Goal: Task Accomplishment & Management: Manage account settings

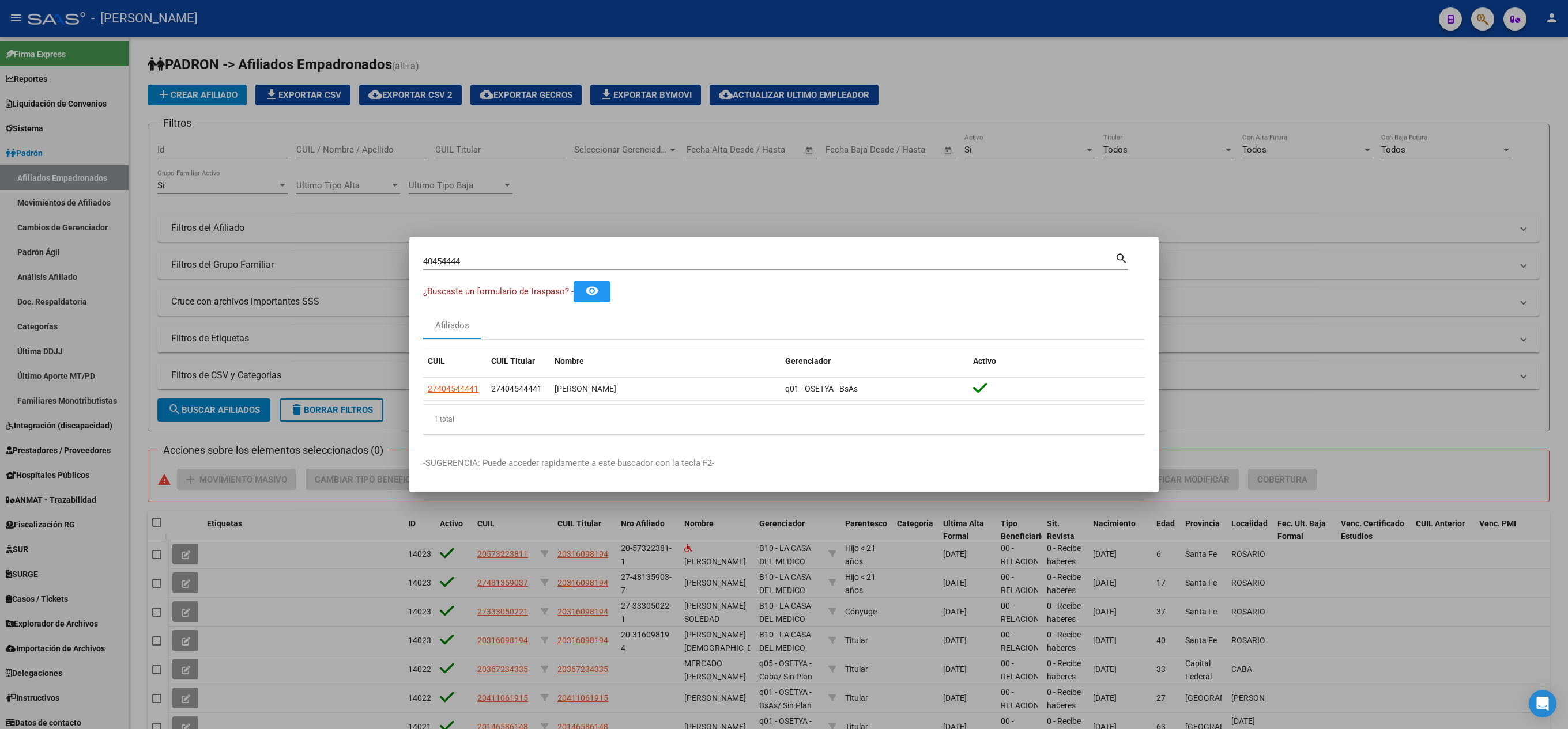
click at [536, 253] on div "40454444 Buscar (apellido, dni, [PERSON_NAME], nro traspaso, cuit, obra social)" at bounding box center [769, 261] width 692 height 17
click at [527, 255] on div "40454444 Buscar (apellido, dni, [PERSON_NAME], nro traspaso, cuit, obra social)" at bounding box center [769, 261] width 692 height 17
click at [517, 257] on input "40454444" at bounding box center [769, 261] width 692 height 10
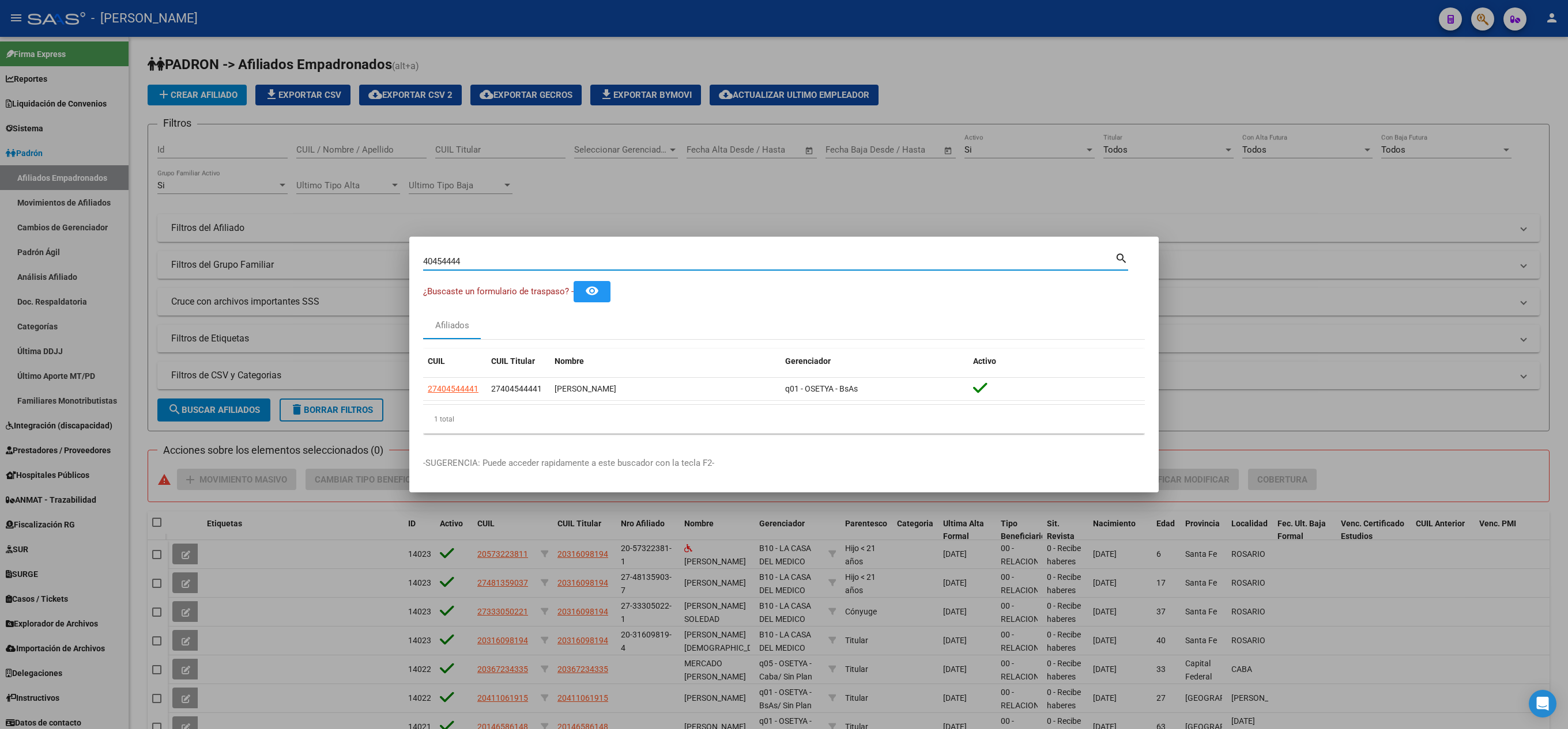
click at [517, 257] on input "40454444" at bounding box center [769, 261] width 692 height 10
type input "22092976"
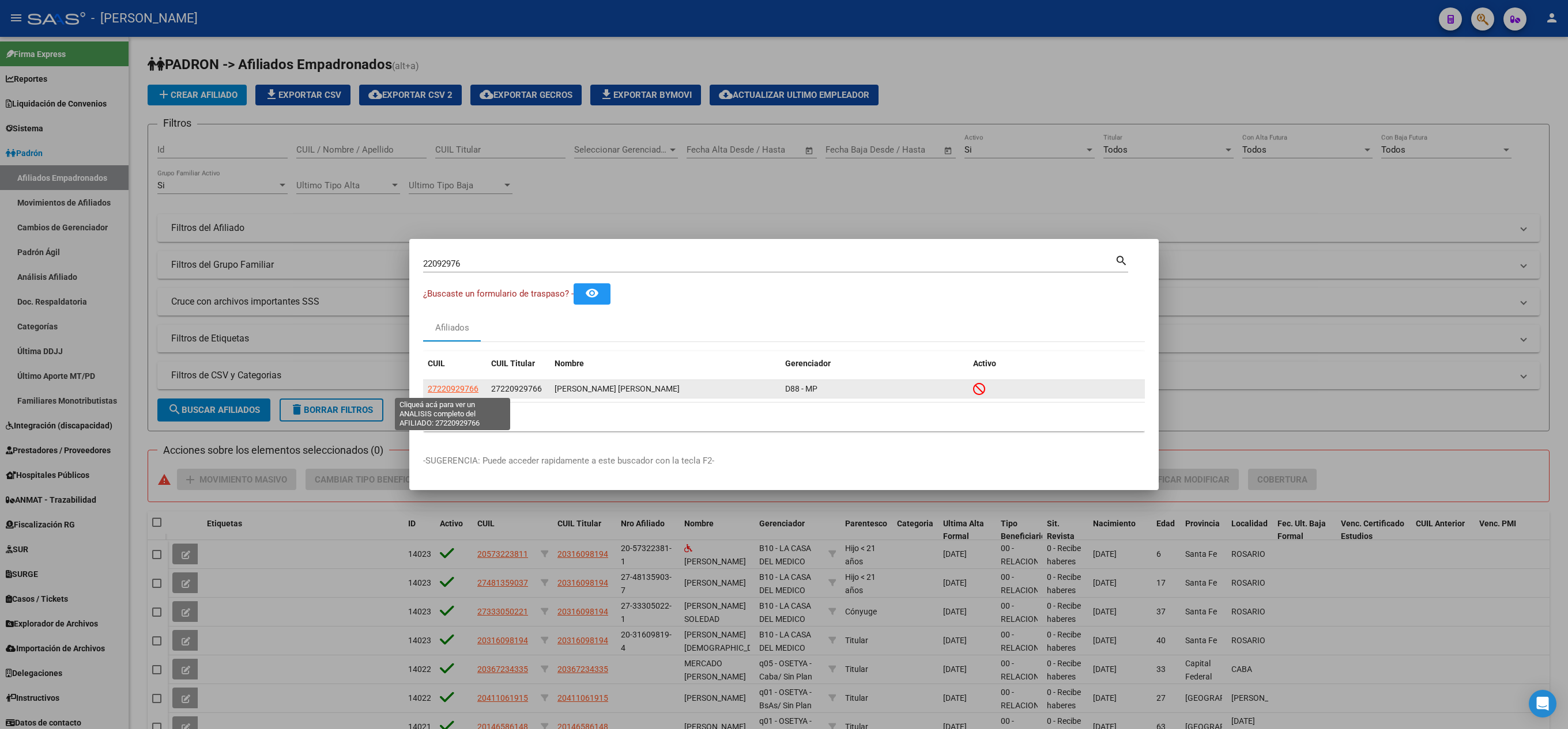
click at [446, 384] on span "27220929766" at bounding box center [453, 388] width 51 height 9
type textarea "27220929766"
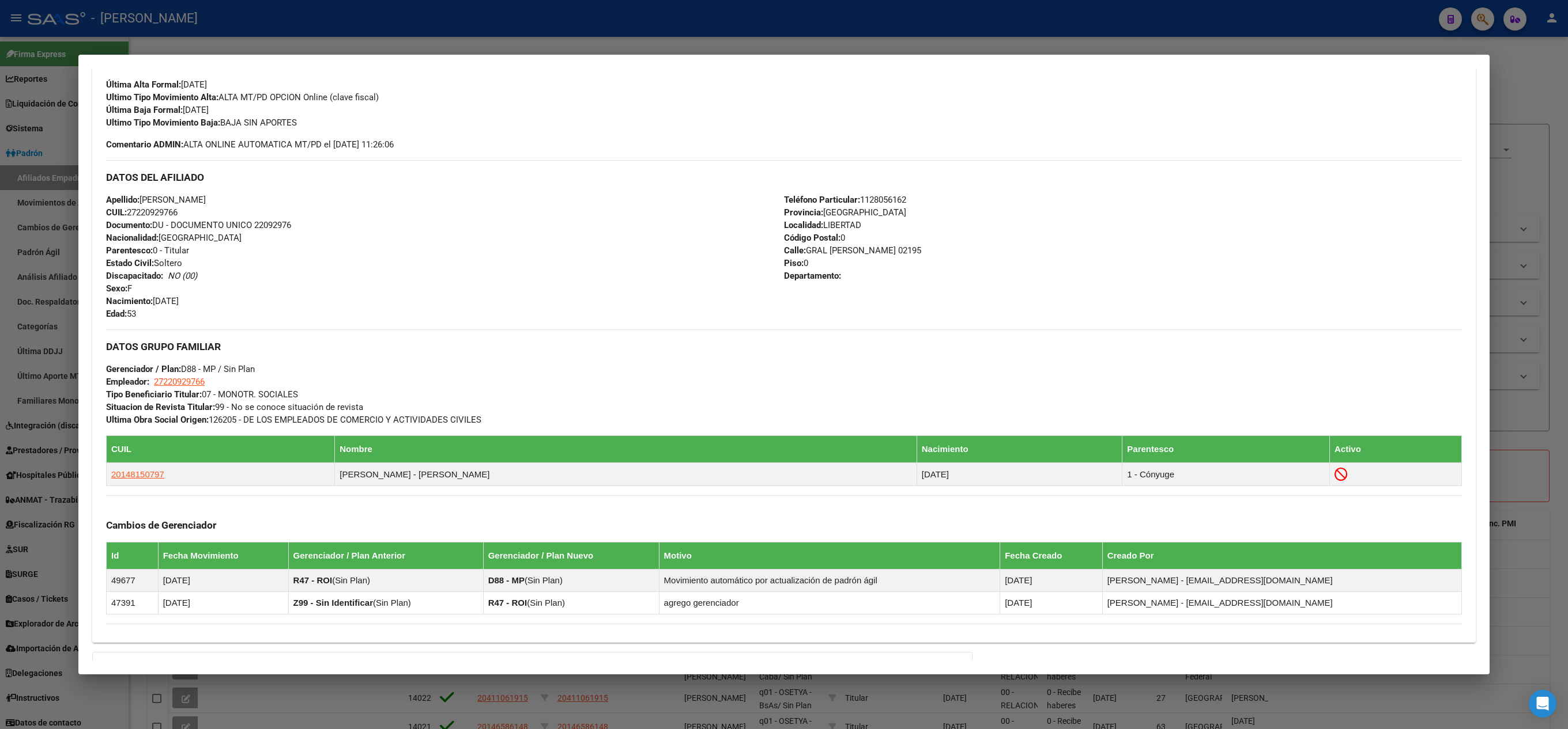
scroll to position [457, 0]
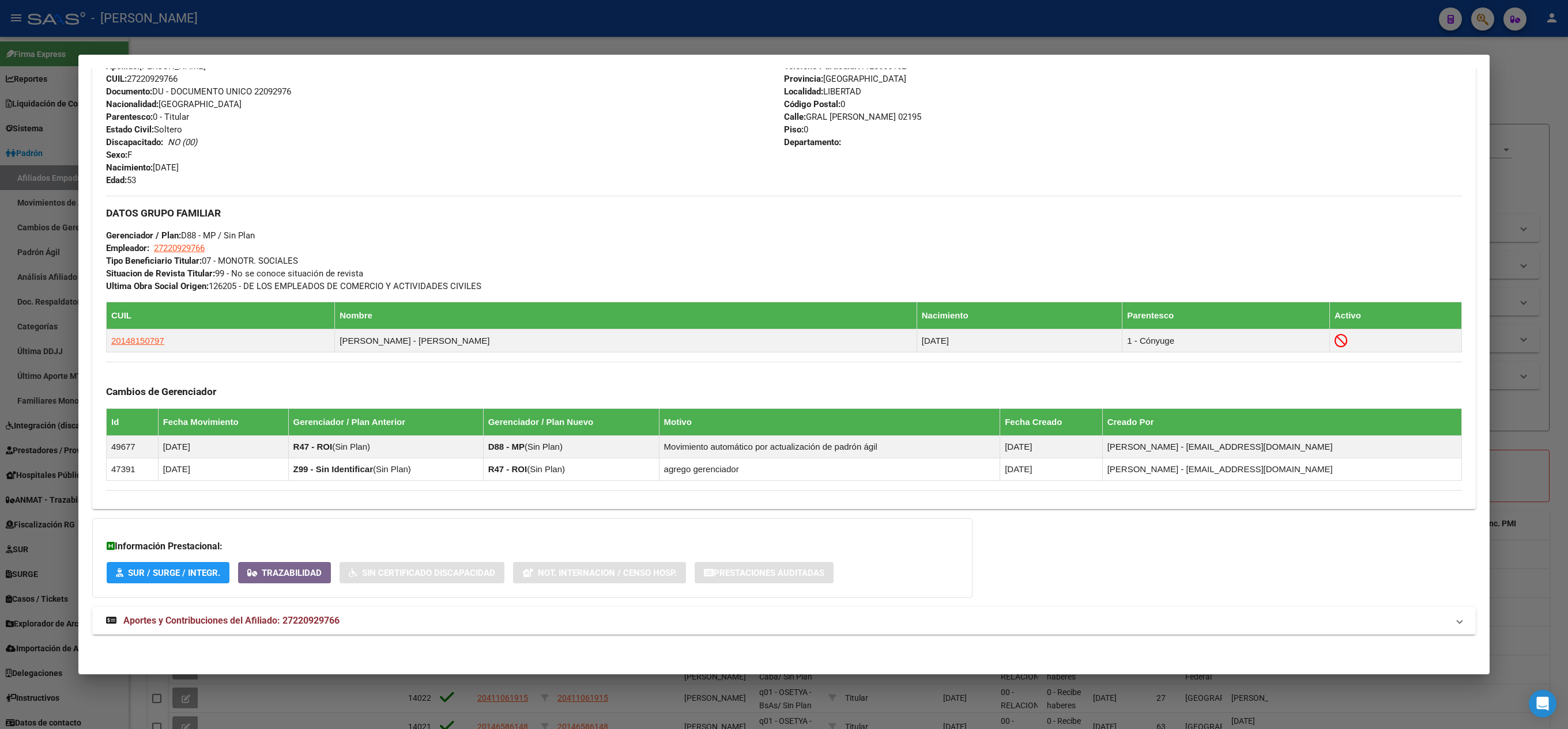
click at [285, 629] on mat-expansion-panel-header "Aportes y Contribuciones del Afiliado: 27220929766" at bounding box center [783, 621] width 1383 height 27
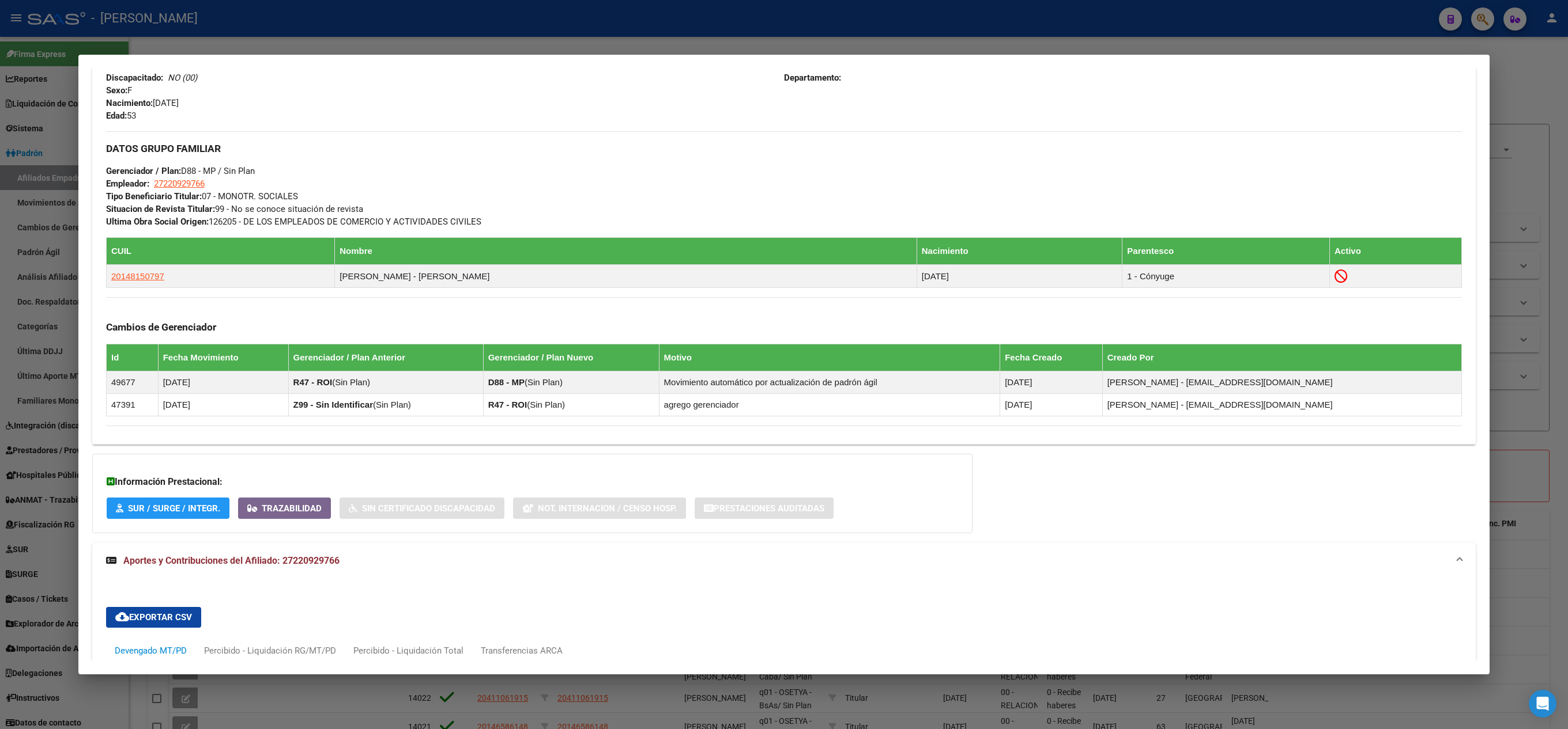
scroll to position [523, 0]
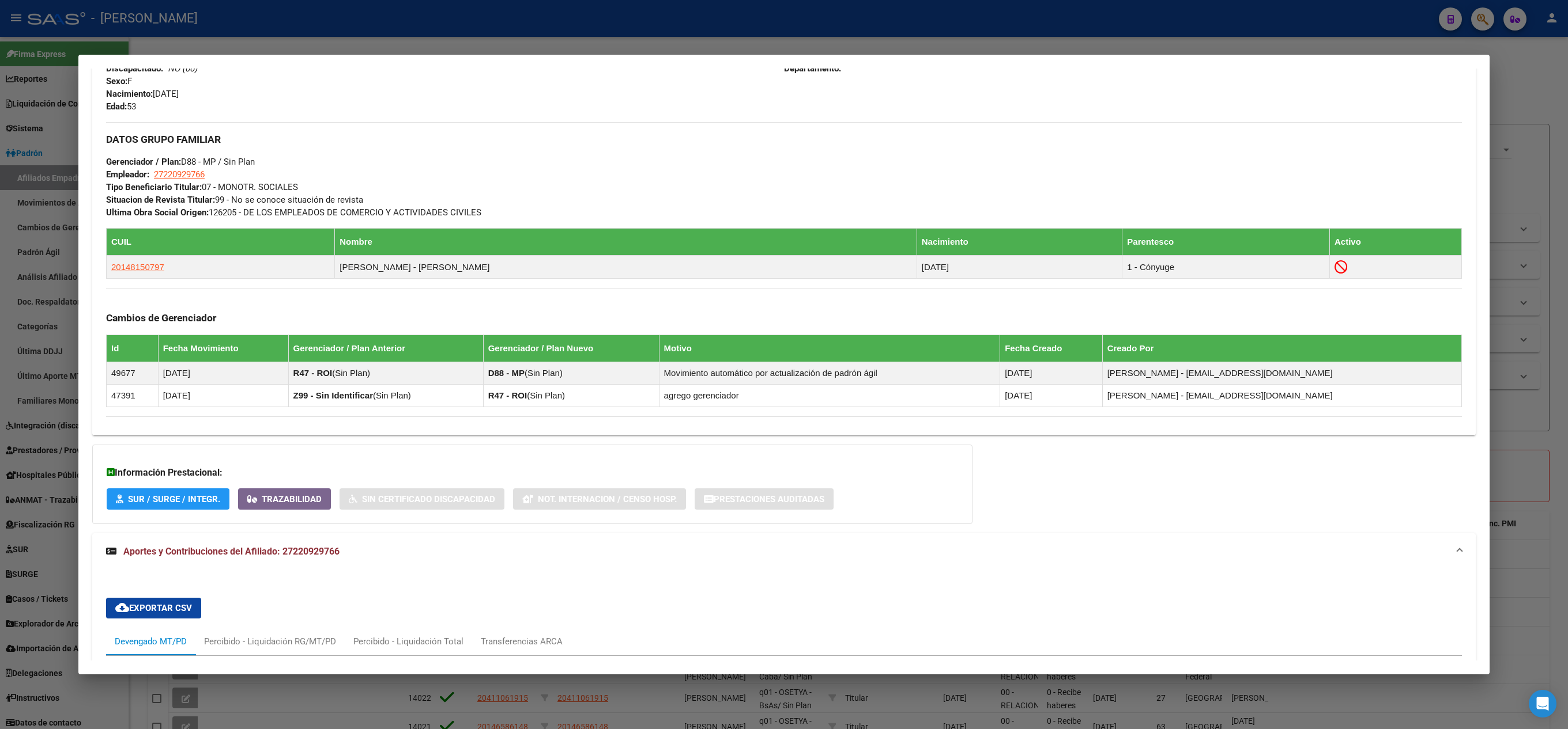
drag, startPoint x: 259, startPoint y: 353, endPoint x: 266, endPoint y: 433, distance: 80.3
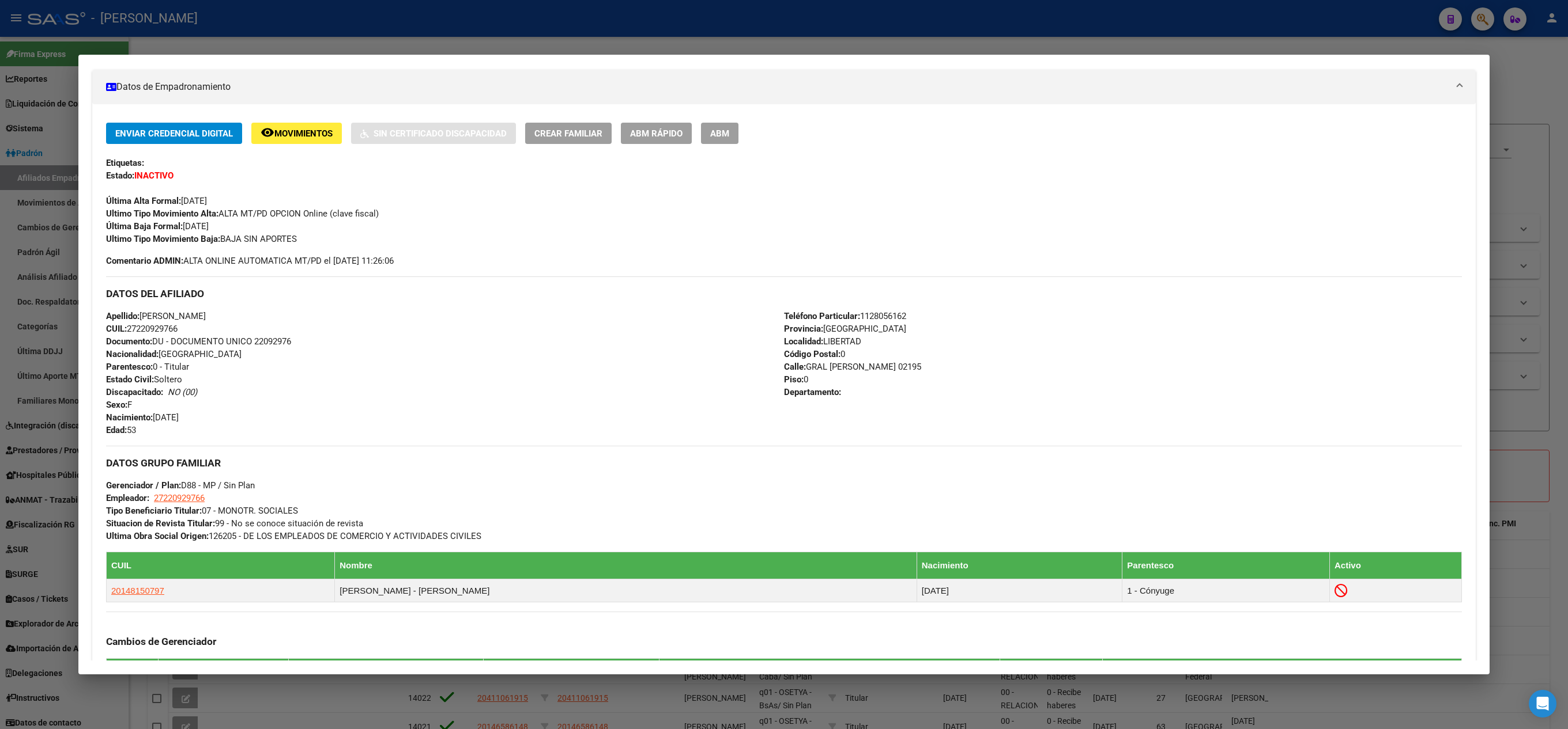
scroll to position [0, 0]
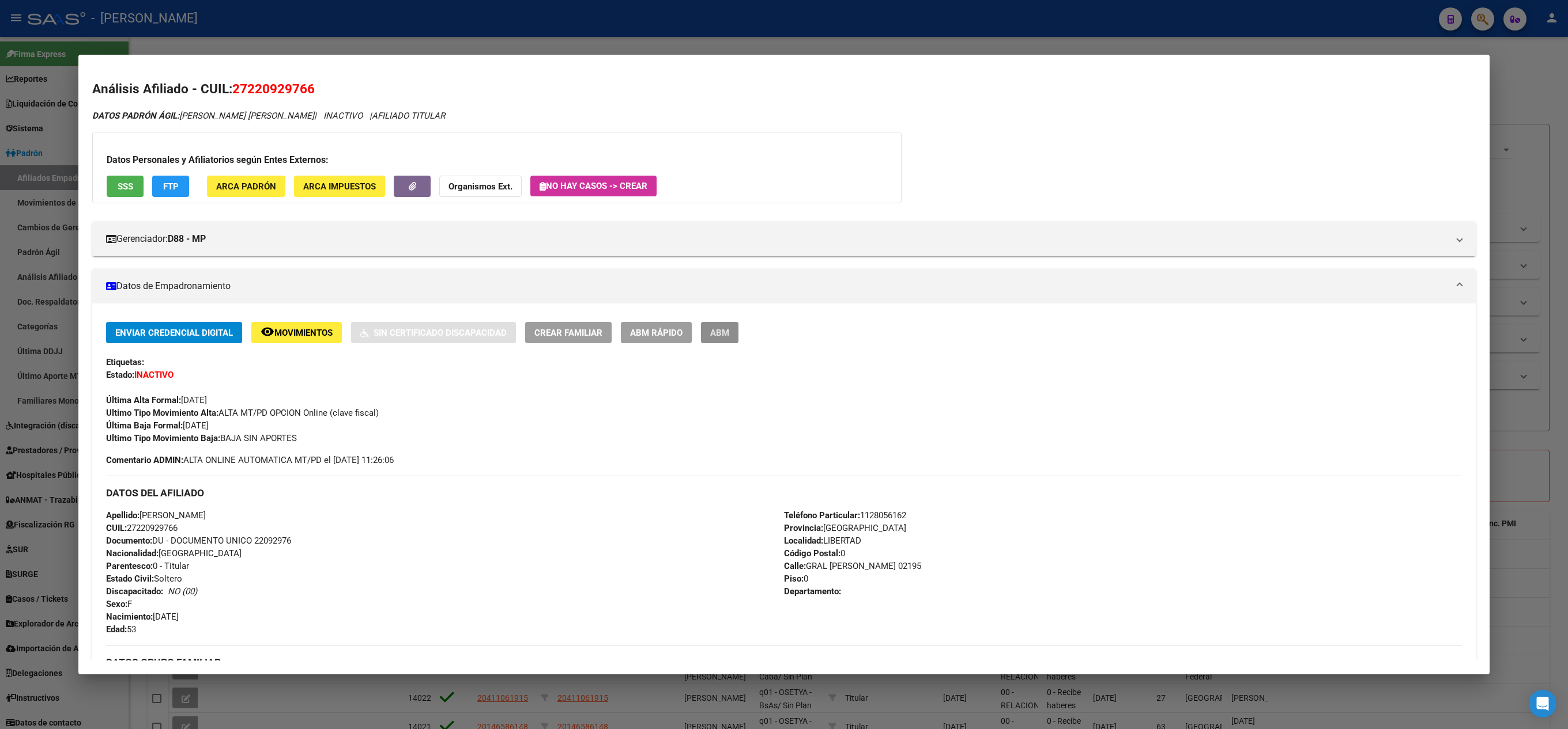
click at [719, 330] on span "ABM" at bounding box center [719, 333] width 19 height 10
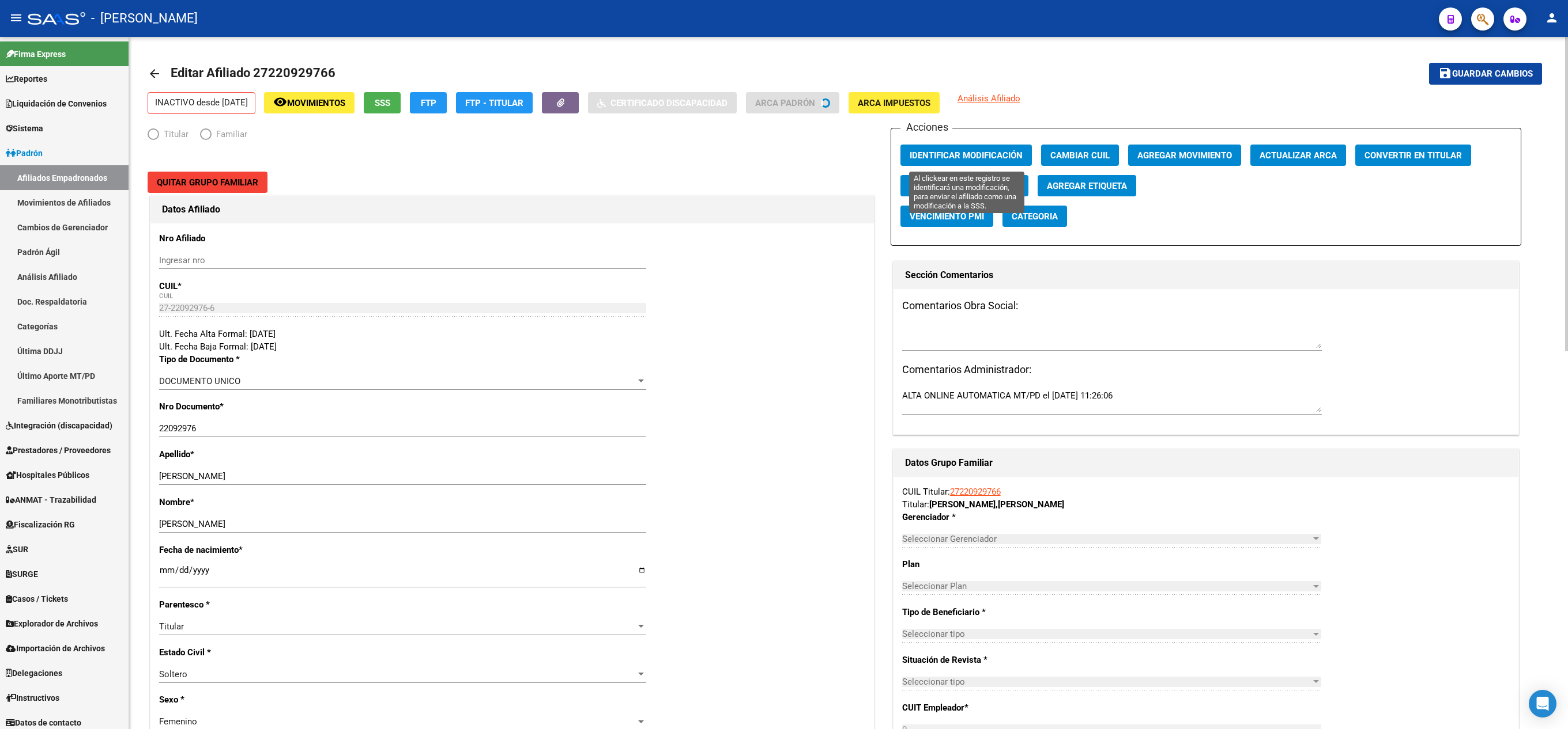
radio input "true"
type input "27-22092976-6"
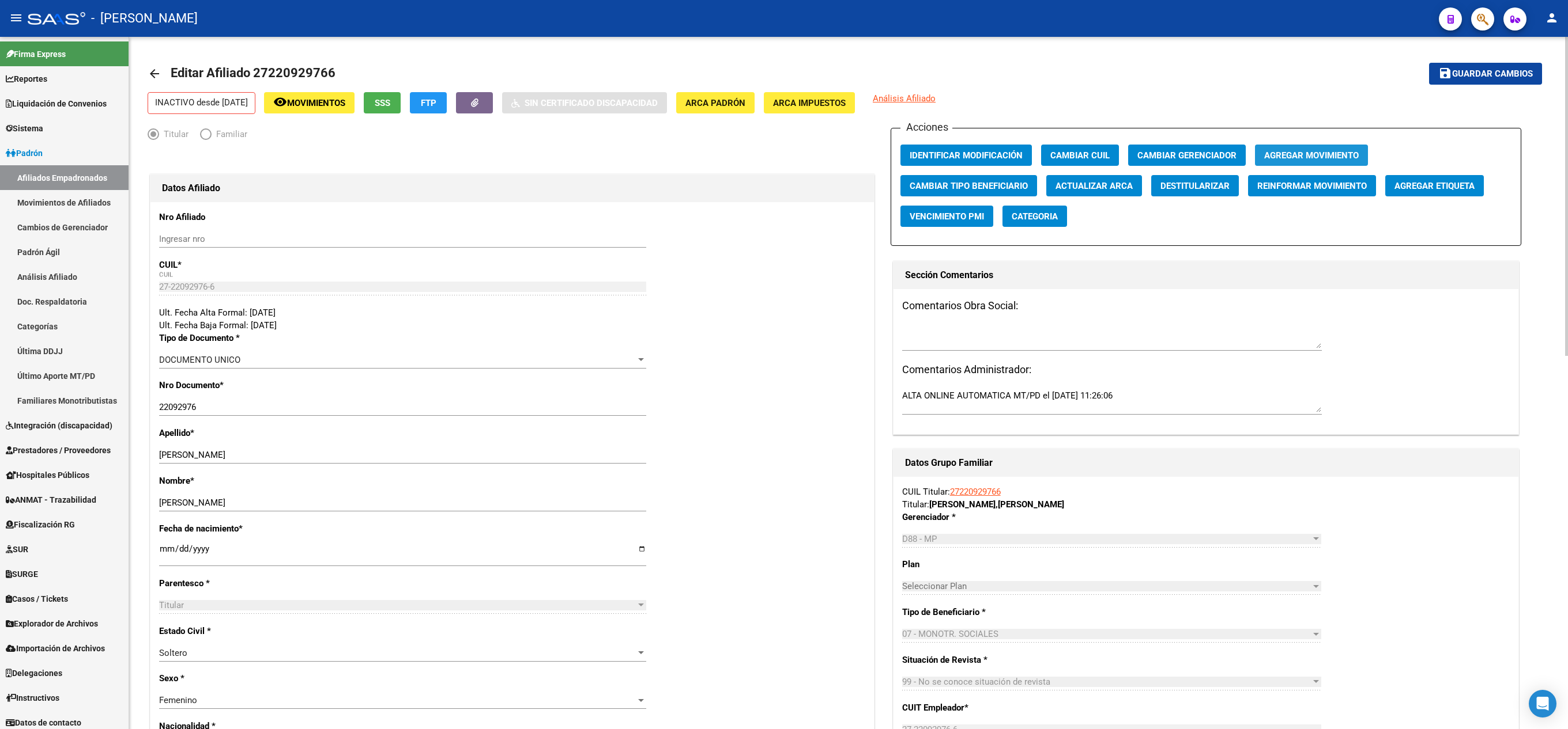
click at [1295, 154] on span "Agregar Movimiento" at bounding box center [1311, 156] width 95 height 10
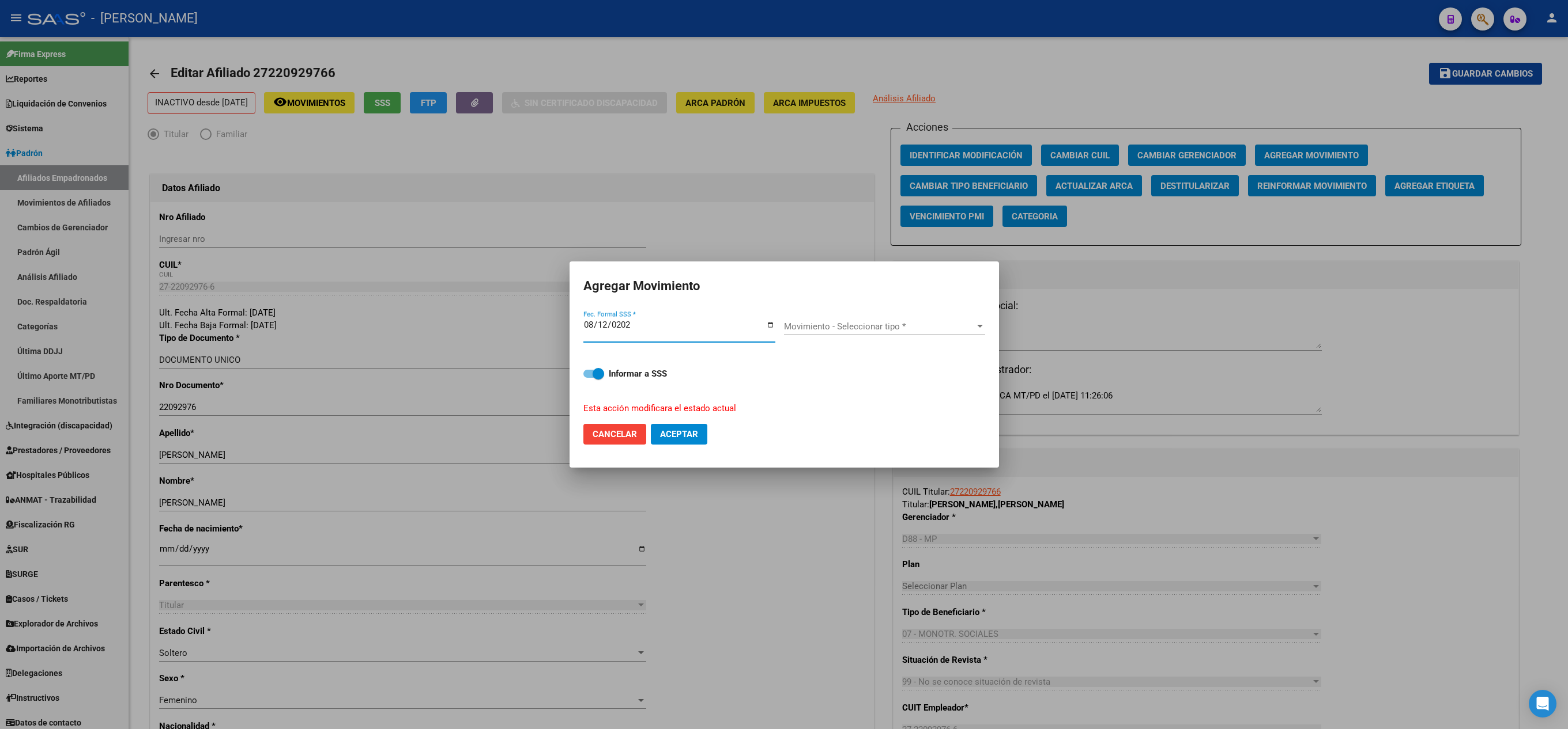
type input "[DATE]"
click at [804, 332] on div "Movimiento - Seleccionar tipo * Movimiento - Seleccionar tipo *" at bounding box center [885, 326] width 201 height 17
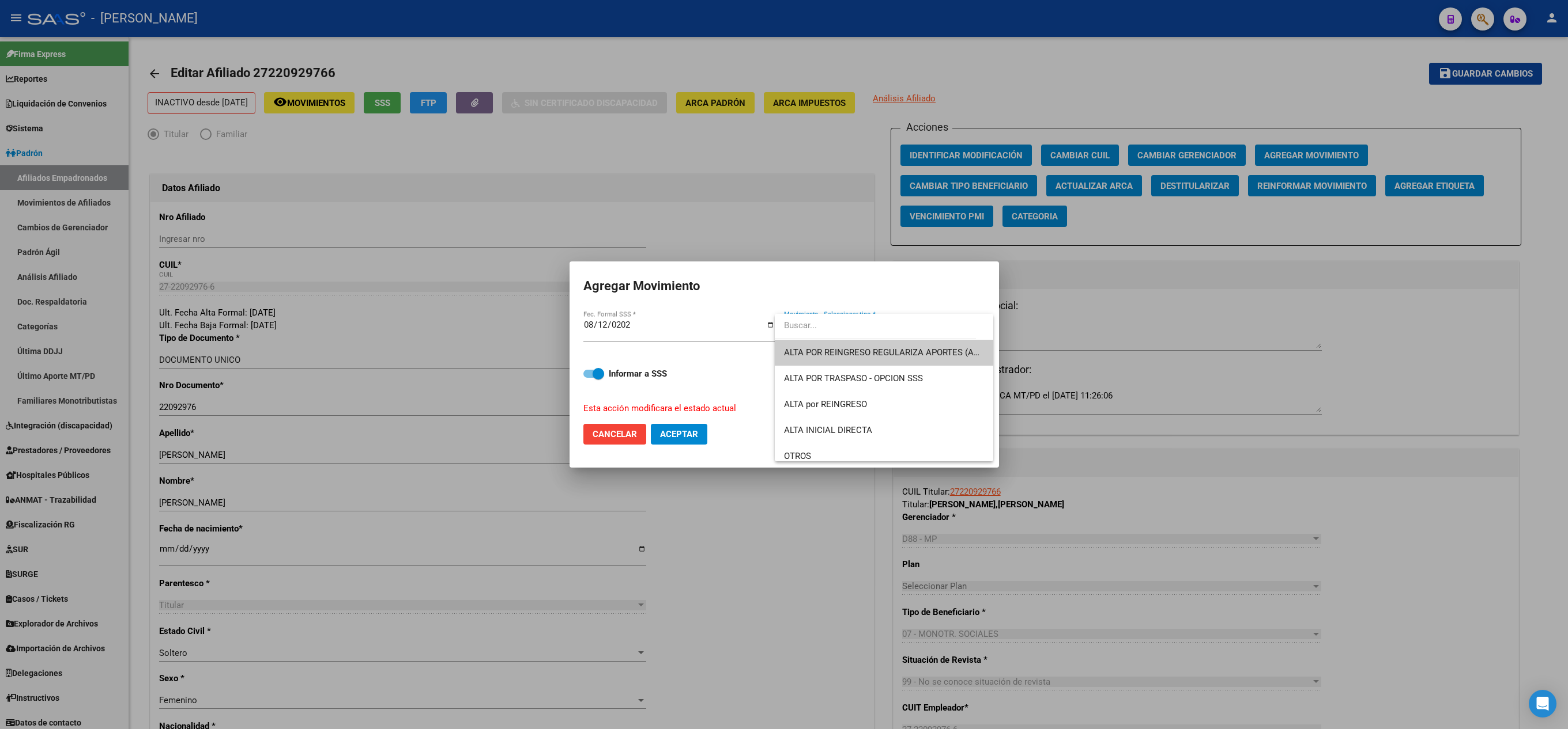
click at [821, 344] on span "ALTA POR REINGRESO REGULARIZA APORTES (AFIP)" at bounding box center [884, 353] width 200 height 26
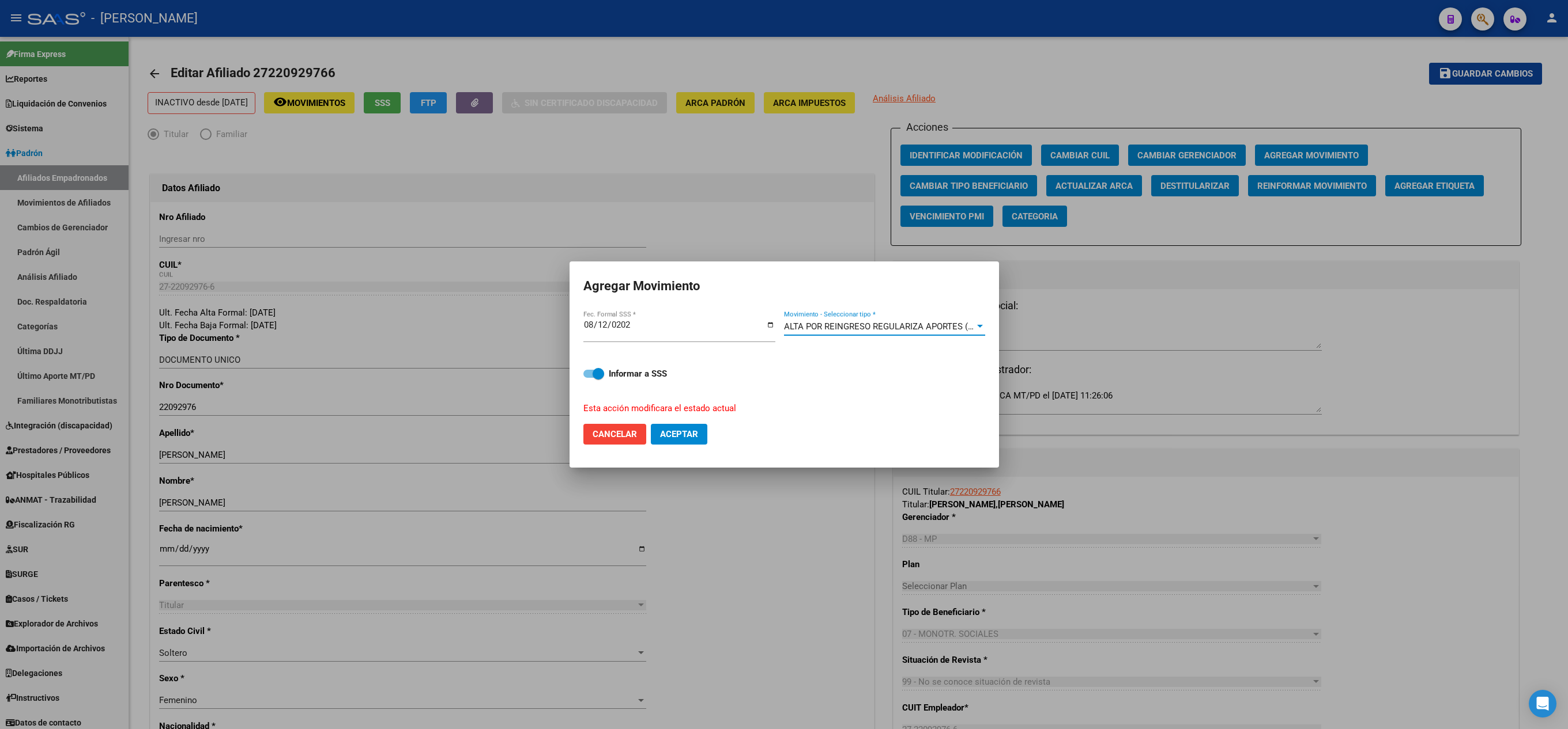
click at [667, 451] on mat-dialog-actions "Cancelar Aceptar" at bounding box center [783, 434] width 401 height 39
click at [697, 432] on span "Aceptar" at bounding box center [678, 434] width 38 height 10
checkbox input "false"
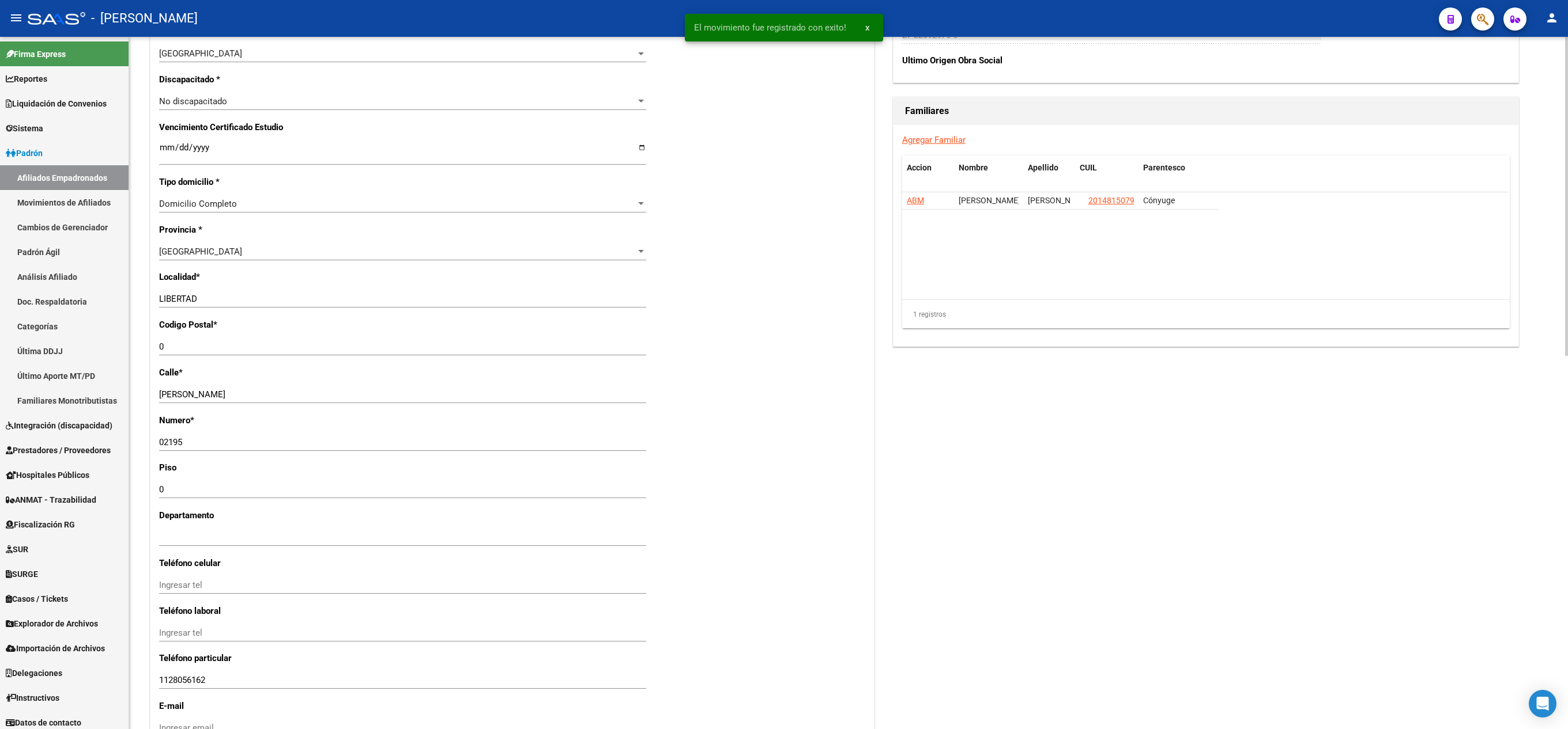
click at [311, 650] on div "Nro Afiliado Ingresar nro CUIL * 27-22092976-6 CUIL ARCA Padrón Ult. Fecha Alta…" at bounding box center [512, 132] width 723 height 1248
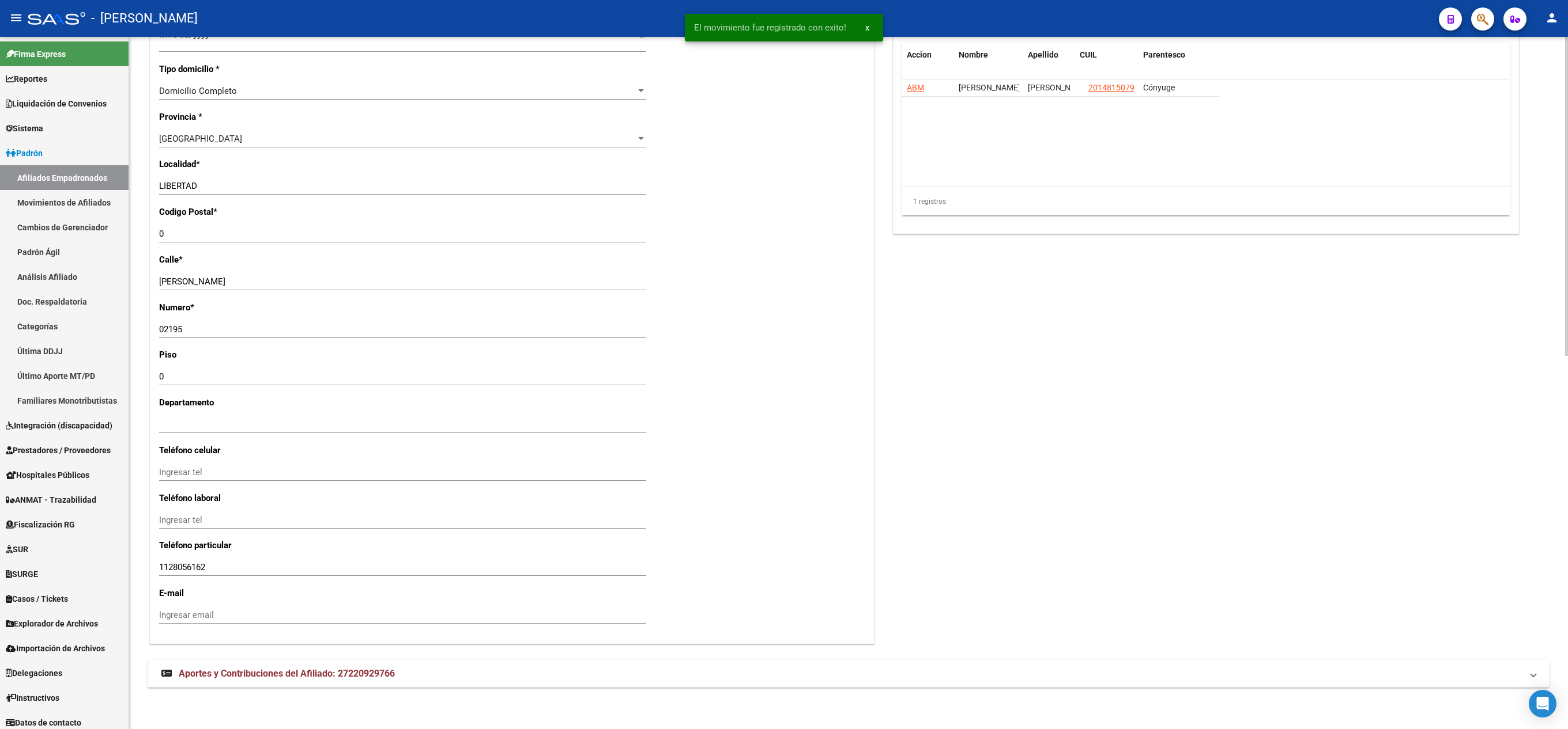
click at [311, 683] on mat-expansion-panel-header "Aportes y Contribuciones del Afiliado: 27220929766" at bounding box center [848, 674] width 1402 height 27
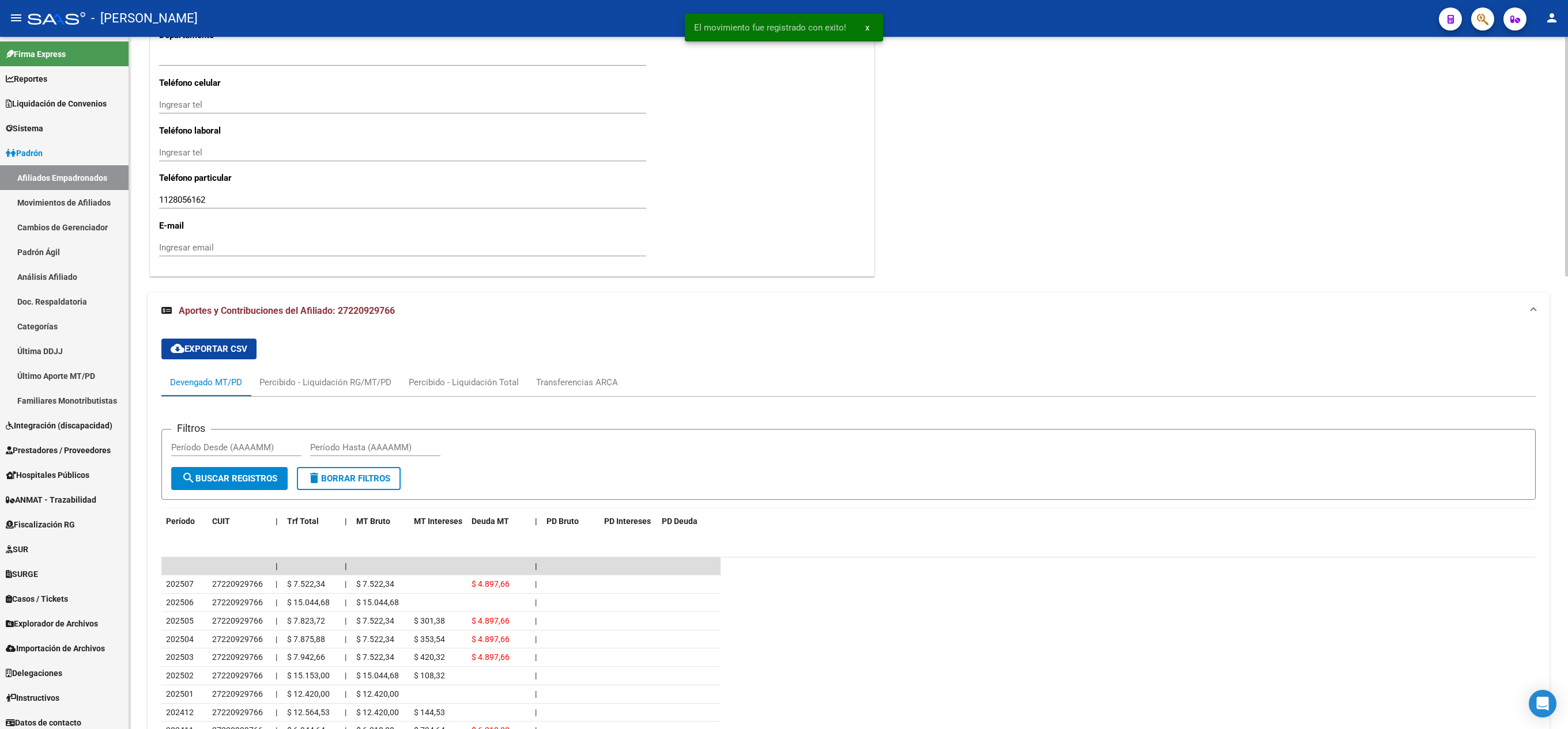
scroll to position [1307, 0]
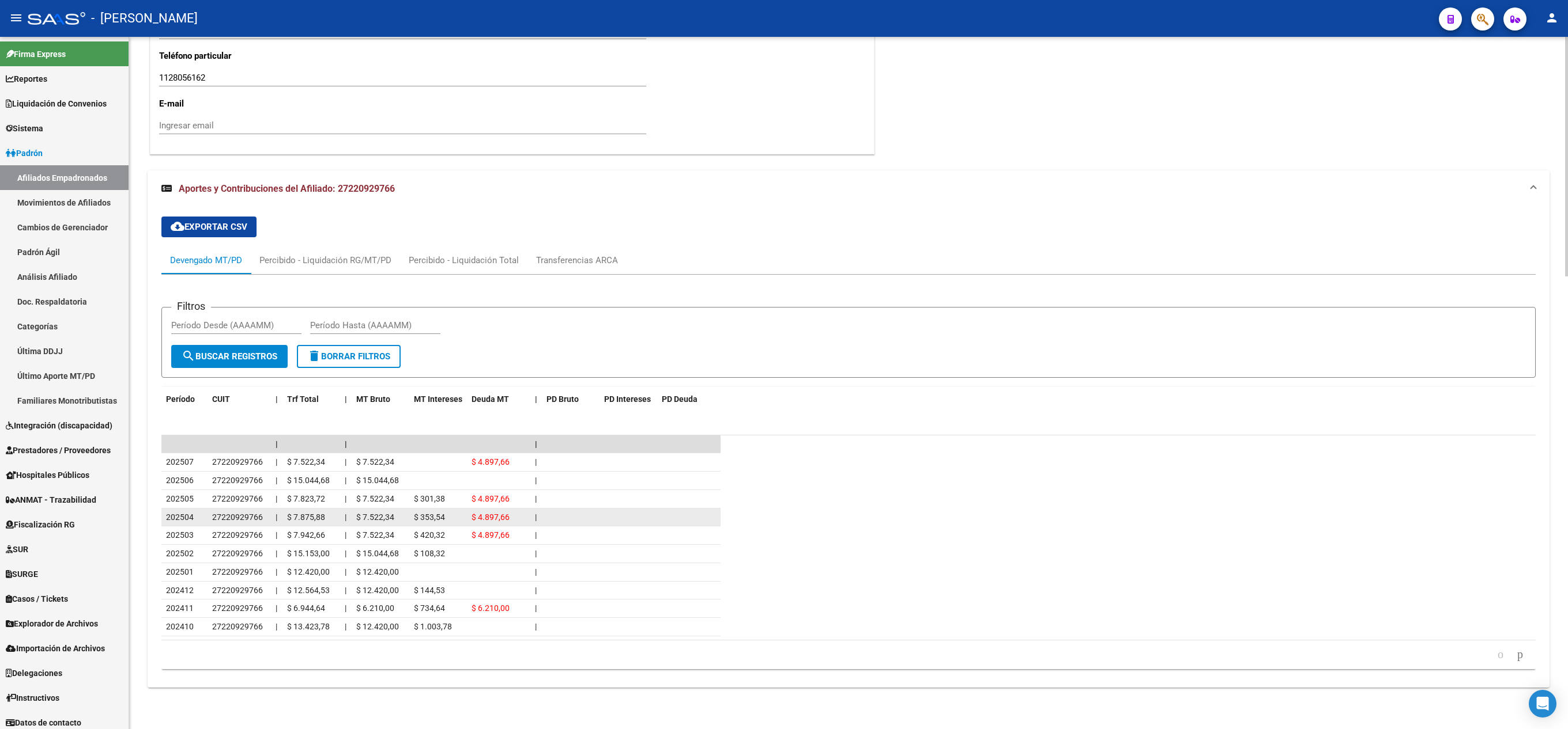
drag, startPoint x: 193, startPoint y: 463, endPoint x: 532, endPoint y: 510, distance: 342.2
click at [532, 510] on datatable-scroller "| | | 202507 27220929766 | $ 7.522,34 | $ 7.522,34 $ 4.897,66 | 202506 27220929…" at bounding box center [848, 536] width 1374 height 201
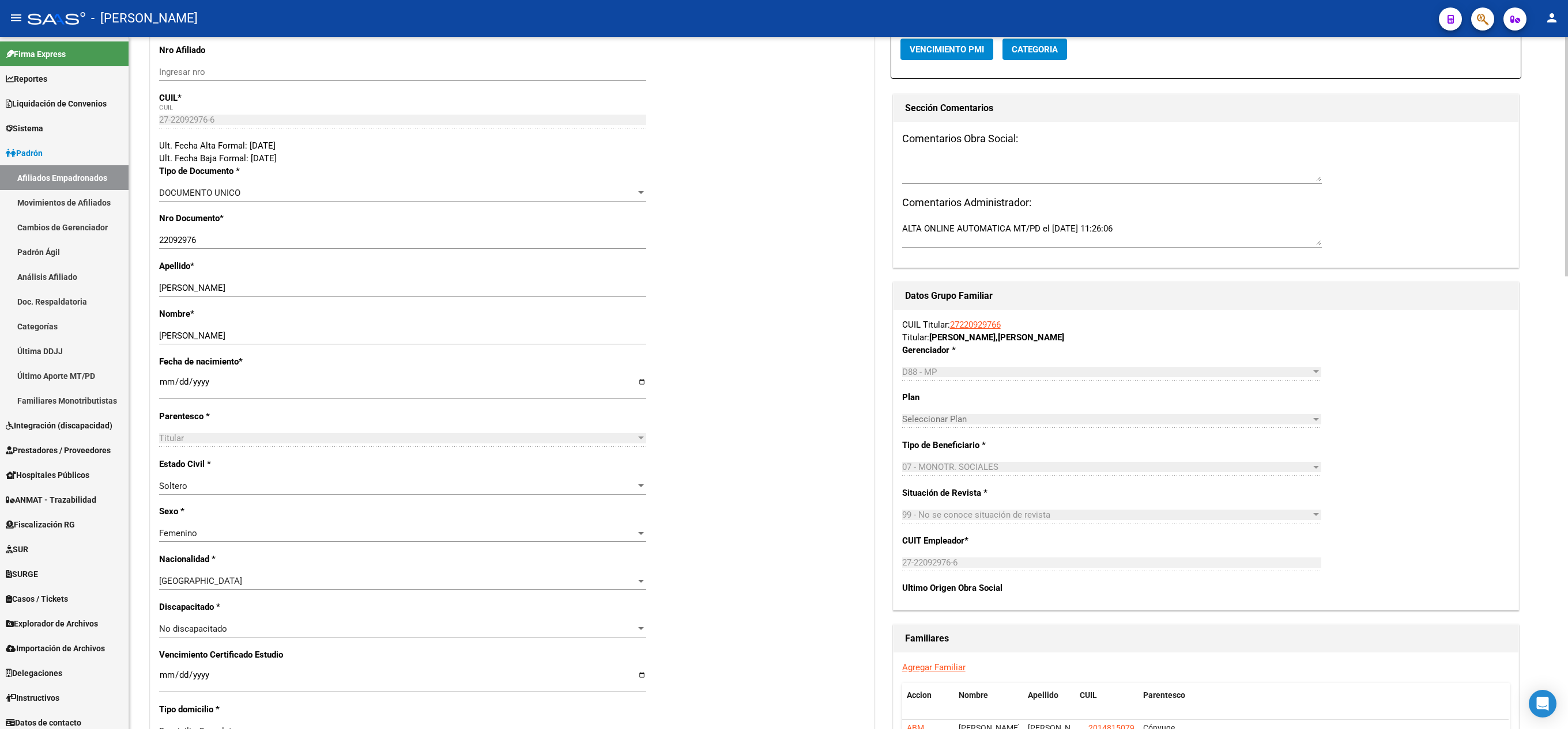
scroll to position [346, 0]
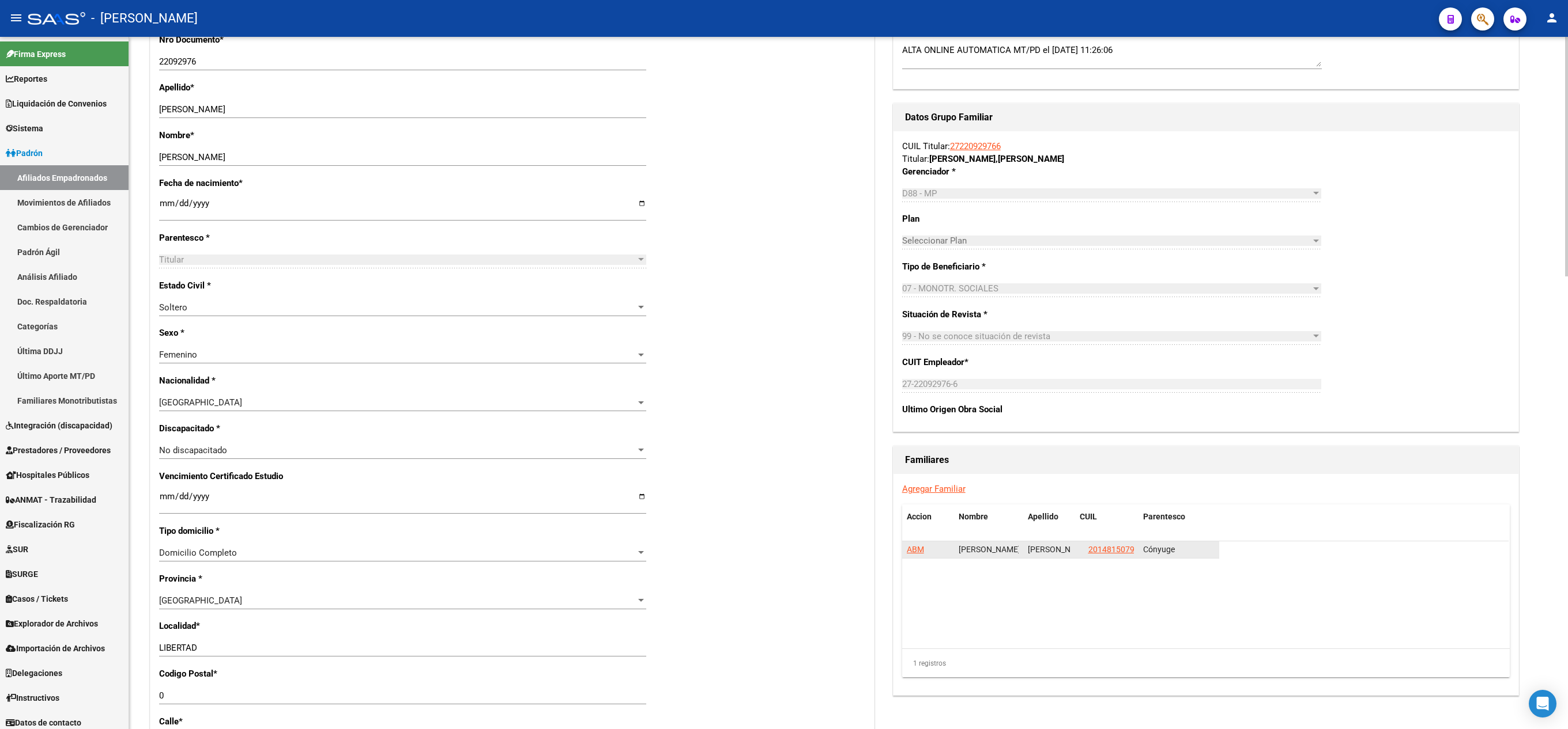
drag, startPoint x: 1196, startPoint y: 552, endPoint x: 906, endPoint y: 555, distance: 290.0
click at [906, 555] on div "ABM [PERSON_NAME] 20148150797 Cónyuge" at bounding box center [1060, 550] width 317 height 17
click at [958, 611] on datatable-body "ABM [PERSON_NAME] 20148150797 Cónyuge" at bounding box center [1205, 595] width 607 height 107
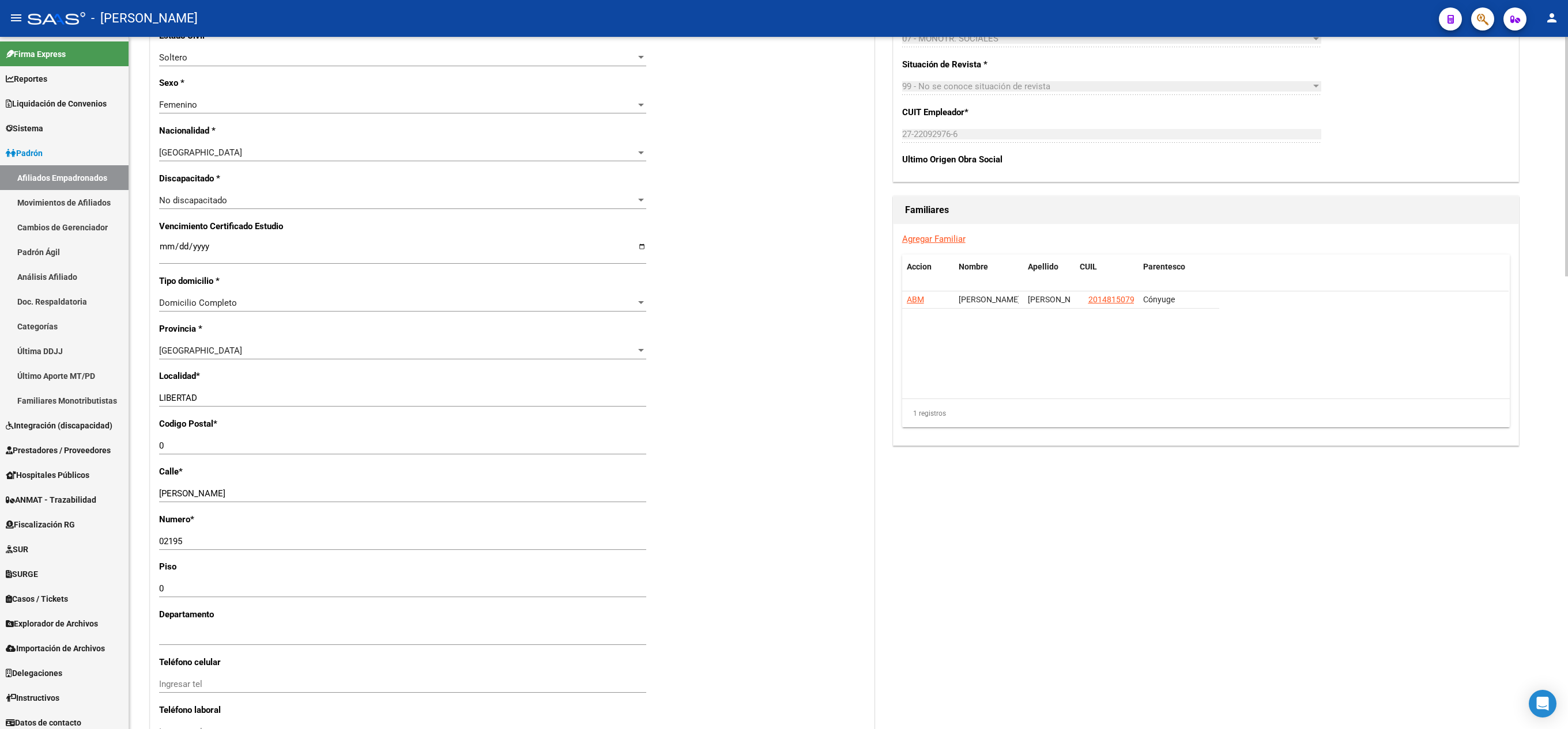
scroll to position [1267, 0]
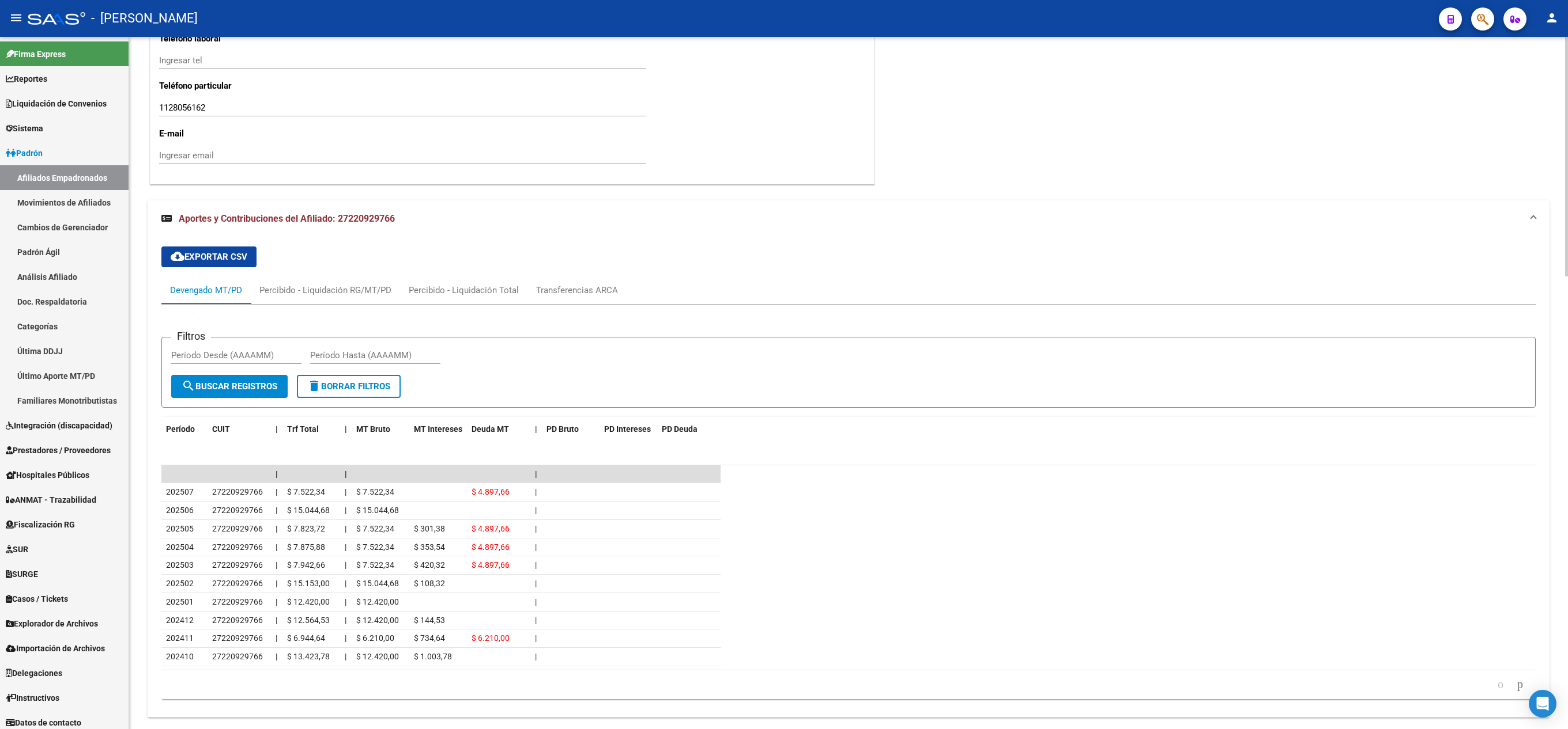
click at [931, 538] on datatable-row-wrapper "202505 27220929766 | $ 7.823,72 | $ 7.522,34 $ 301,38 $ 4.897,66 |" at bounding box center [848, 530] width 1374 height 19
click at [45, 173] on link "Afiliados Empadronados" at bounding box center [64, 177] width 129 height 25
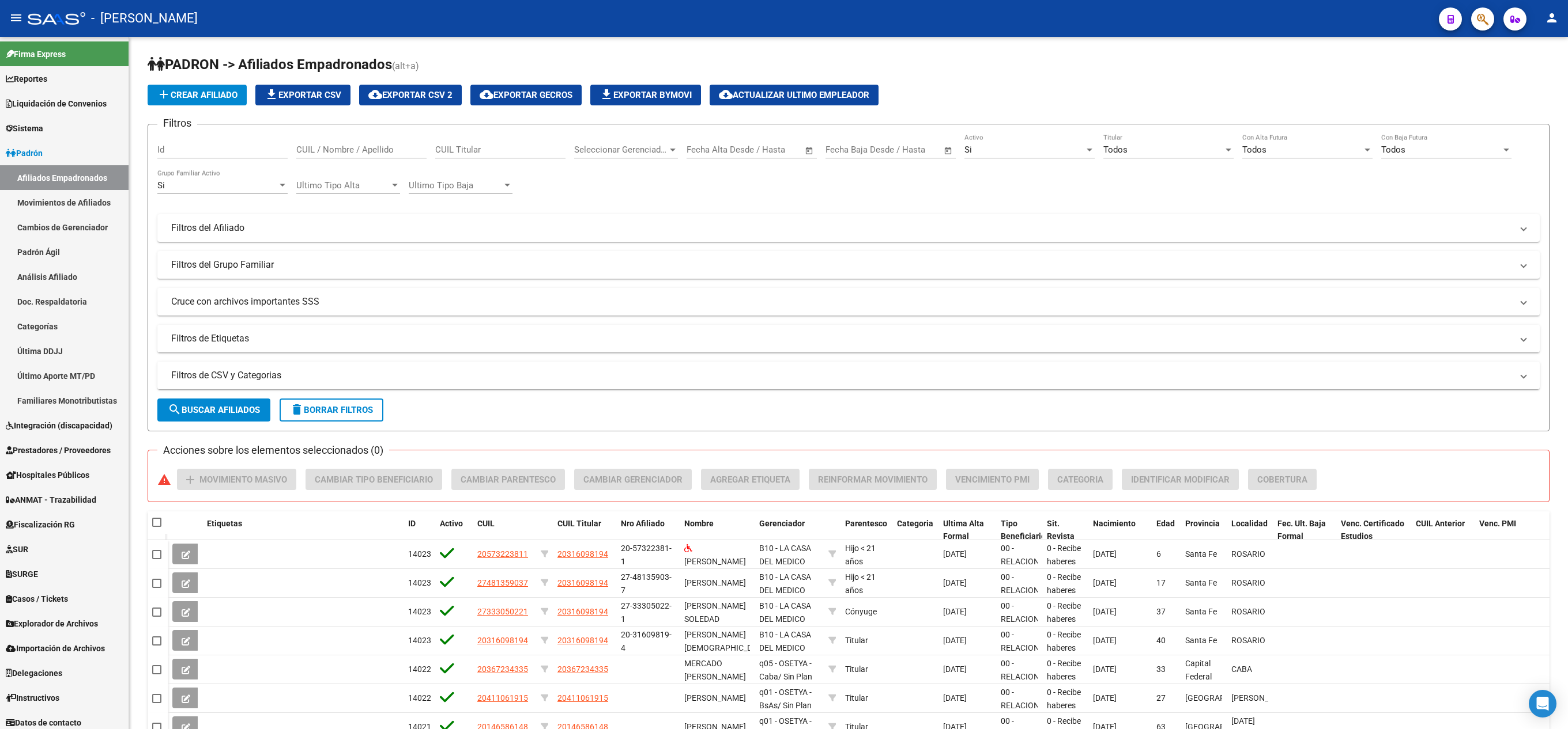
click at [1480, 1] on mat-toolbar "menu - osetya person" at bounding box center [784, 18] width 1568 height 37
click at [1481, 17] on icon "button" at bounding box center [1483, 20] width 12 height 14
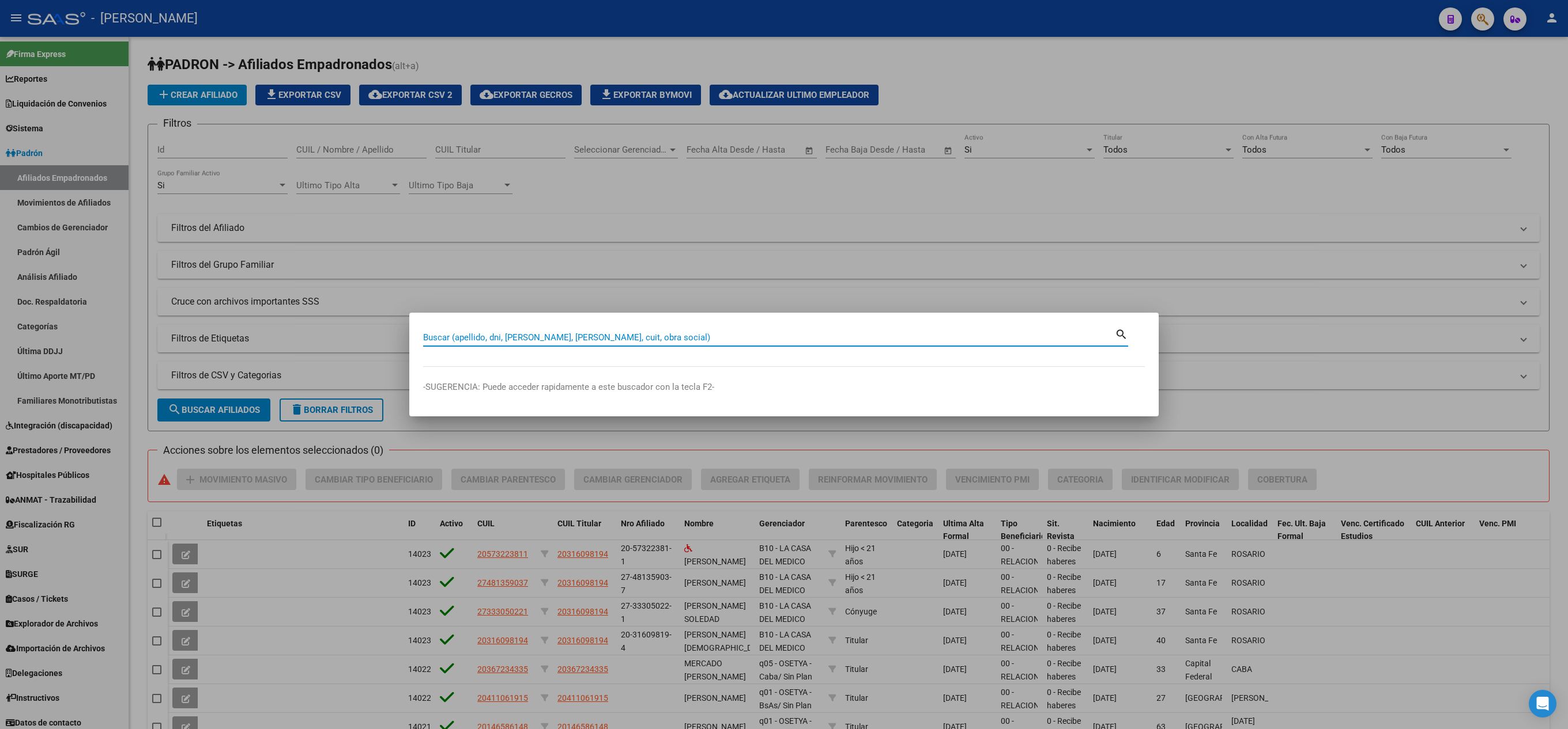
click at [588, 334] on input "Buscar (apellido, dni, [PERSON_NAME], [PERSON_NAME], cuit, obra social)" at bounding box center [769, 337] width 692 height 10
type input "[PERSON_NAME]"
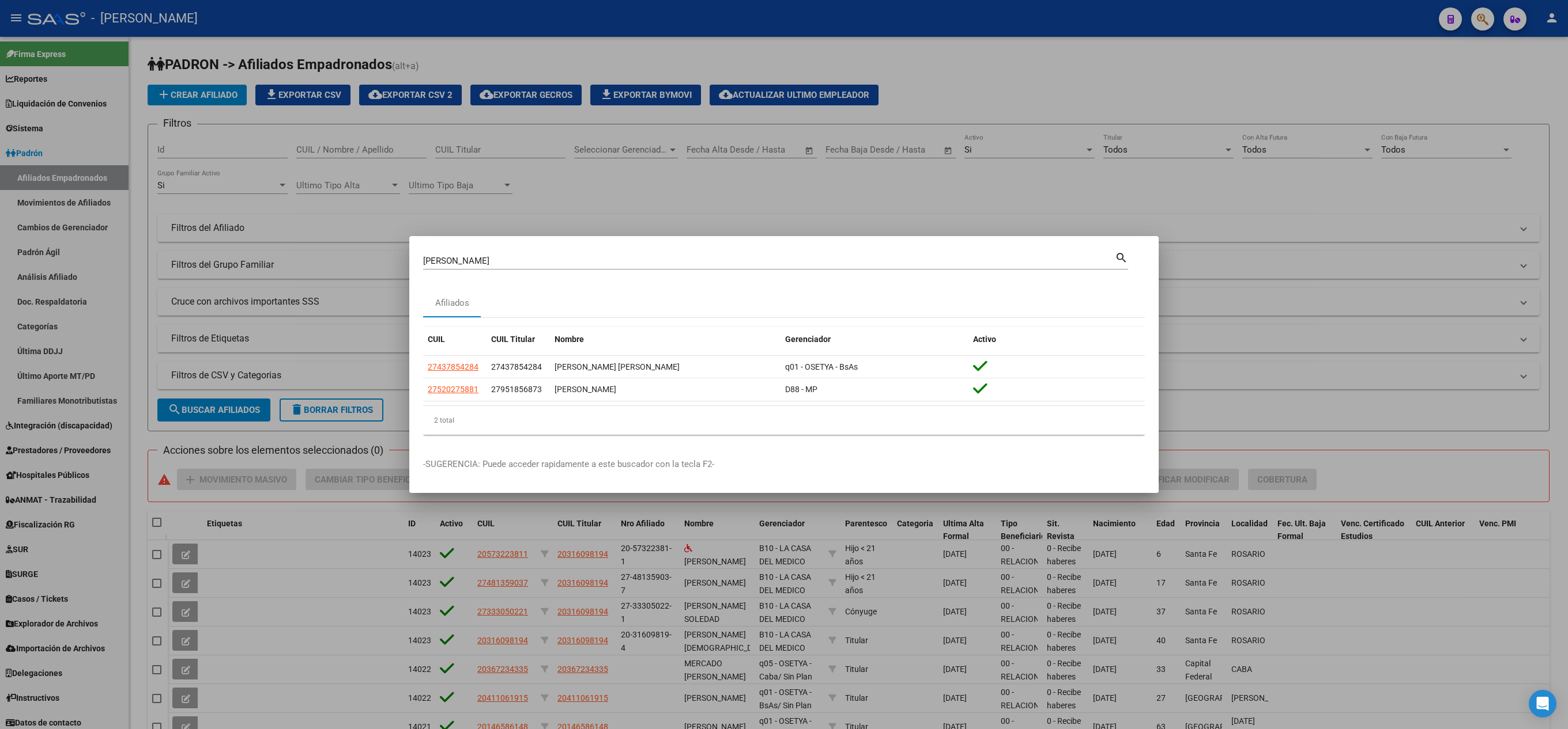
click at [478, 353] on datatable-header "CUIL CUIL Titular Nombre Gerenciador Activo" at bounding box center [783, 342] width 722 height 29
click at [510, 368] on span "27437854284" at bounding box center [516, 366] width 51 height 9
copy span "27437854284"
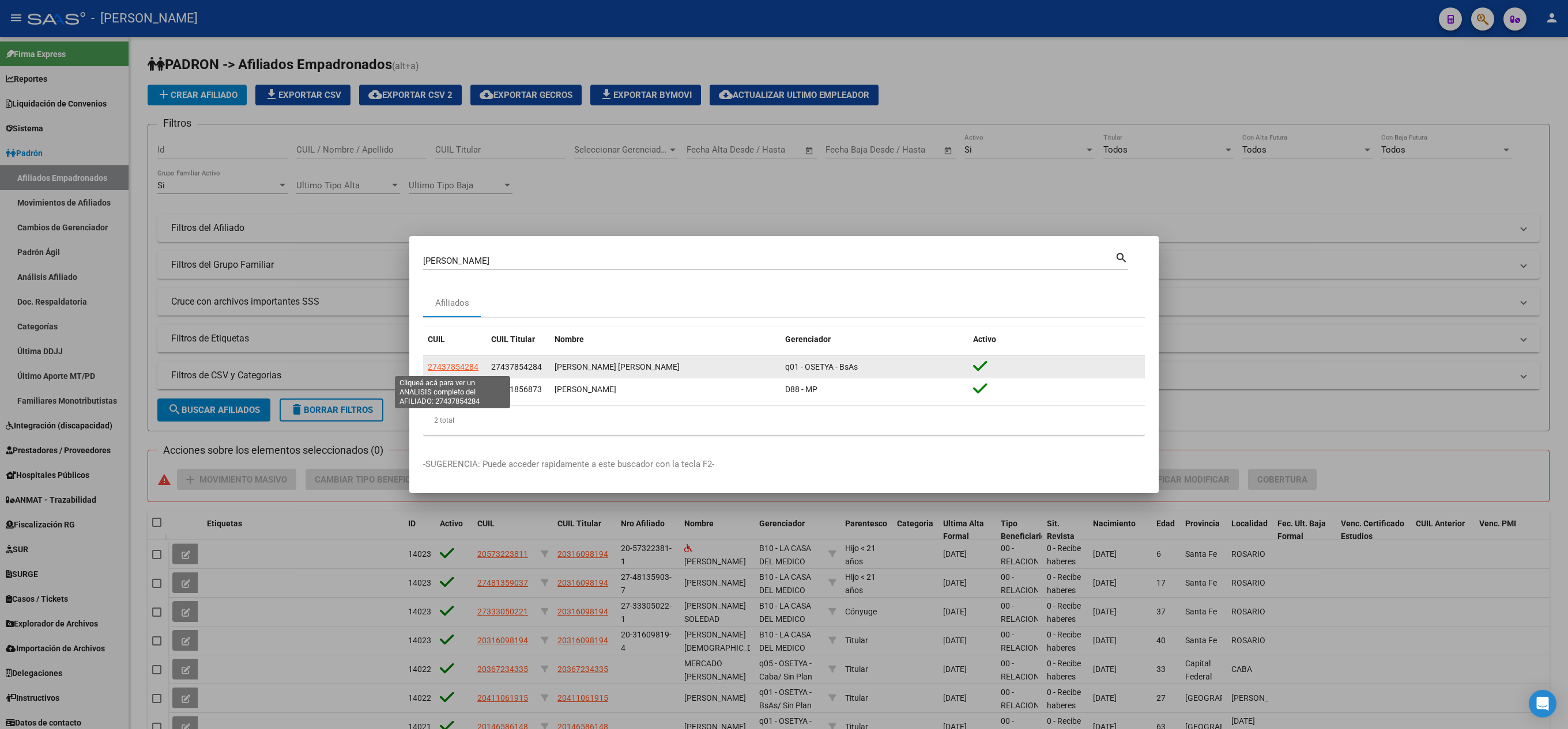
click at [450, 369] on span "27437854284" at bounding box center [453, 366] width 51 height 9
type textarea "27437854284"
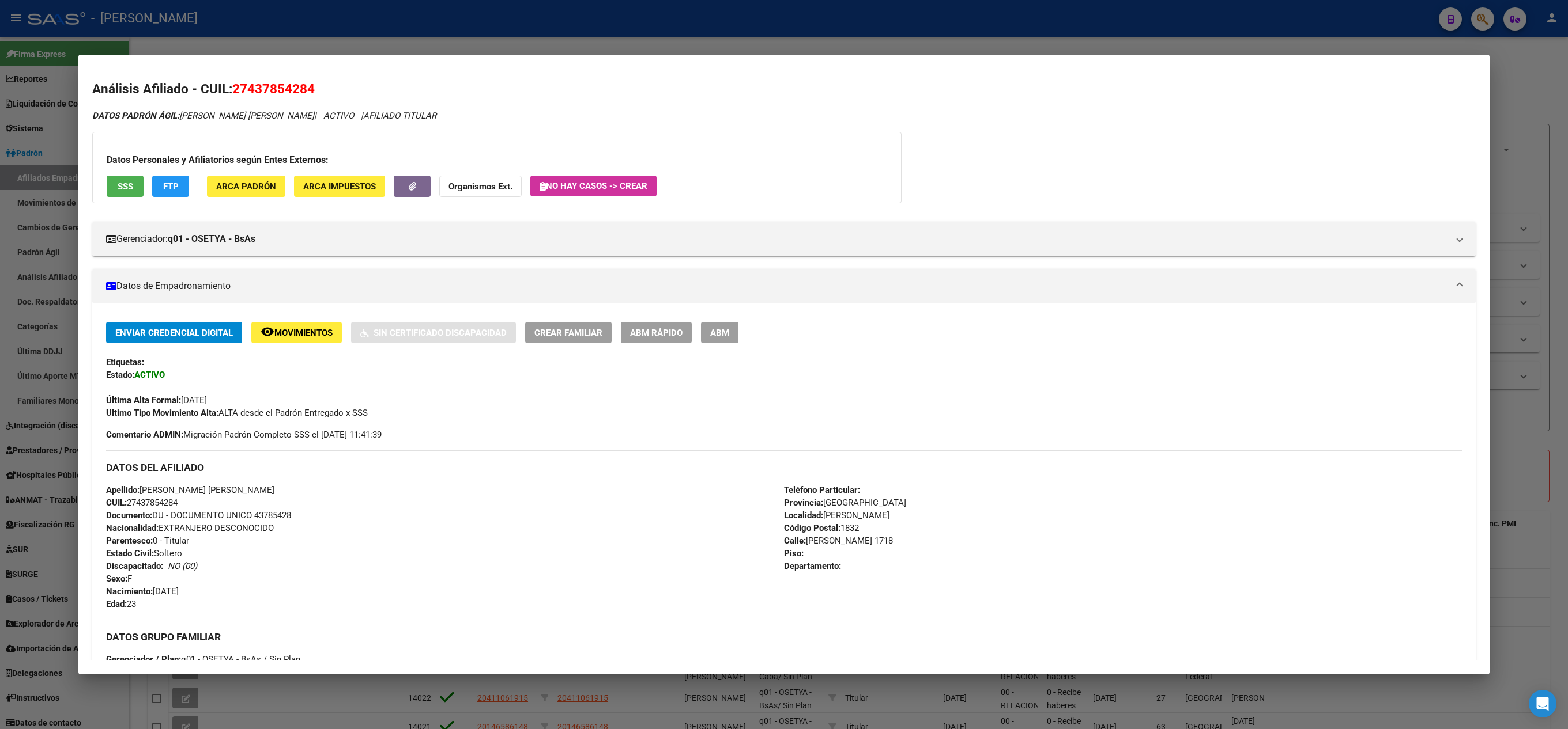
click at [245, 98] on h2 "Análisis Afiliado - CUIL: 27437854284" at bounding box center [783, 89] width 1383 height 20
drag, startPoint x: 245, startPoint y: 92, endPoint x: 308, endPoint y: 89, distance: 63.1
click at [308, 89] on span "27437854284" at bounding box center [274, 89] width 83 height 15
copy span "43785428"
click at [200, 118] on span "DATOS PADRÓN ÁGIL: [PERSON_NAME] [PERSON_NAME]" at bounding box center [203, 116] width 222 height 10
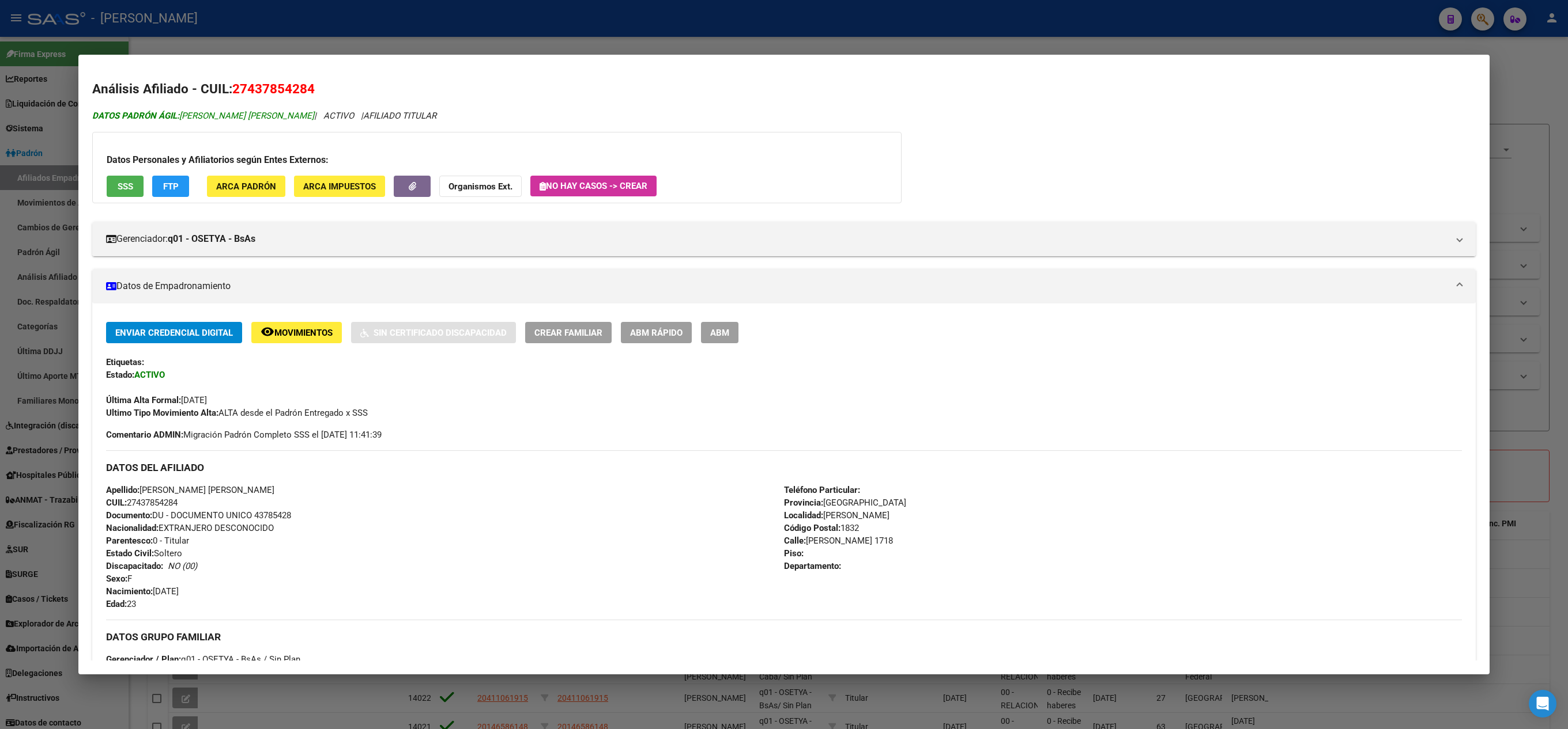
click at [200, 118] on span "DATOS PADRÓN ÁGIL: [PERSON_NAME] [PERSON_NAME]" at bounding box center [203, 116] width 222 height 10
click at [192, 118] on span "DATOS PADRÓN ÁGIL: [PERSON_NAME] [PERSON_NAME]" at bounding box center [203, 116] width 222 height 10
drag, startPoint x: 192, startPoint y: 118, endPoint x: 249, endPoint y: 118, distance: 57.0
click at [249, 118] on span "DATOS PADRÓN ÁGIL: [PERSON_NAME] [PERSON_NAME]" at bounding box center [203, 116] width 222 height 10
copy span "[PERSON_NAME] [PERSON_NAME]"
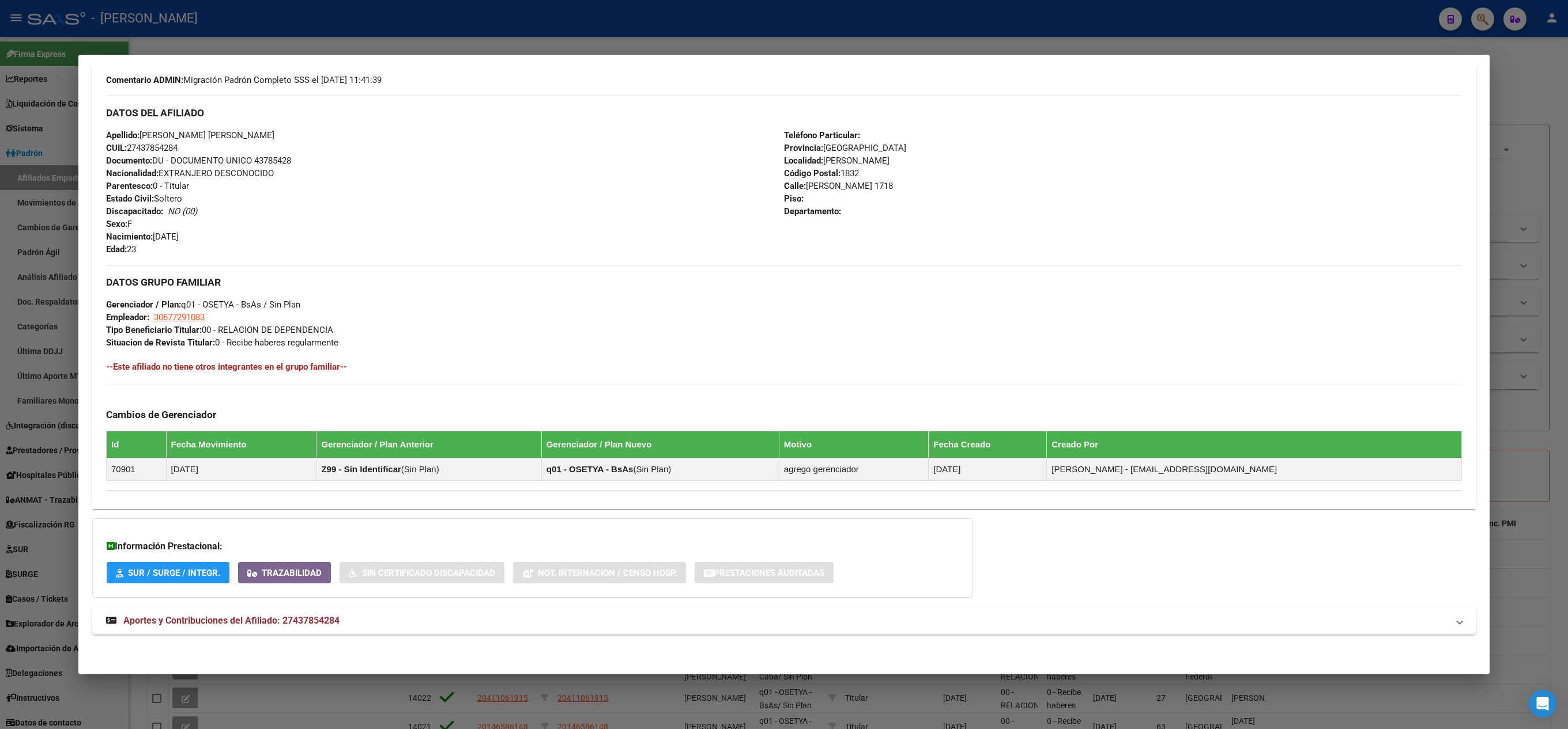
click at [356, 622] on mat-panel-title "Aportes y Contribuciones del Afiliado: 27437854284" at bounding box center [776, 621] width 1342 height 14
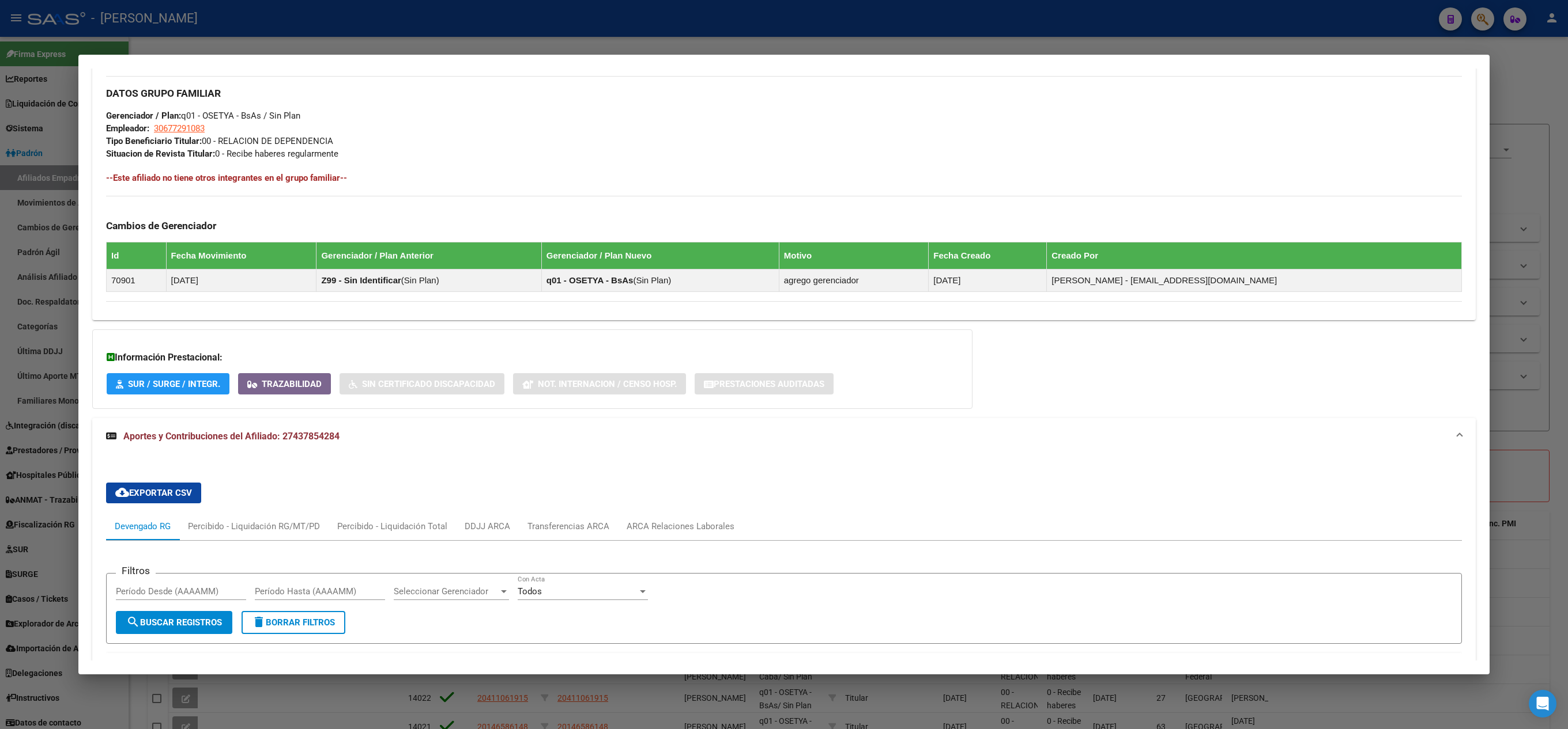
scroll to position [895, 0]
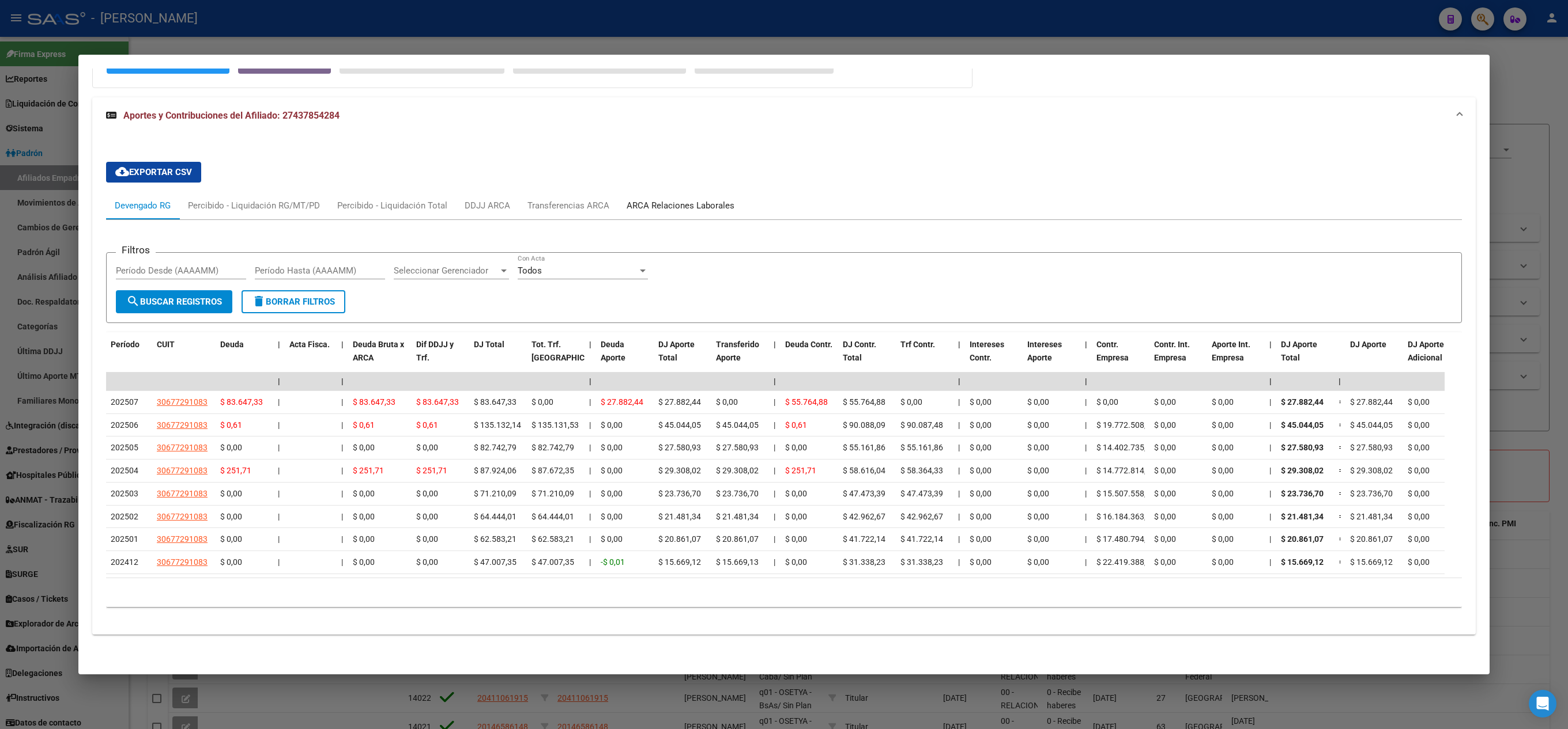
click at [692, 192] on div "ARCA Relaciones Laborales" at bounding box center [680, 205] width 125 height 27
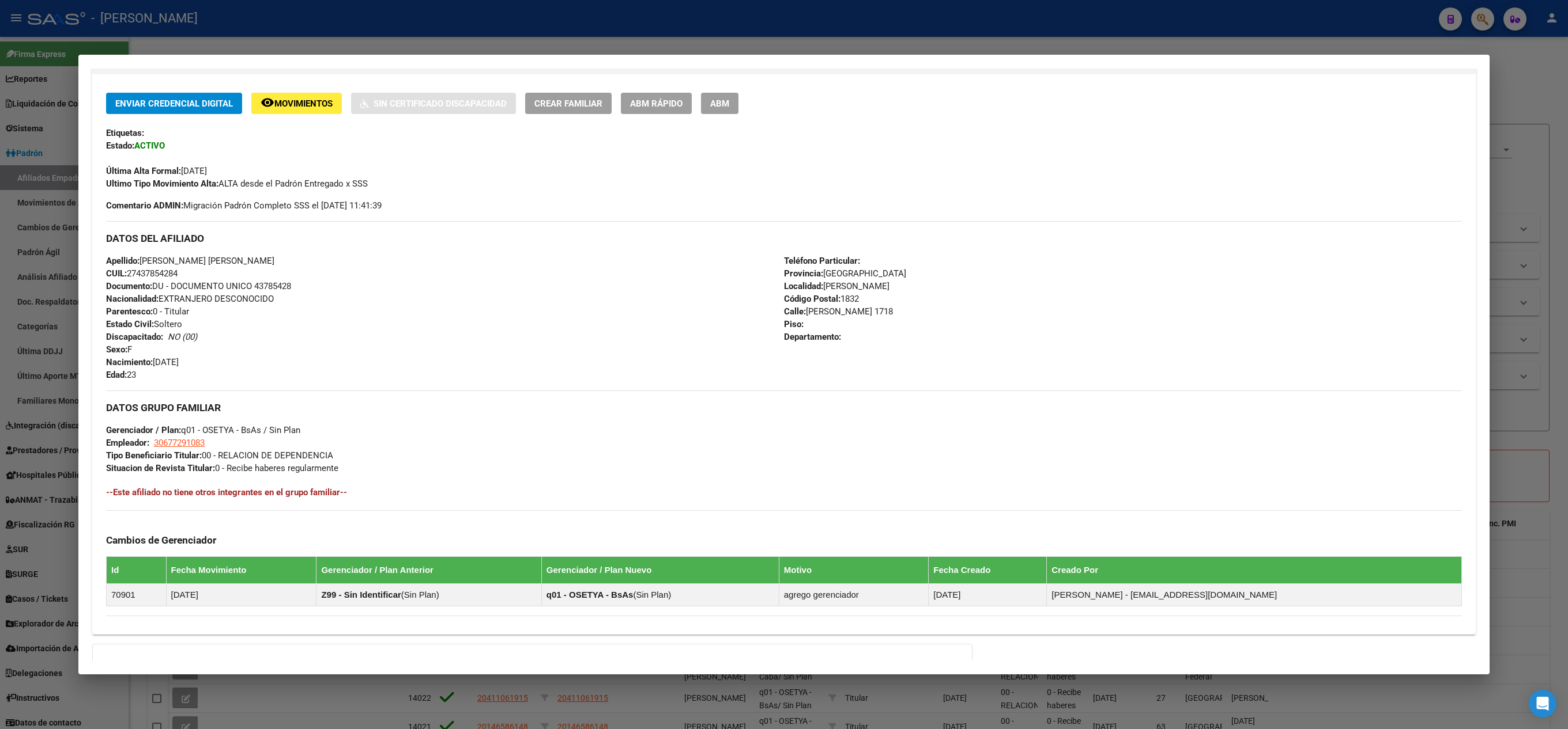
scroll to position [231, 0]
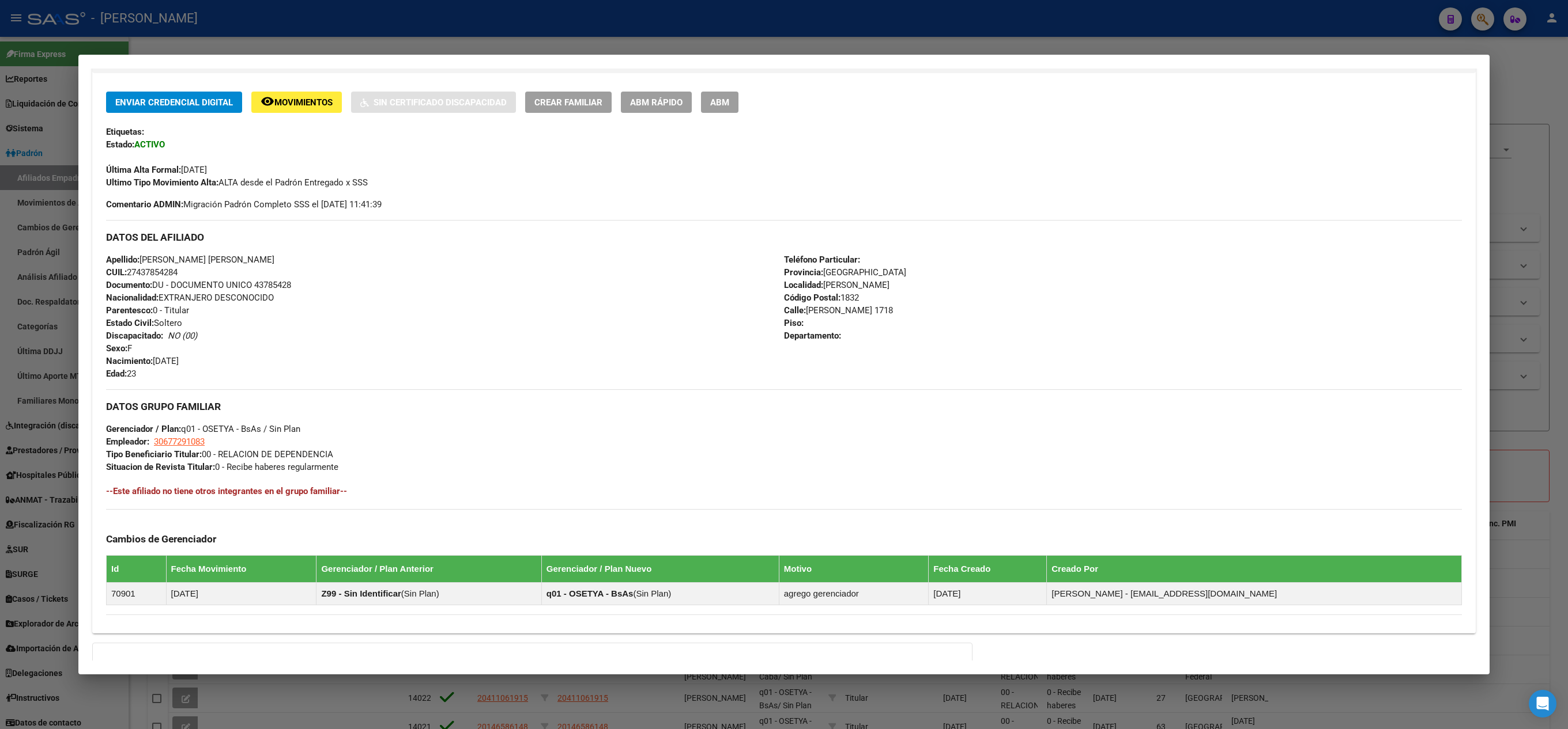
drag, startPoint x: 218, startPoint y: 359, endPoint x: 154, endPoint y: 359, distance: 64.0
click at [154, 359] on div "Apellido: [PERSON_NAME] [PERSON_NAME] CUIL: 27437854284 Documento: DU - DOCUMEN…" at bounding box center [444, 317] width 677 height 127
copy span "[DATE]"
click at [813, 313] on span "Calle: [PERSON_NAME] 1718" at bounding box center [839, 310] width 109 height 10
drag, startPoint x: 813, startPoint y: 313, endPoint x: 877, endPoint y: 317, distance: 64.1
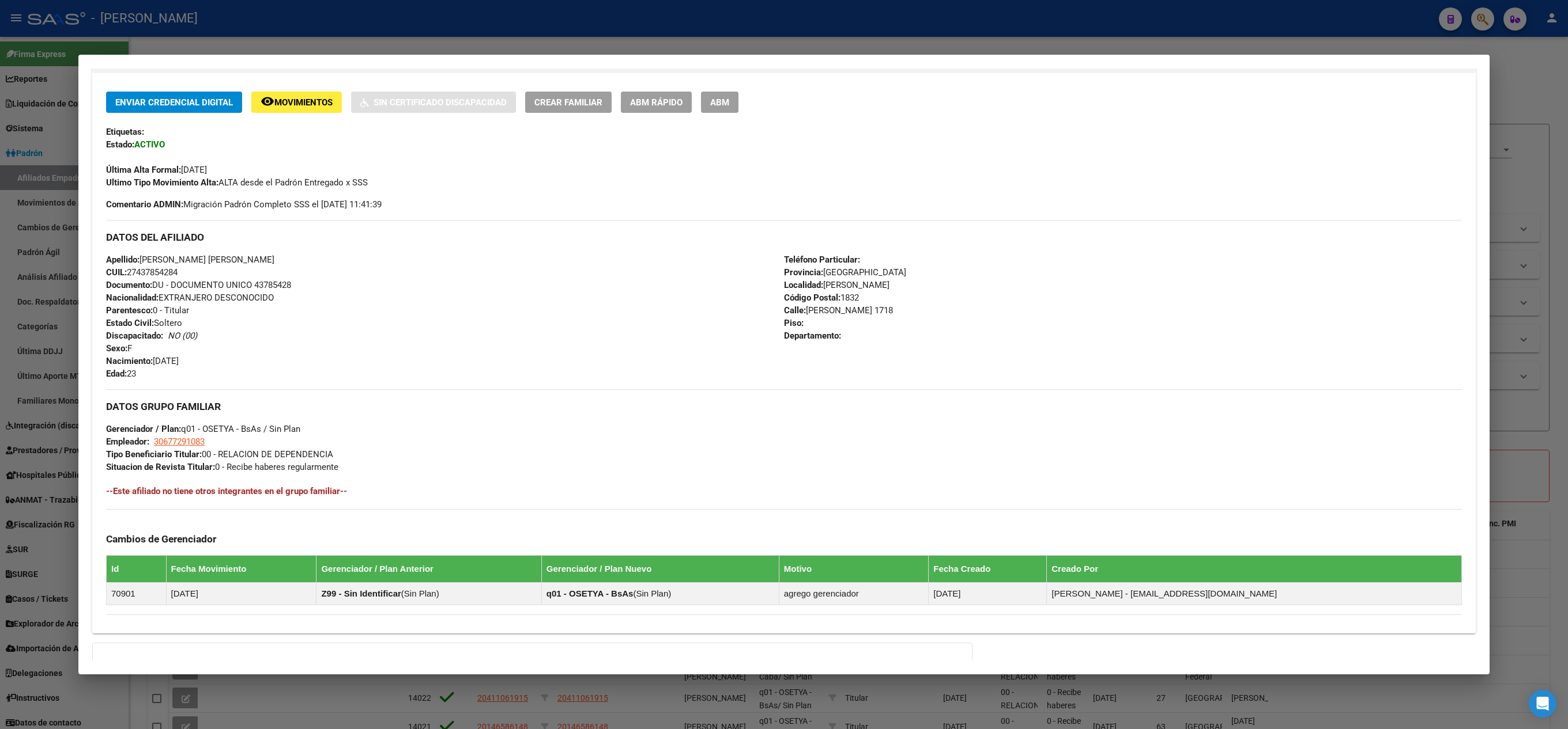
click at [877, 316] on span "Calle: [PERSON_NAME] 1718" at bounding box center [839, 310] width 109 height 10
copy span "[PERSON_NAME] 1718"
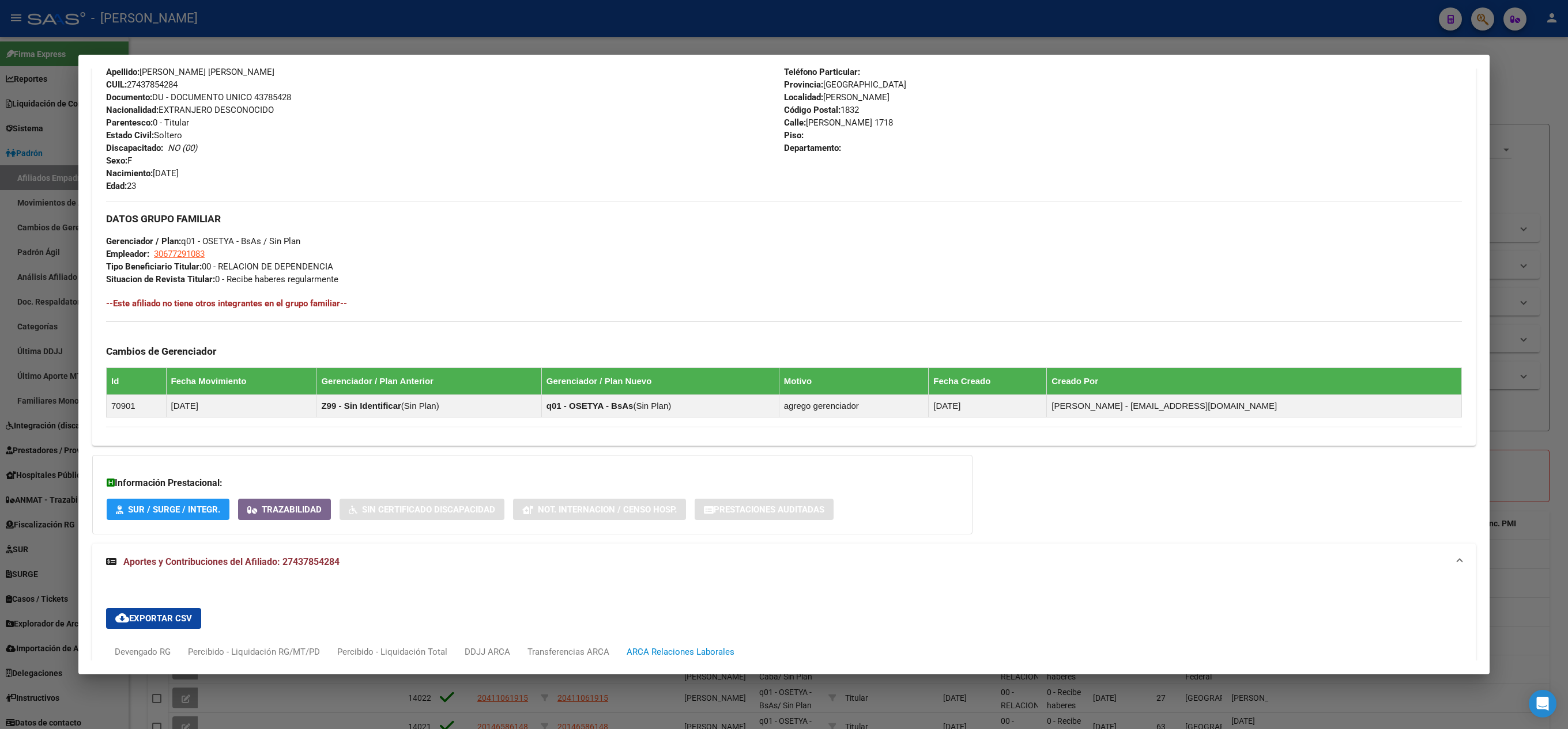
scroll to position [461, 0]
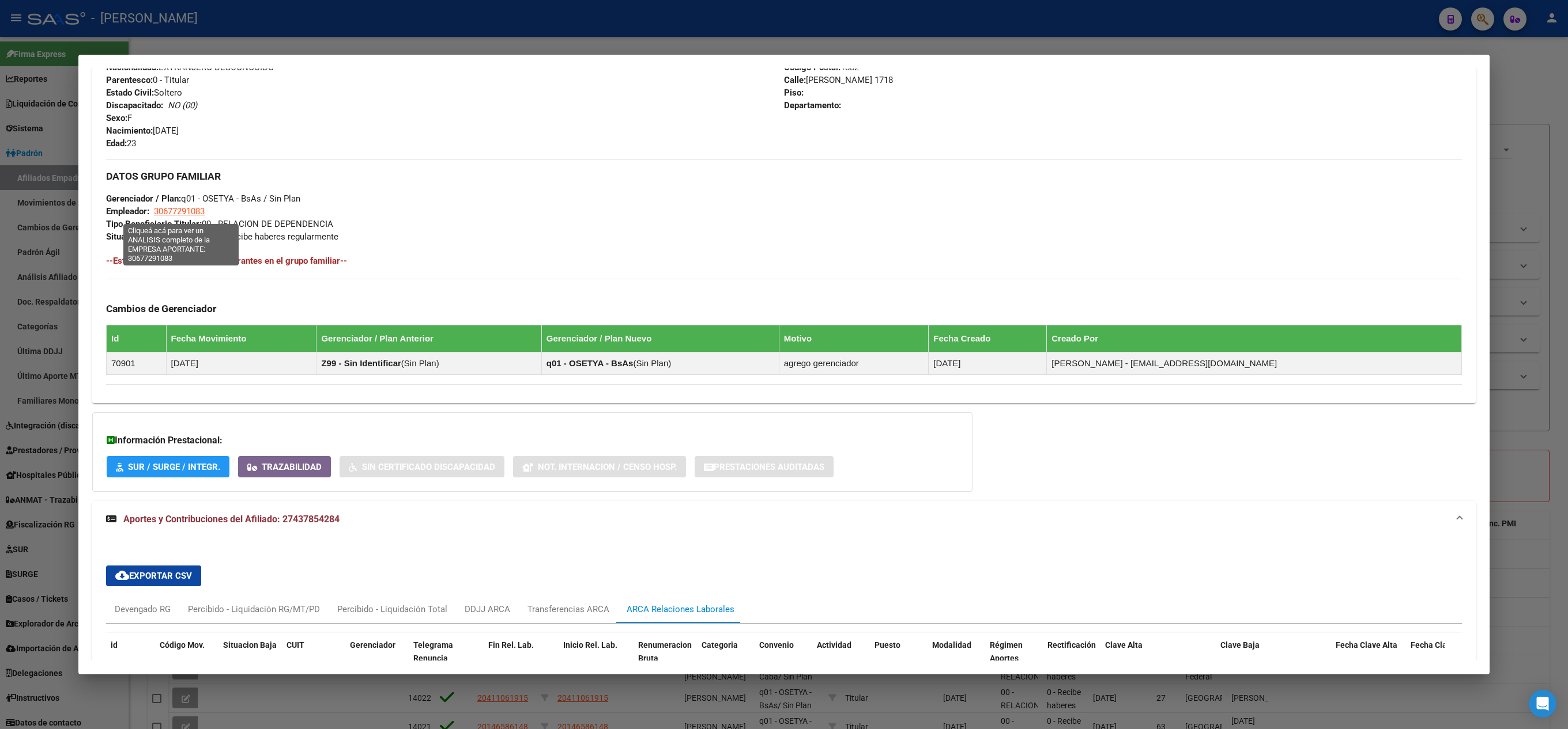
drag, startPoint x: 218, startPoint y: 218, endPoint x: 156, endPoint y: 218, distance: 62.0
click at [156, 218] on div "DATOS GRUPO FAMILIAR Gerenciador / Plan: q01 - OSETYA - BsAs / Sin Plan Emplead…" at bounding box center [783, 201] width 1356 height 84
copy span "30677291083"
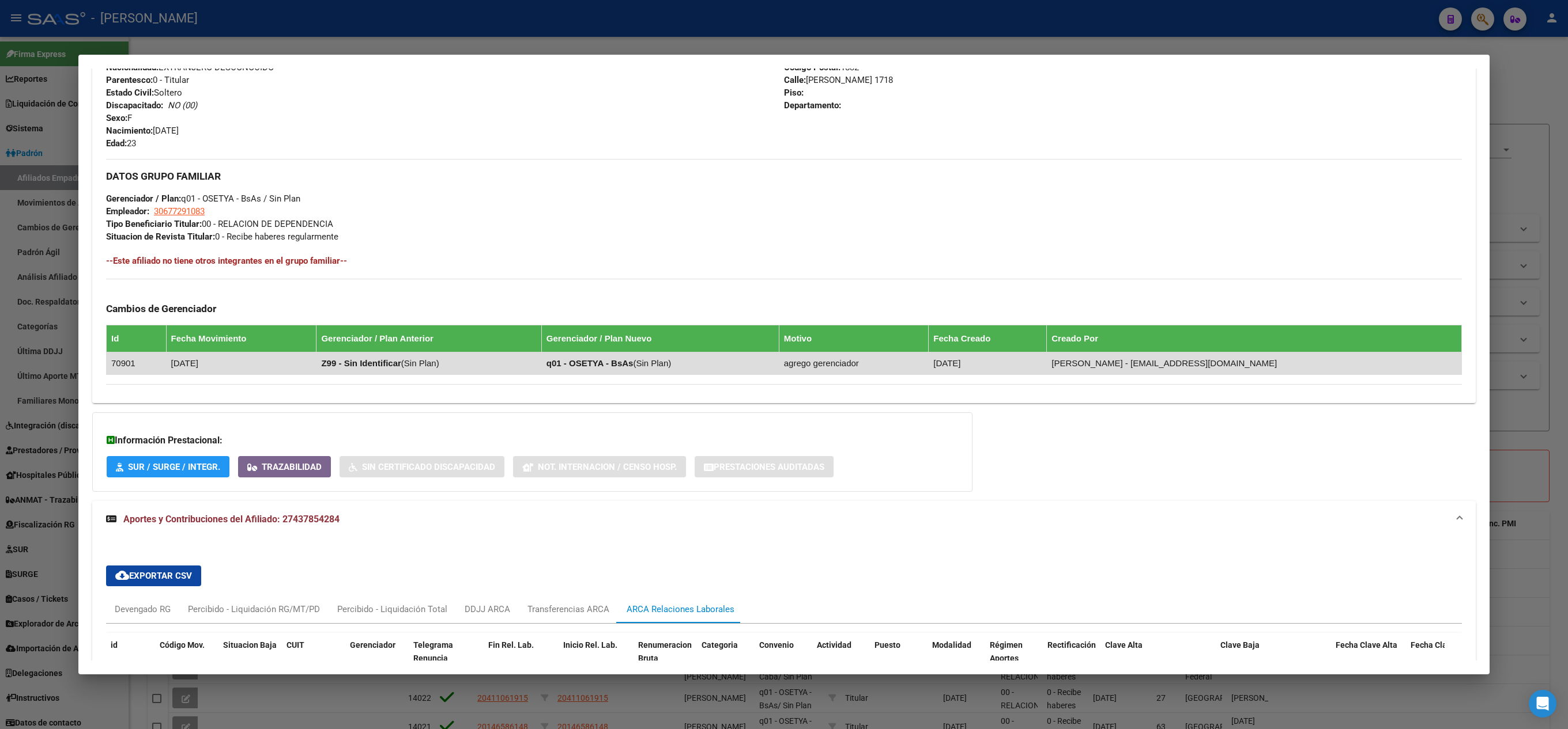
scroll to position [610, 0]
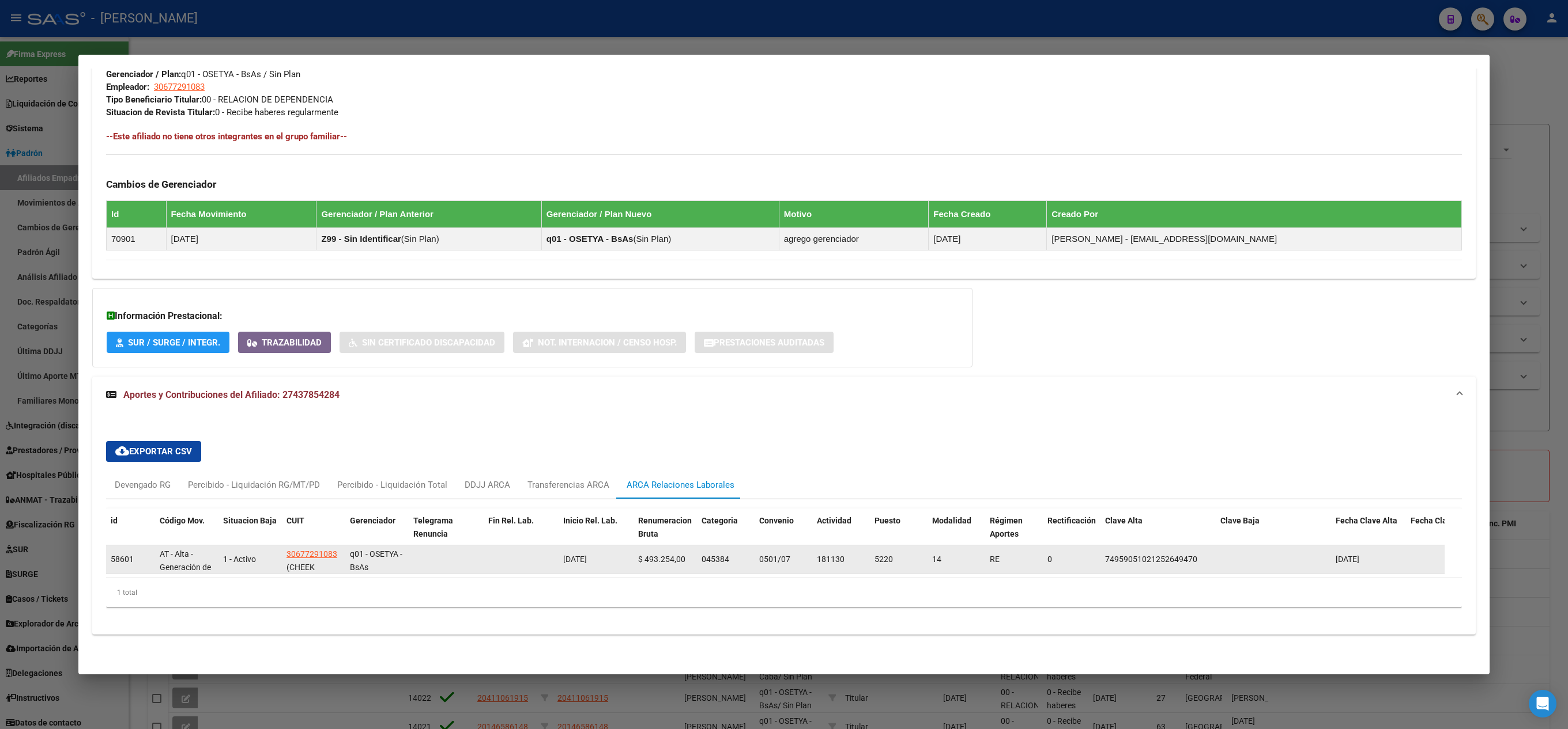
click at [578, 554] on span "[DATE]" at bounding box center [575, 559] width 24 height 9
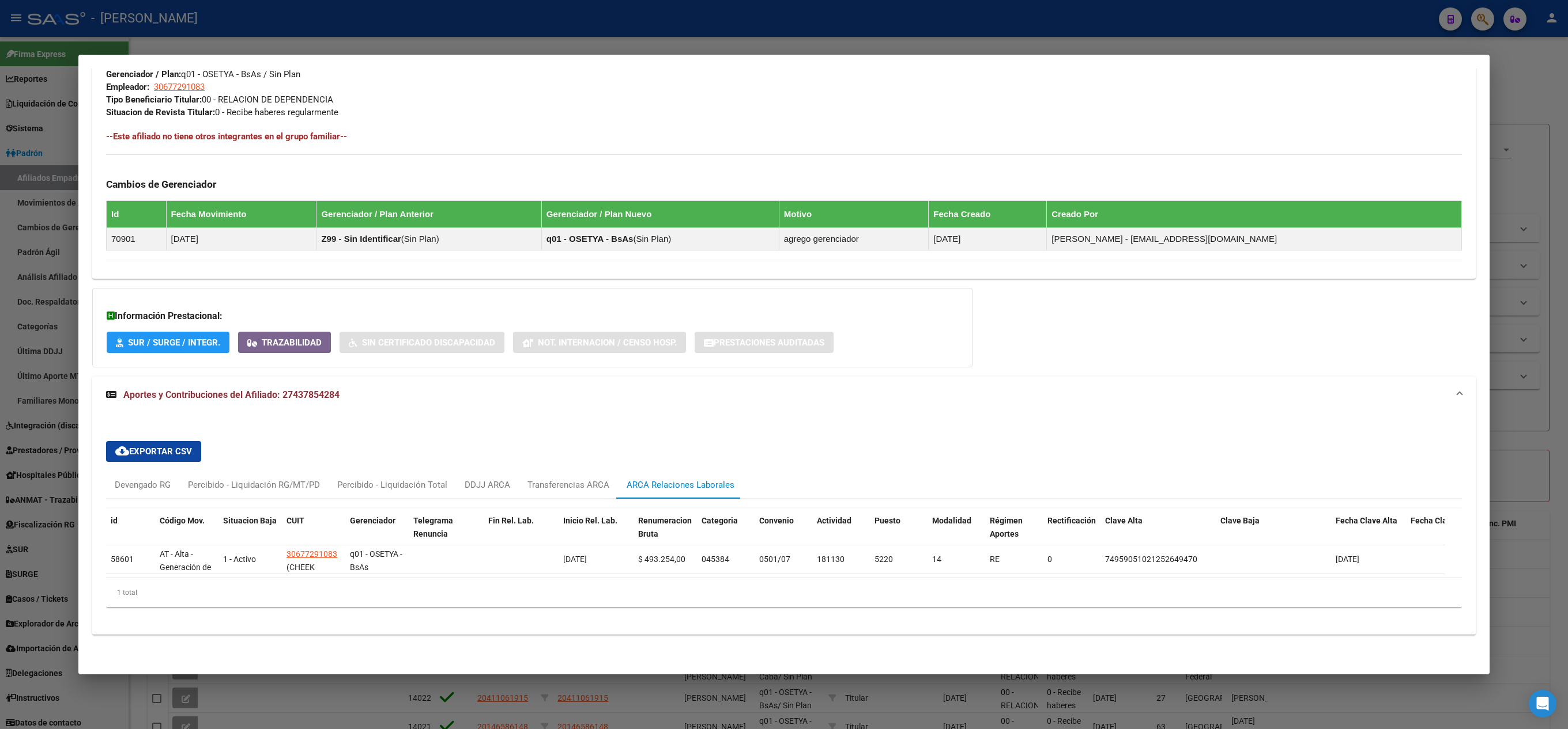
copy span "[DATE]"
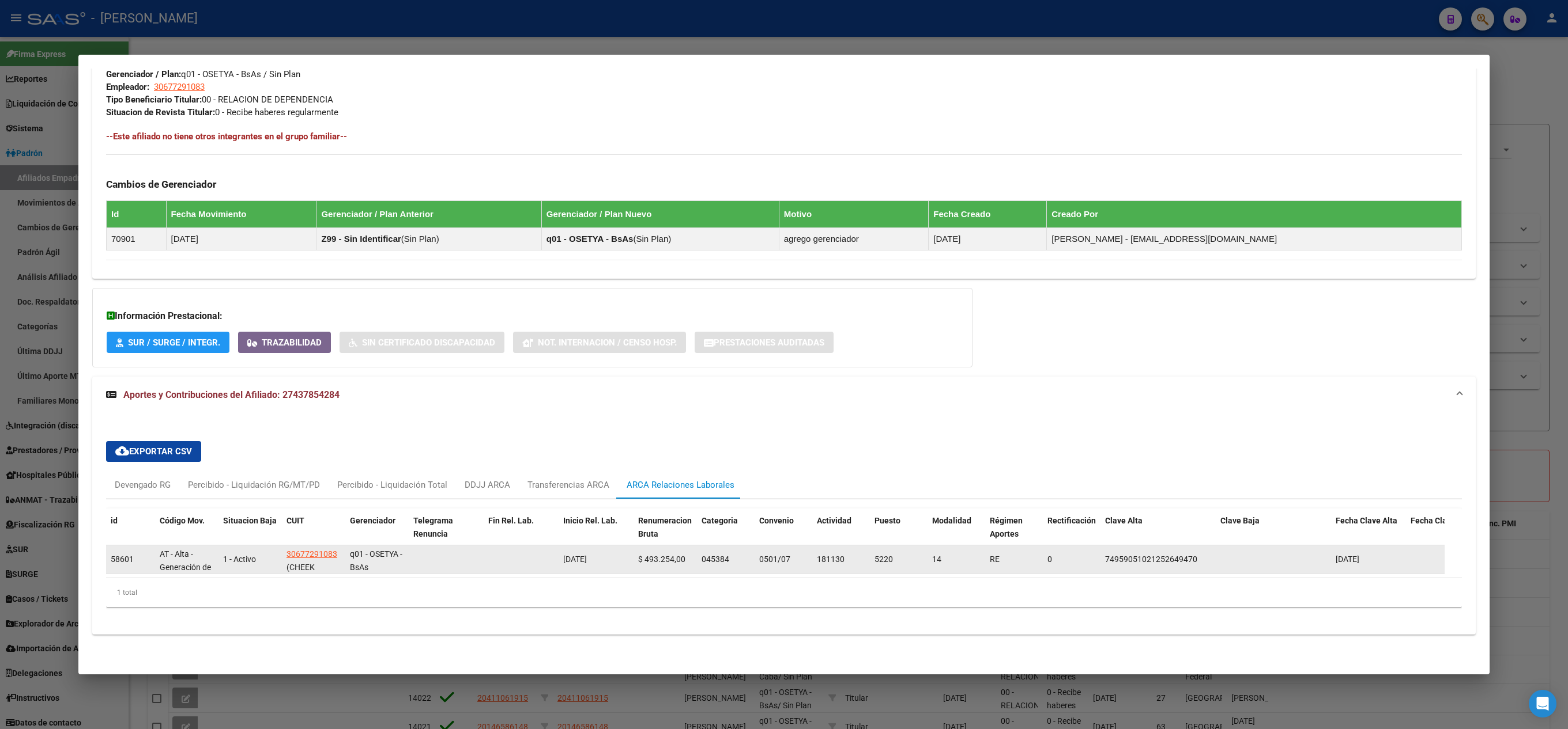
copy span "[DATE]"
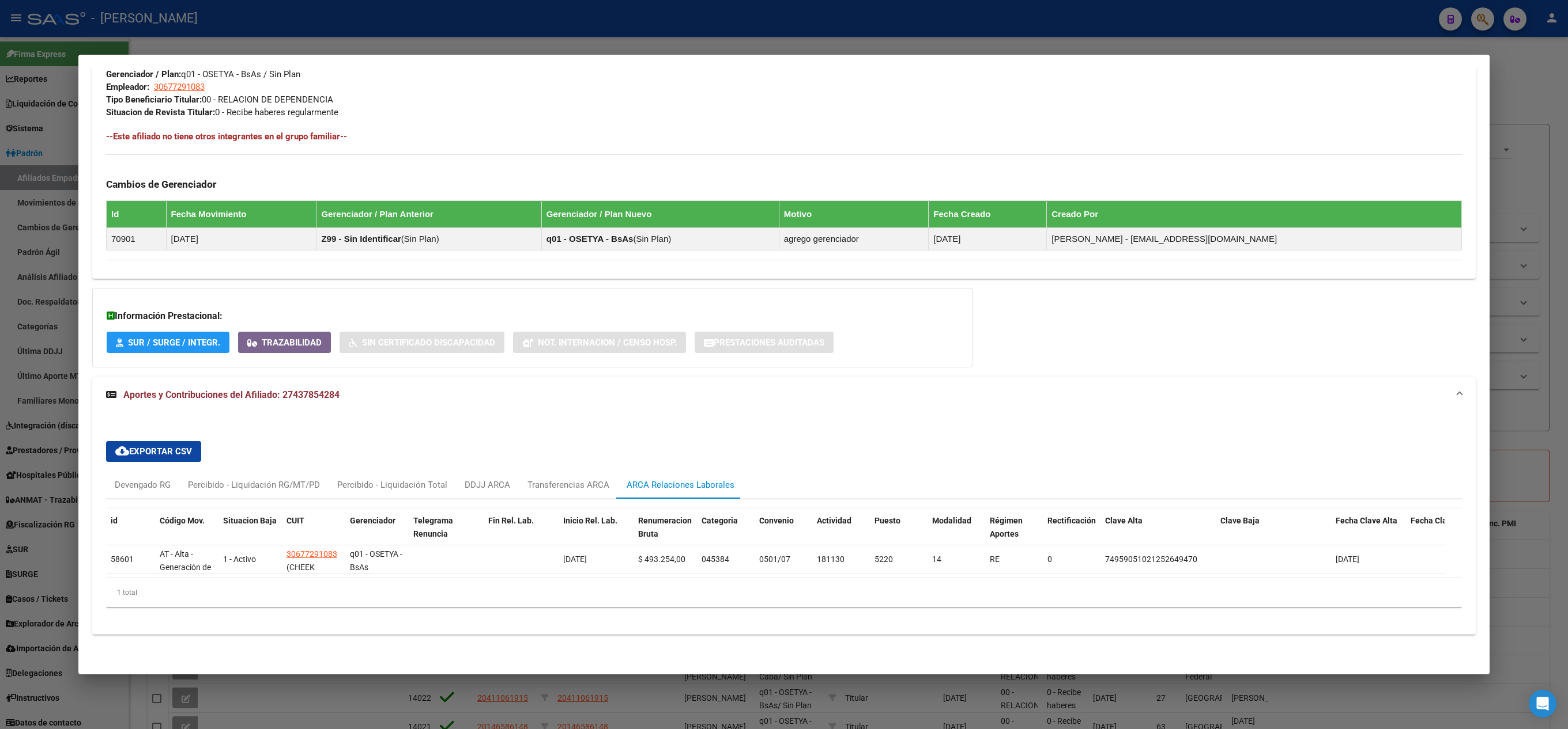
click at [0, 267] on div at bounding box center [784, 364] width 1568 height 729
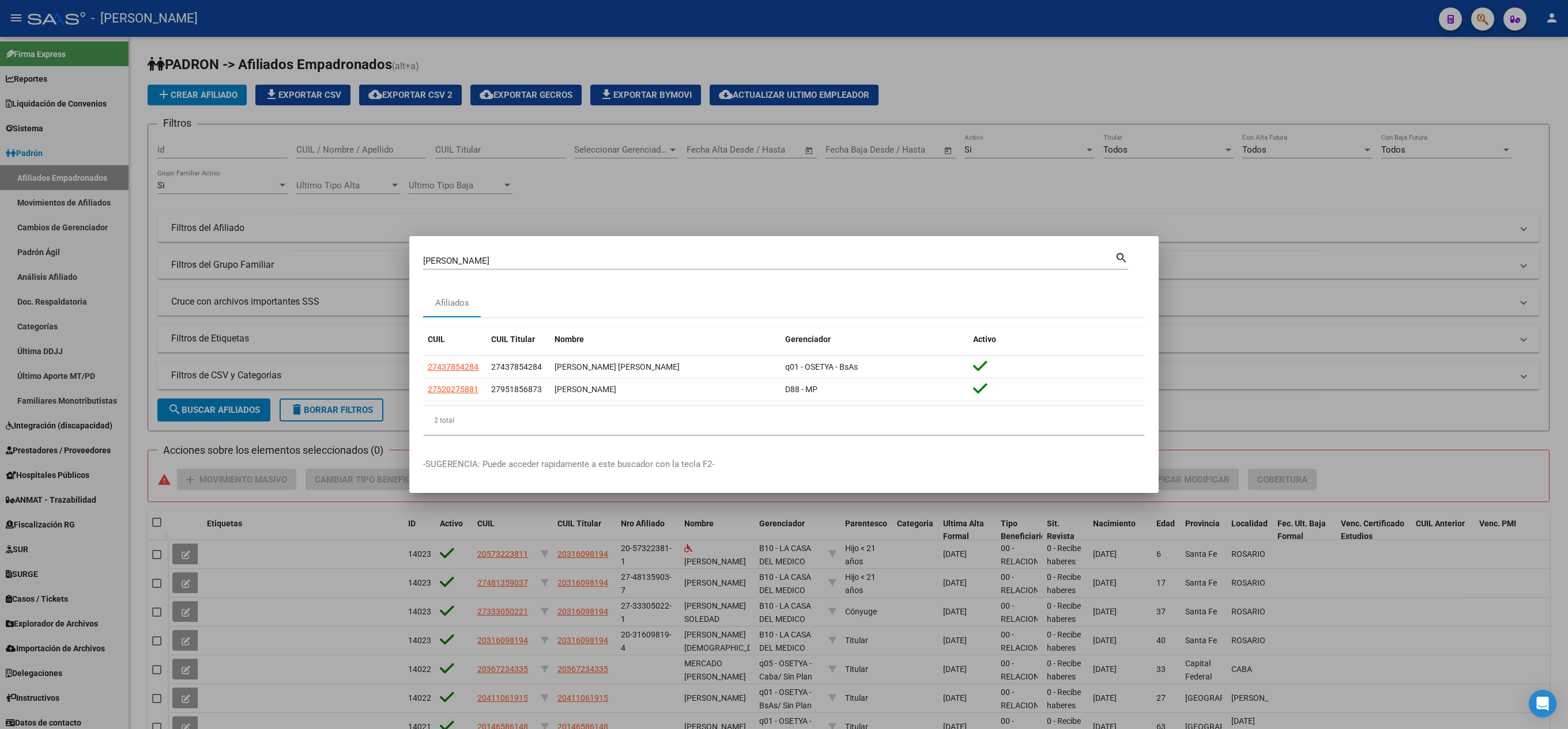
click at [484, 255] on input "[PERSON_NAME]" at bounding box center [769, 261] width 692 height 10
paste input "56727018"
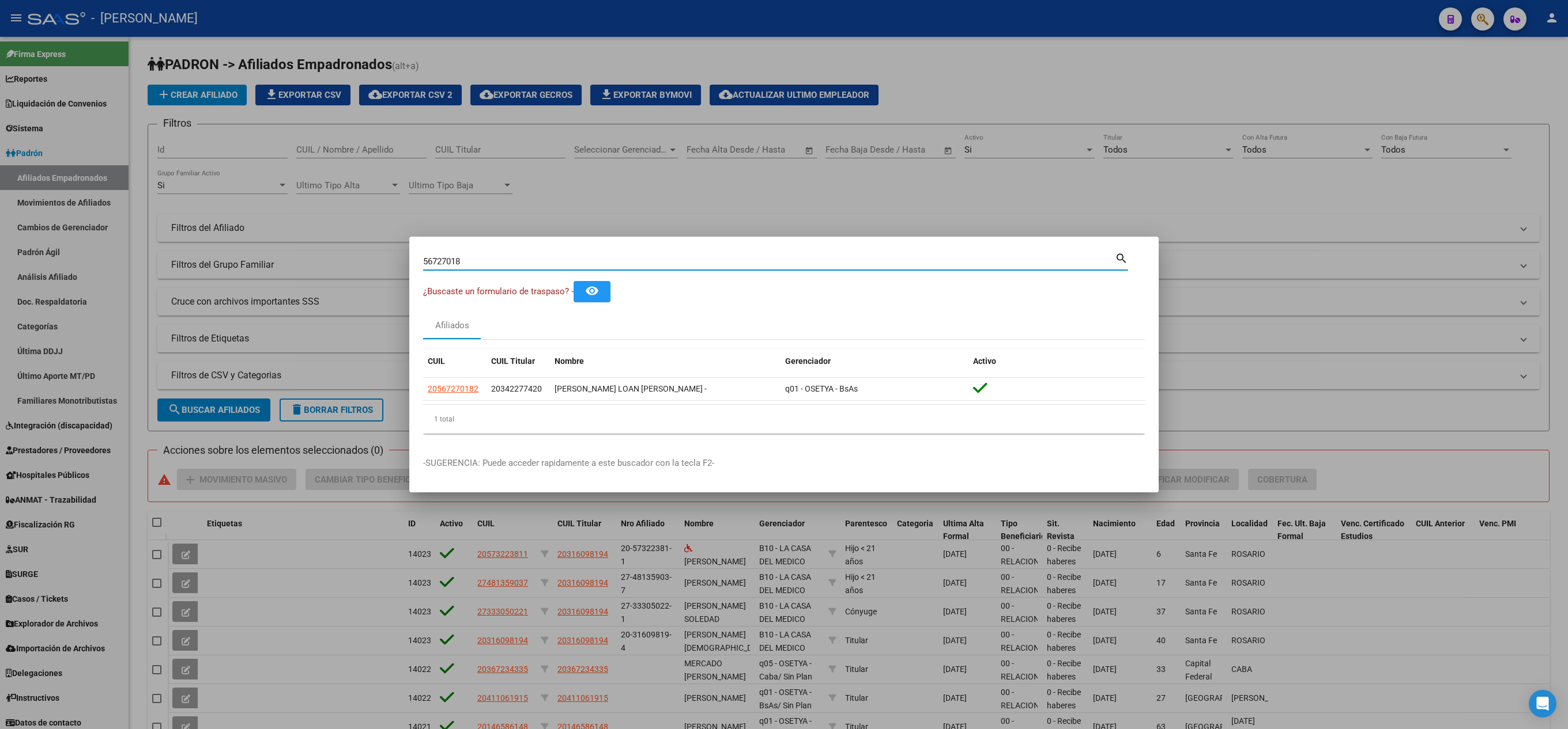
click at [671, 264] on input "56727018" at bounding box center [769, 261] width 692 height 10
type input "54488350"
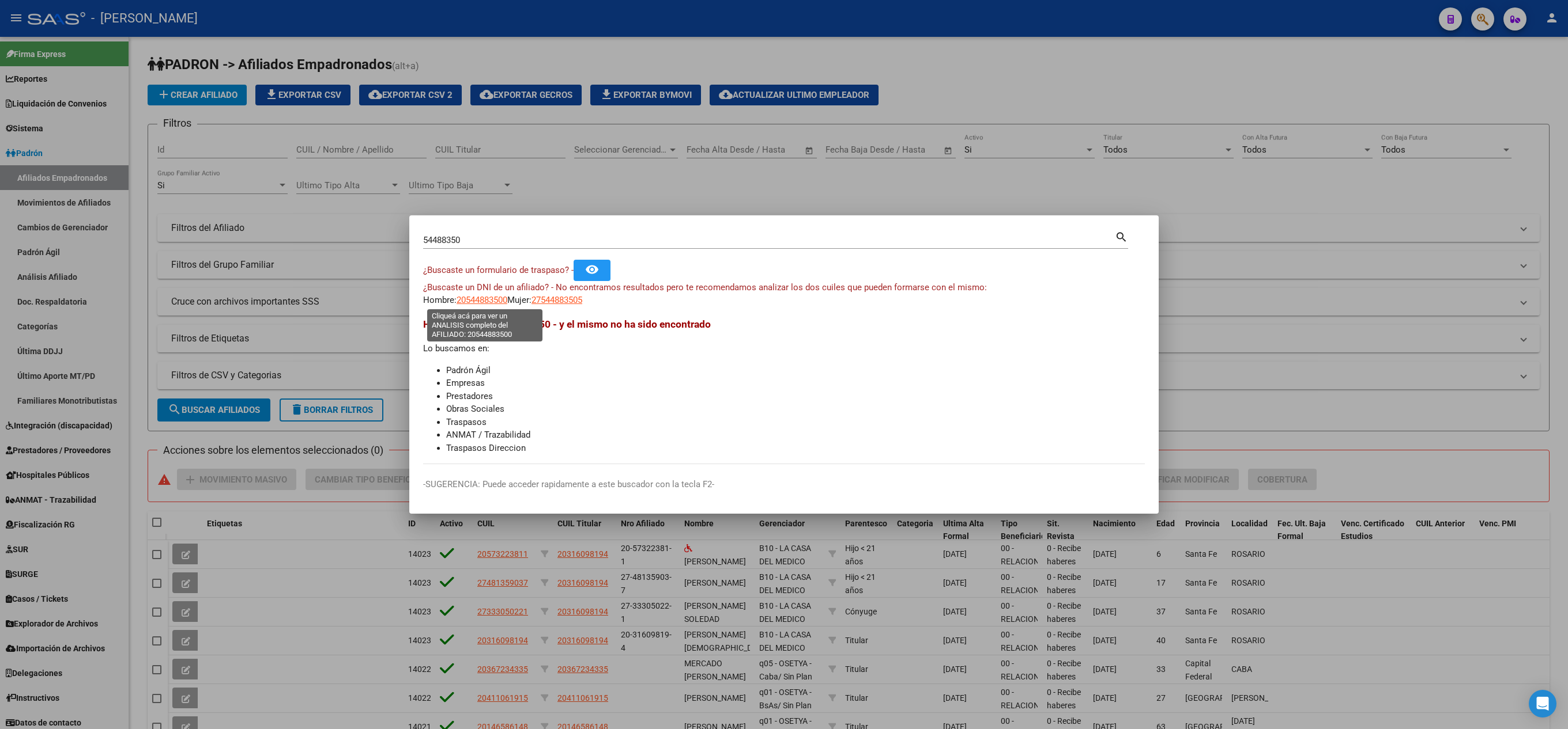
click at [491, 298] on span "20544883500" at bounding box center [482, 300] width 51 height 10
type textarea "20544883500"
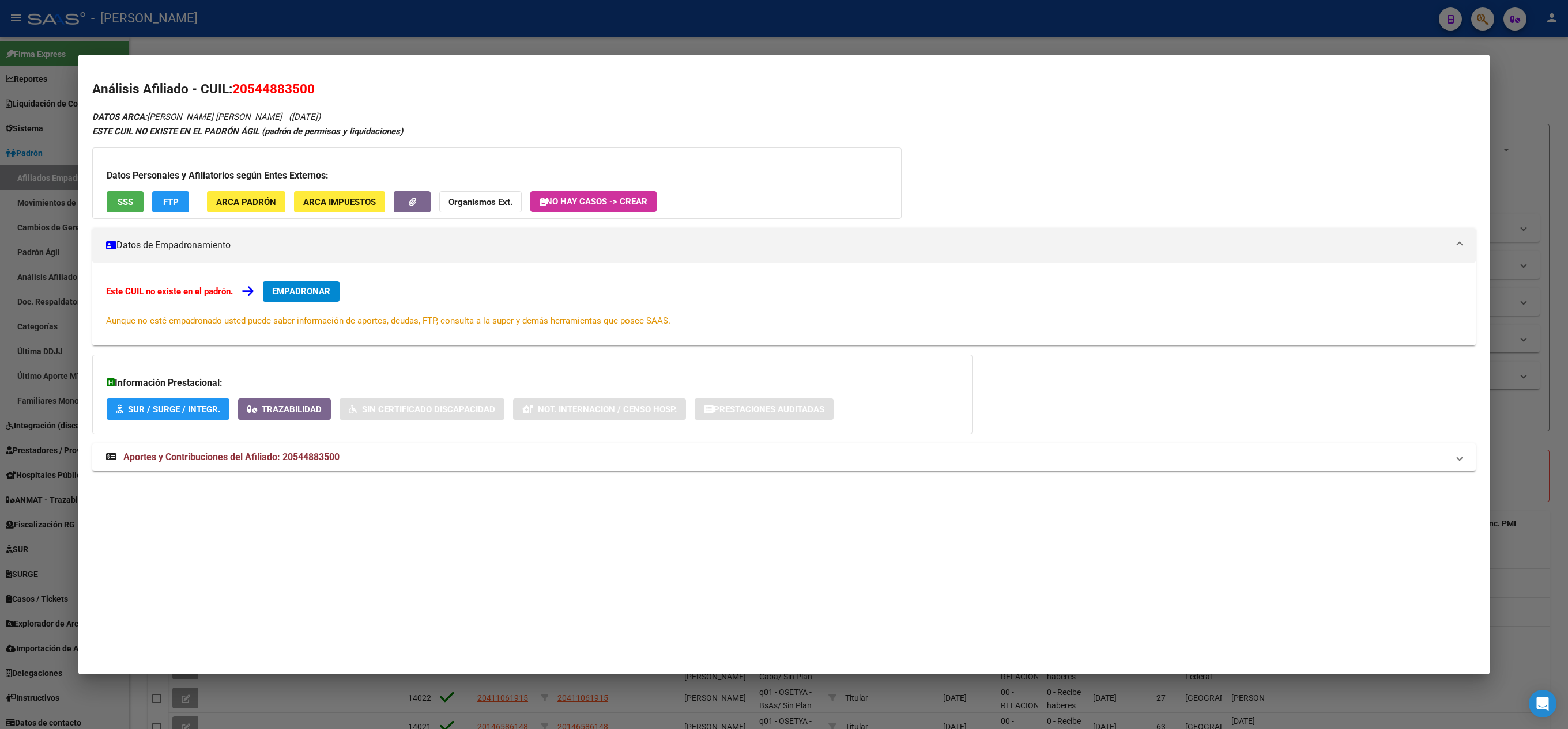
drag, startPoint x: 262, startPoint y: 90, endPoint x: 331, endPoint y: 90, distance: 69.0
click at [331, 90] on h2 "Análisis Afiliado - CUIL: 20544883500" at bounding box center [783, 89] width 1383 height 20
click at [303, 84] on span "20544883500" at bounding box center [274, 89] width 83 height 15
click at [256, 100] on div "Análisis Afiliado - CUIL: 20544883500 DATOS ARCA: [PERSON_NAME] [PERSON_NAME] (…" at bounding box center [783, 288] width 1383 height 417
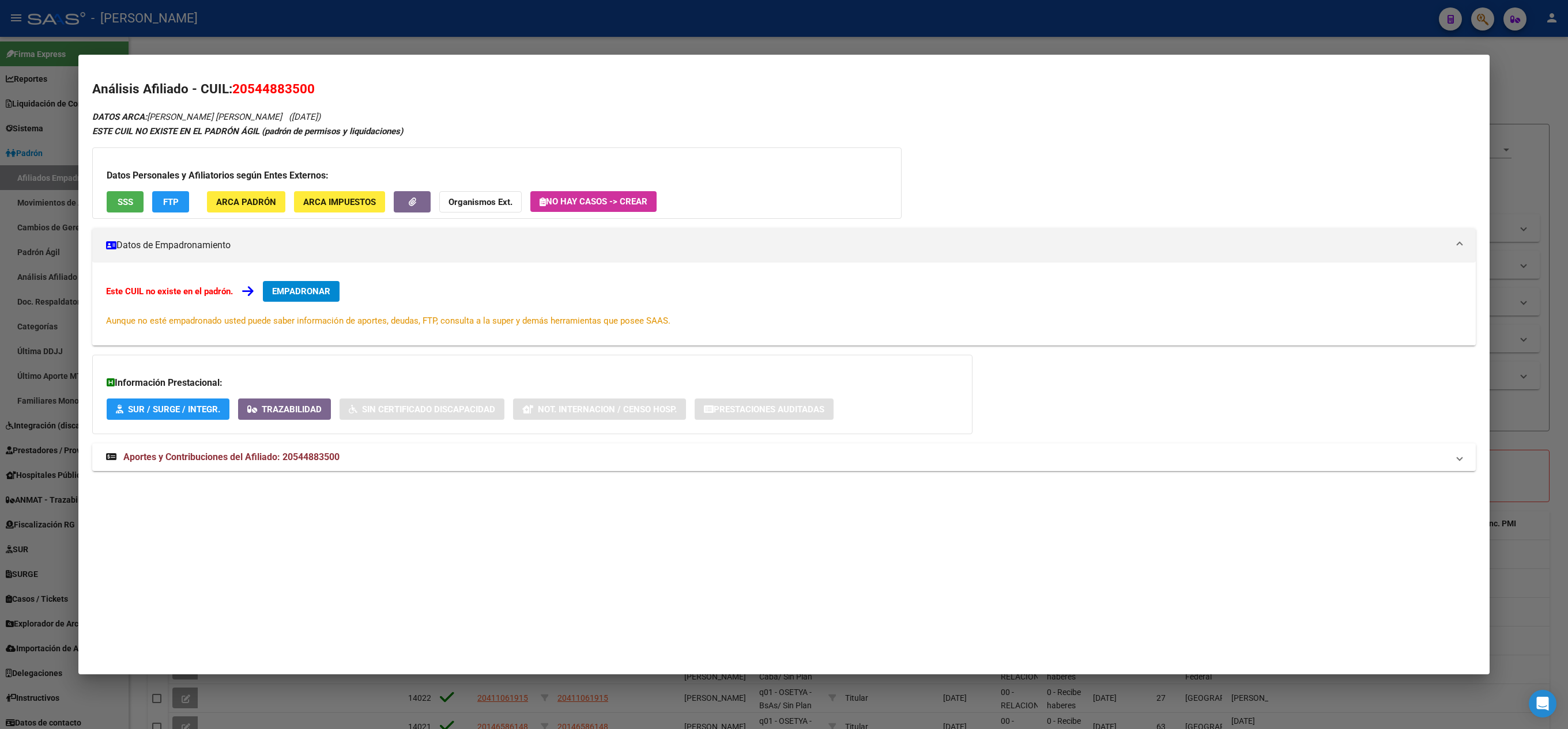
drag, startPoint x: 264, startPoint y: 88, endPoint x: 317, endPoint y: 90, distance: 53.0
click at [317, 90] on h2 "Análisis Afiliado - CUIL: 20544883500" at bounding box center [783, 89] width 1383 height 20
click at [0, 371] on div at bounding box center [784, 364] width 1568 height 729
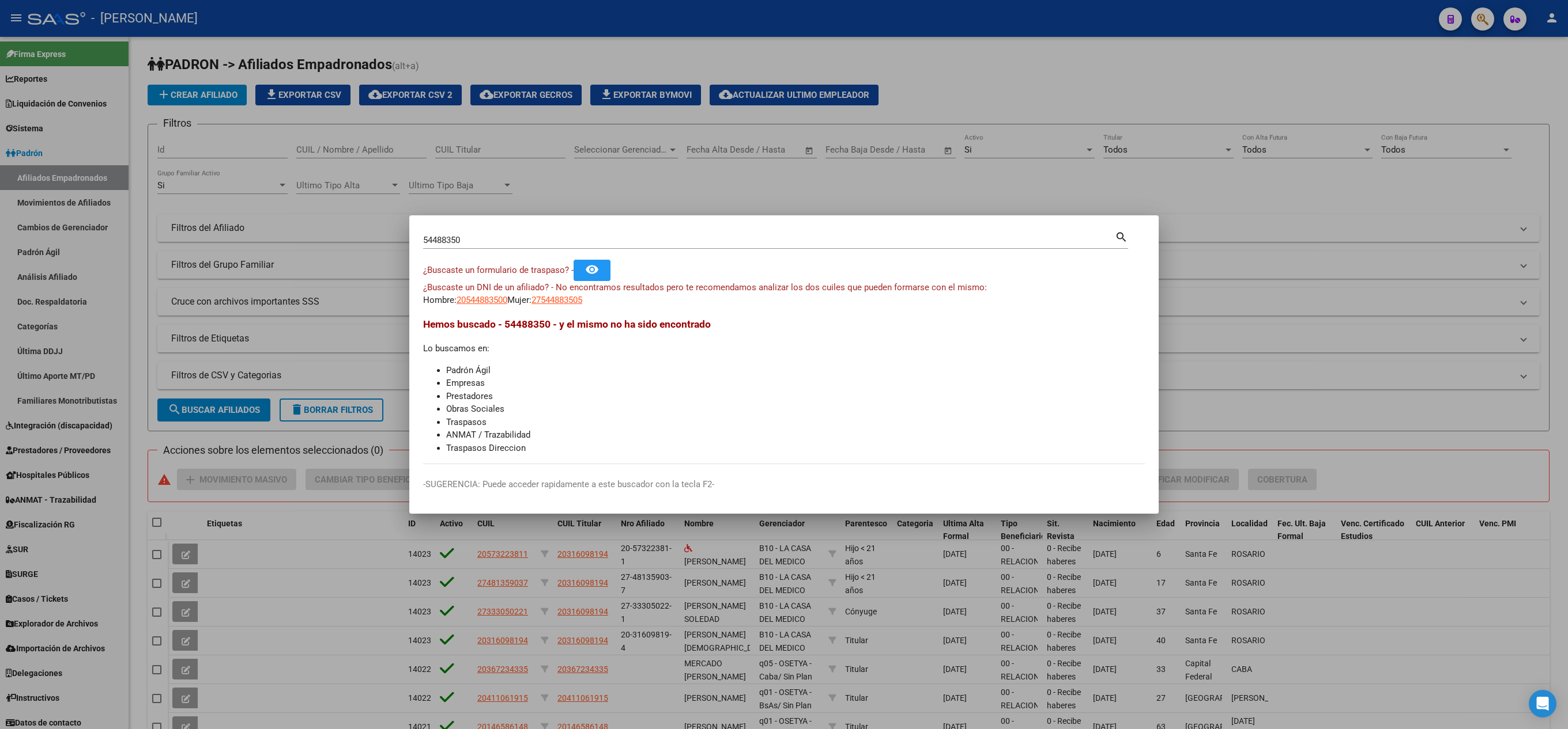
click at [0, 164] on div at bounding box center [784, 364] width 1568 height 729
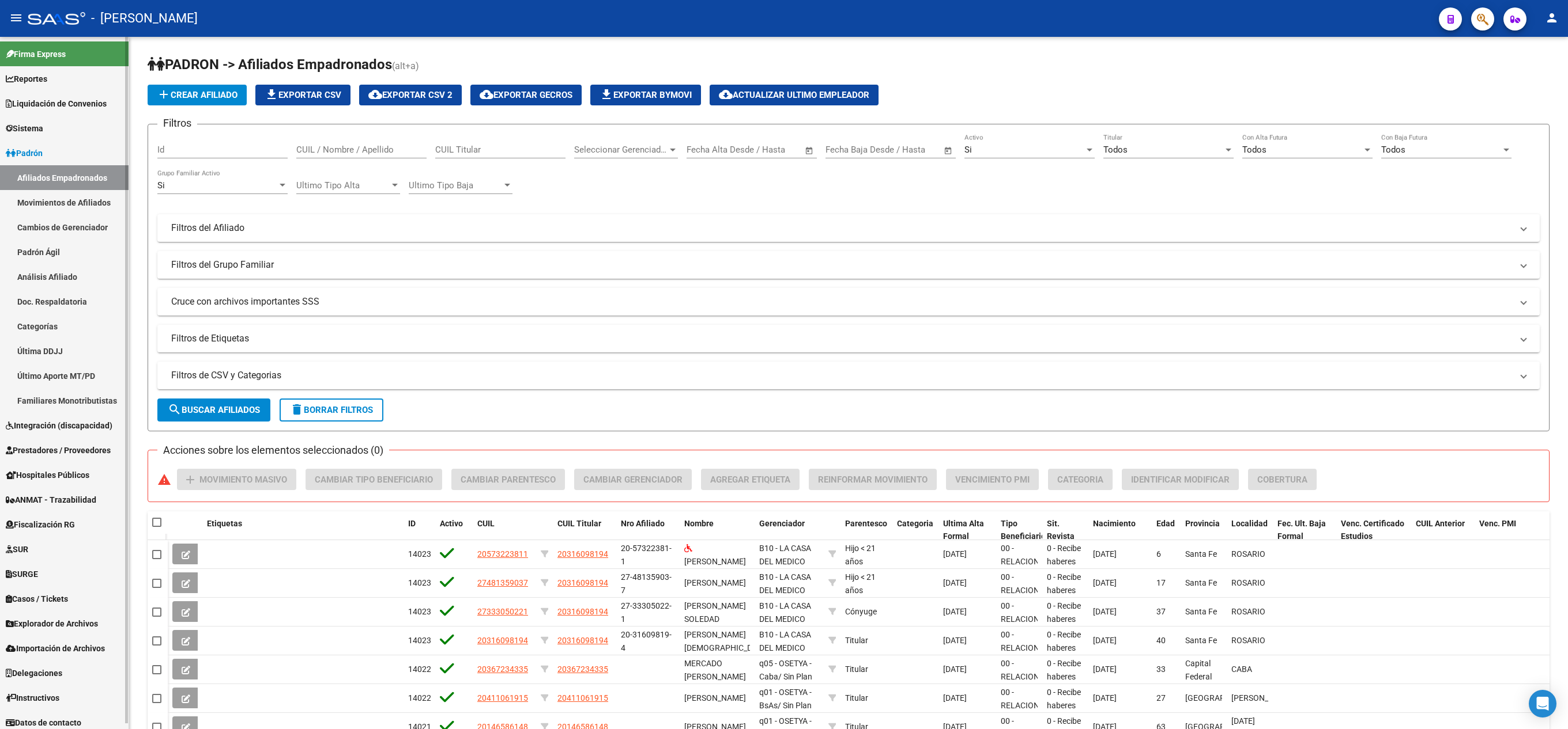
click at [66, 172] on link "Afiliados Empadronados" at bounding box center [64, 177] width 129 height 25
click at [360, 408] on span "delete Borrar Filtros" at bounding box center [331, 410] width 83 height 10
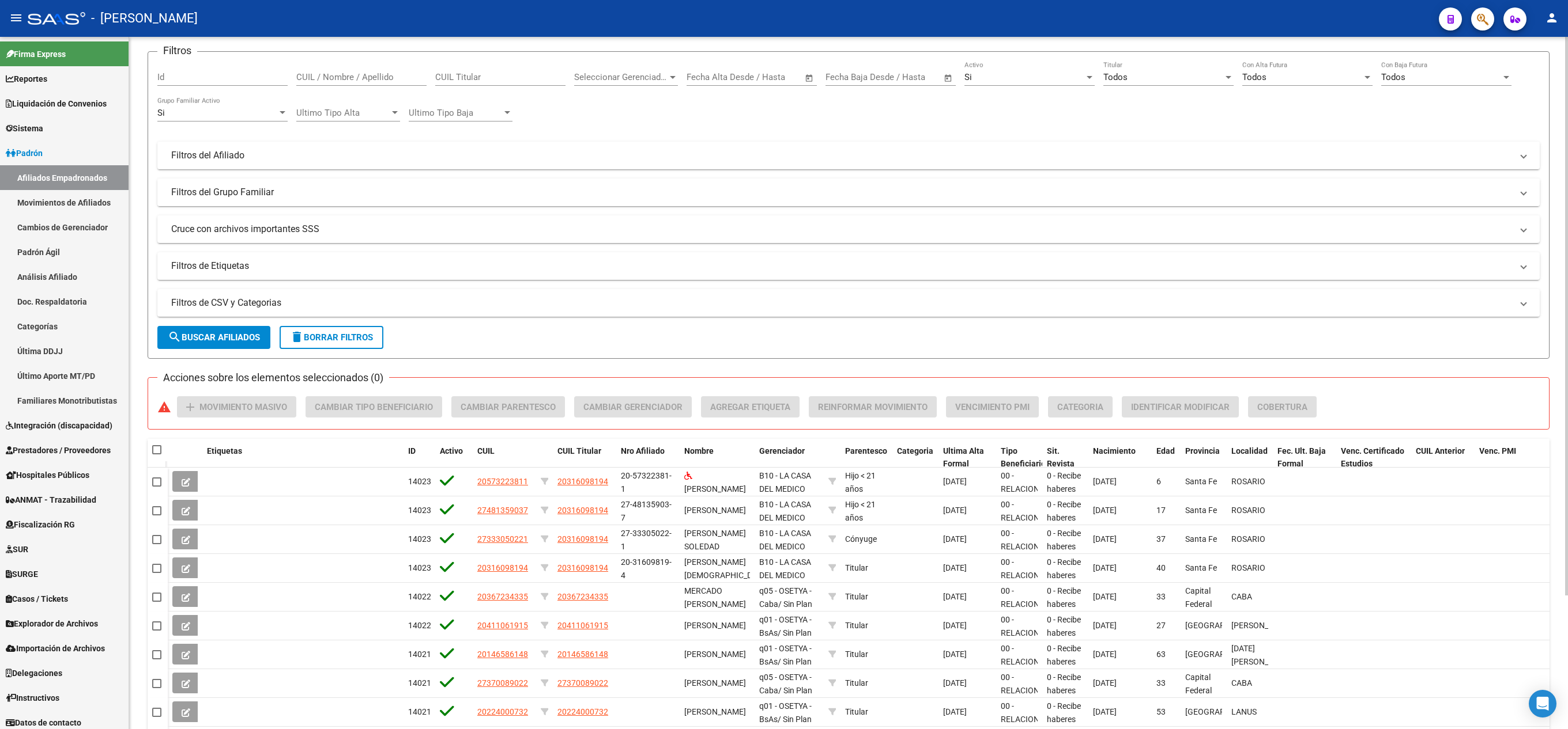
scroll to position [0, 0]
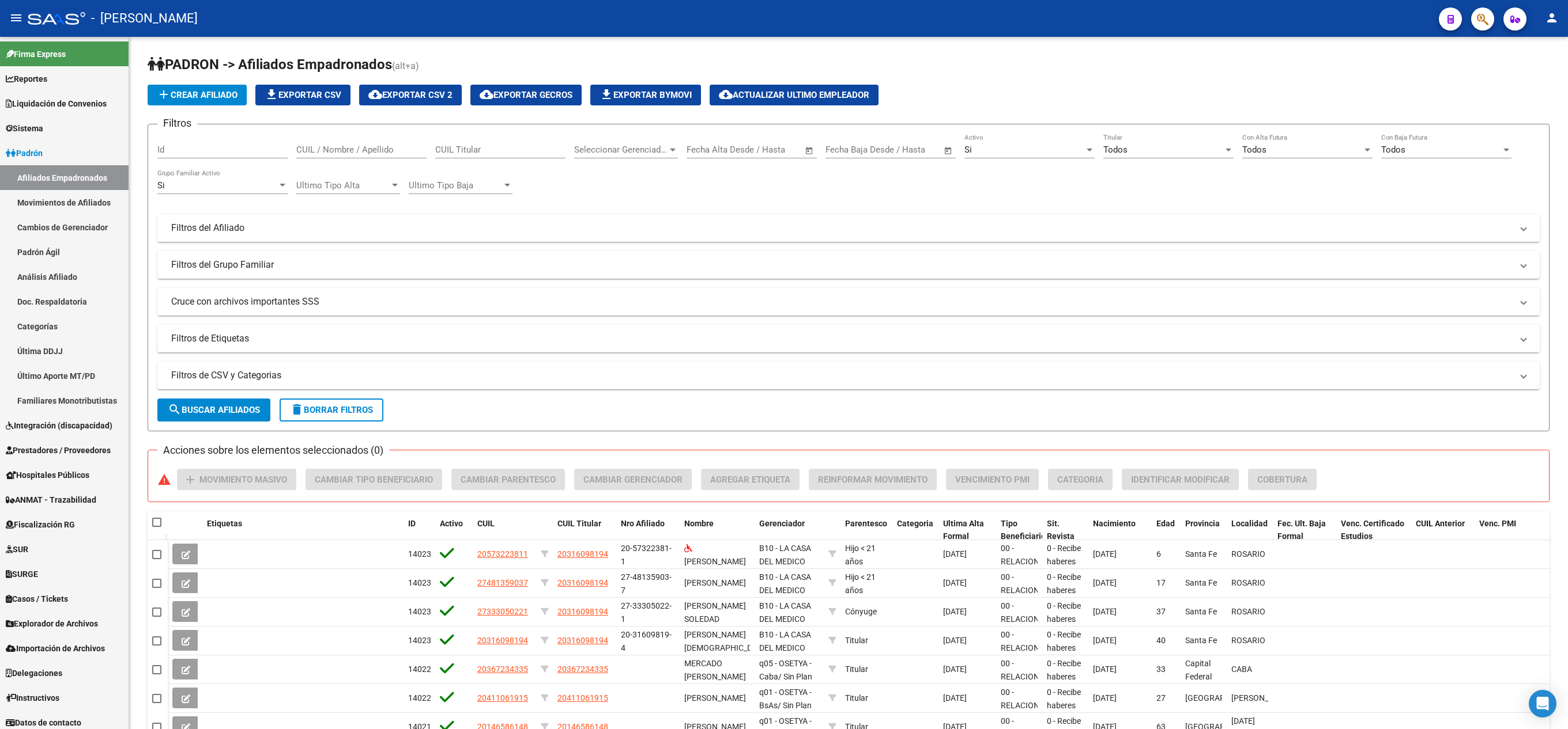
click at [1483, 20] on icon "button" at bounding box center [1483, 20] width 12 height 14
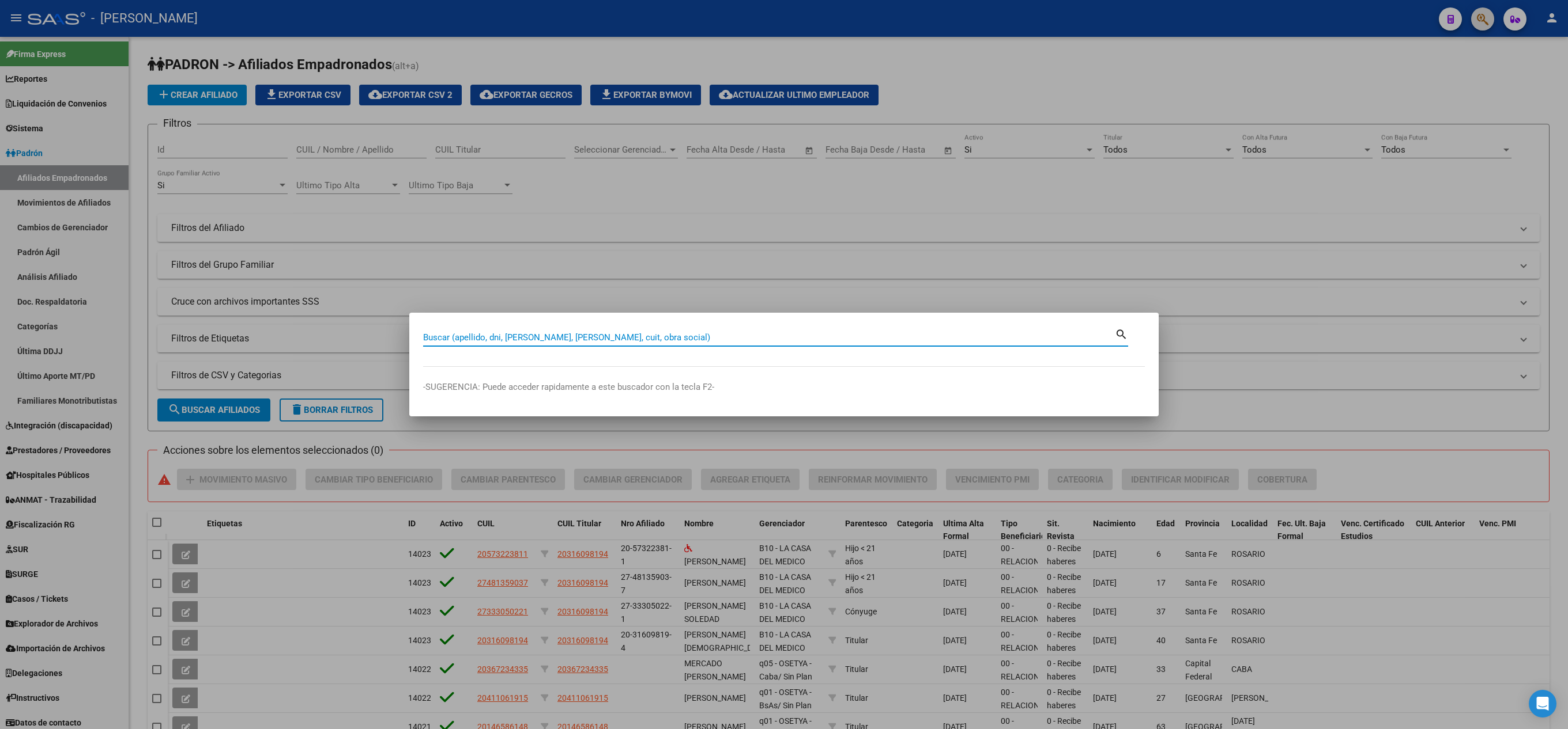
paste input "20248627515"
type input "20248627515"
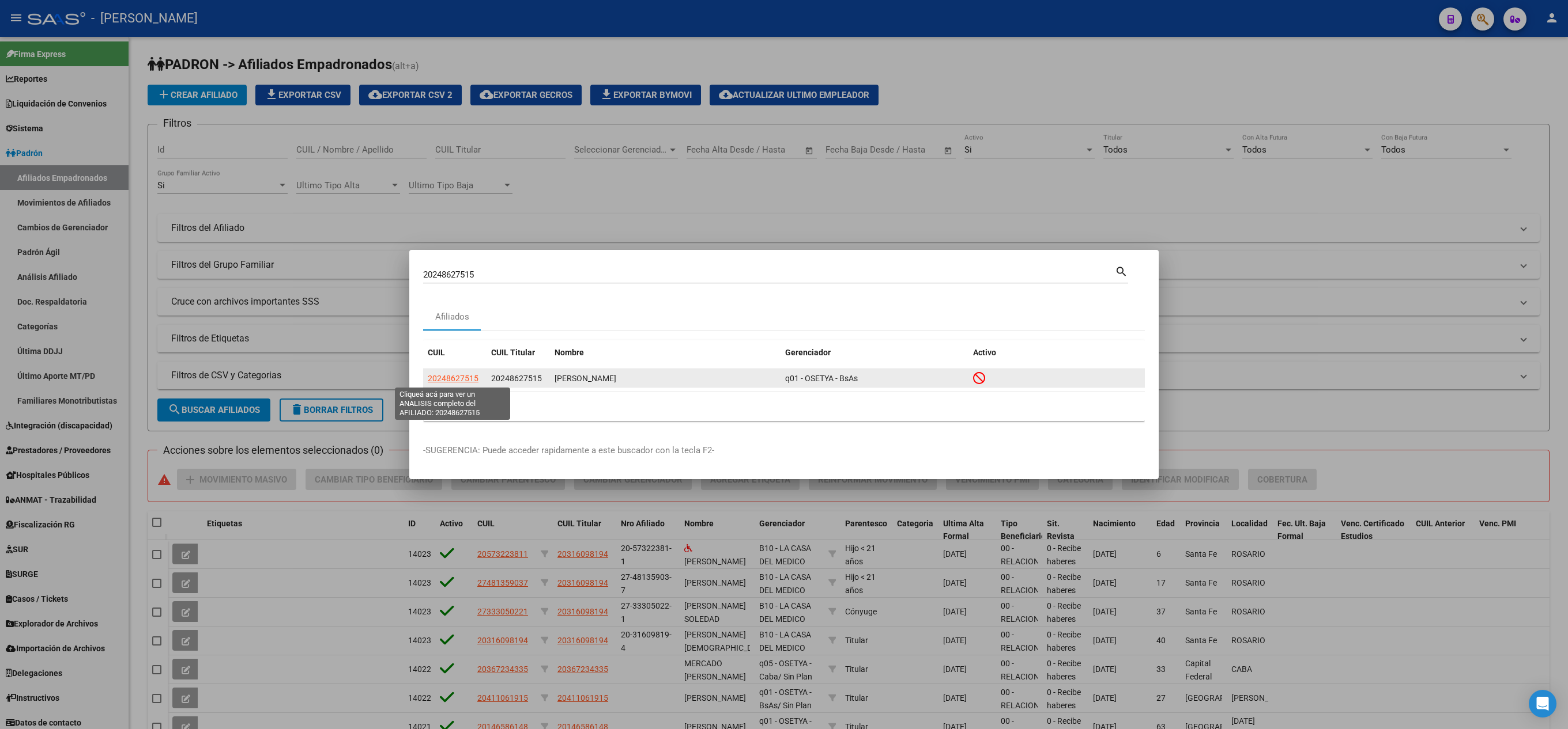
click at [452, 382] on span "20248627515" at bounding box center [453, 378] width 51 height 9
type textarea "20248627515"
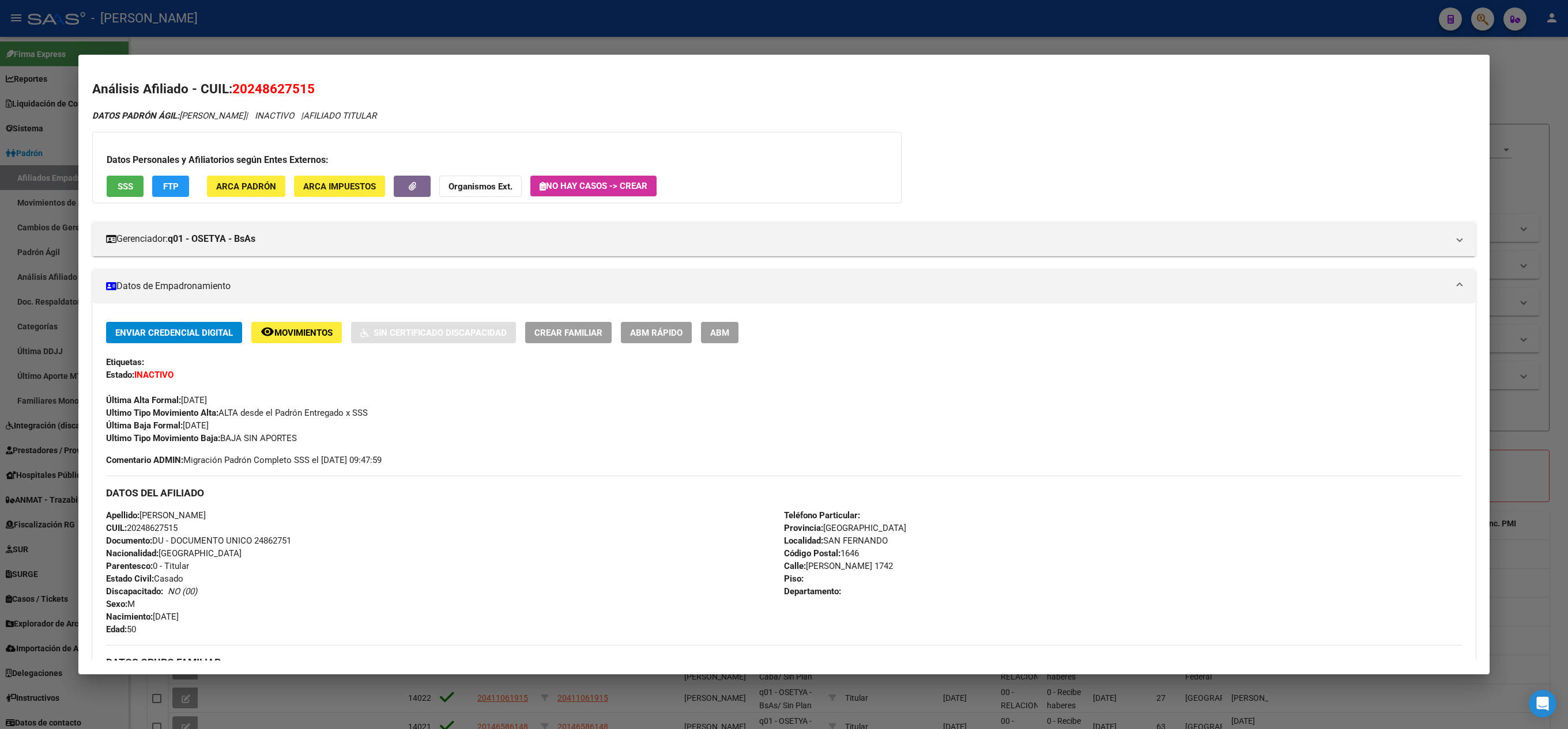
scroll to position [386, 0]
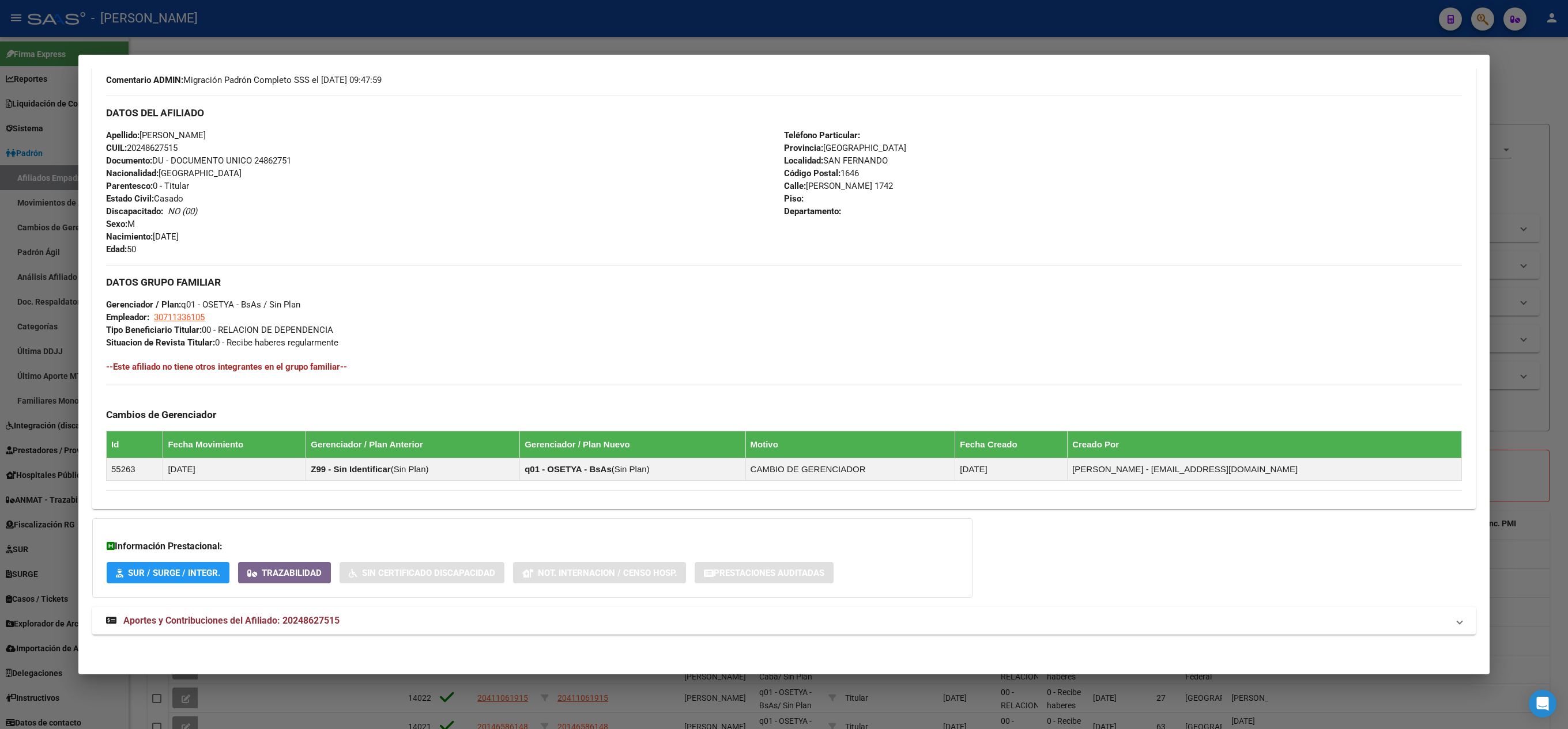
click at [349, 636] on div "DATOS PADRÓN ÁGIL: [PERSON_NAME] | INACTIVO | AFILIADO TITULAR Datos Personales…" at bounding box center [783, 188] width 1383 height 919
click at [353, 631] on mat-expansion-panel-header "Aportes y Contribuciones del Afiliado: 20248627515" at bounding box center [783, 621] width 1383 height 27
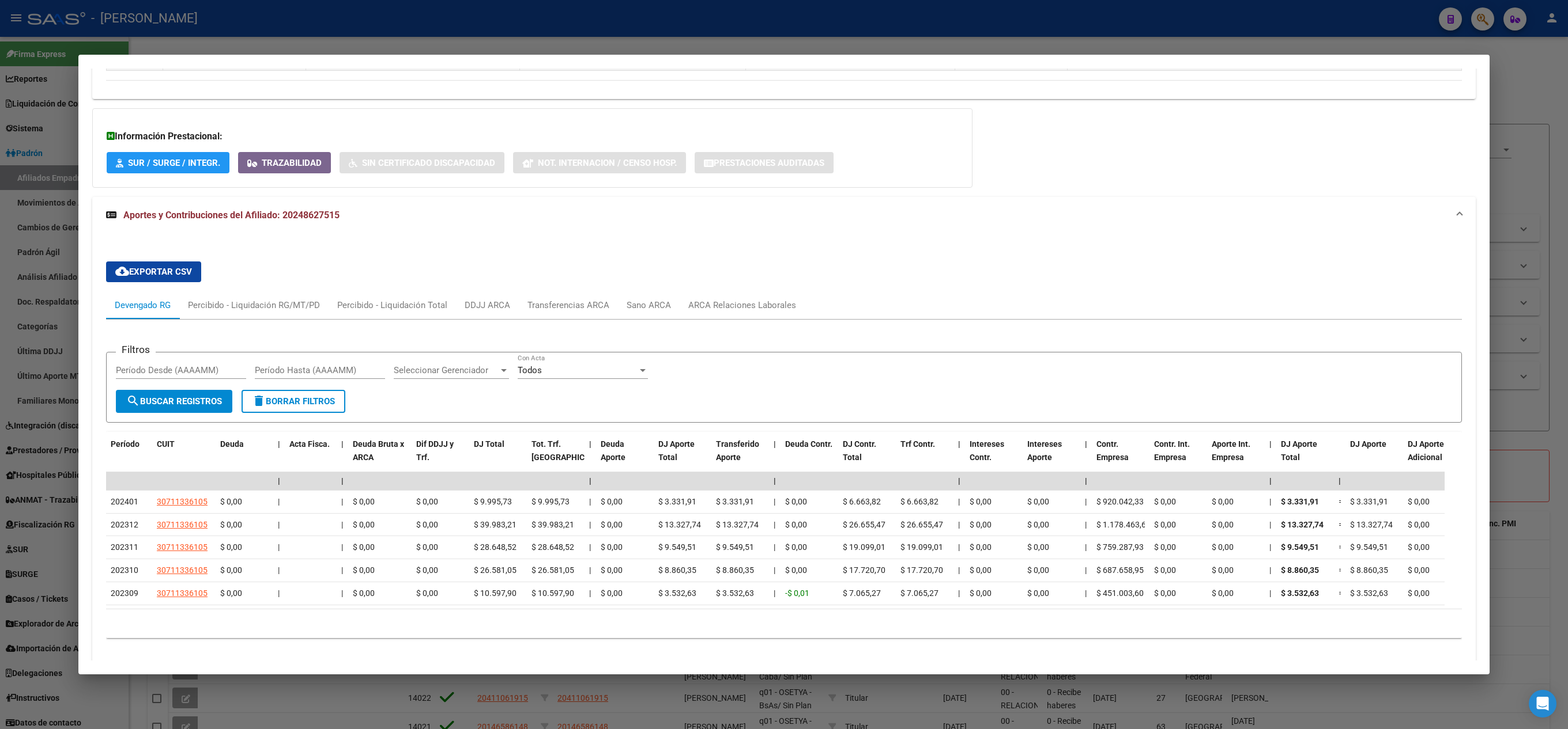
scroll to position [850, 0]
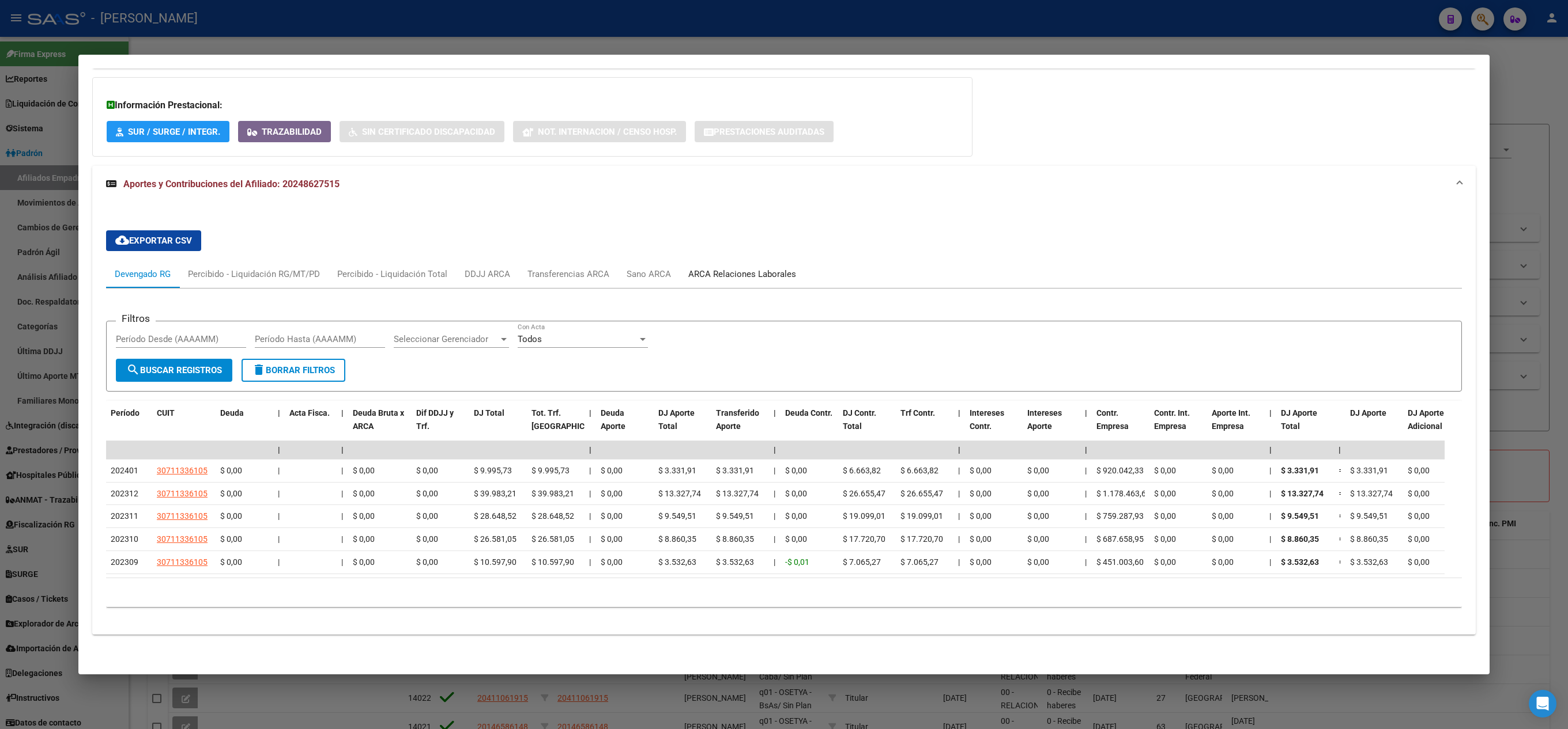
click at [722, 267] on div "ARCA Relaciones Laborales" at bounding box center [742, 273] width 107 height 13
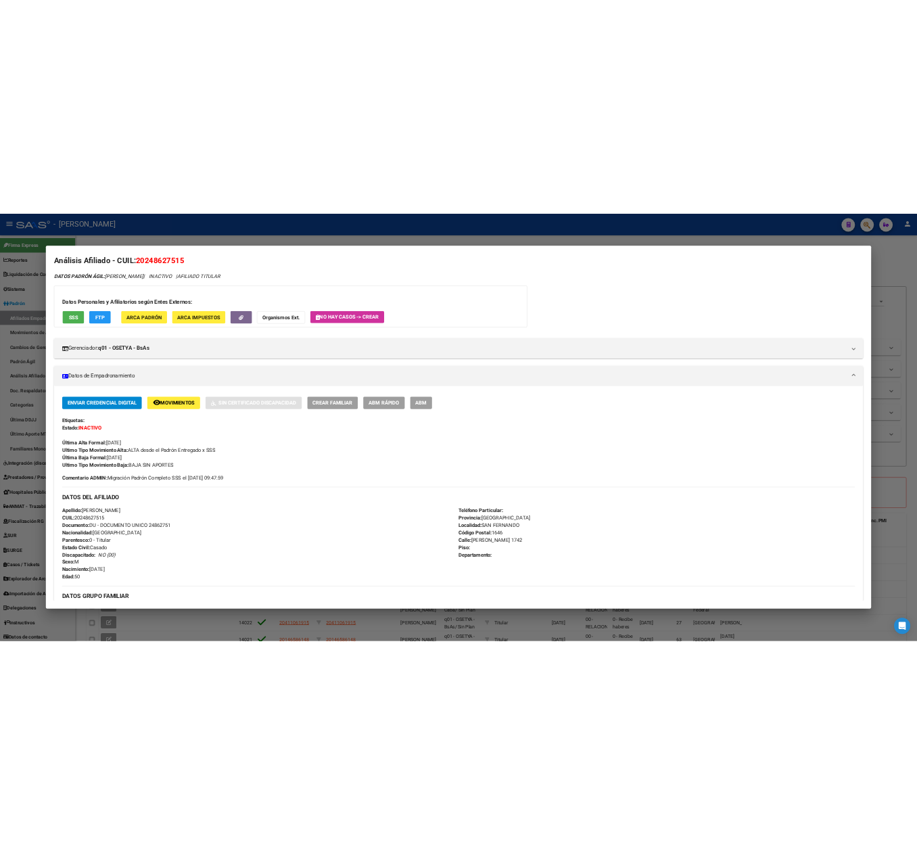
scroll to position [0, 0]
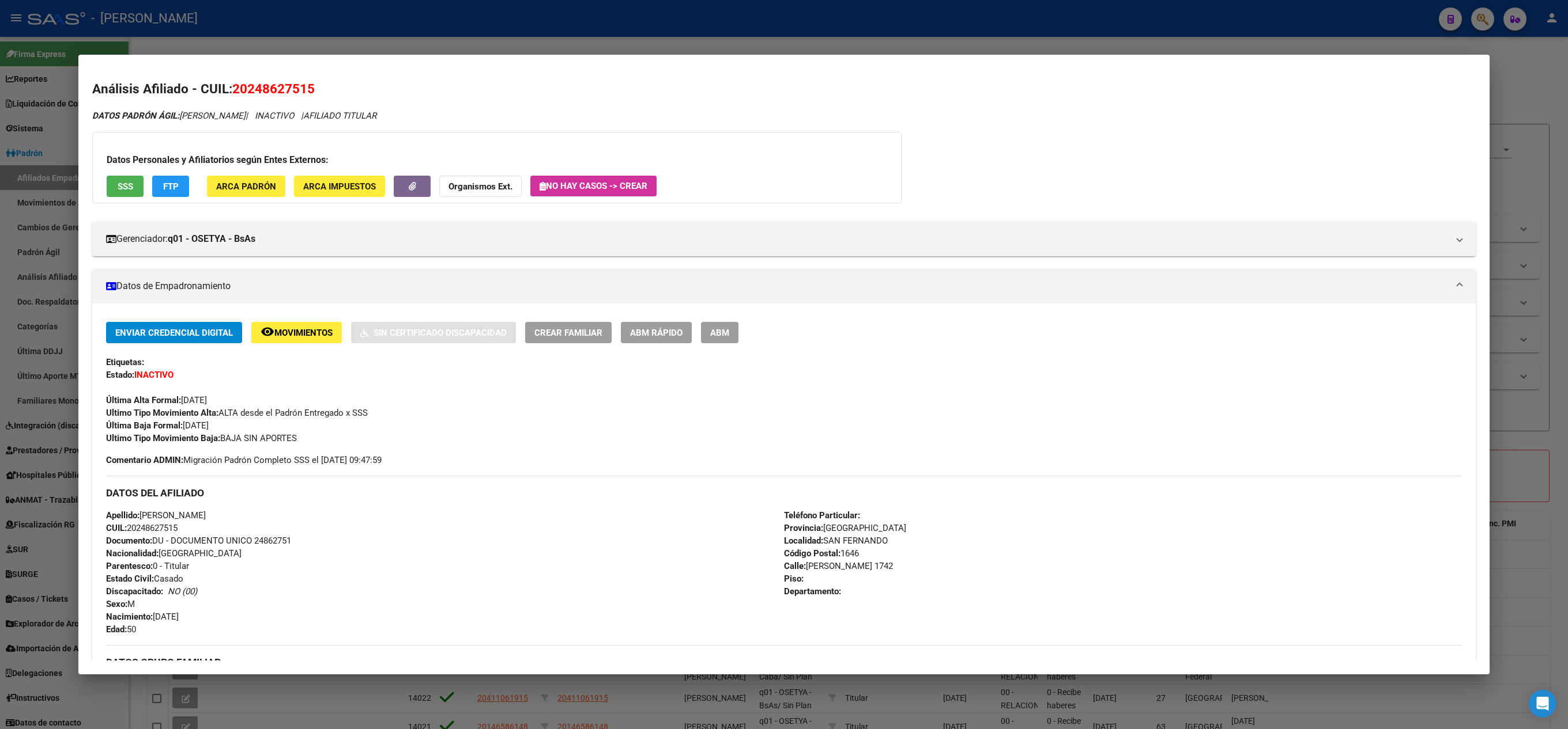
drag, startPoint x: 17, startPoint y: 296, endPoint x: 287, endPoint y: 157, distance: 303.7
click at [287, 157] on div "20248627515 Buscar (apellido, dni, cuil, nro traspaso, cuit, obra social) searc…" at bounding box center [784, 364] width 1568 height 729
click at [0, 184] on div at bounding box center [784, 364] width 1568 height 729
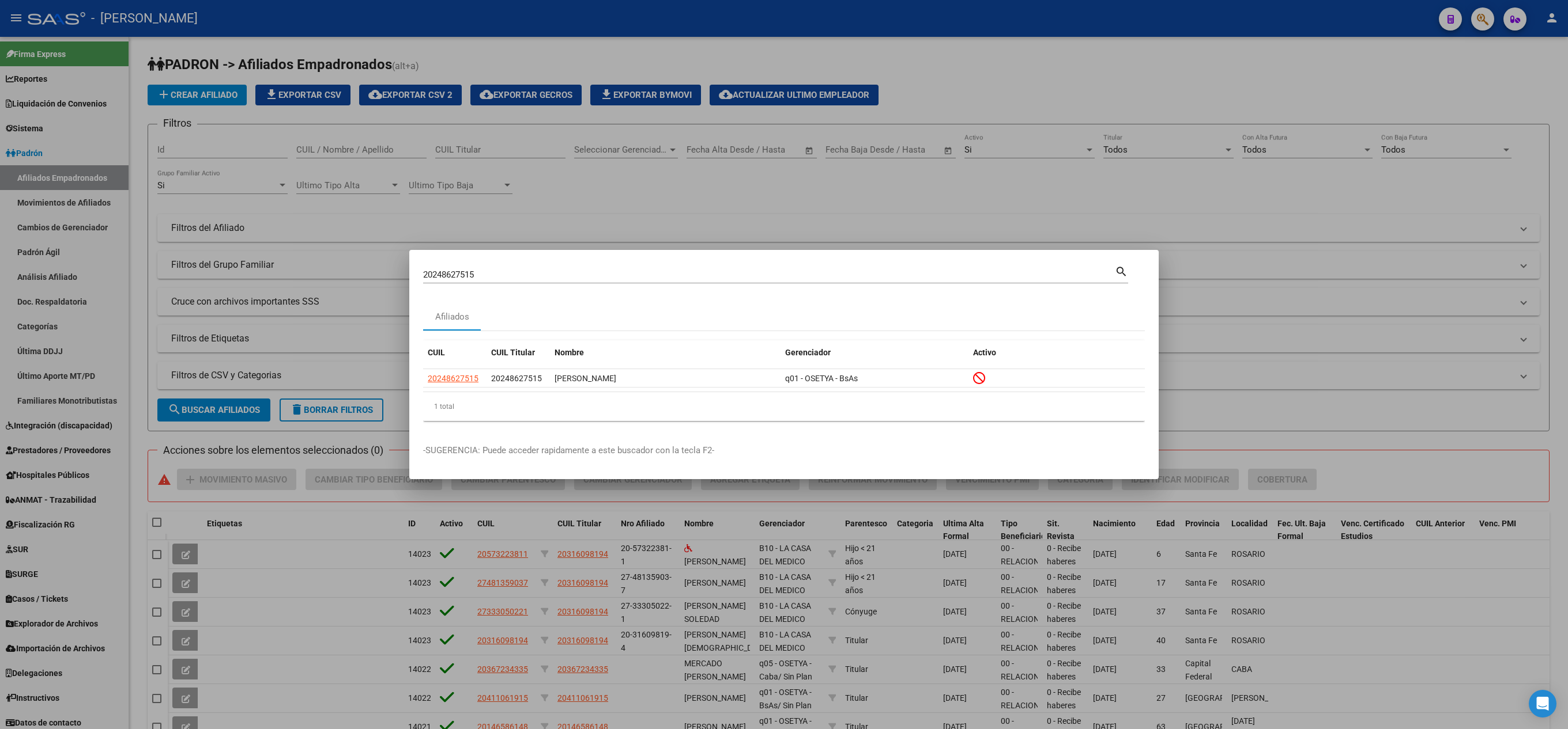
click at [487, 282] on div "20248627515 Buscar (apellido, dni, [PERSON_NAME], [PERSON_NAME], cuit, obra soc…" at bounding box center [769, 274] width 692 height 17
click at [489, 273] on input "20248627515" at bounding box center [769, 275] width 692 height 10
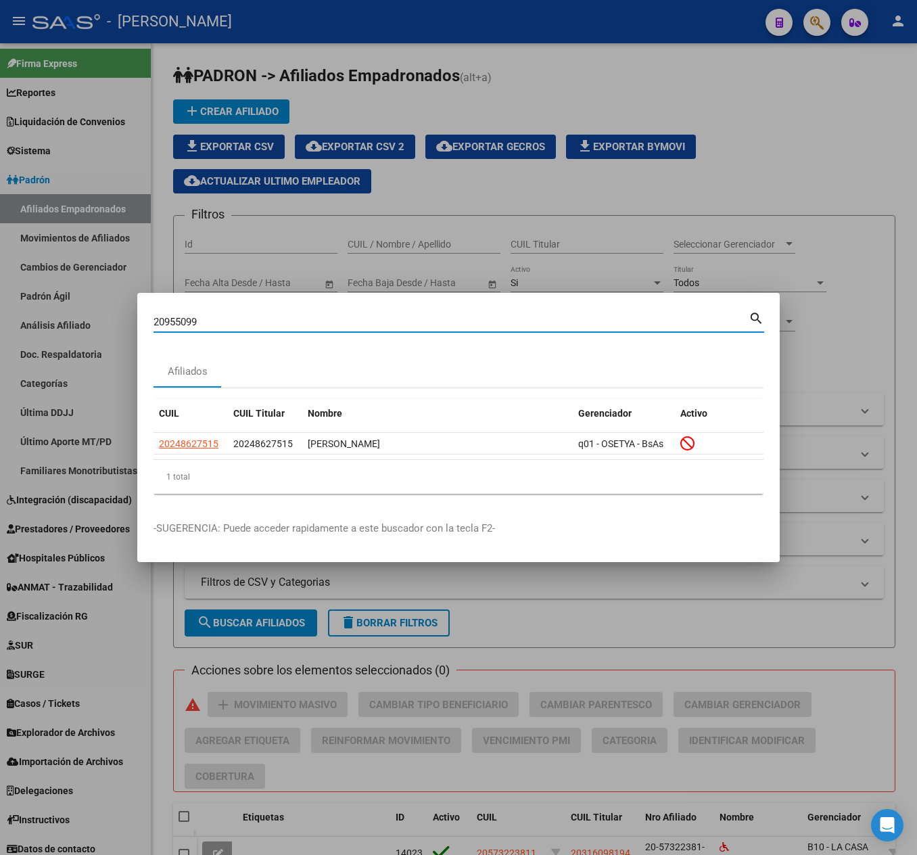
click at [303, 317] on input "20955099" at bounding box center [451, 322] width 595 height 12
type input "20955059159"
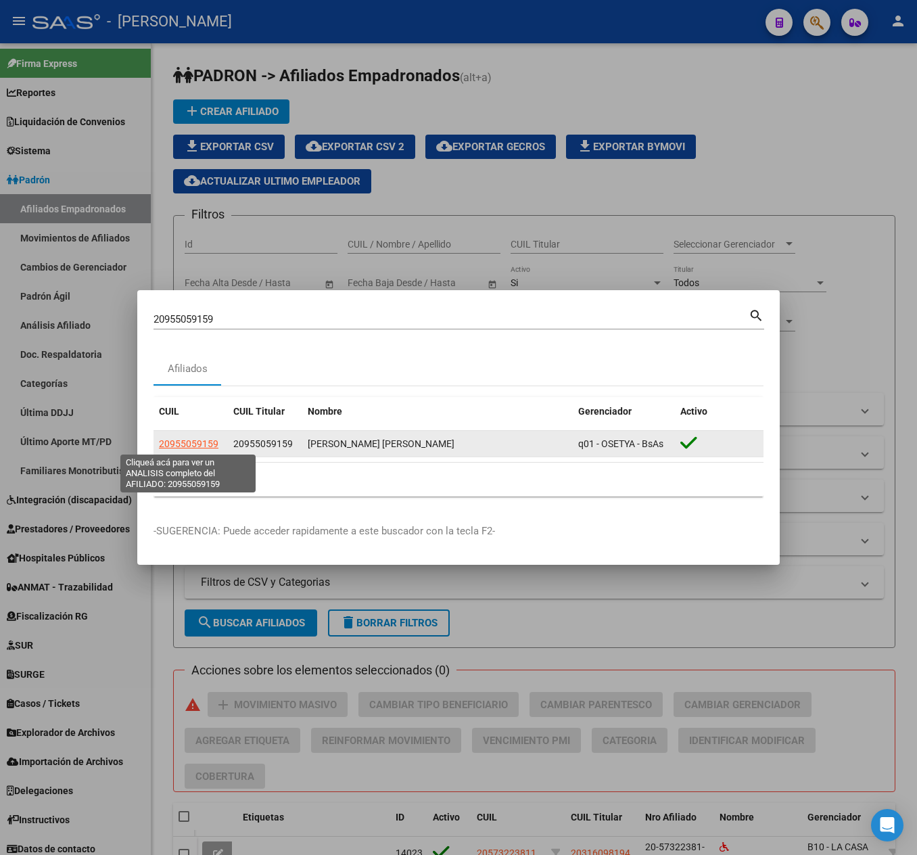
click at [195, 444] on span "20955059159" at bounding box center [189, 443] width 60 height 11
type textarea "20955059159"
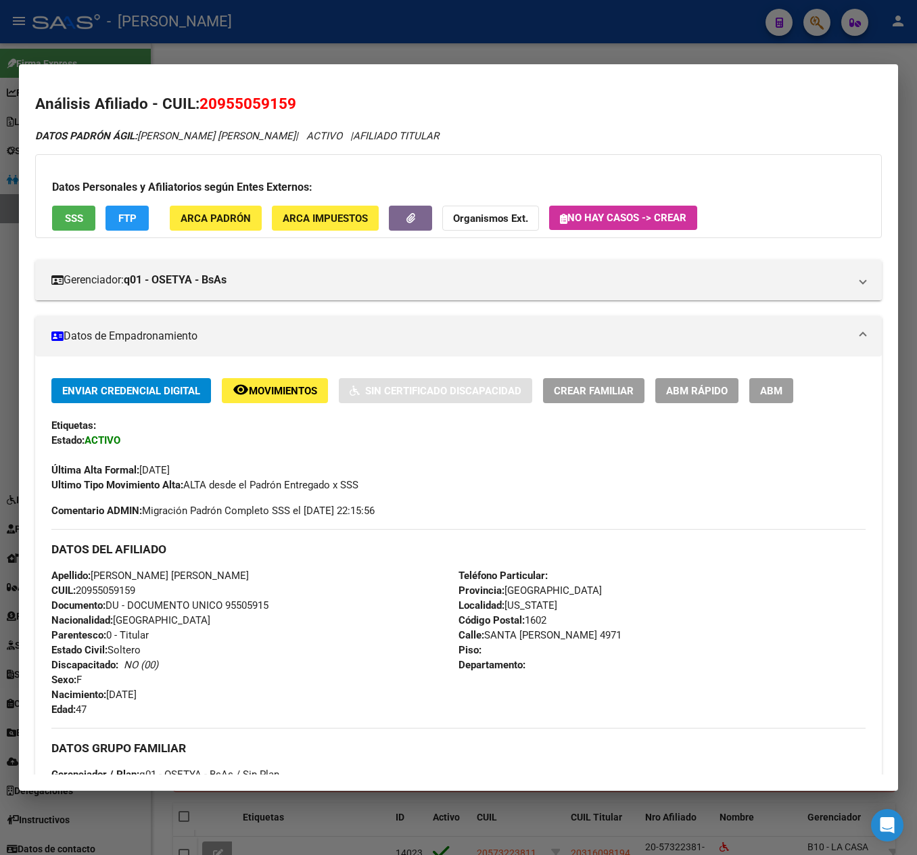
click at [254, 104] on span "20955059159" at bounding box center [248, 104] width 97 height 18
copy span "20955059159"
click at [110, 58] on div at bounding box center [458, 427] width 917 height 855
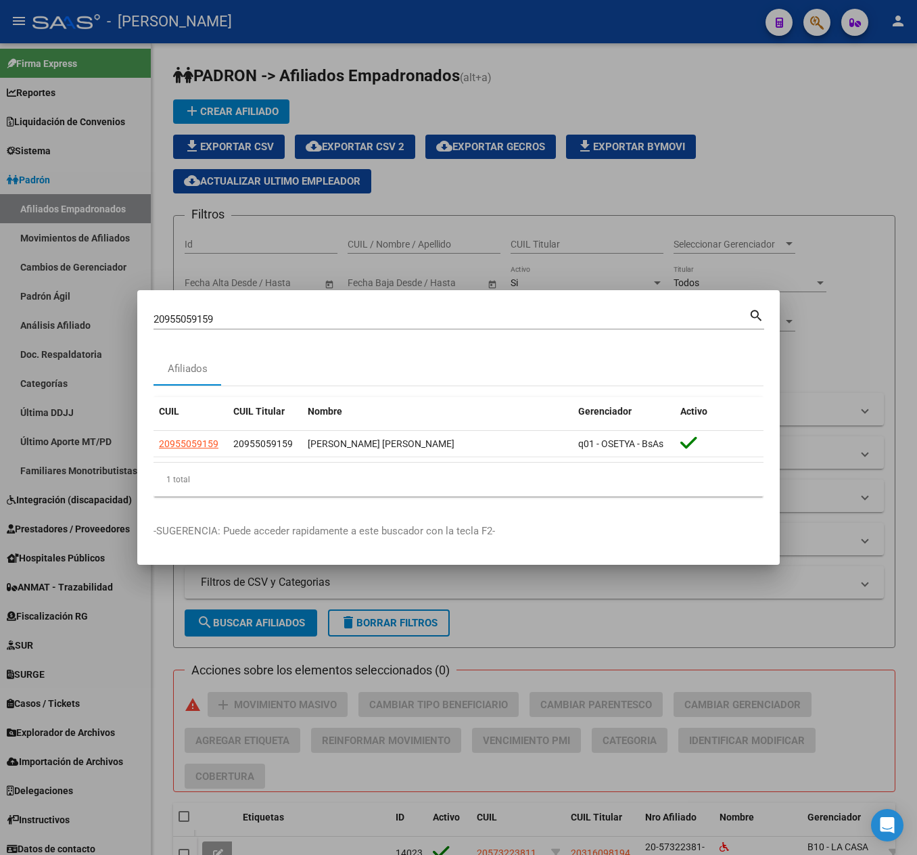
click at [500, 315] on input "20955059159" at bounding box center [451, 319] width 595 height 12
paste input "419036855"
type input "20419036855"
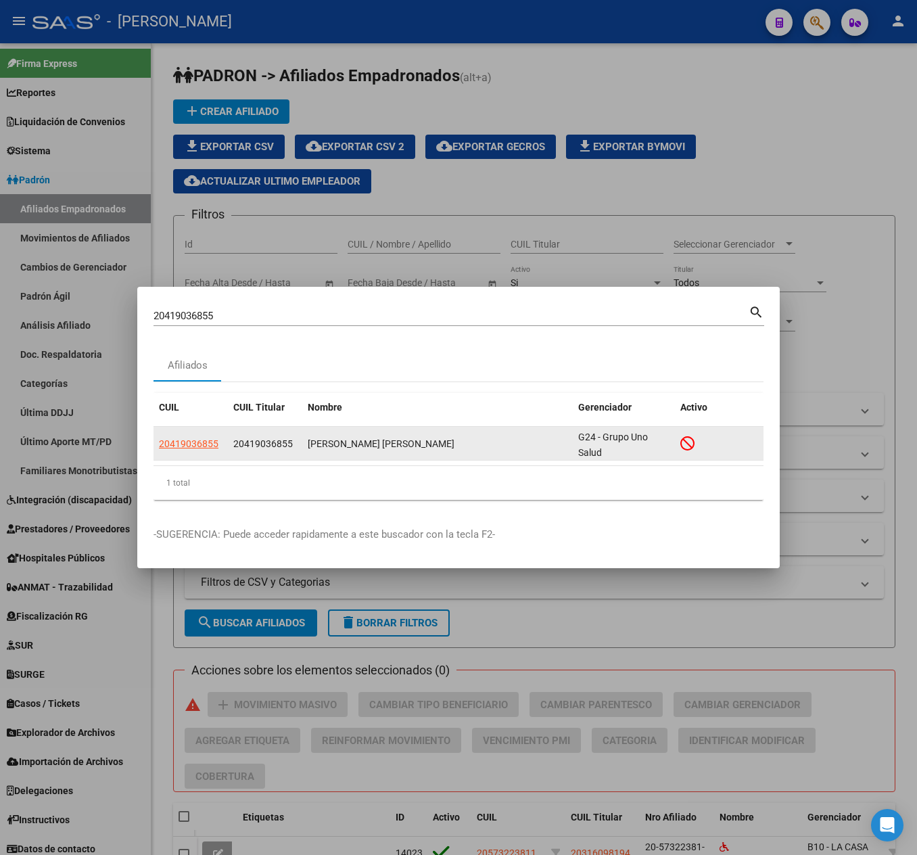
click at [180, 449] on app-link-go-to "20419036855" at bounding box center [189, 444] width 60 height 16
click at [200, 441] on span "20419036855" at bounding box center [189, 443] width 60 height 11
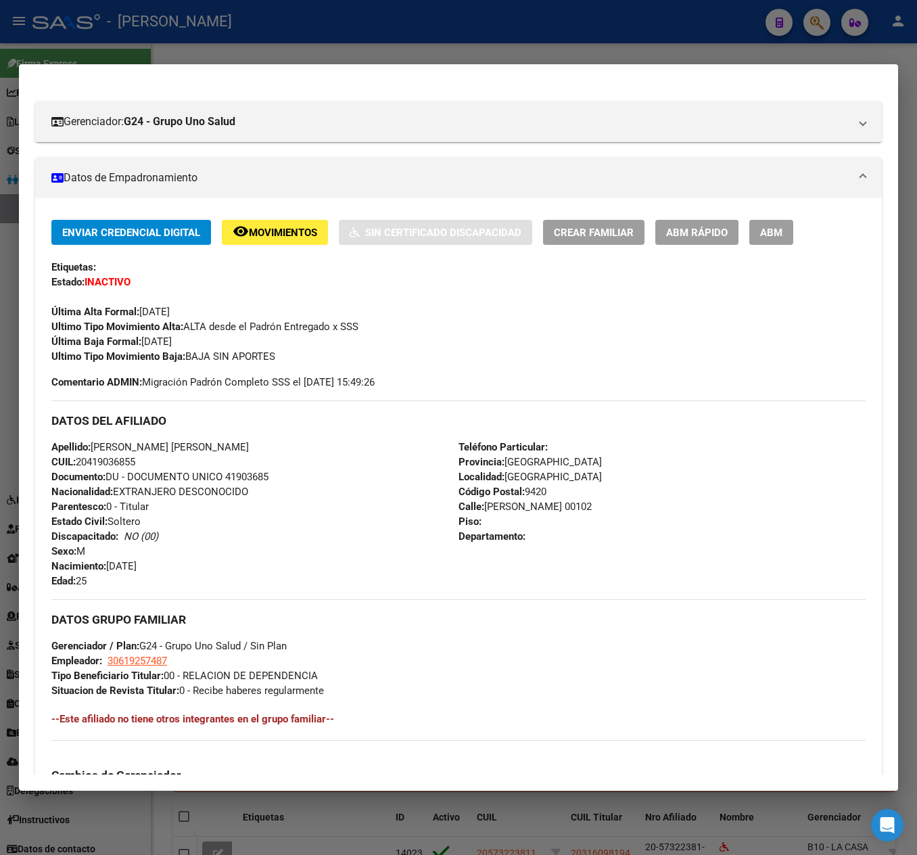
scroll to position [519, 0]
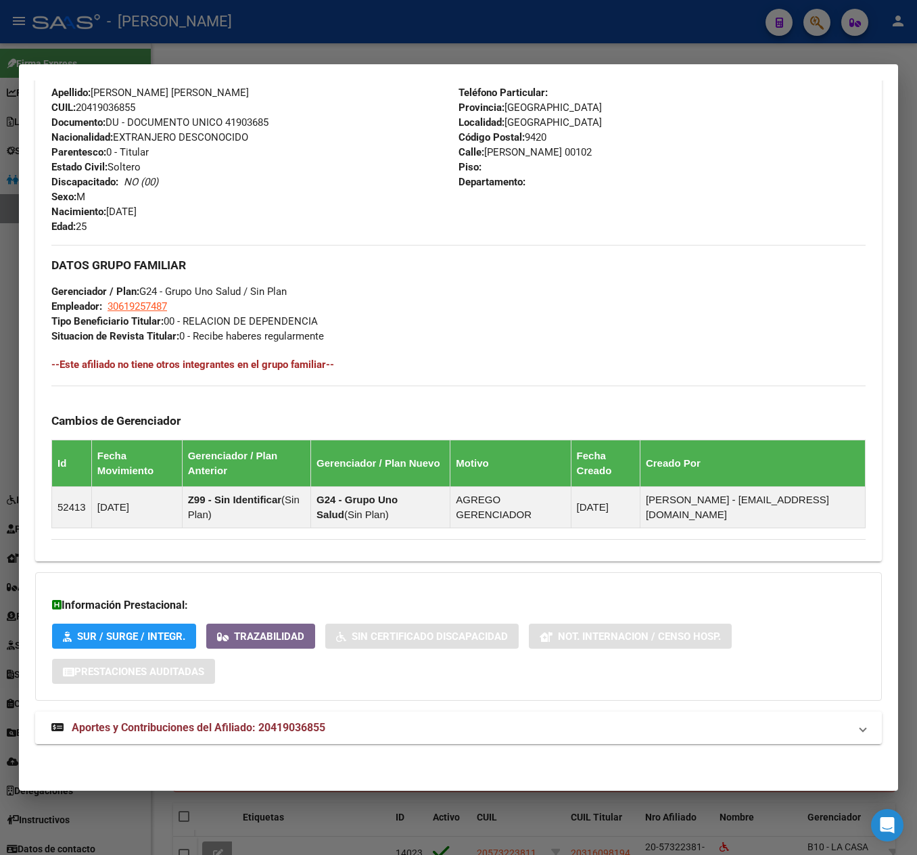
click at [361, 741] on mat-expansion-panel-header "Aportes y Contribuciones del Afiliado: 20419036855" at bounding box center [458, 728] width 847 height 32
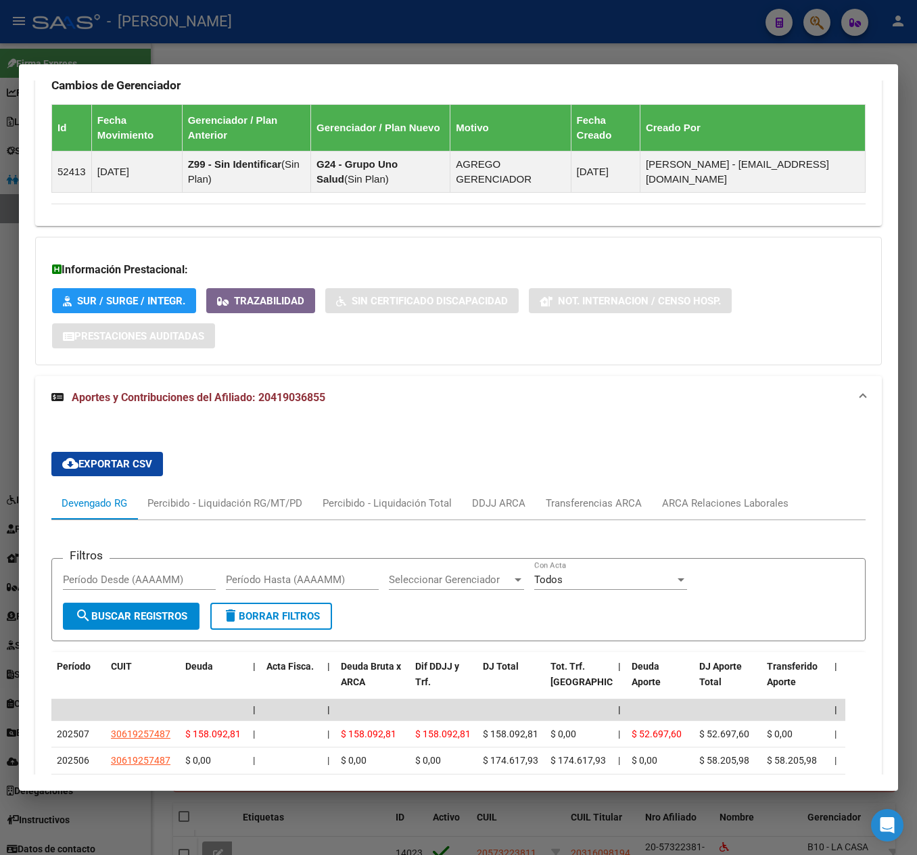
scroll to position [860, 0]
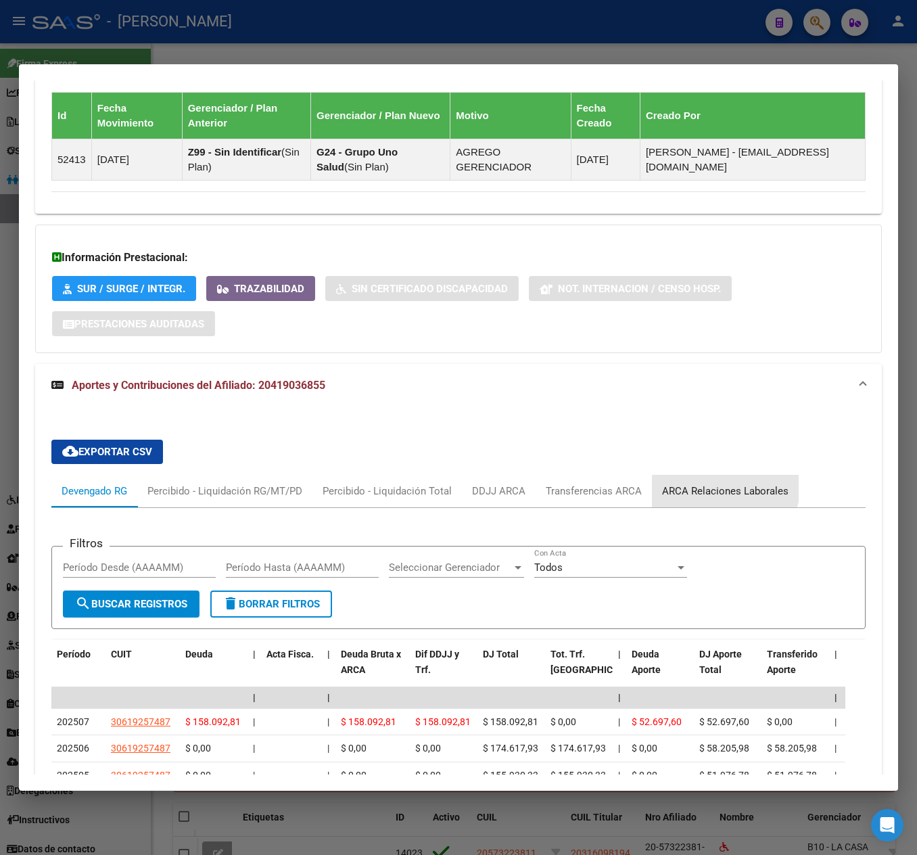
click at [718, 494] on div "ARCA Relaciones Laborales" at bounding box center [725, 491] width 126 height 15
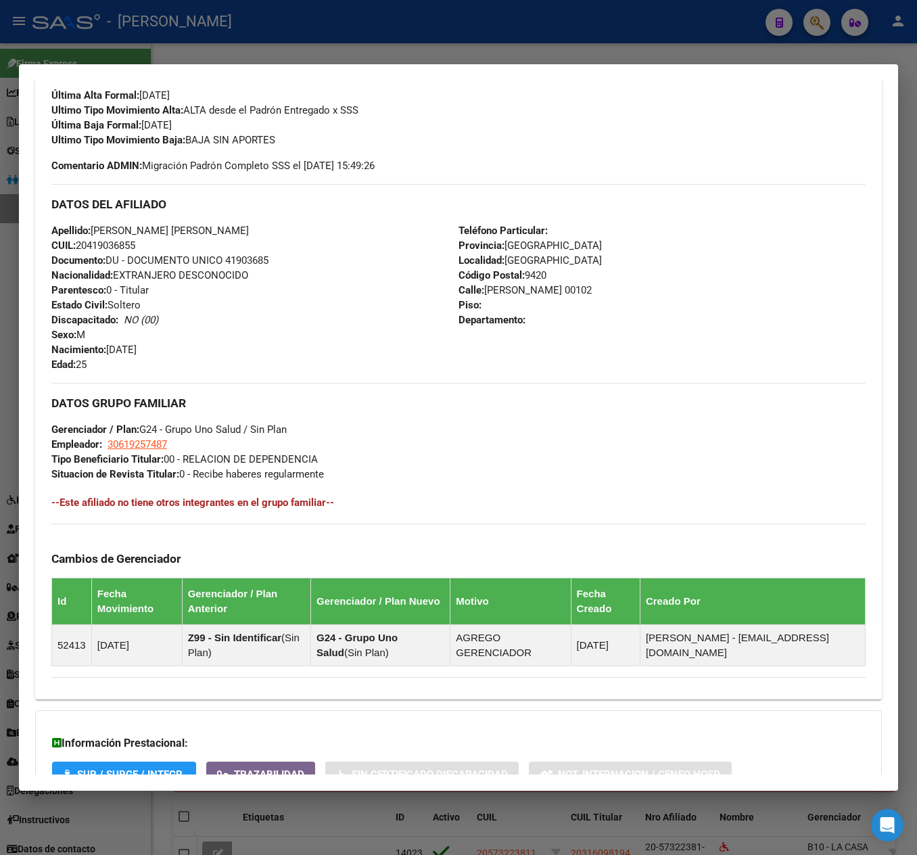
scroll to position [239, 0]
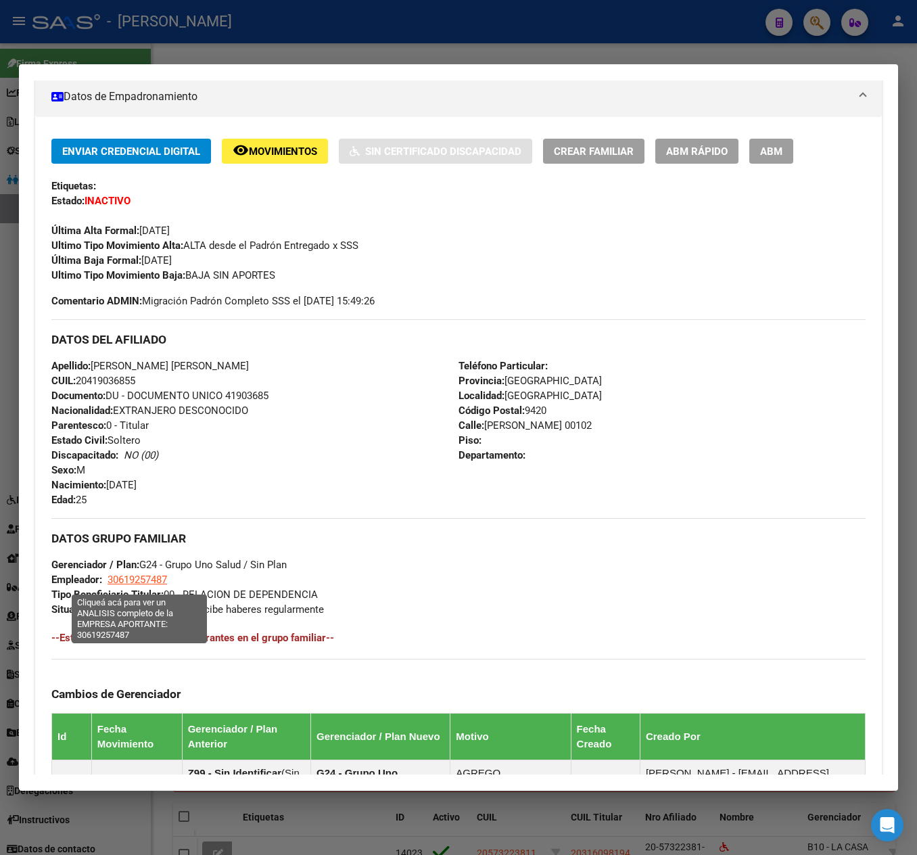
click at [157, 583] on span "30619257487" at bounding box center [138, 580] width 60 height 12
type textarea "30619257487"
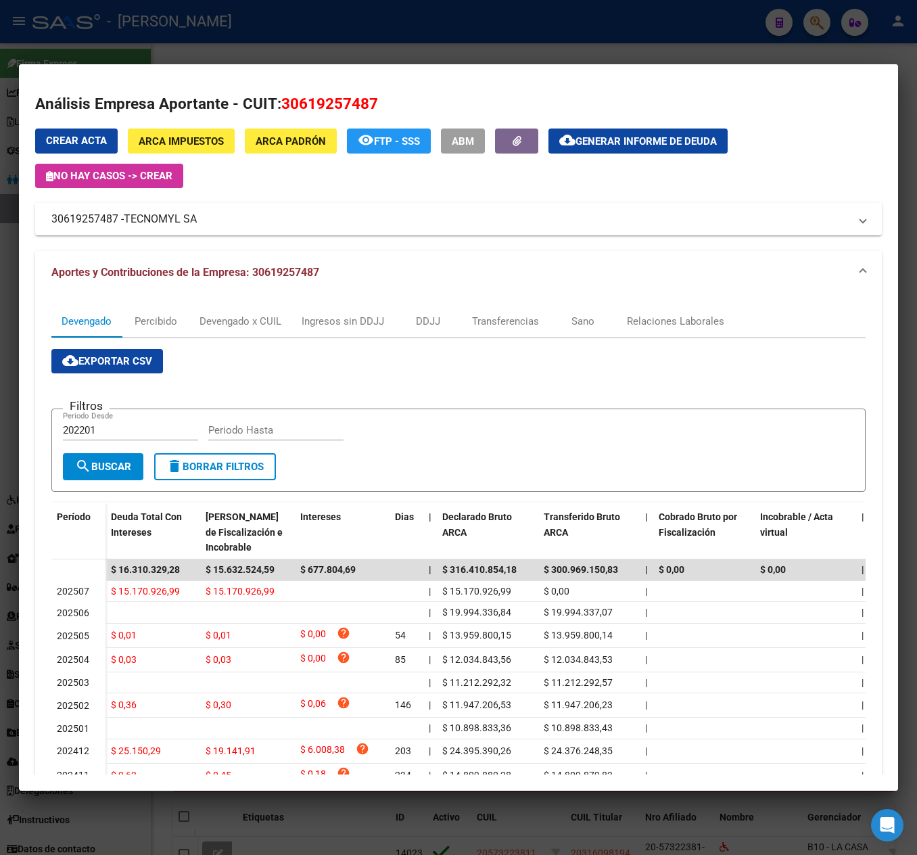
click at [14, 215] on div at bounding box center [458, 427] width 917 height 855
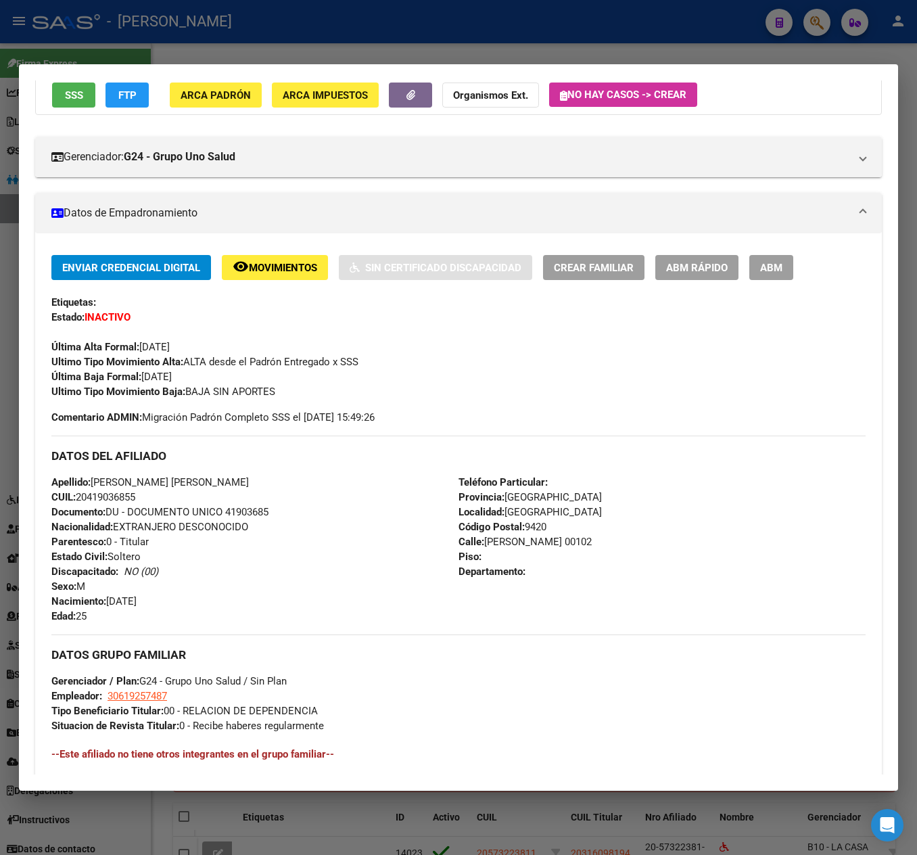
scroll to position [0, 0]
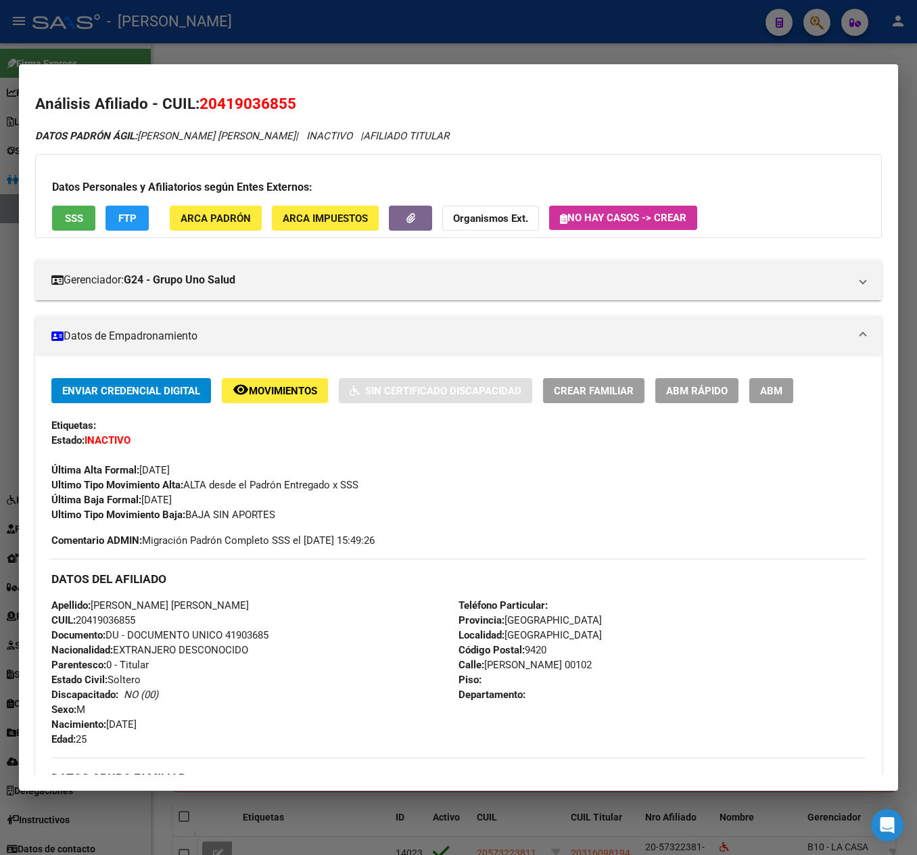
click at [272, 106] on span "20419036855" at bounding box center [248, 104] width 97 height 18
copy span "20419036855"
click at [783, 402] on button "ABM" at bounding box center [771, 390] width 44 height 25
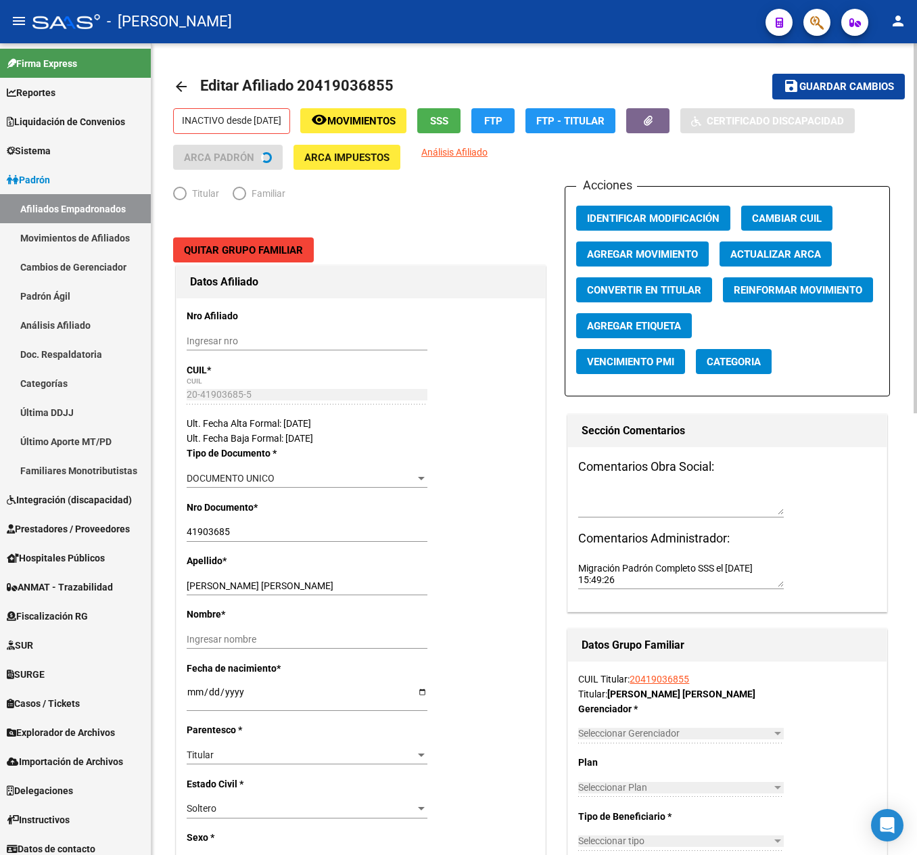
radio input "true"
type input "30-61925748-7"
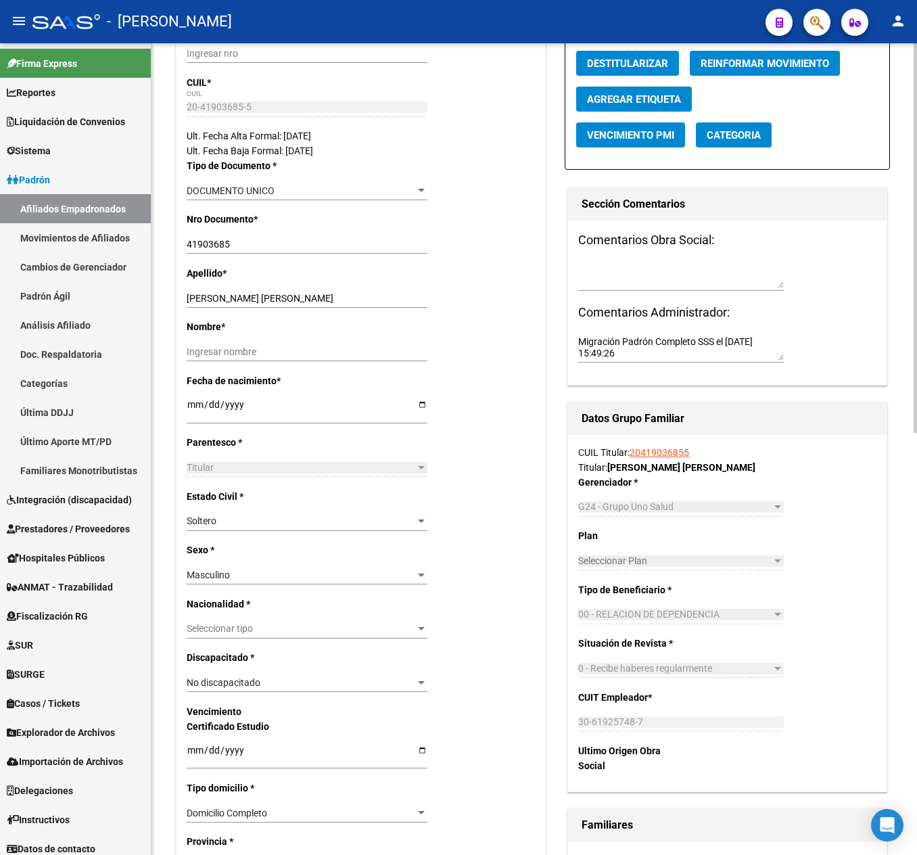
scroll to position [271, 0]
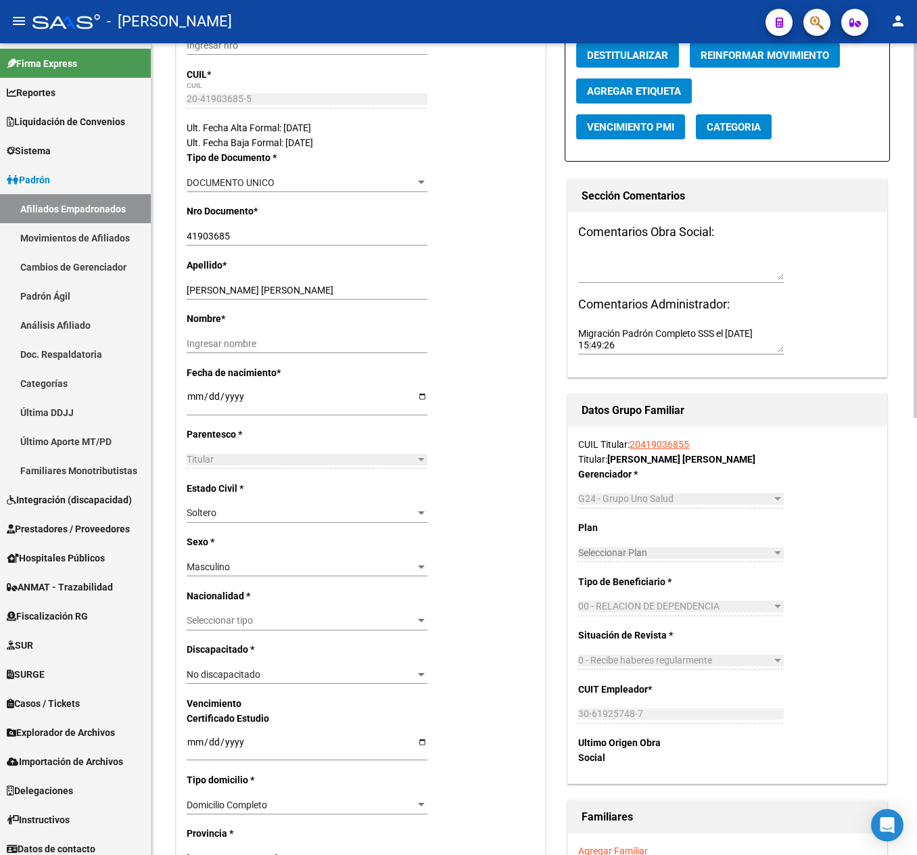
drag, startPoint x: 510, startPoint y: 375, endPoint x: 548, endPoint y: 386, distance: 39.4
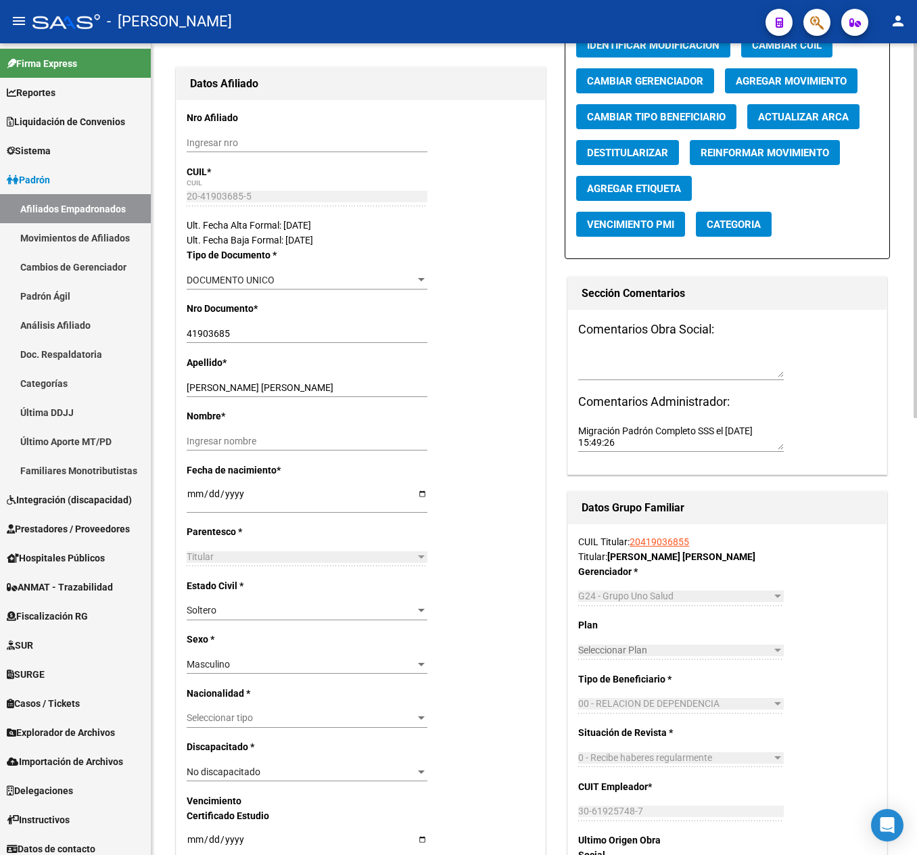
scroll to position [0, 0]
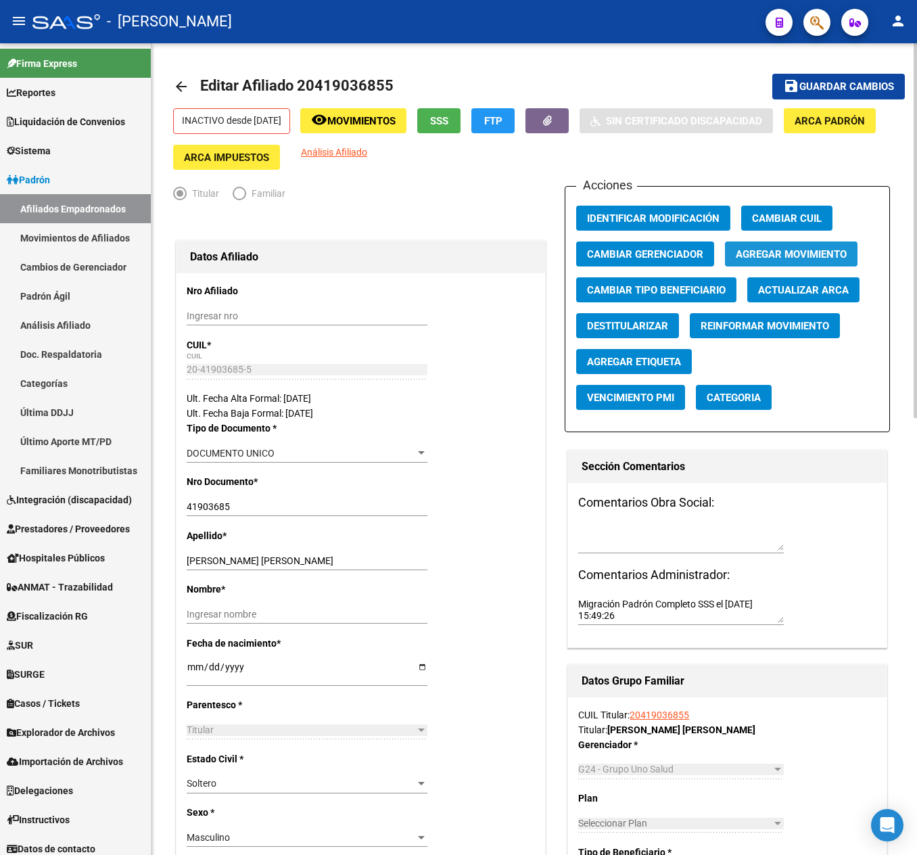
click at [737, 248] on span "Agregar Movimiento" at bounding box center [791, 254] width 111 height 12
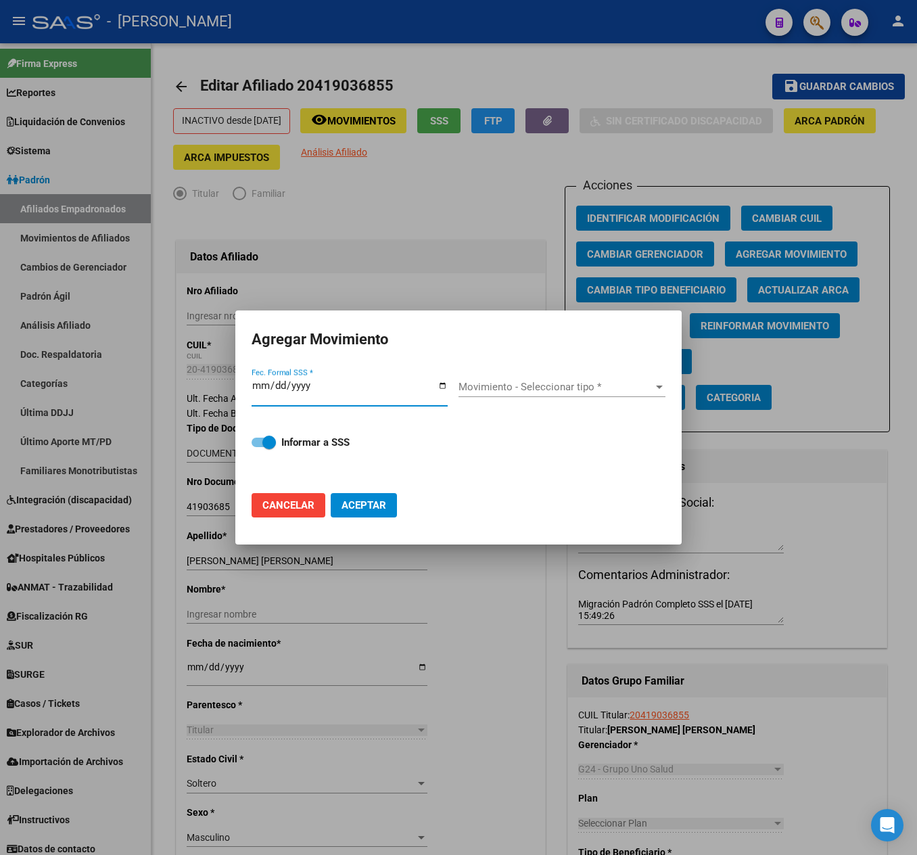
click at [261, 383] on input "Fec. Formal SSS *" at bounding box center [350, 391] width 196 height 22
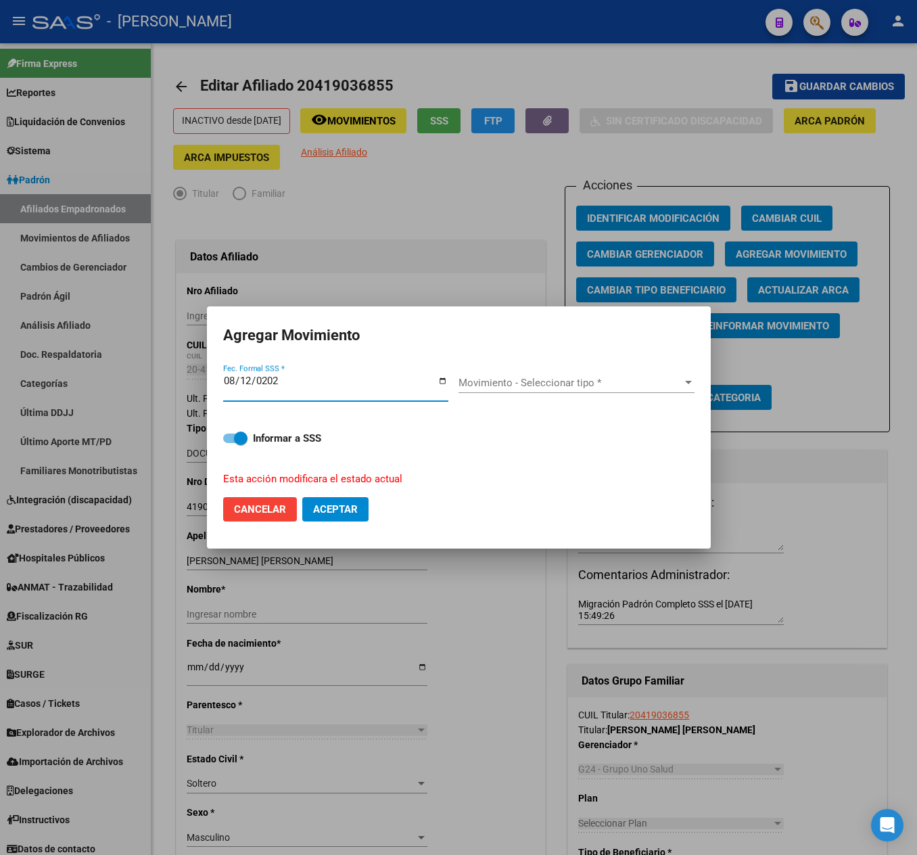
type input "[DATE]"
click at [487, 377] on span "Movimiento - Seleccionar tipo *" at bounding box center [571, 383] width 224 height 12
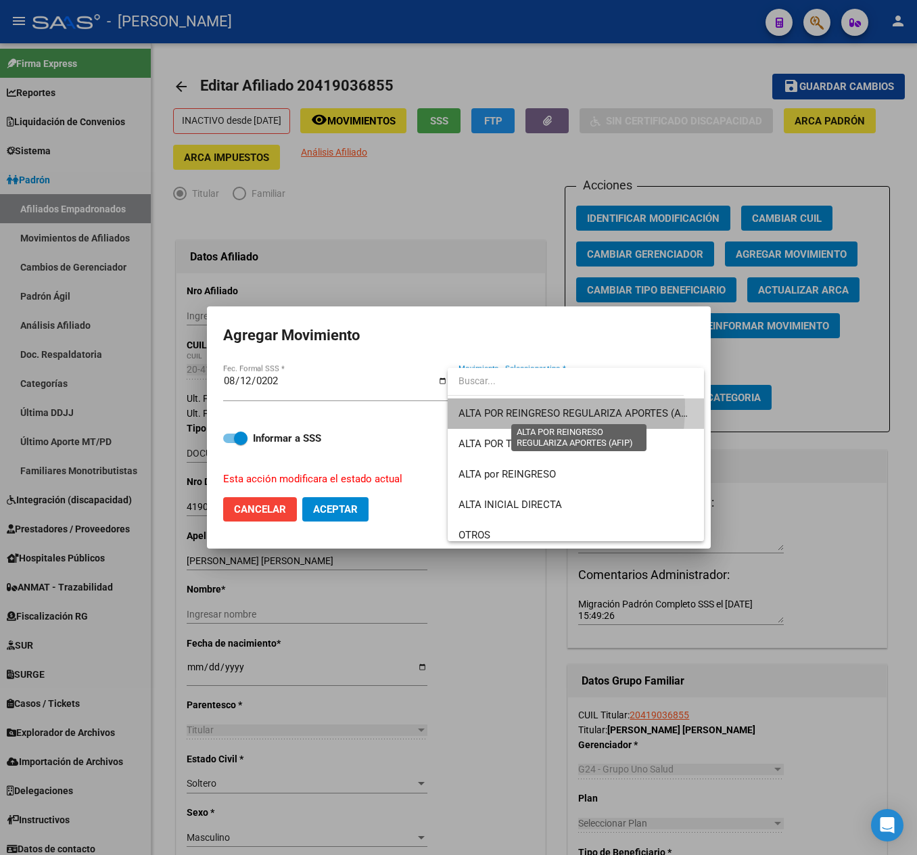
drag, startPoint x: 487, startPoint y: 407, endPoint x: 381, endPoint y: 510, distance: 147.3
click at [487, 418] on span "ALTA POR REINGRESO REGULARIZA APORTES (AFIP)" at bounding box center [579, 413] width 240 height 12
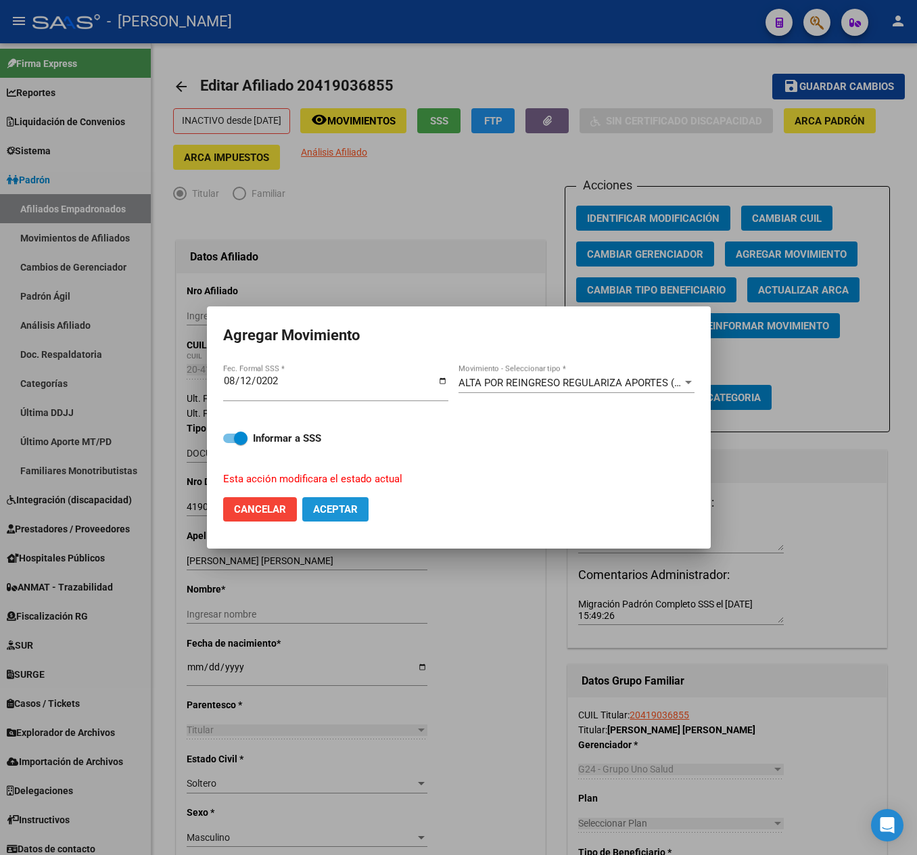
click at [354, 509] on span "Aceptar" at bounding box center [335, 509] width 45 height 12
checkbox input "false"
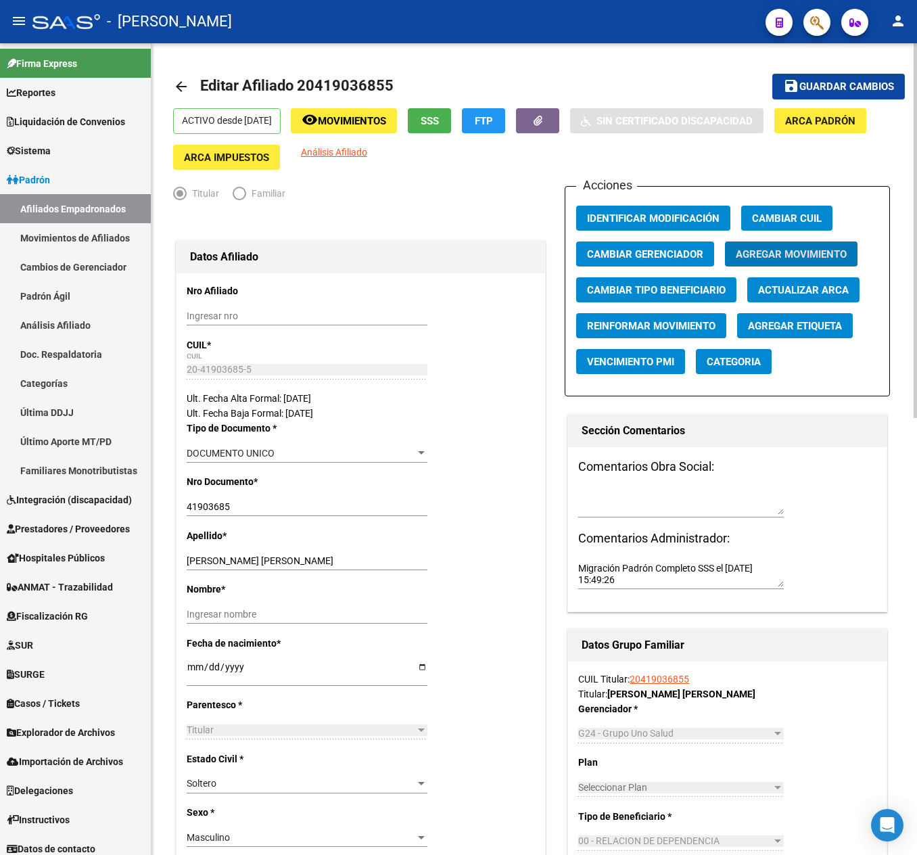
click at [353, 87] on span "Editar Afiliado 20419036855" at bounding box center [296, 85] width 193 height 17
click at [356, 89] on span "Editar Afiliado 20419036855" at bounding box center [296, 85] width 193 height 17
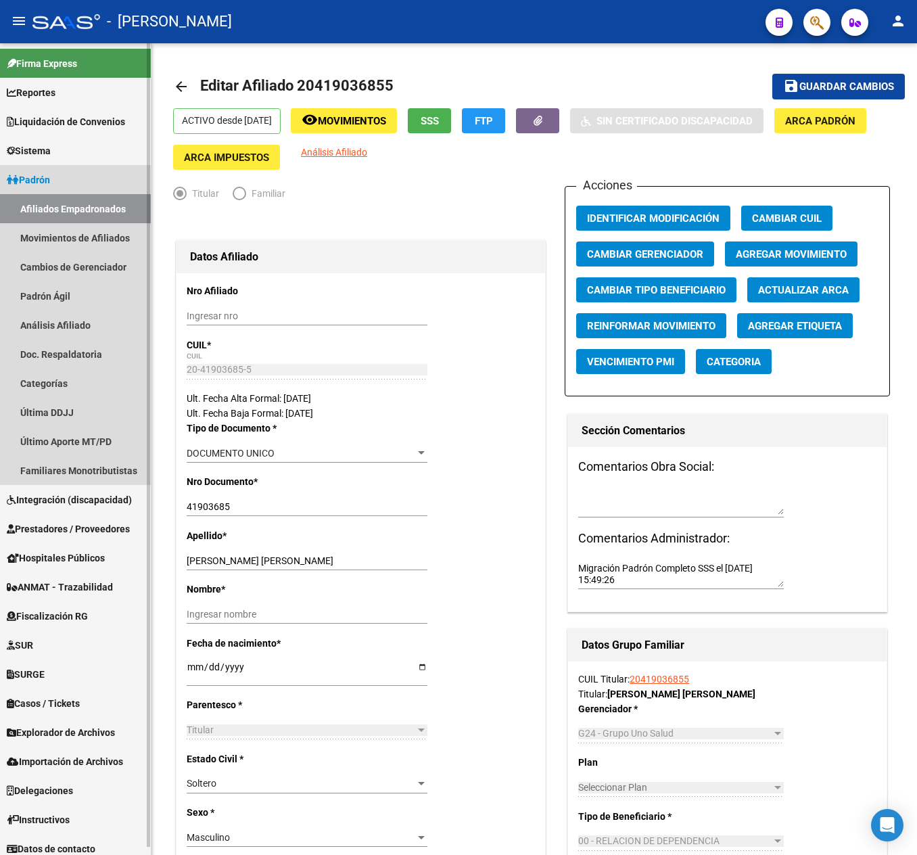
click at [111, 212] on link "Afiliados Empadronados" at bounding box center [75, 208] width 151 height 29
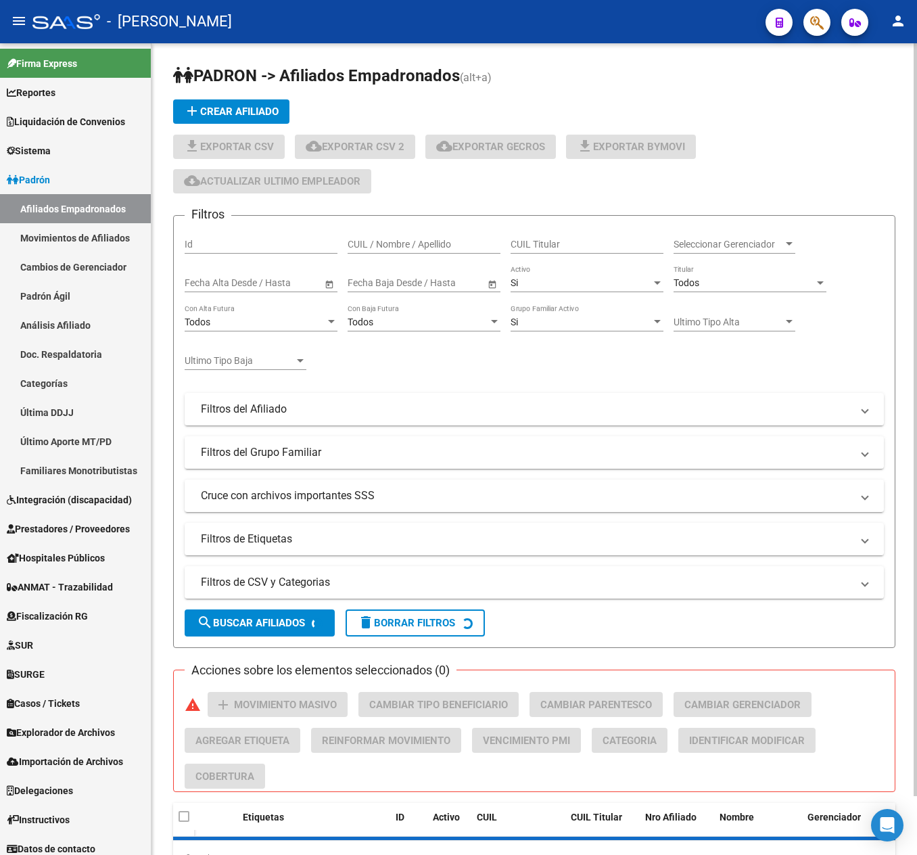
click at [568, 250] on div "CUIL Titular" at bounding box center [587, 240] width 153 height 27
click at [568, 230] on div "CUIL Titular" at bounding box center [587, 240] width 153 height 27
click at [590, 239] on input "CUIL Titular" at bounding box center [587, 244] width 153 height 11
paste input "20419036855"
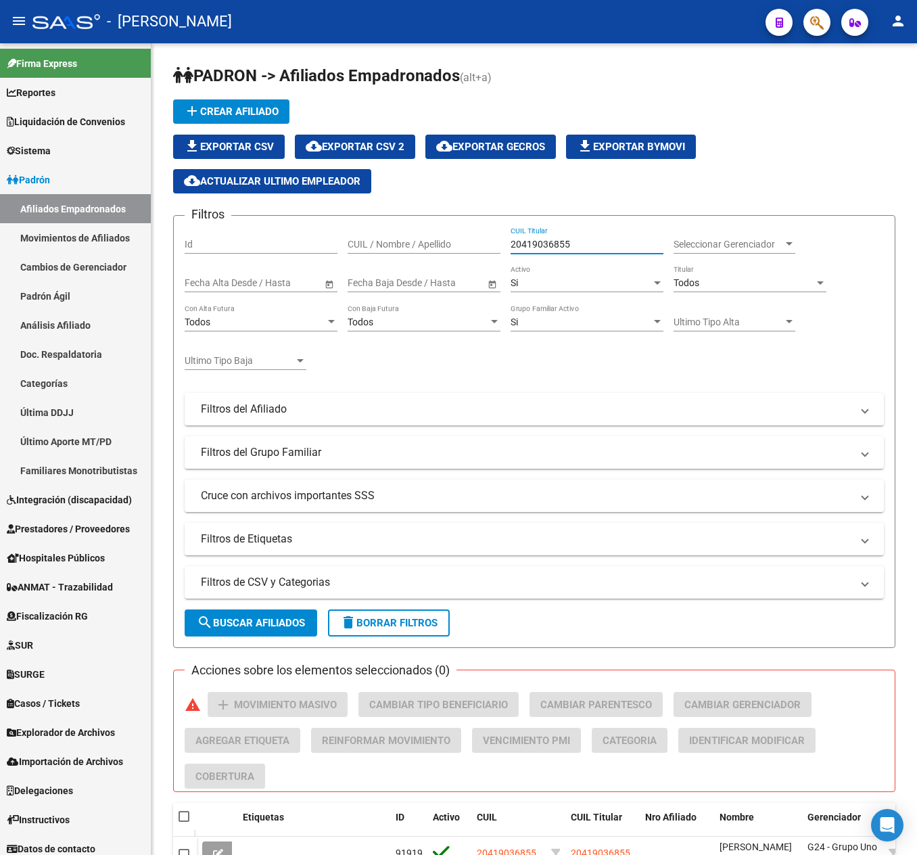
type input "20419036855"
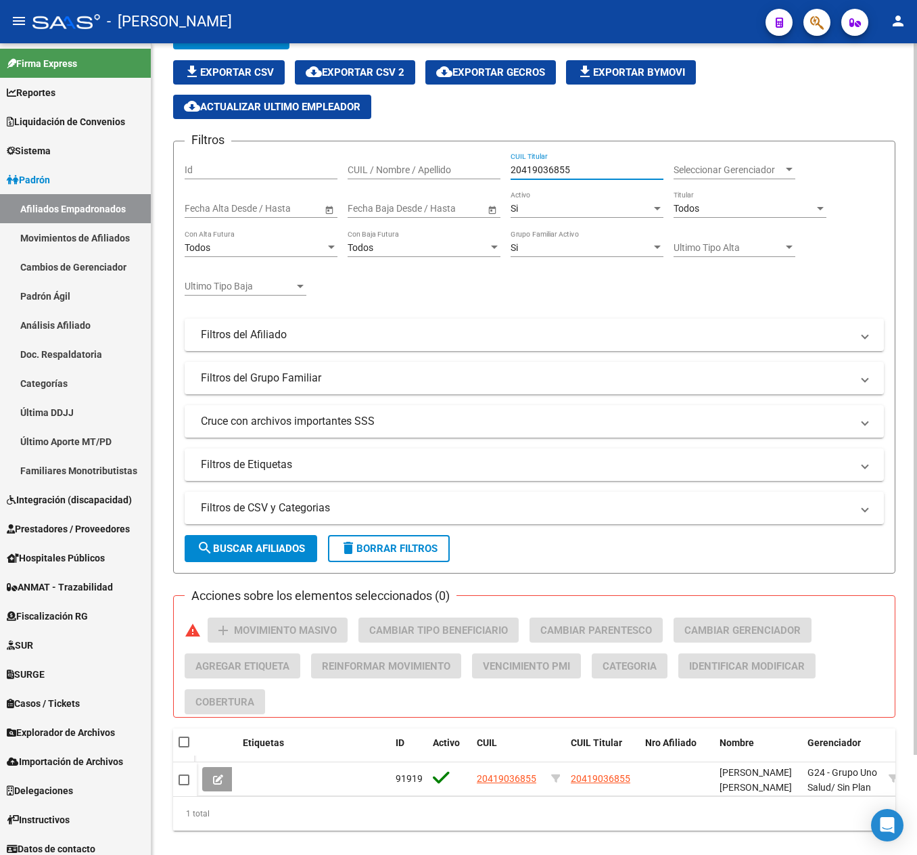
scroll to position [114, 0]
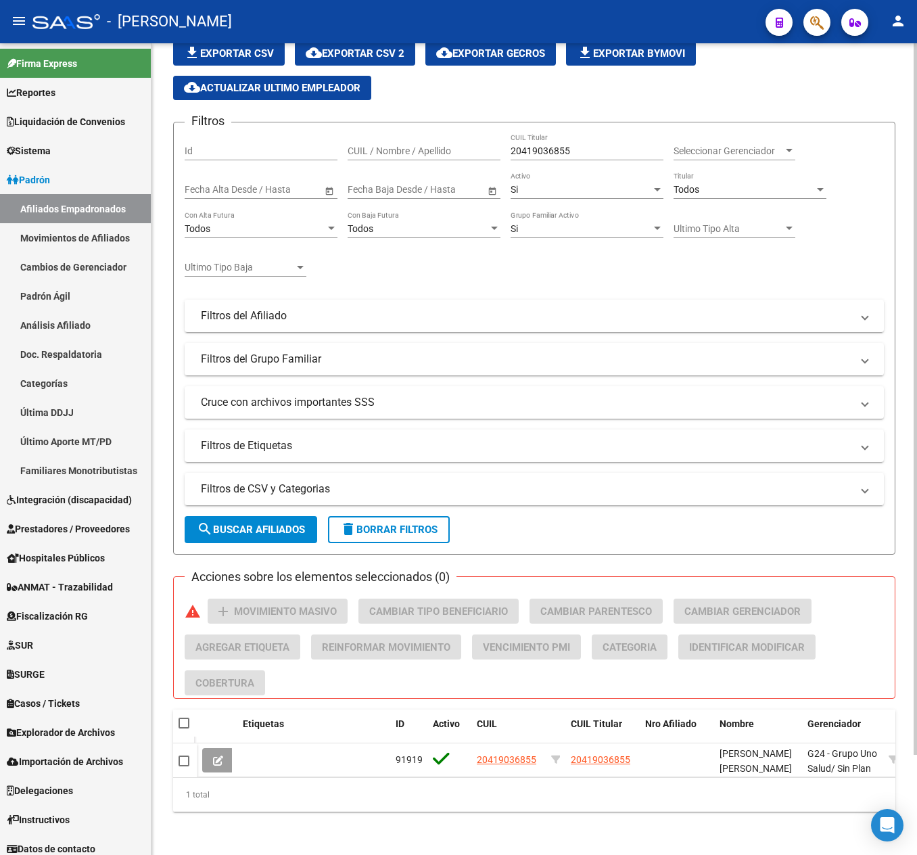
drag, startPoint x: 805, startPoint y: 78, endPoint x: 828, endPoint y: 78, distance: 23.0
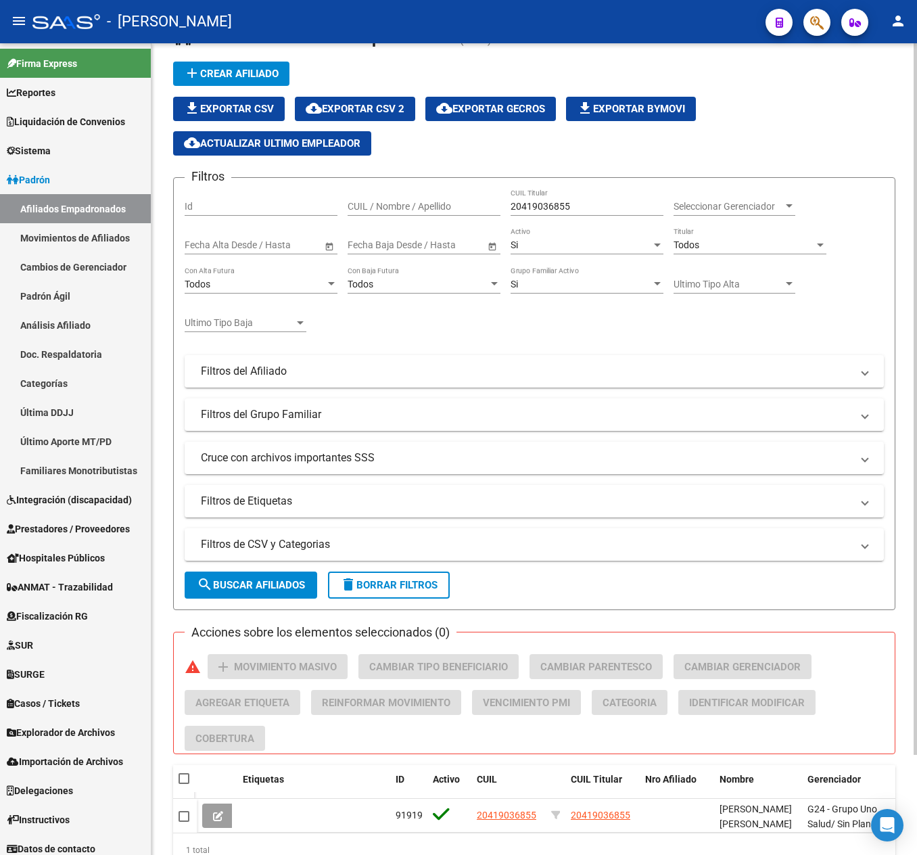
scroll to position [0, 0]
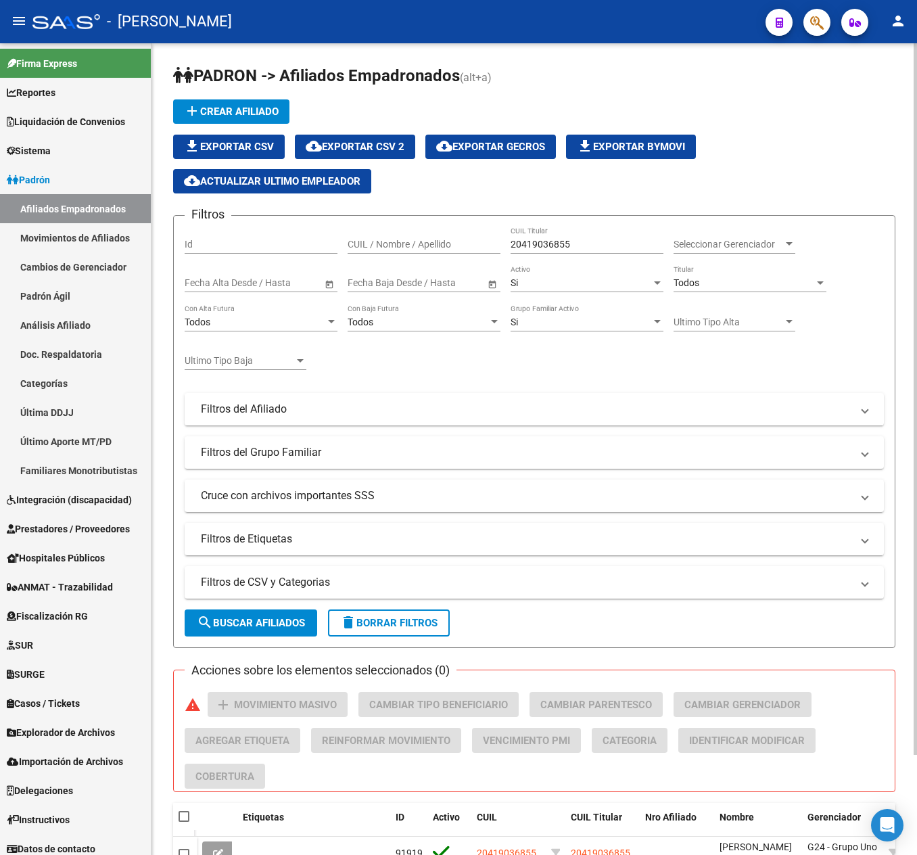
click at [414, 146] on button "cloud_download Exportar CSV 2" at bounding box center [355, 147] width 120 height 24
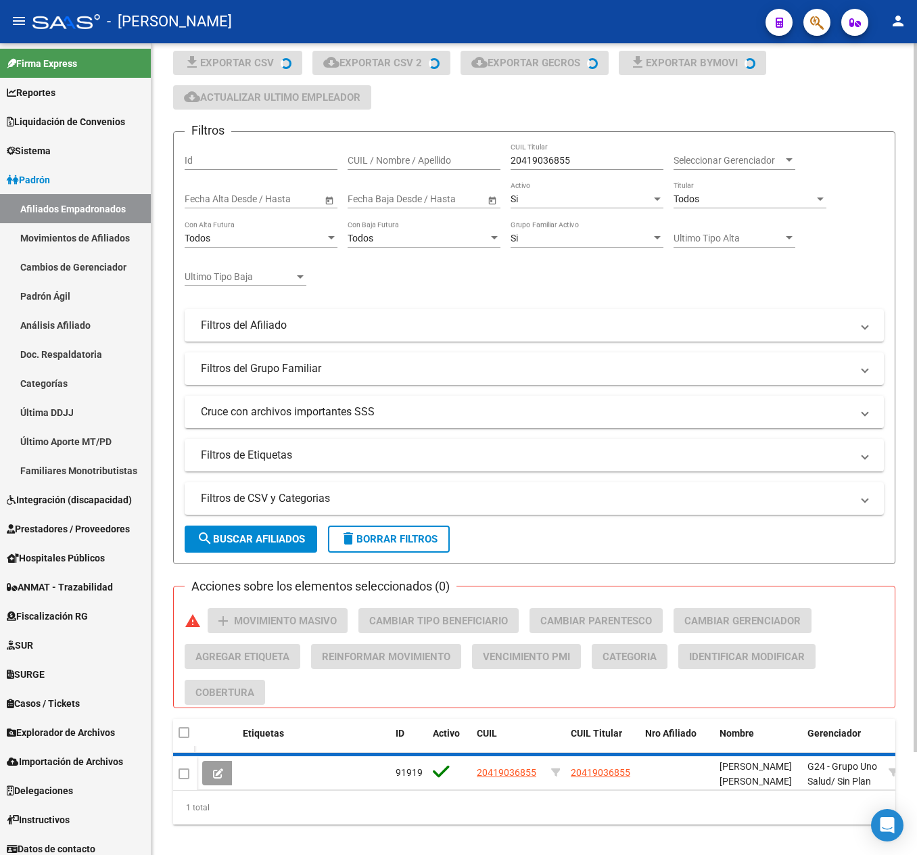
scroll to position [118, 0]
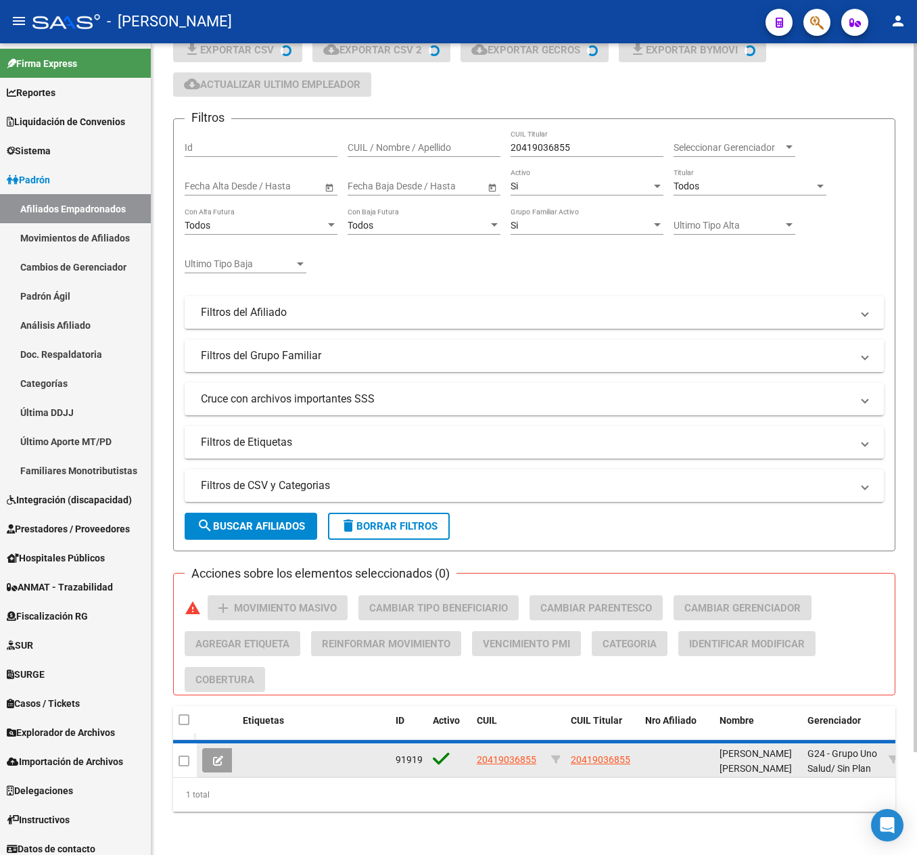
click at [725, 746] on div "[PERSON_NAME] [PERSON_NAME]" at bounding box center [758, 760] width 77 height 28
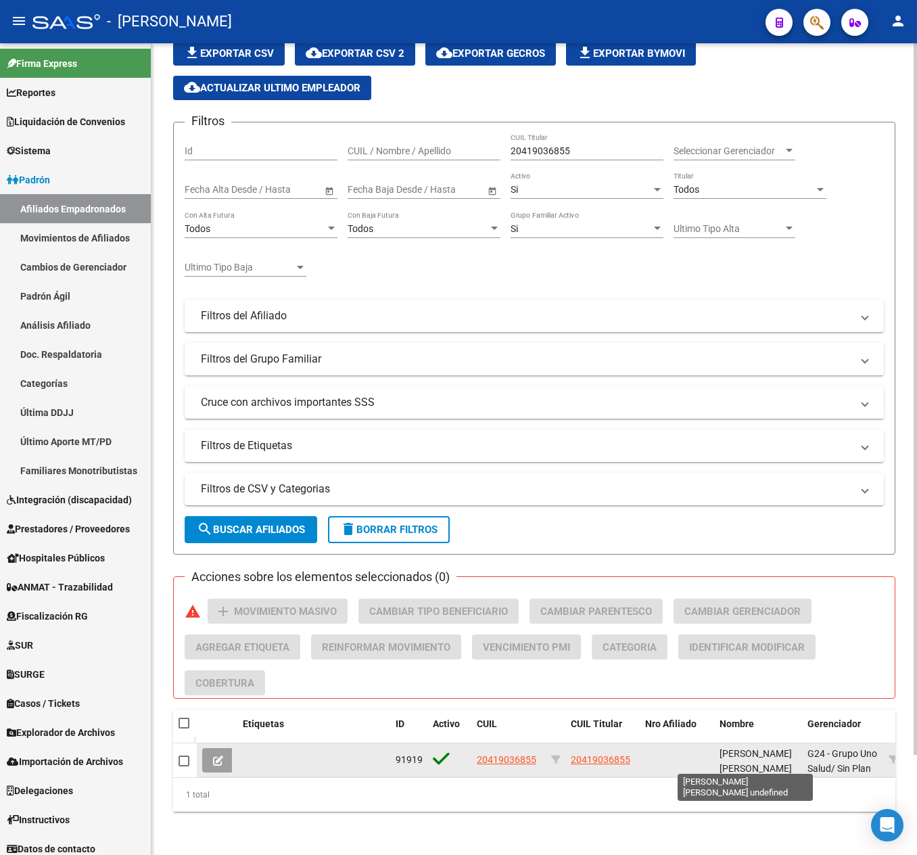
scroll to position [114, 0]
click at [721, 748] on span "[PERSON_NAME] [PERSON_NAME]" at bounding box center [756, 761] width 72 height 26
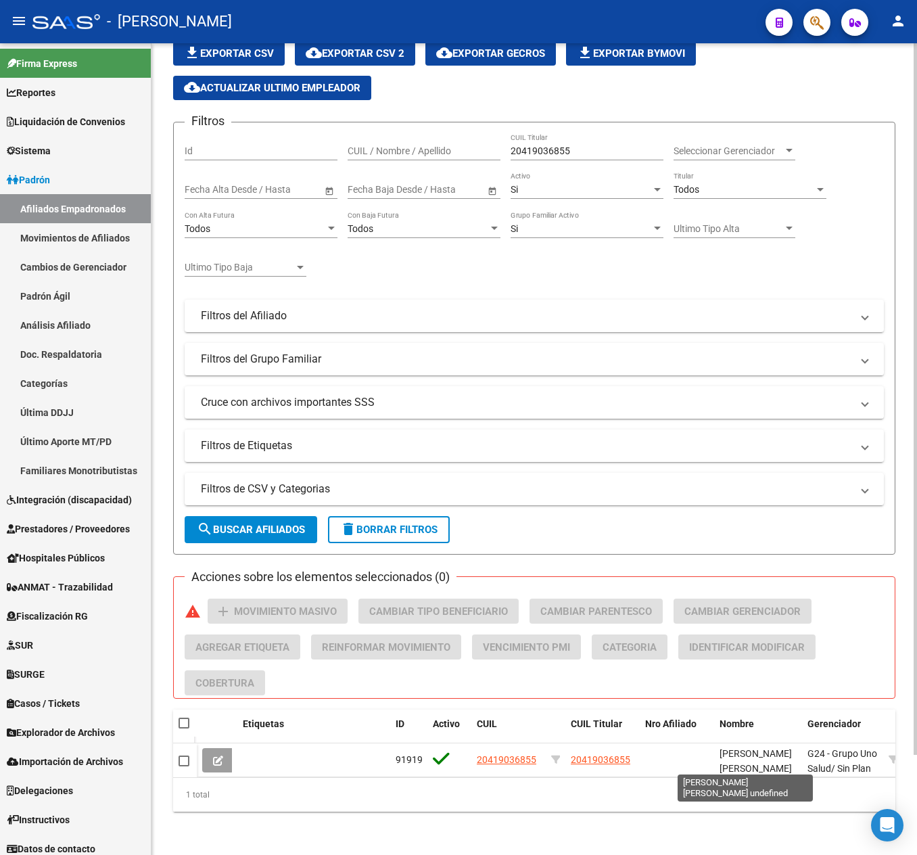
scroll to position [1, 0]
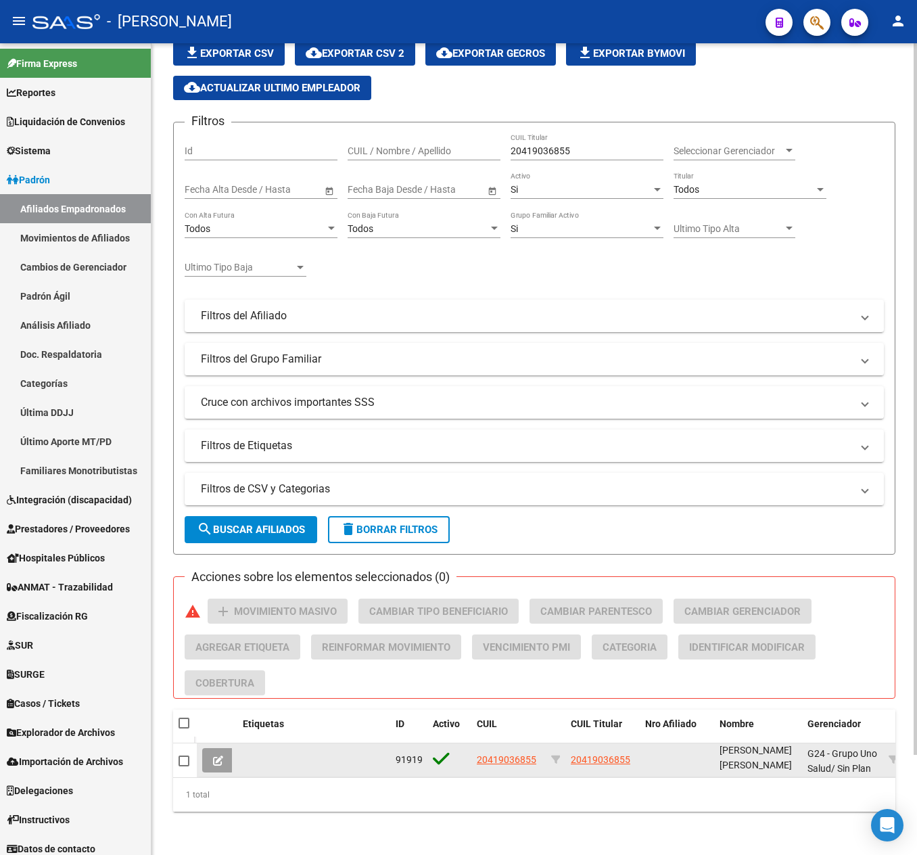
drag, startPoint x: 721, startPoint y: 735, endPoint x: 763, endPoint y: 749, distance: 44.5
click at [763, 749] on div "[PERSON_NAME] [PERSON_NAME]" at bounding box center [758, 759] width 77 height 28
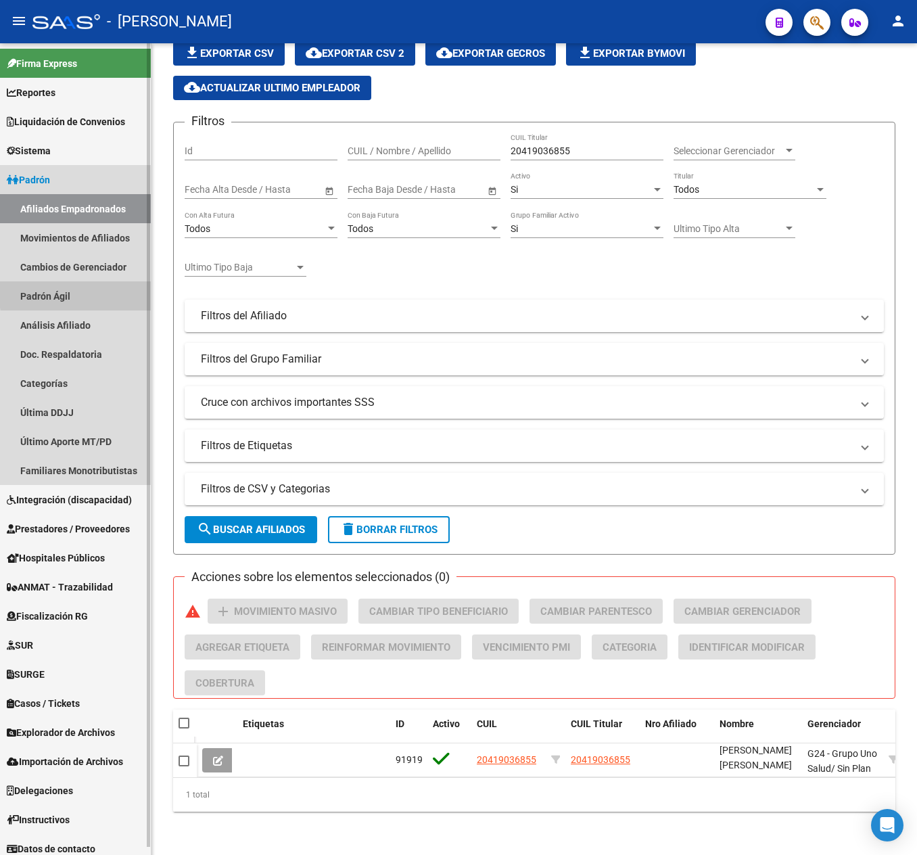
click at [112, 291] on link "Padrón Ágil" at bounding box center [75, 295] width 151 height 29
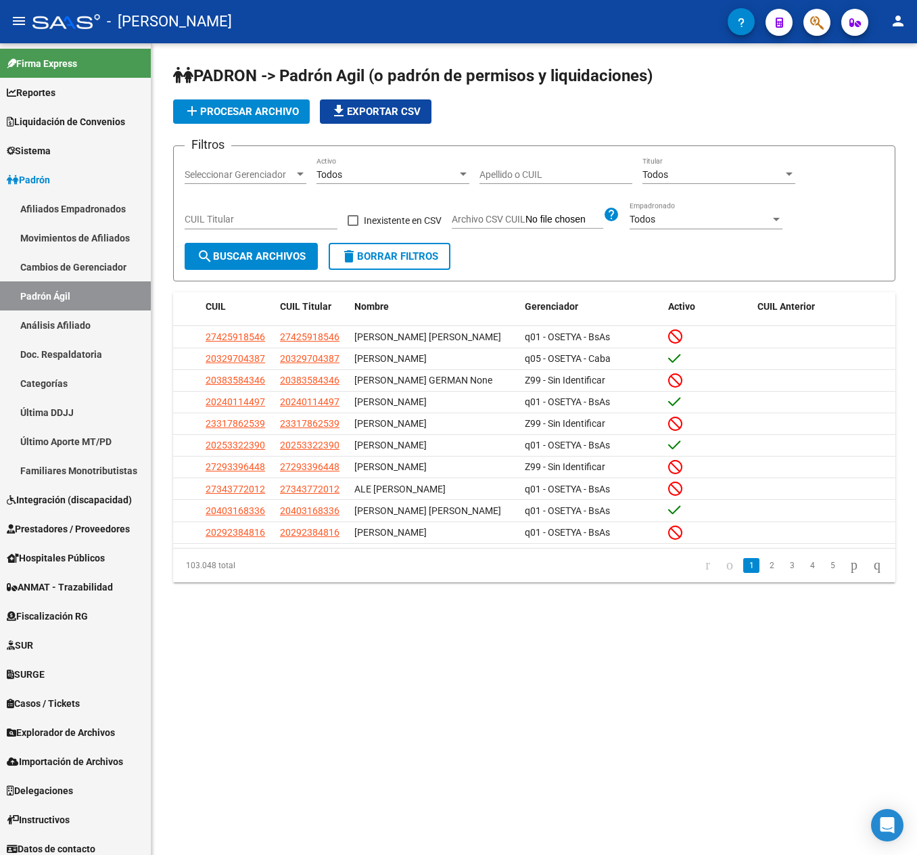
click at [272, 114] on span "add Procesar archivo" at bounding box center [241, 112] width 115 height 12
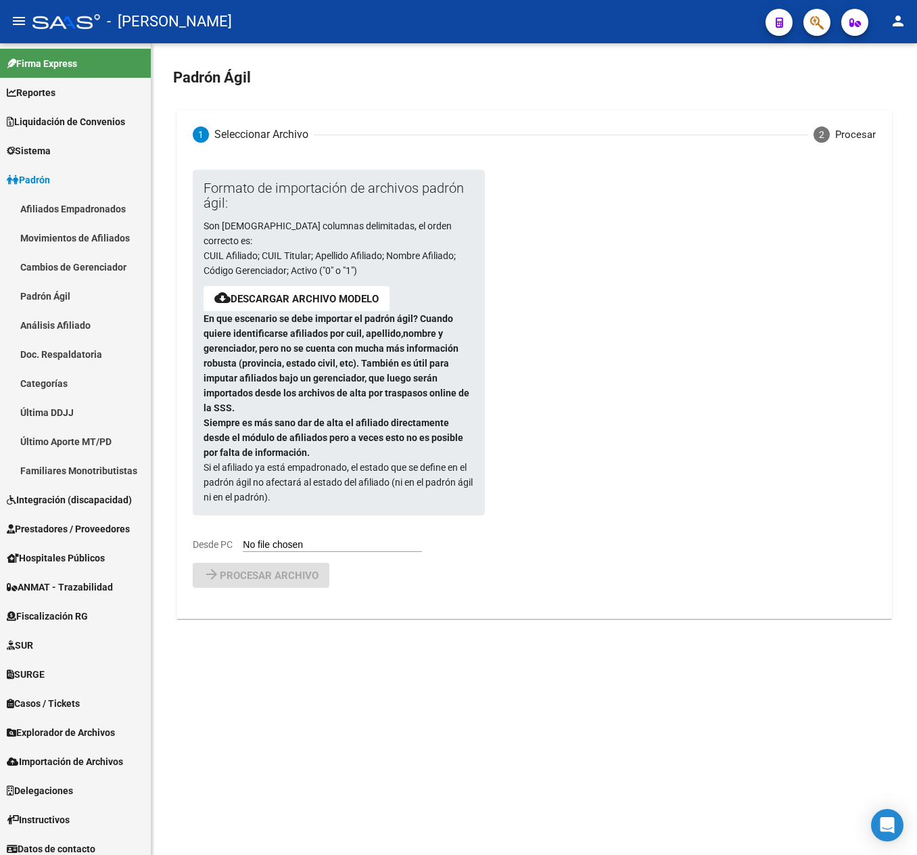
click at [303, 539] on input "Desde PC" at bounding box center [332, 545] width 179 height 13
type input "C:\fakepath\Copia de ALTAS OSETYA - 2025 08 (Medicina Privada) (2).csv"
click at [264, 610] on div "Formato de importación de archivos padrón ágil: Son [DEMOGRAPHIC_DATA] columnas…" at bounding box center [534, 404] width 682 height 468
click at [275, 603] on button "arrow_forward Procesar archivo" at bounding box center [261, 610] width 137 height 25
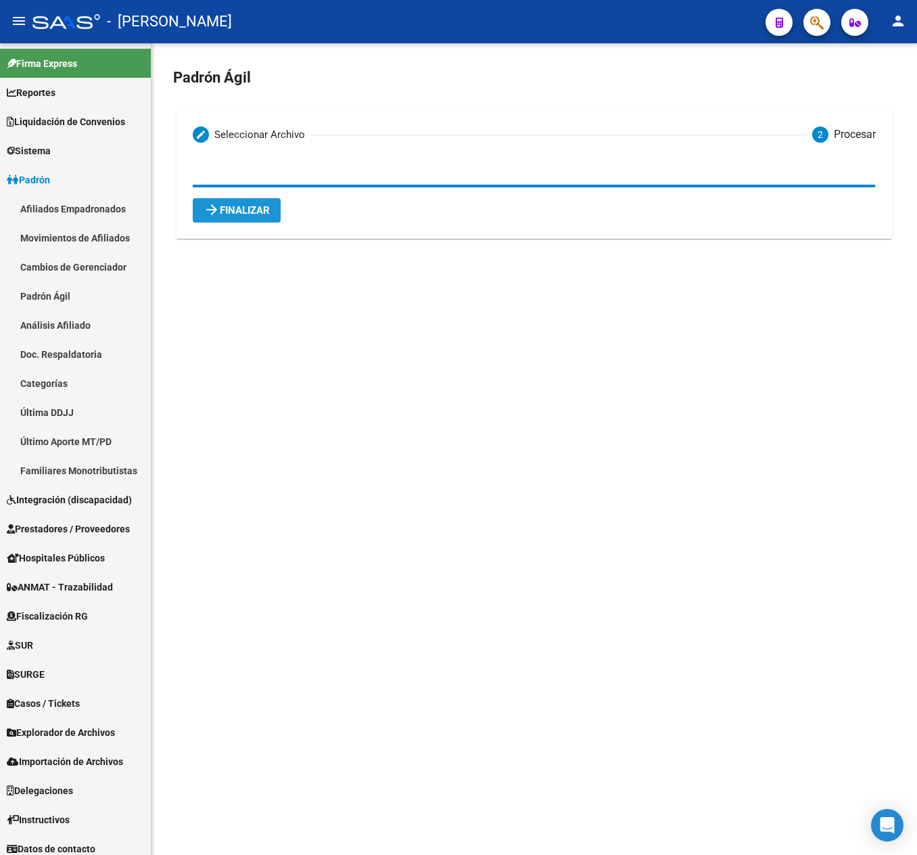
click at [227, 220] on button "arrow_forward Finalizar" at bounding box center [237, 210] width 88 height 24
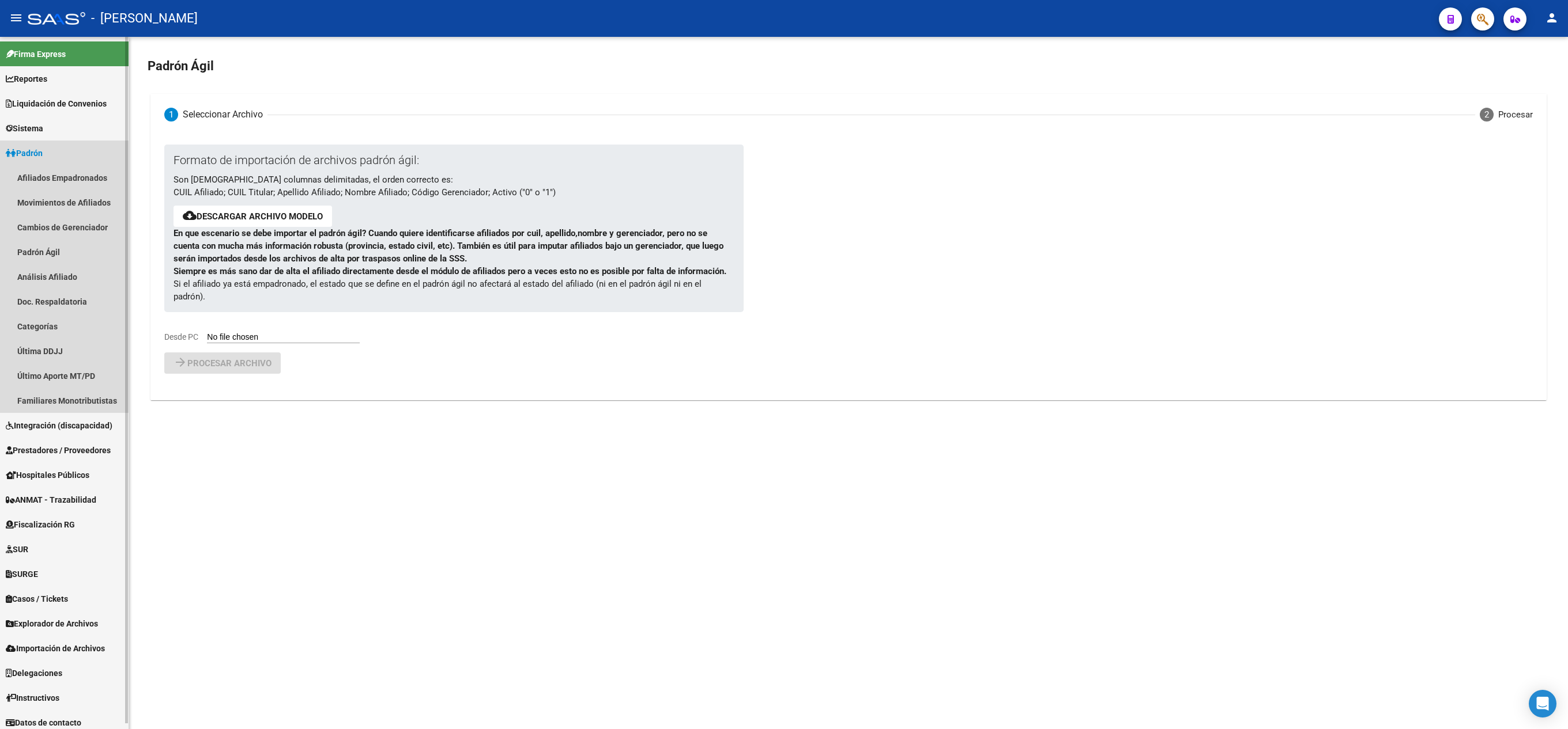
click at [65, 152] on link "Padrón" at bounding box center [64, 152] width 129 height 25
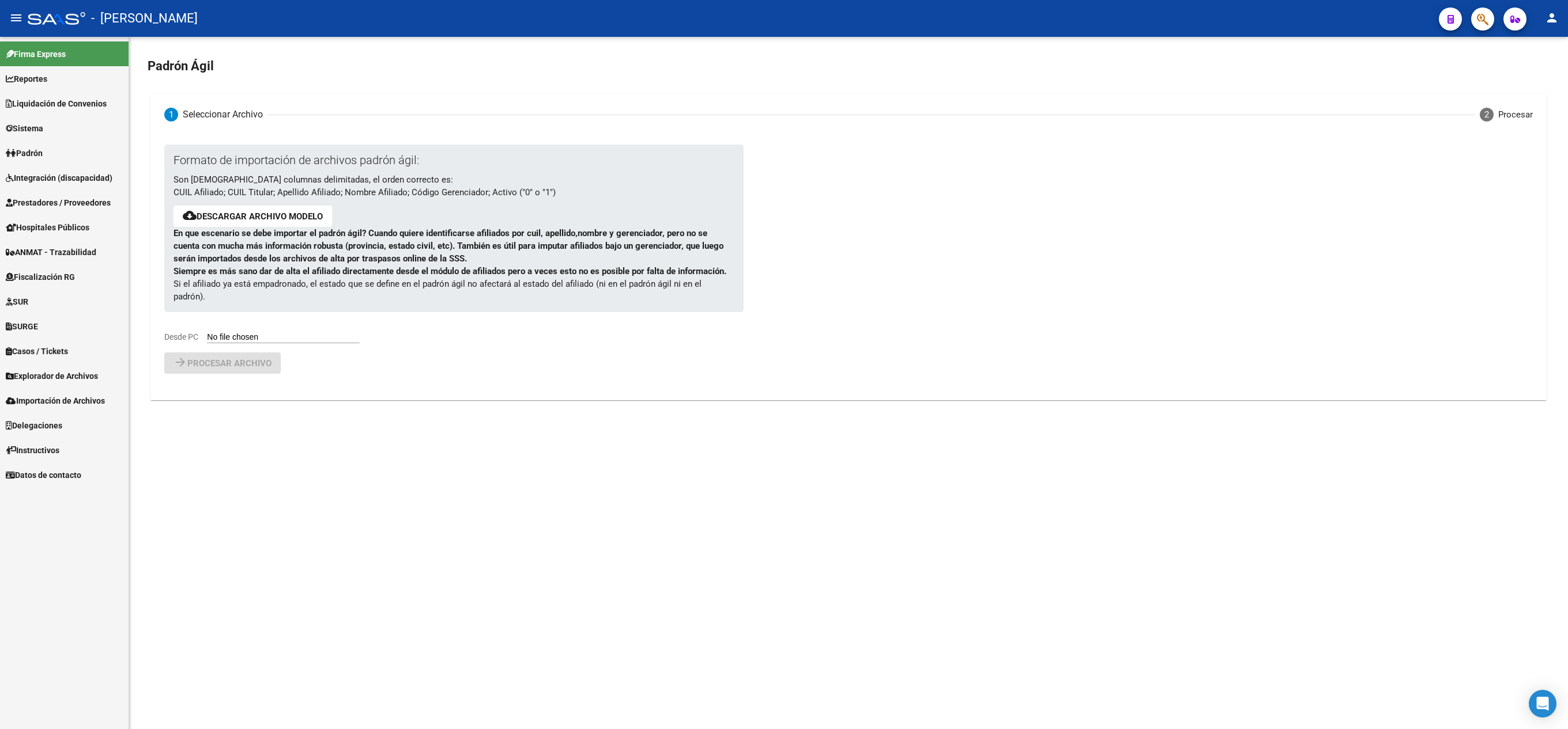
click at [91, 153] on link "Padrón" at bounding box center [64, 152] width 129 height 25
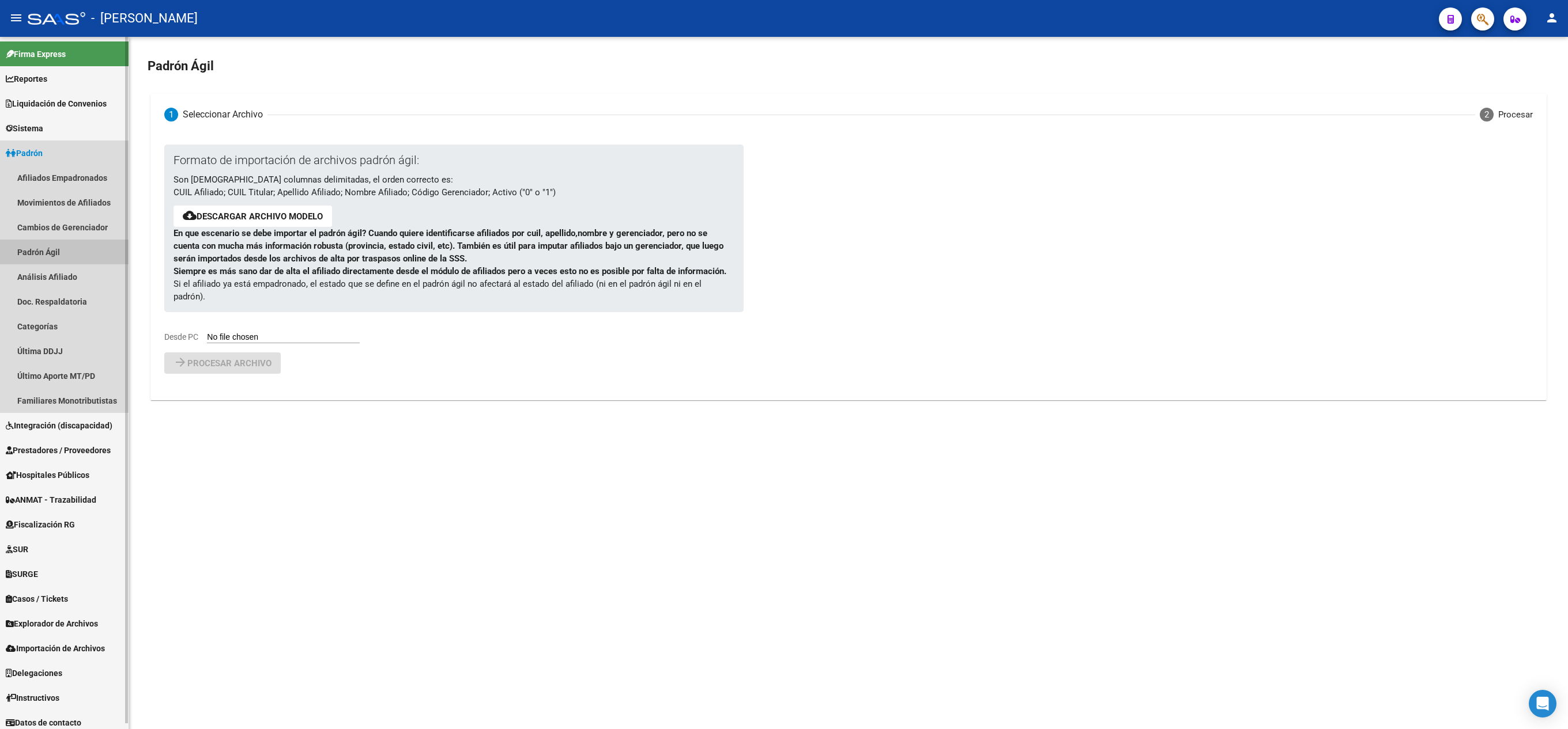
click at [79, 243] on link "Padrón Ágil" at bounding box center [64, 251] width 129 height 25
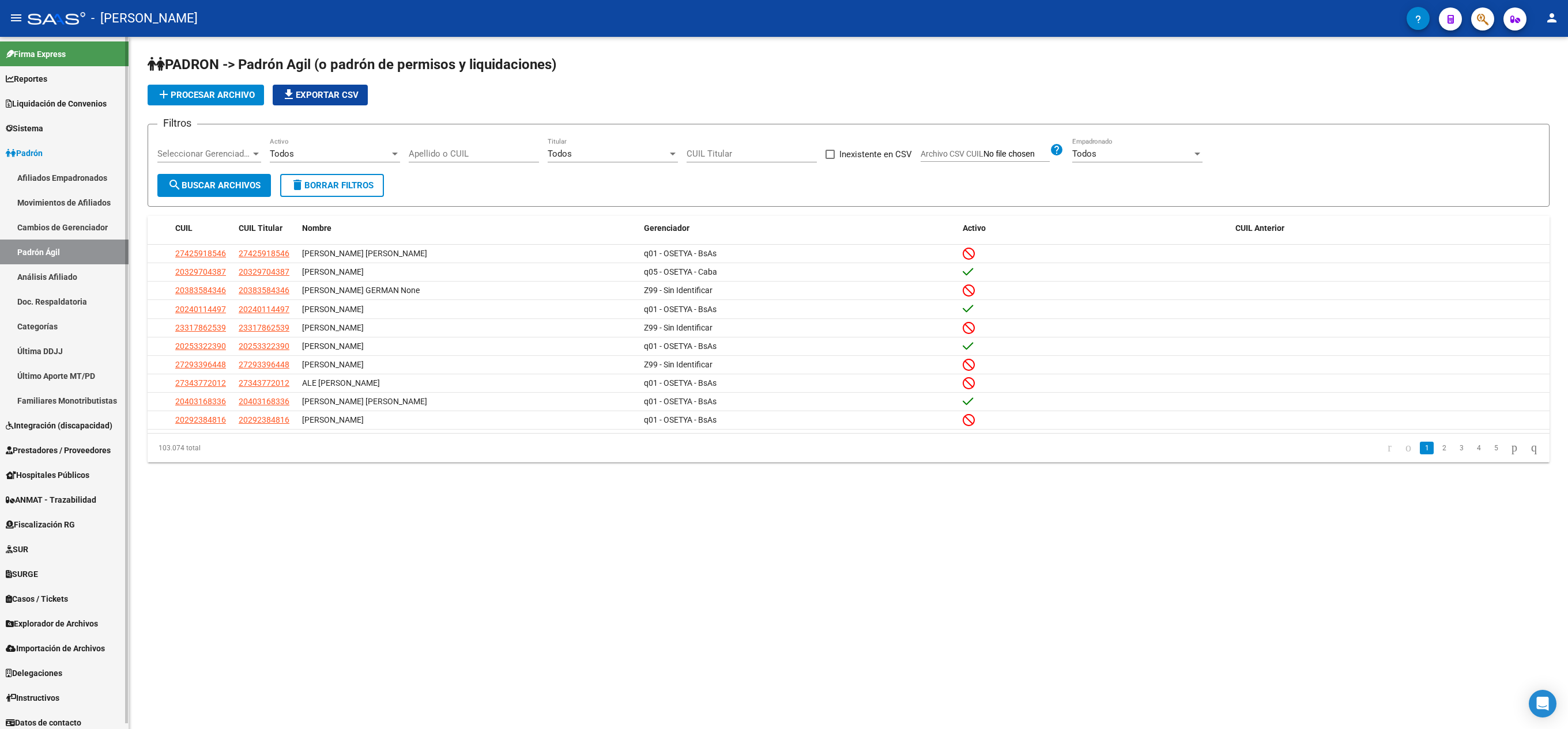
click at [61, 86] on link "Reportes" at bounding box center [64, 78] width 129 height 25
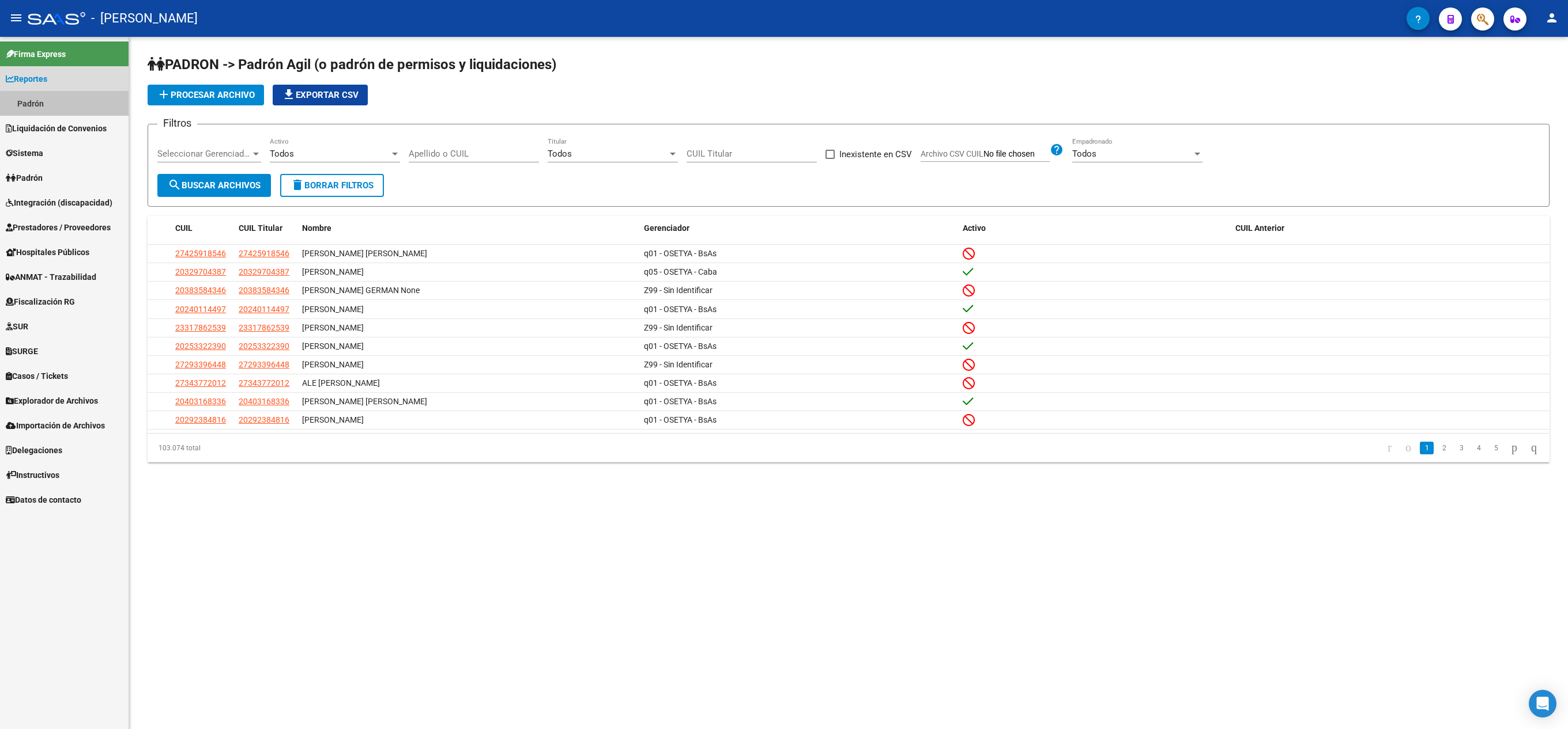
click at [71, 104] on link "Padrón" at bounding box center [64, 103] width 129 height 25
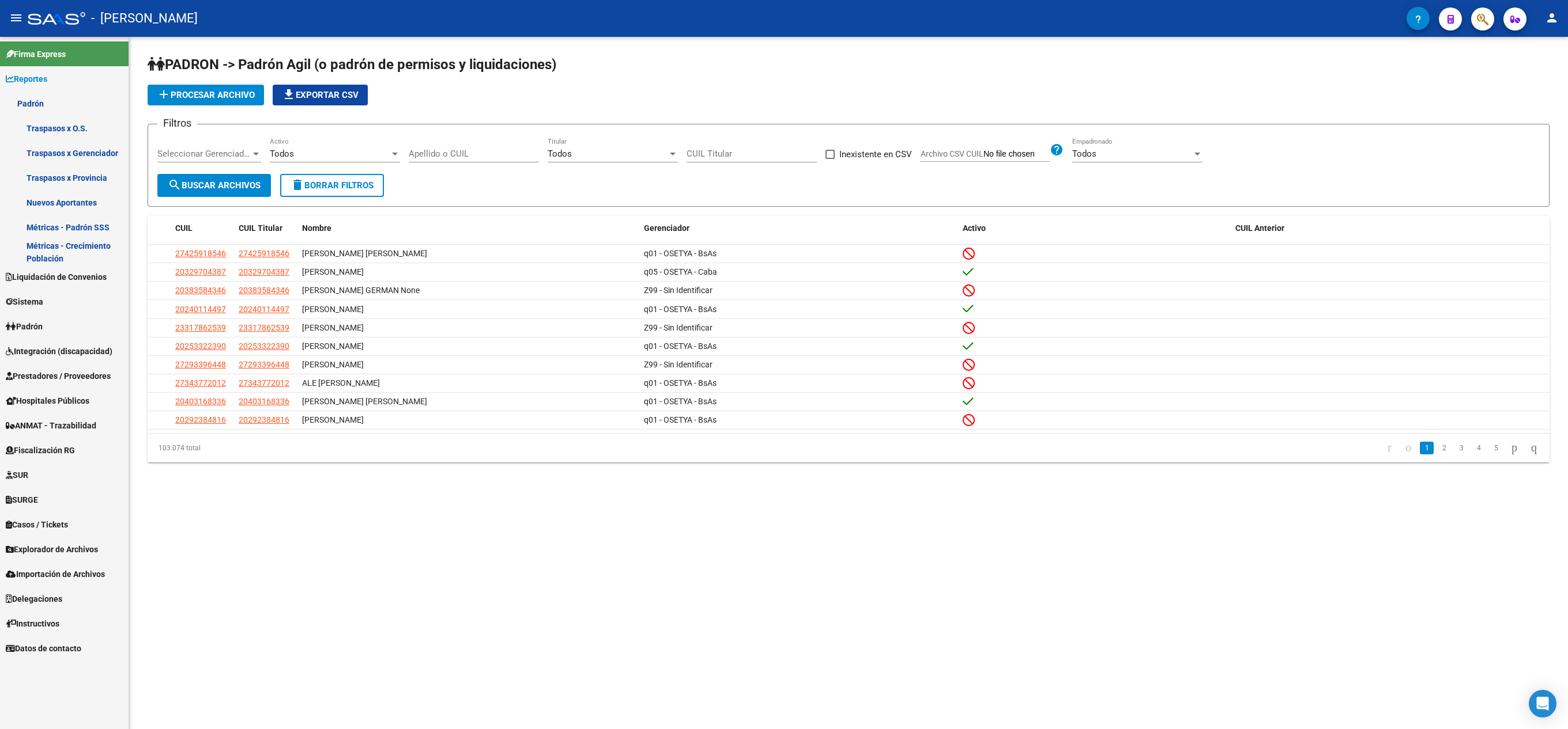
click at [102, 280] on span "Liquidación de Convenios" at bounding box center [56, 277] width 101 height 13
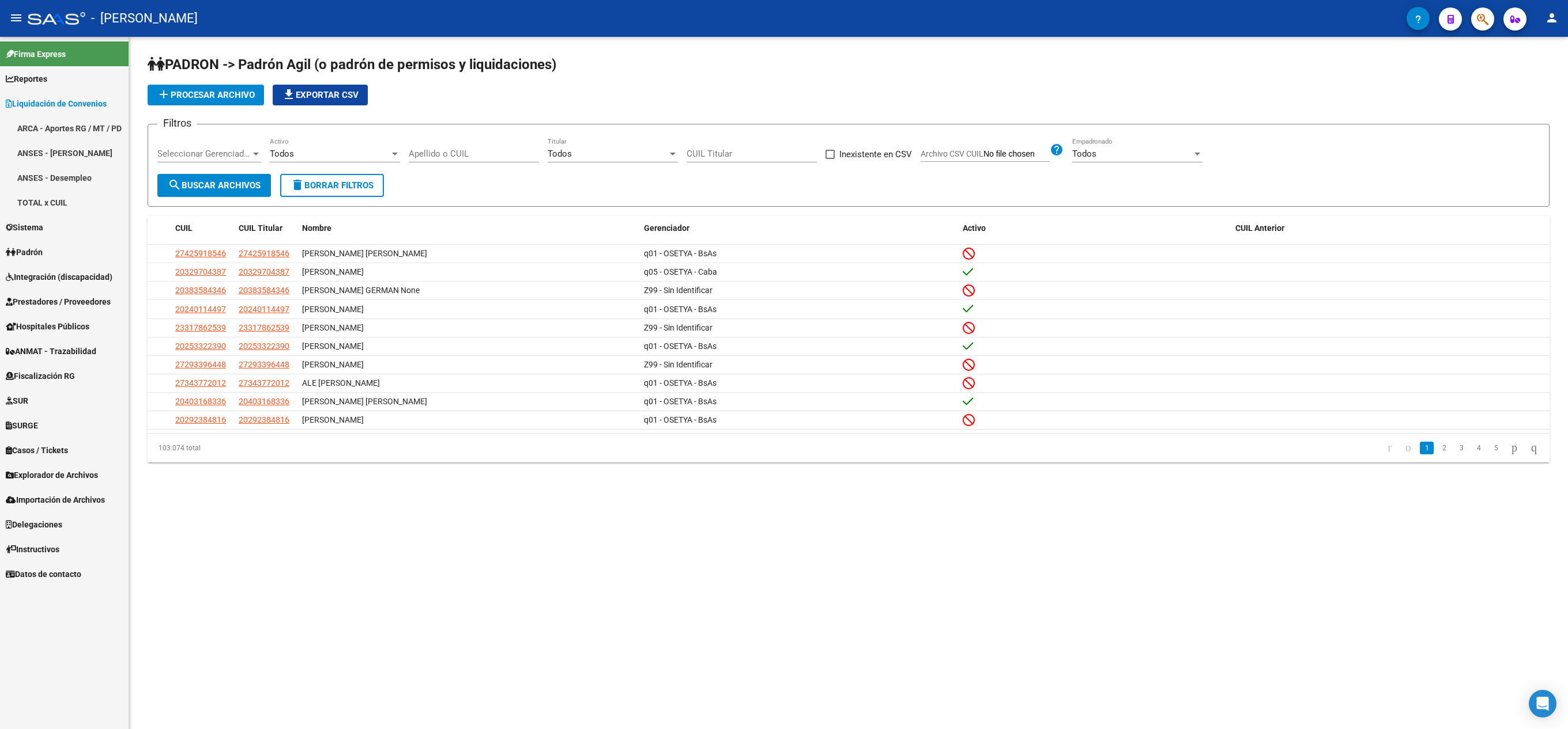
click at [74, 226] on link "Sistema" at bounding box center [64, 227] width 129 height 25
click at [101, 245] on link "Padrón" at bounding box center [64, 251] width 129 height 25
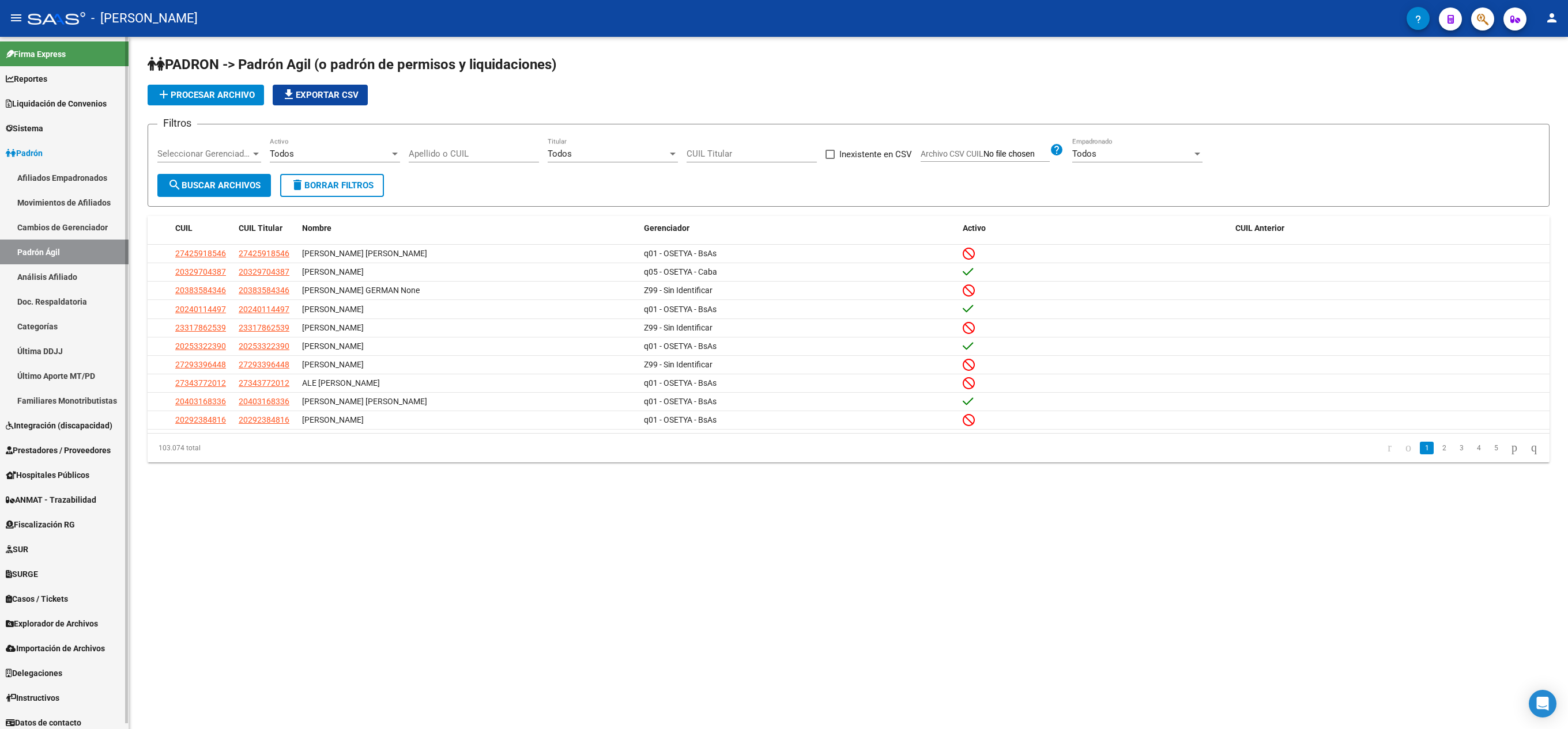
scroll to position [6, 0]
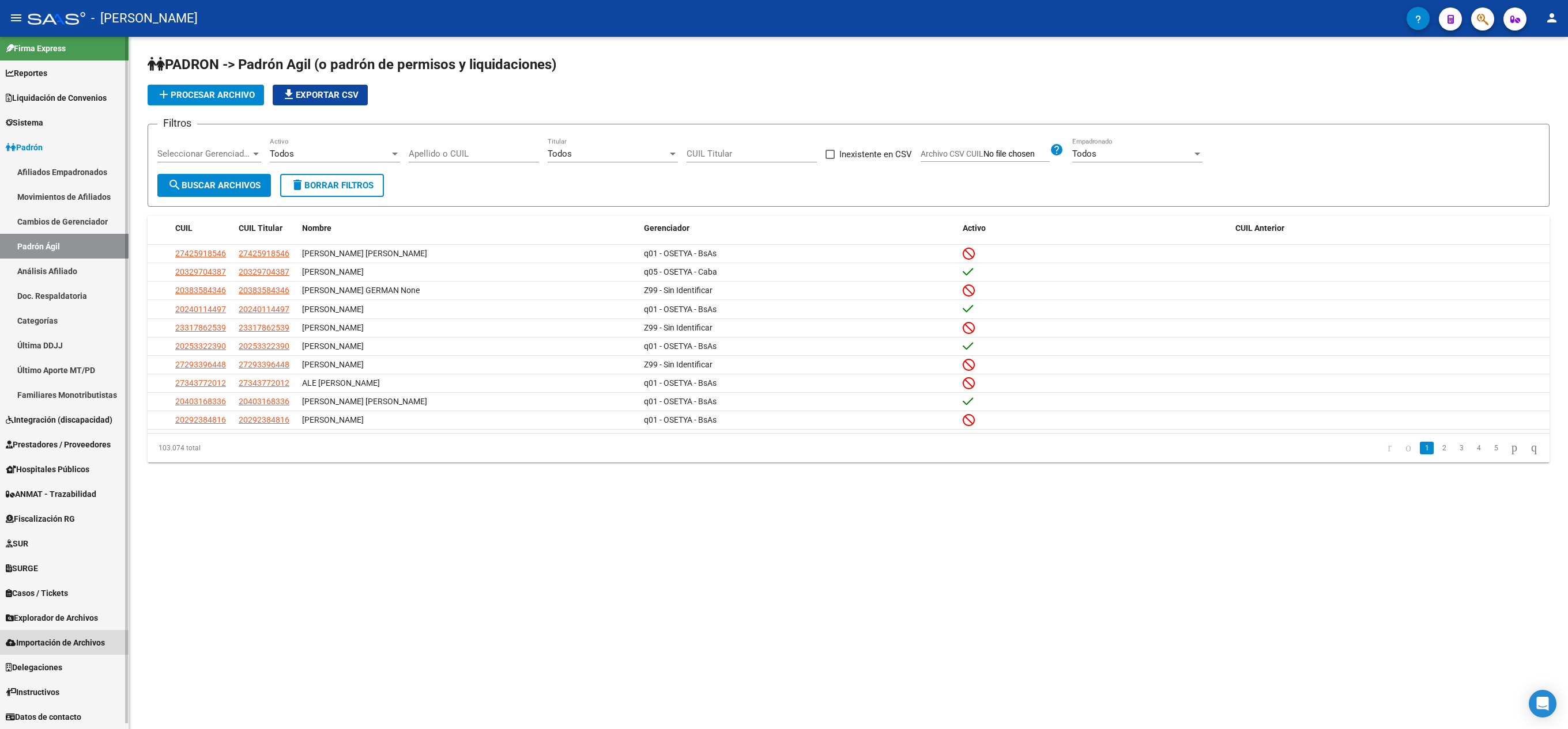
click at [98, 638] on span "Importación de Archivos" at bounding box center [55, 642] width 99 height 13
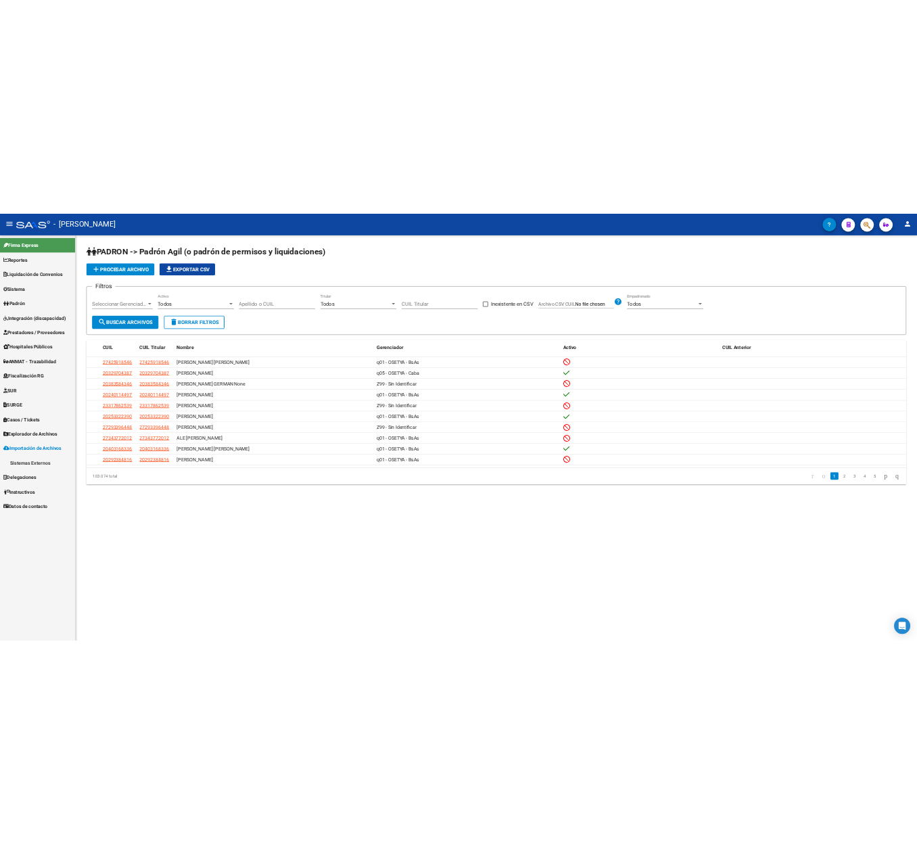
scroll to position [0, 0]
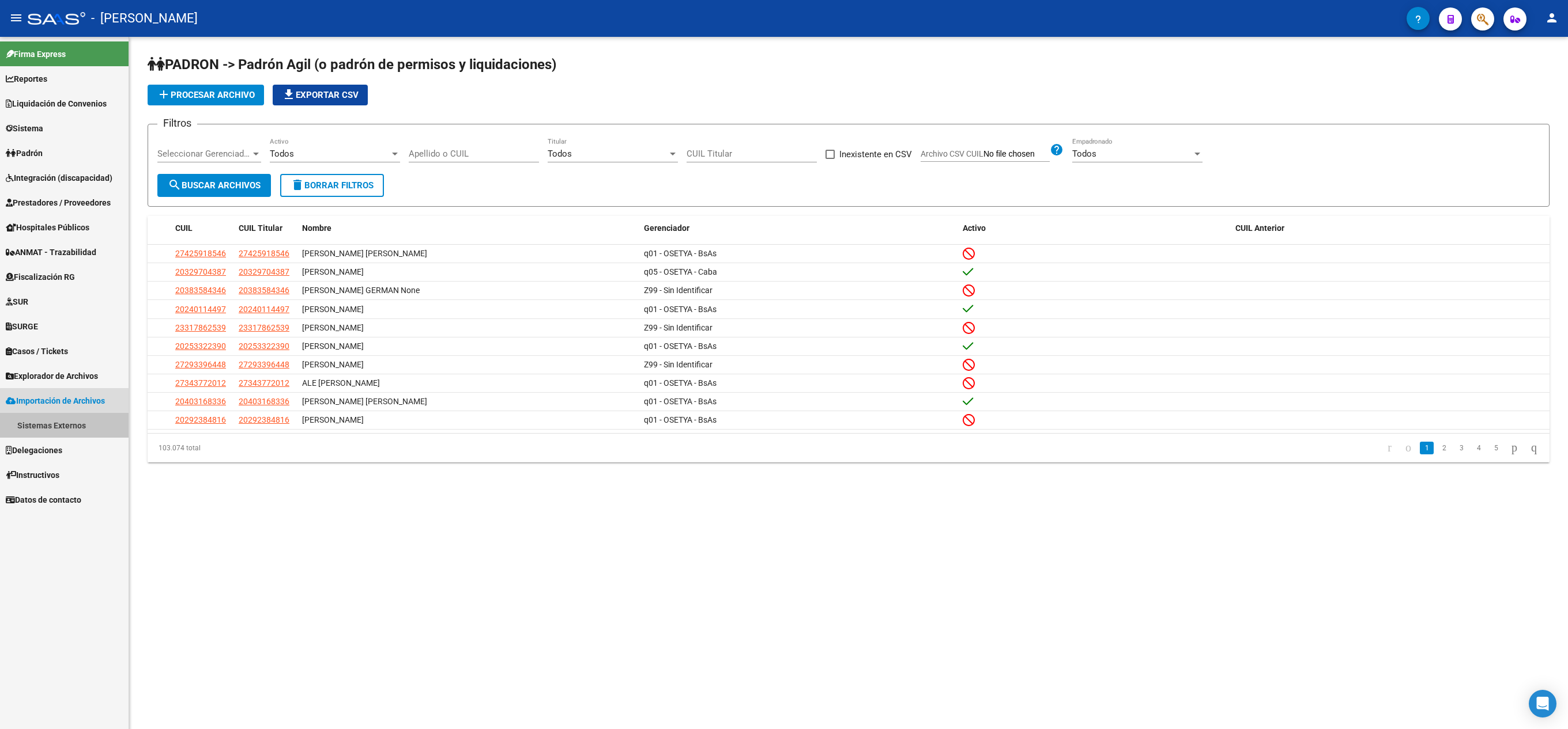
click at [78, 428] on link "Sistemas Externos" at bounding box center [64, 425] width 129 height 25
click at [59, 451] on link "Padrón" at bounding box center [64, 450] width 129 height 25
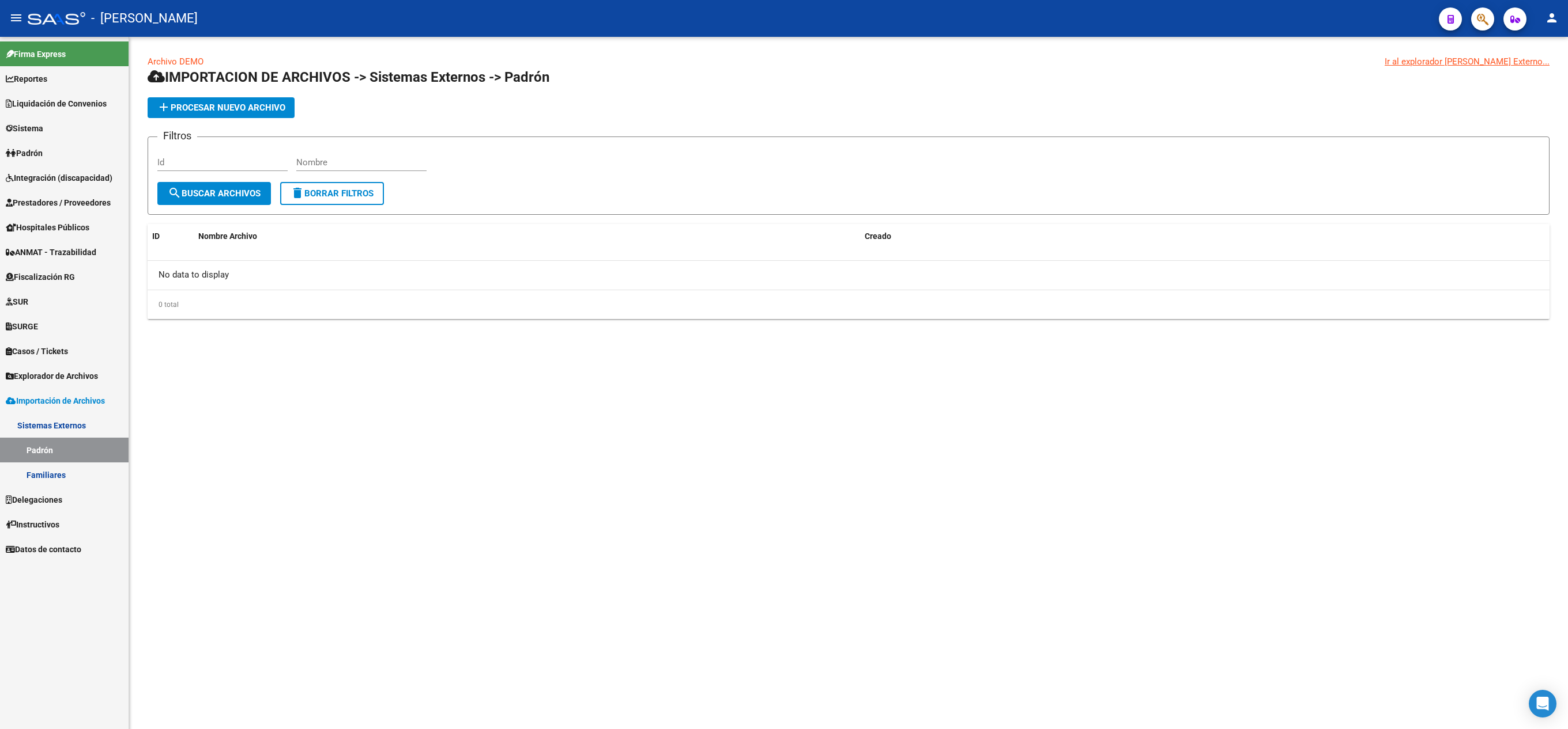
click at [98, 376] on span "Explorador de Archivos" at bounding box center [52, 376] width 92 height 13
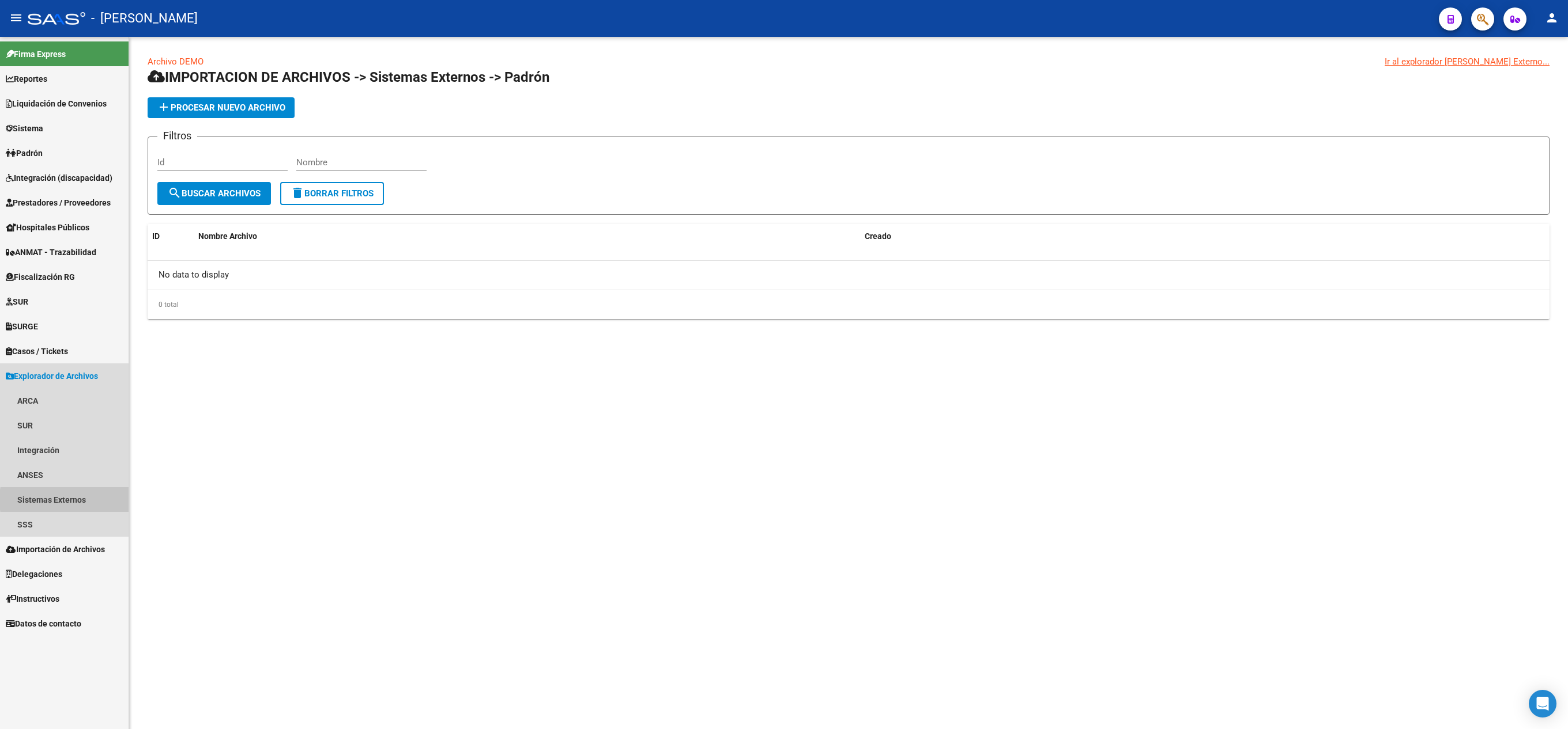
click at [94, 500] on link "Sistemas Externos" at bounding box center [64, 499] width 129 height 25
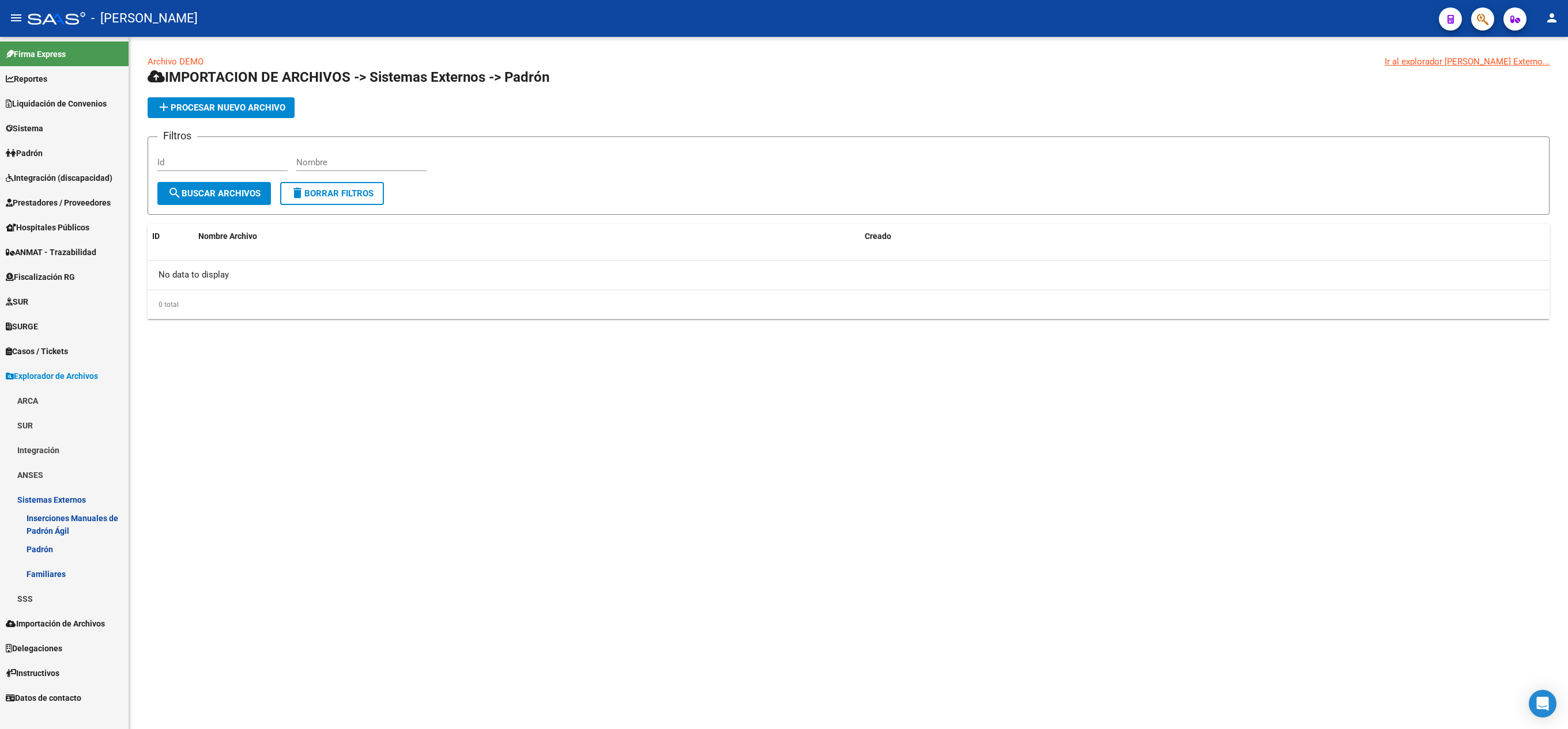
click at [66, 509] on link "Sistemas Externos" at bounding box center [64, 499] width 129 height 25
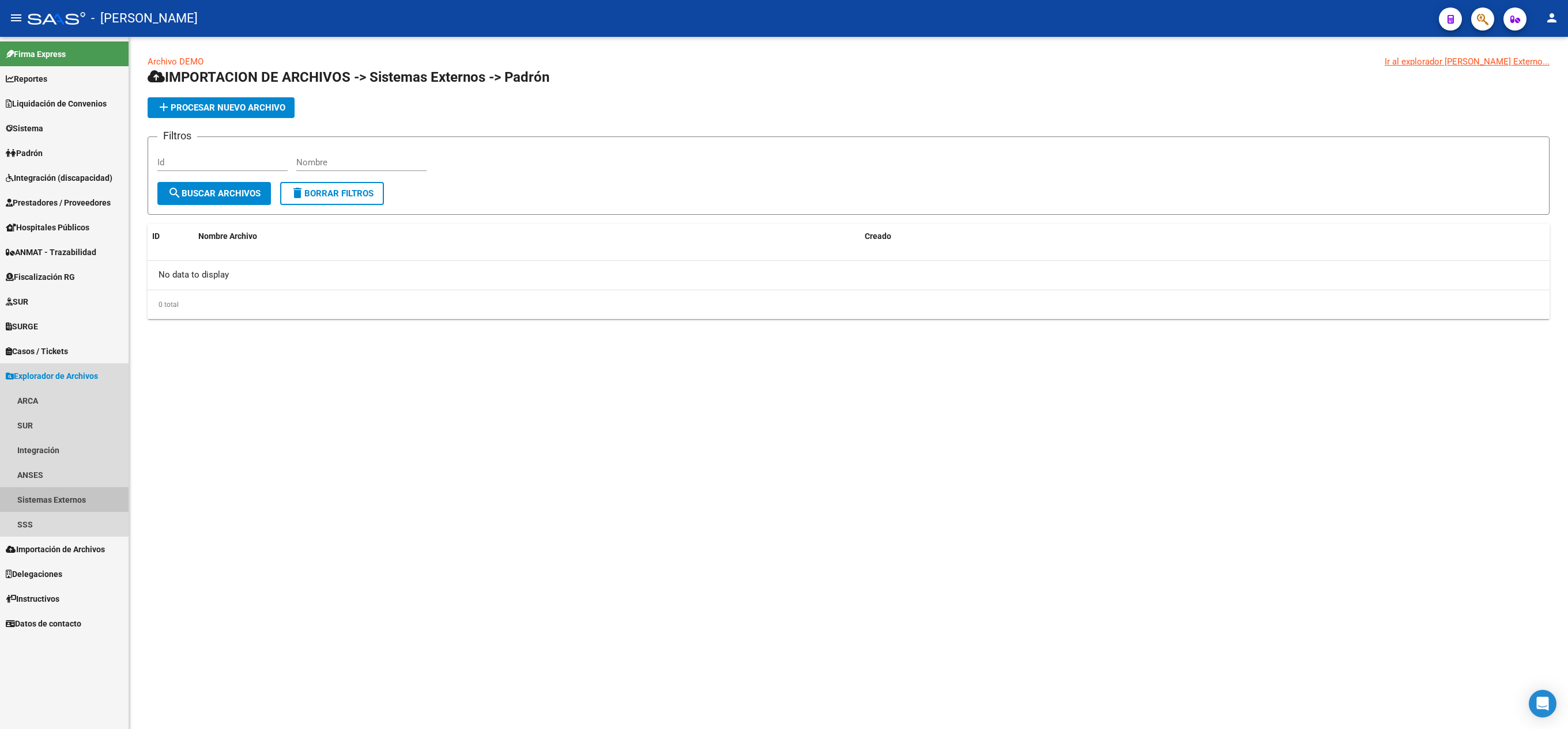
click at [85, 489] on link "Sistemas Externos" at bounding box center [64, 499] width 129 height 25
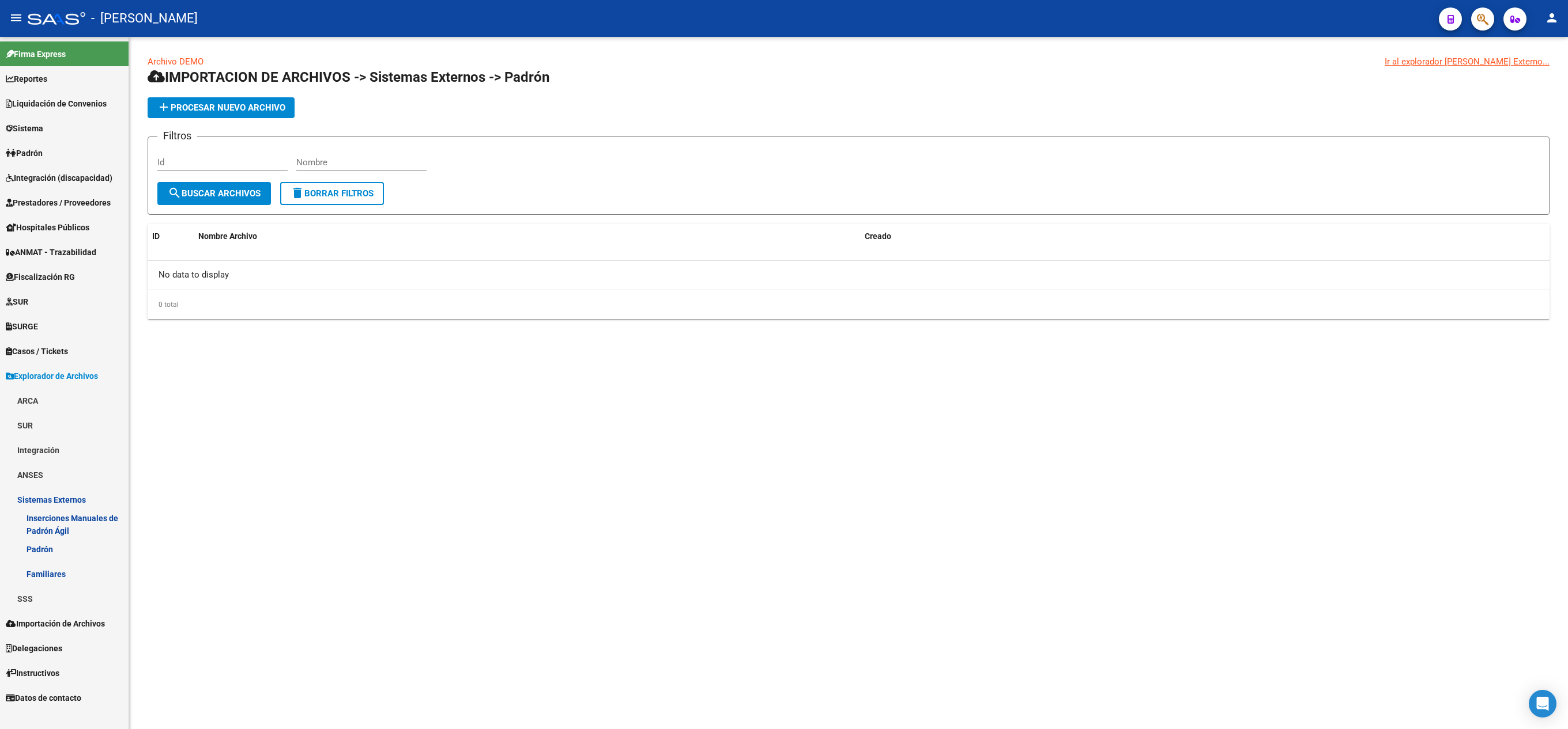
click at [85, 520] on link "Inserciones Manuales de Padrón Ágil" at bounding box center [64, 524] width 129 height 25
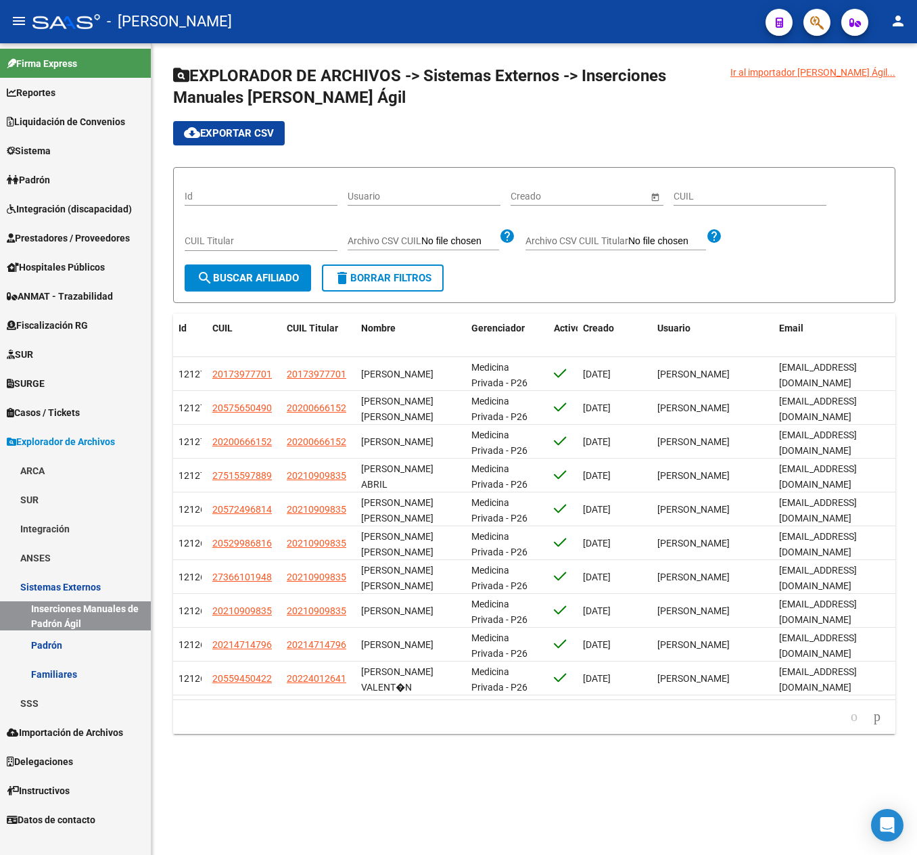
click at [805, 28] on button "button" at bounding box center [816, 22] width 27 height 27
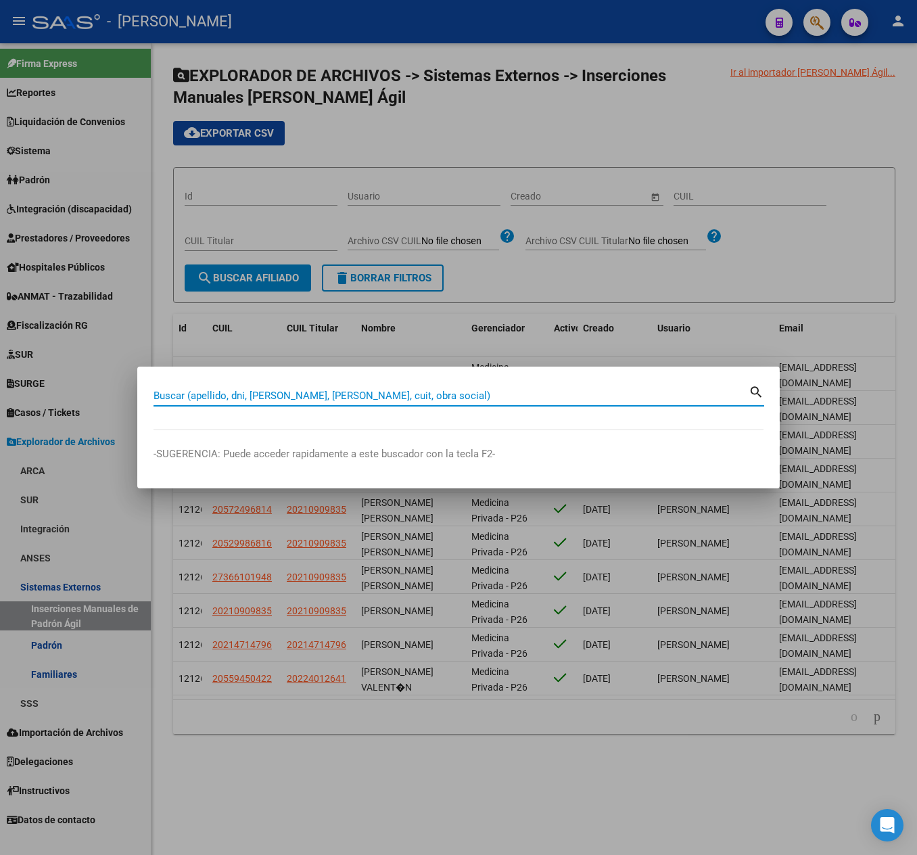
paste input "27276275645"
type input "27276275645"
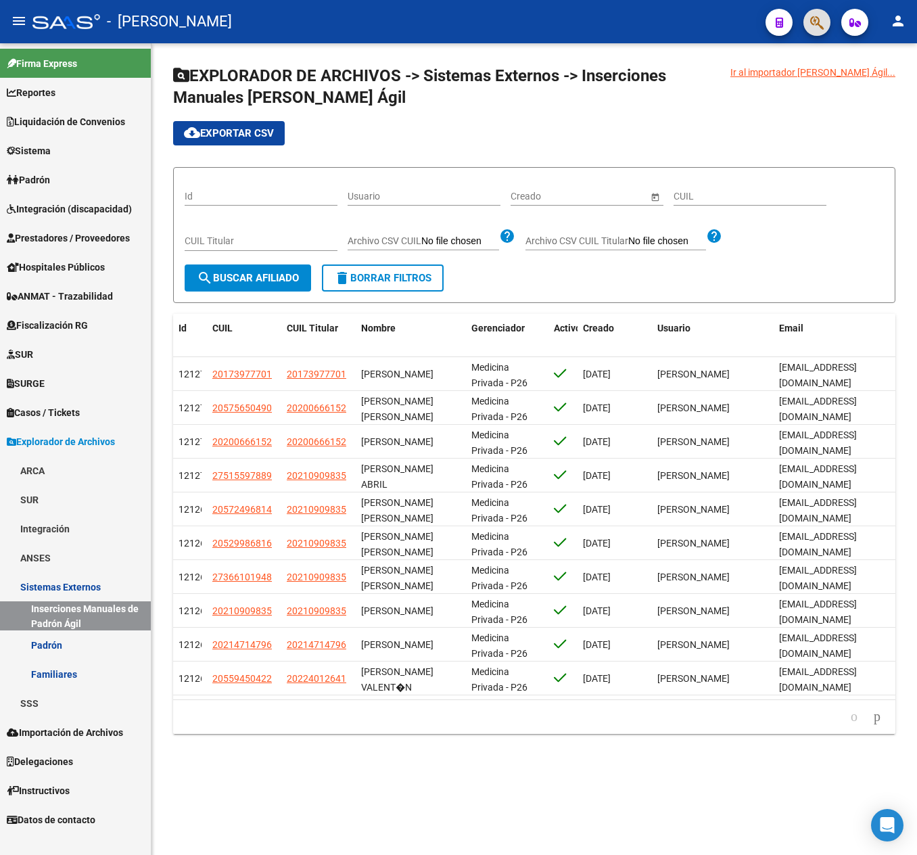
click at [69, 184] on link "Padrón" at bounding box center [75, 179] width 151 height 29
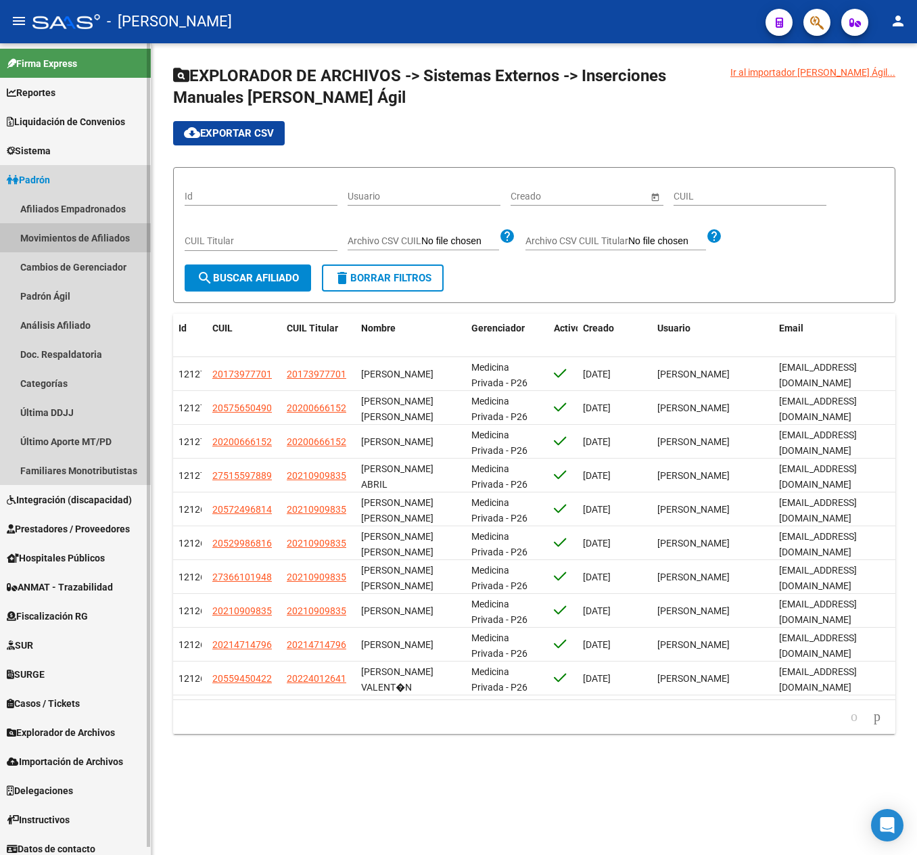
click at [85, 234] on link "Movimientos de Afiliados" at bounding box center [75, 237] width 151 height 29
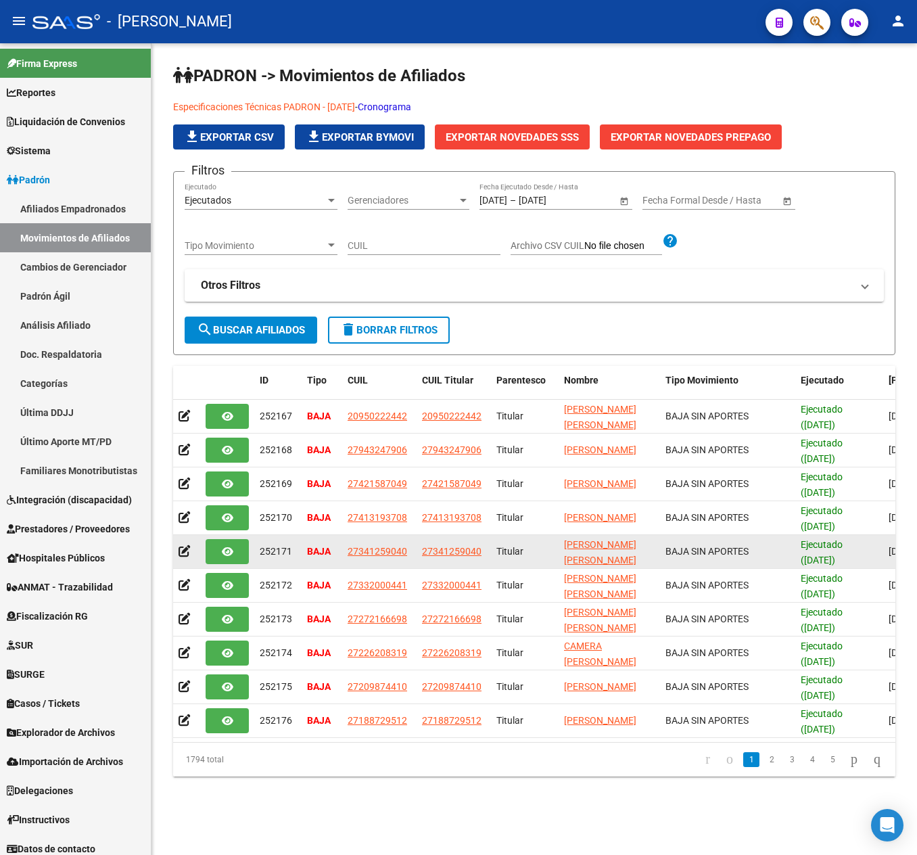
drag, startPoint x: 582, startPoint y: 525, endPoint x: 649, endPoint y: 552, distance: 72.8
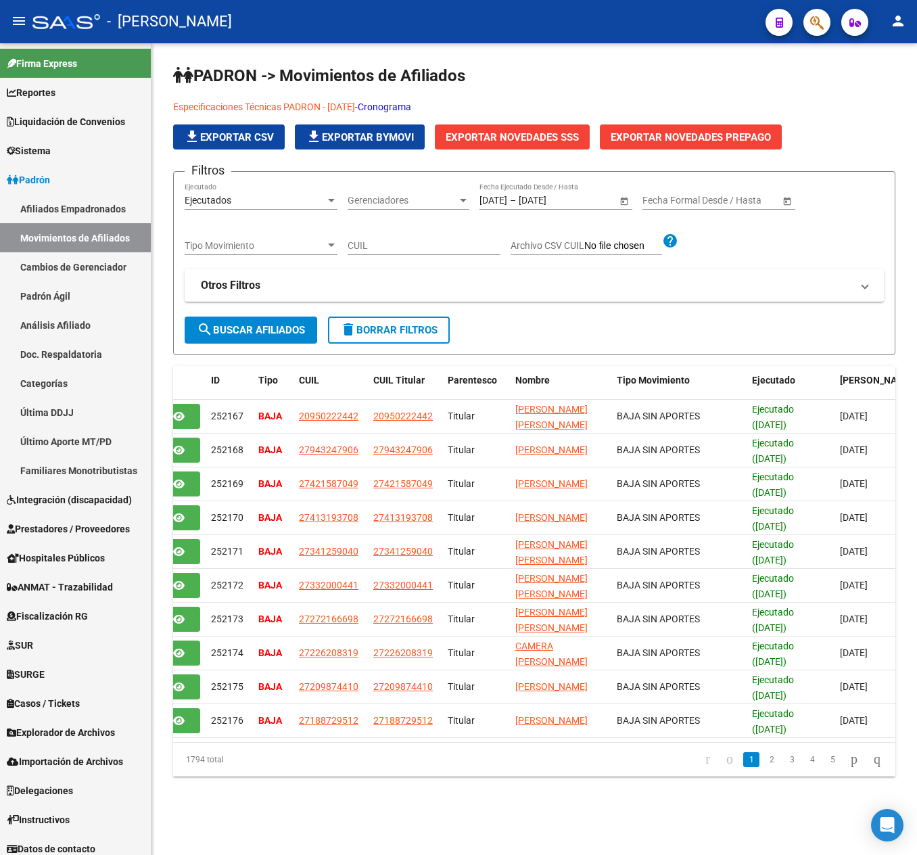
scroll to position [0, 134]
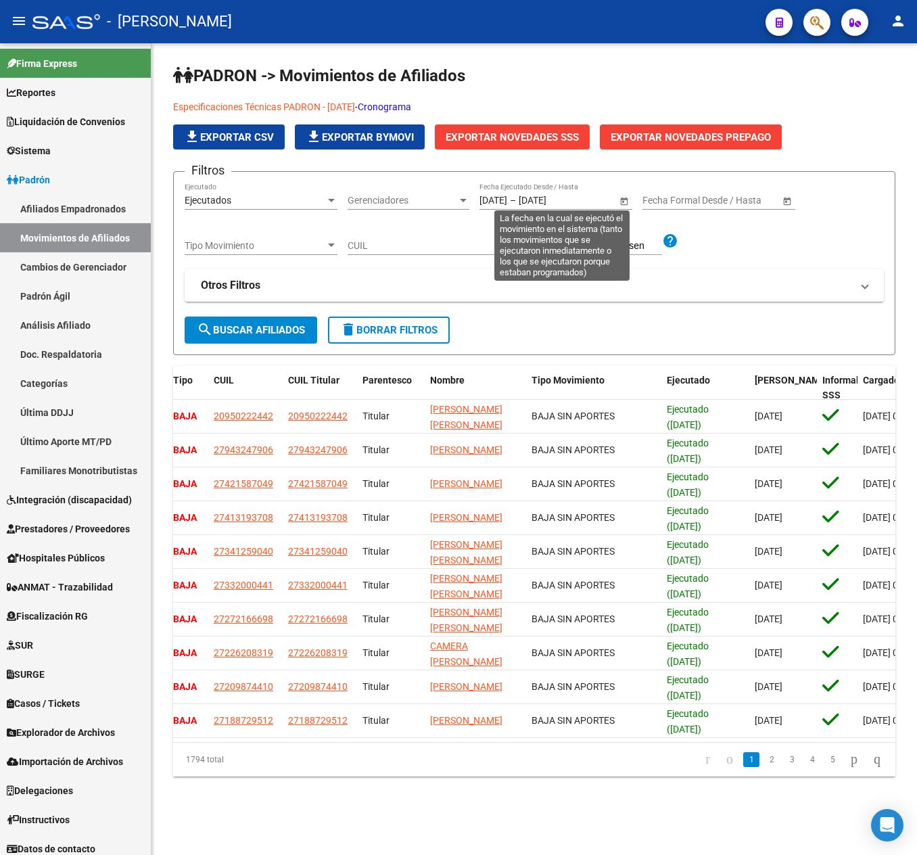
click at [496, 195] on input "[DATE]" at bounding box center [494, 200] width 28 height 11
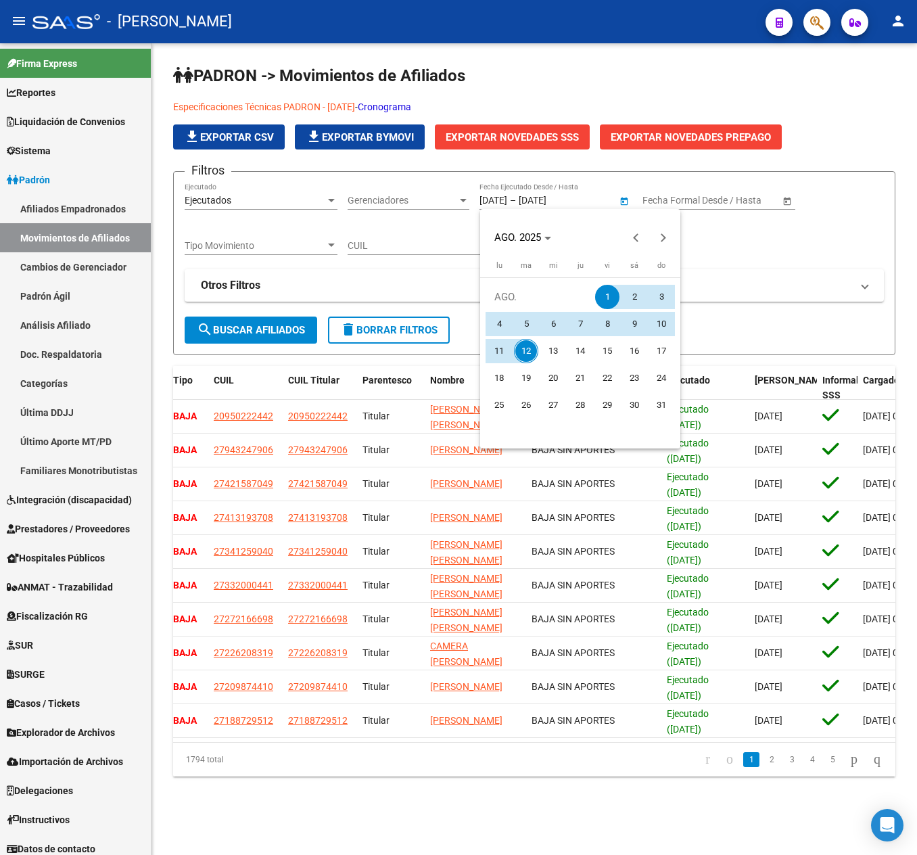
click at [525, 349] on span "12" at bounding box center [526, 351] width 24 height 24
type input "[DATE]"
click at [525, 349] on span "12" at bounding box center [526, 351] width 24 height 24
type input "[DATE]"
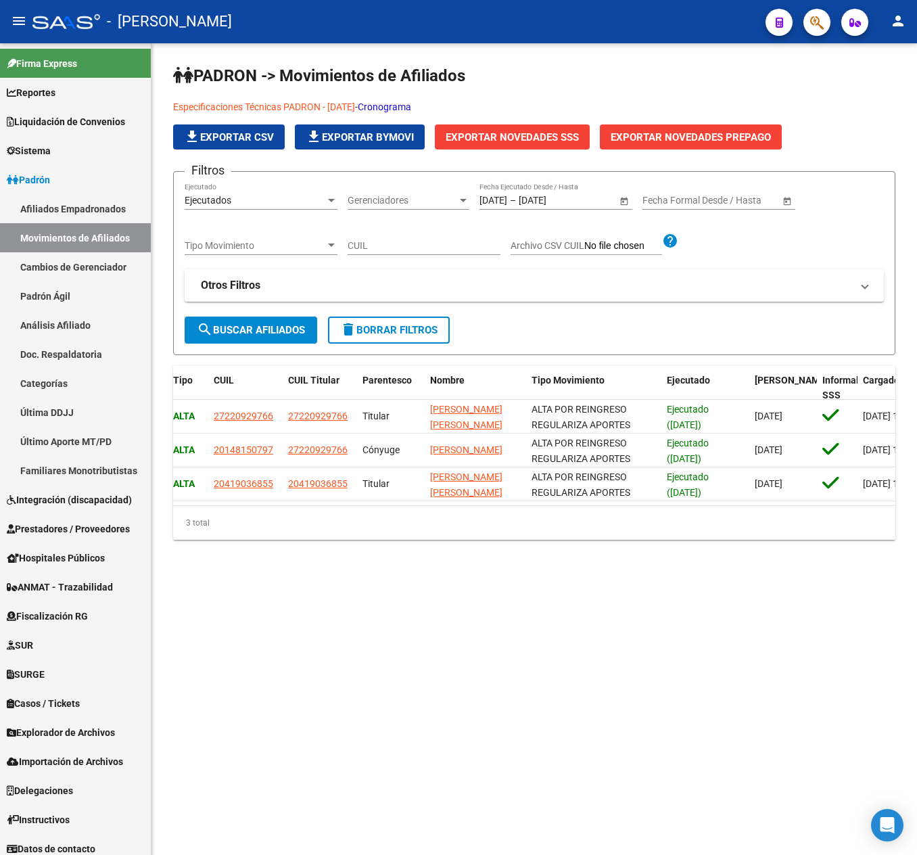
drag, startPoint x: 551, startPoint y: 586, endPoint x: 656, endPoint y: 553, distance: 110.4
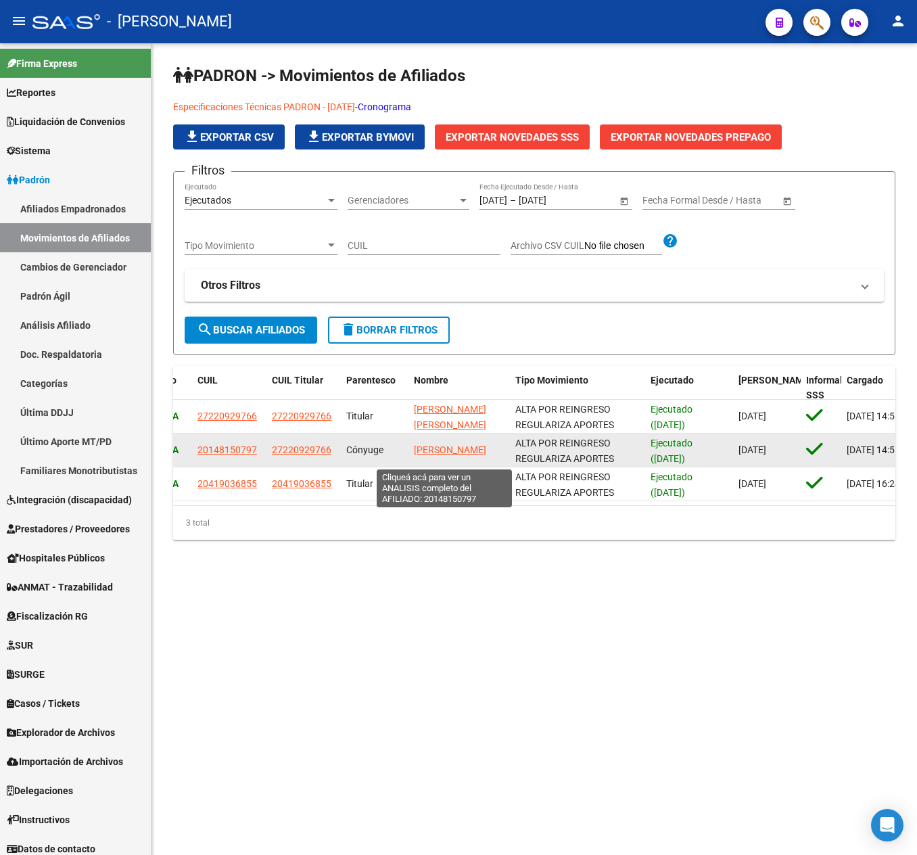
click at [438, 452] on span "[PERSON_NAME]" at bounding box center [450, 449] width 72 height 11
type textarea "20148150797"
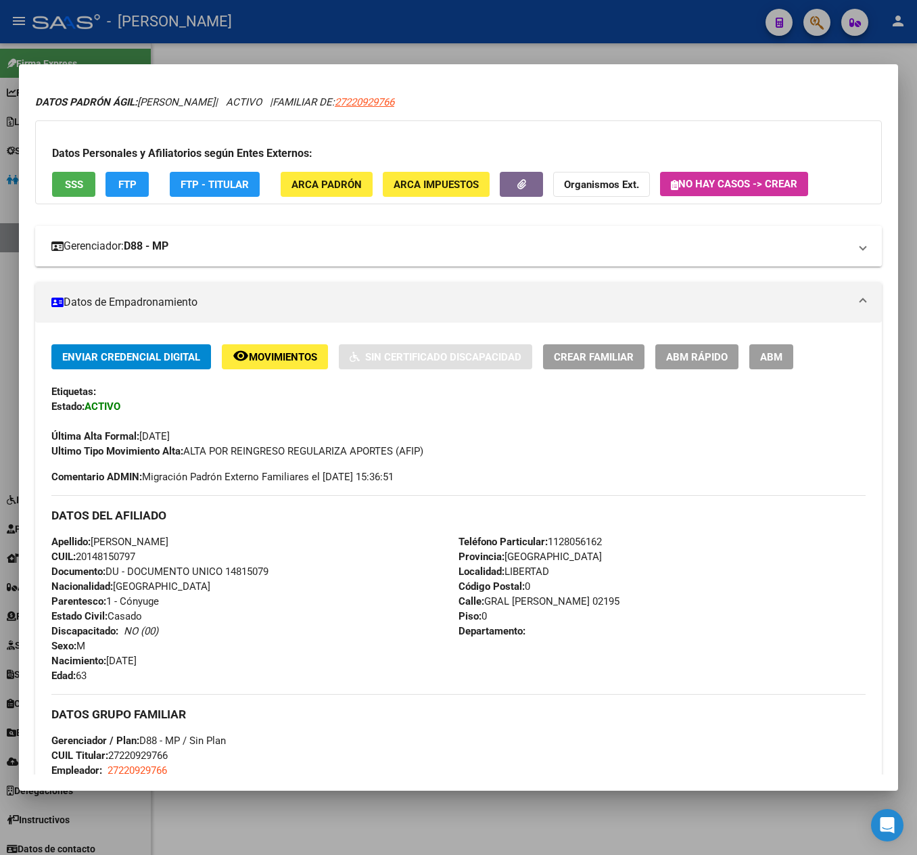
scroll to position [0, 0]
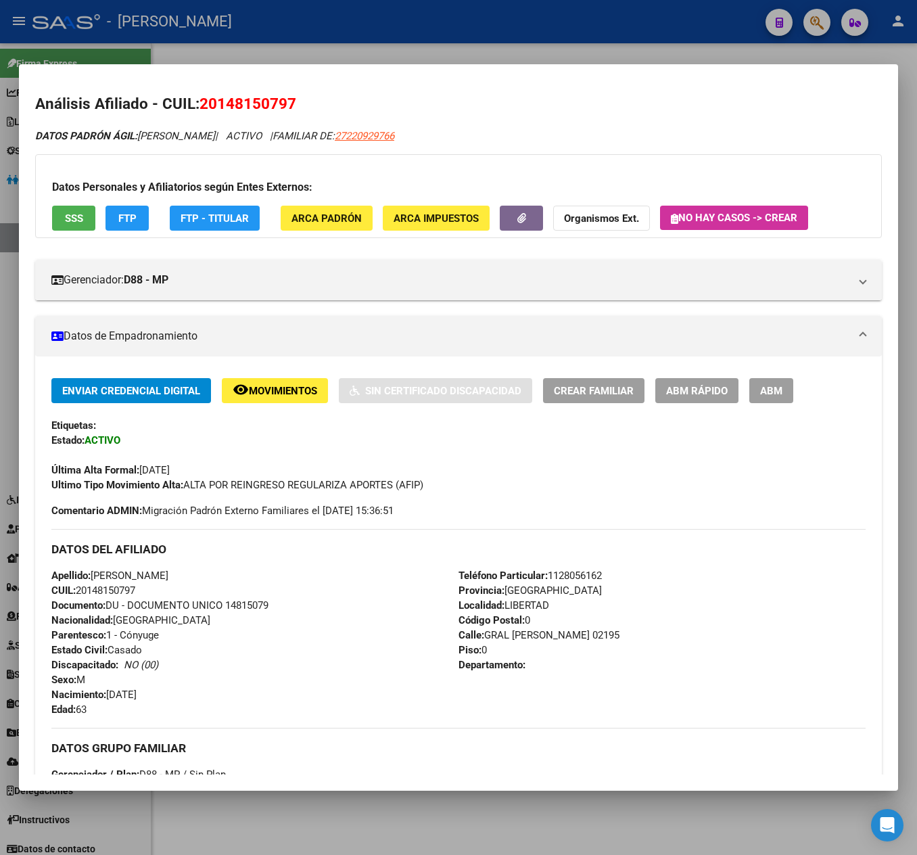
click at [770, 395] on span "ABM" at bounding box center [771, 391] width 22 height 12
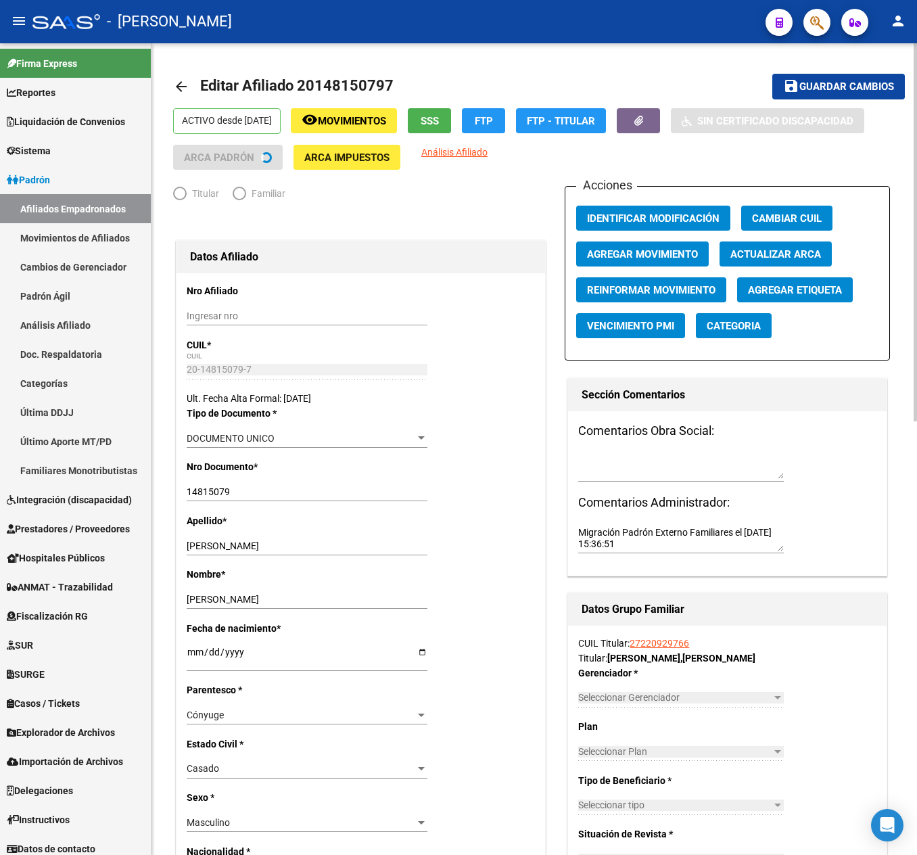
radio input "true"
type input "27-22092976-6"
click at [618, 262] on button "Agregar Movimiento" at bounding box center [642, 253] width 133 height 25
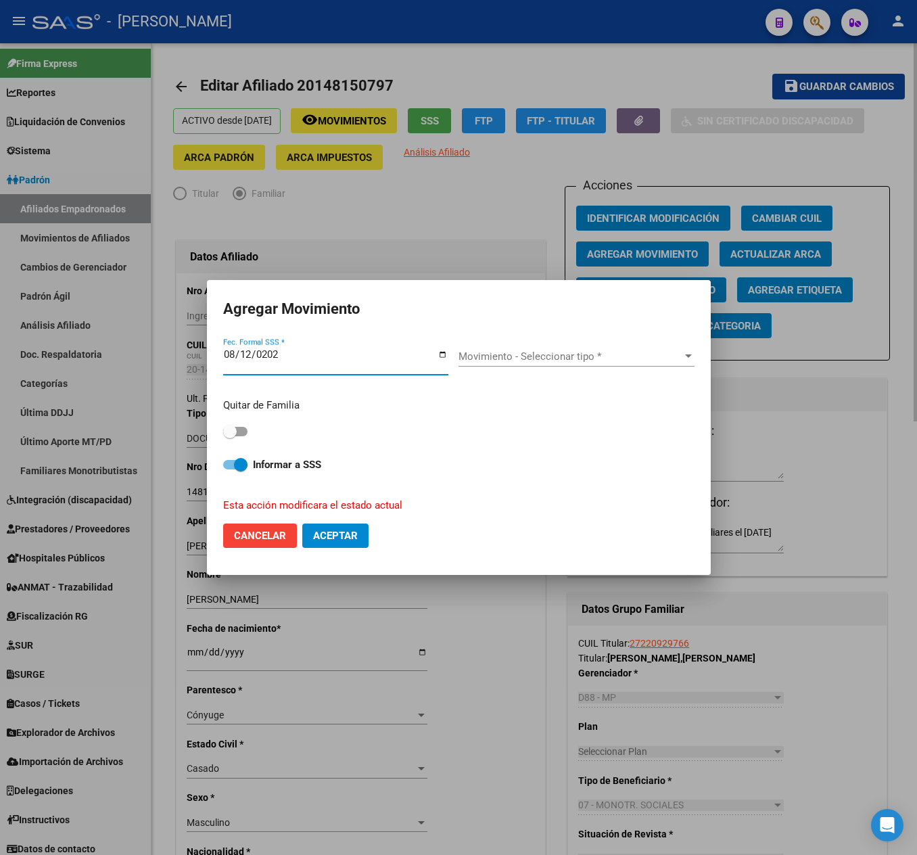
type input "[DATE]"
click at [239, 441] on div "Quitar de Familia Informar a SSS Esta acción modificara el estado actual" at bounding box center [458, 450] width 471 height 125
click at [243, 421] on div "Quitar de Familia" at bounding box center [458, 419] width 471 height 43
click at [249, 427] on div "Quitar de Familia" at bounding box center [458, 419] width 471 height 43
click at [246, 427] on span at bounding box center [235, 431] width 24 height 9
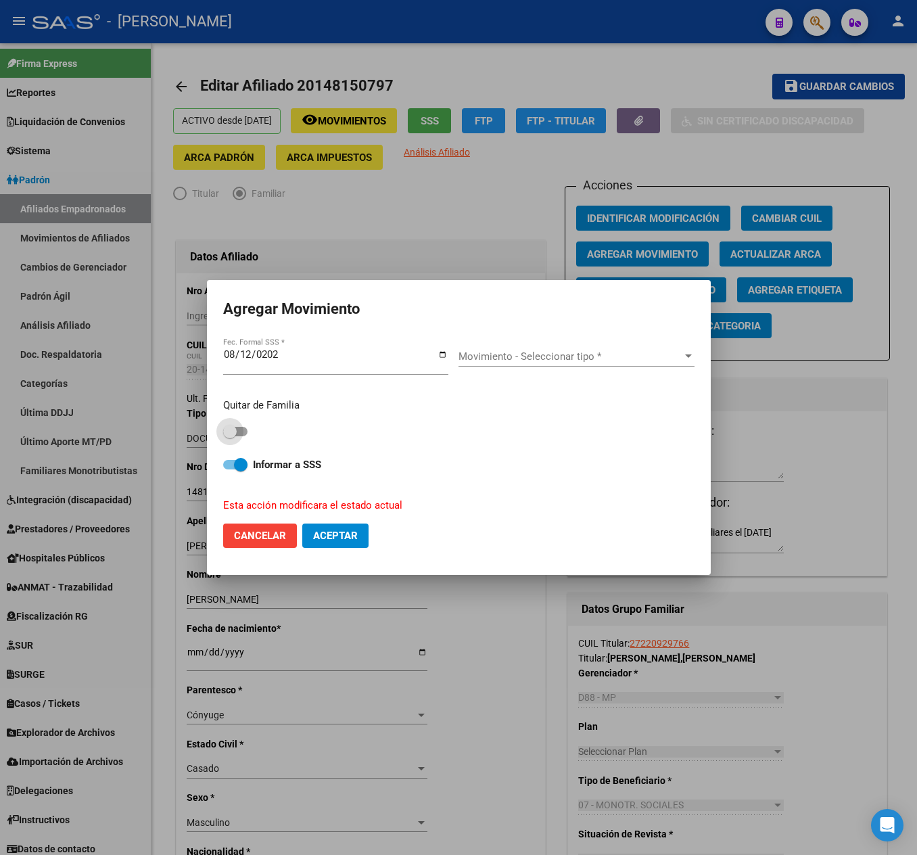
click at [230, 436] on input "checkbox" at bounding box center [229, 436] width 1 height 1
checkbox input "true"
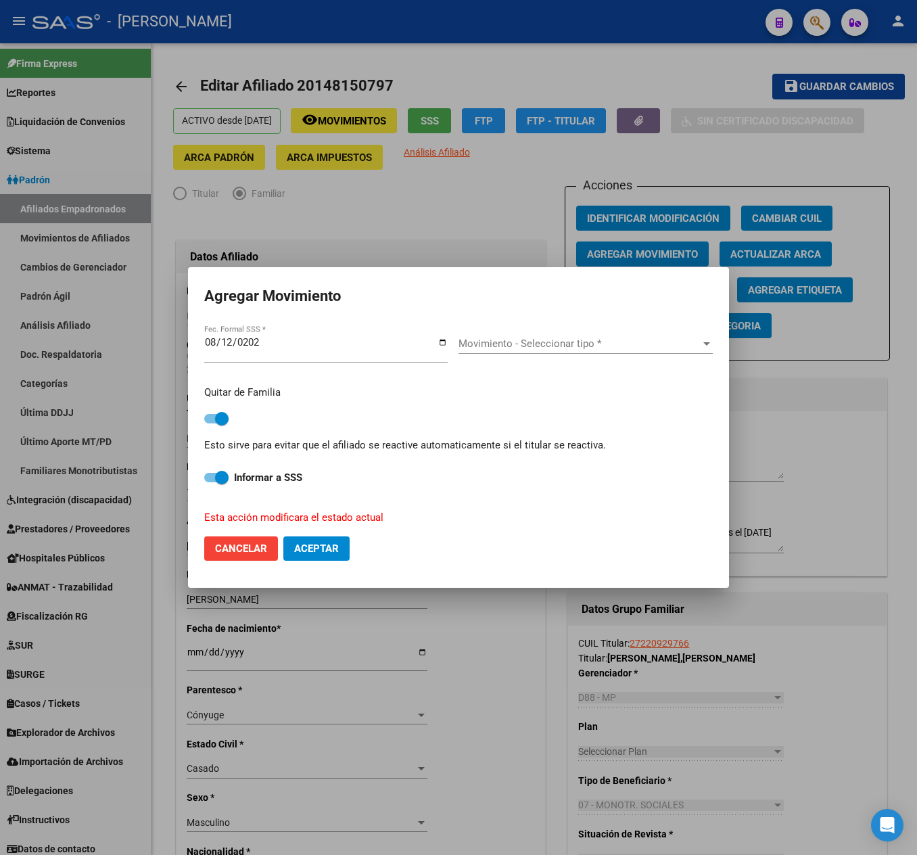
click at [506, 349] on span "Movimiento - Seleccionar tipo *" at bounding box center [580, 343] width 242 height 12
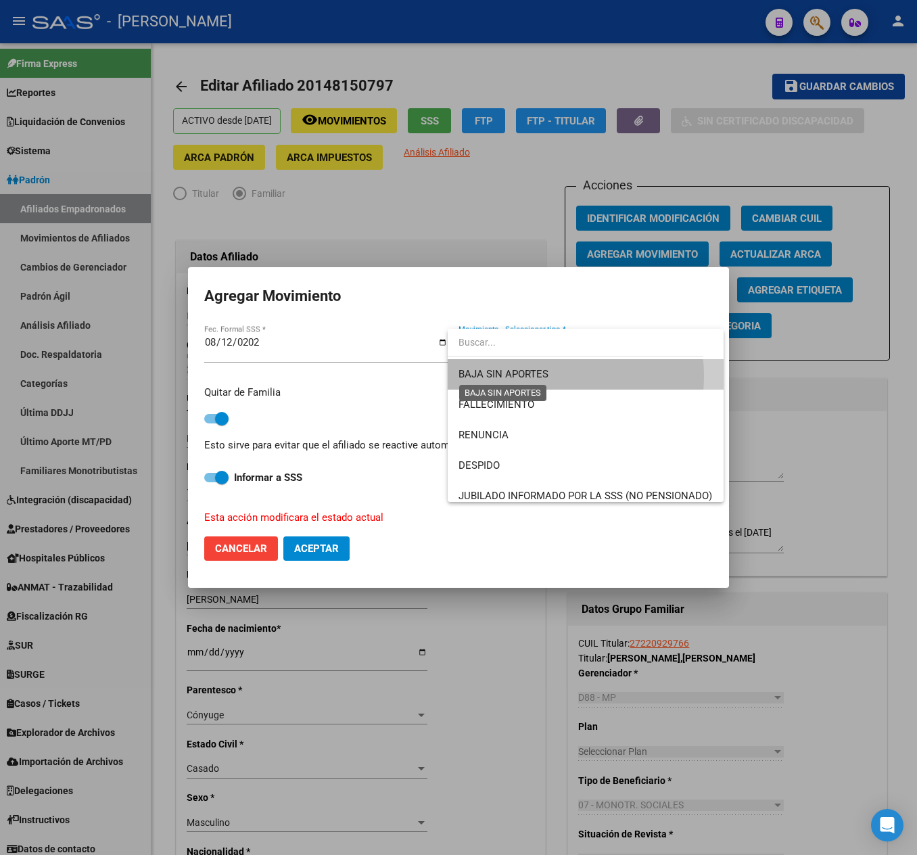
click at [530, 376] on span "BAJA SIN APORTES" at bounding box center [504, 374] width 90 height 12
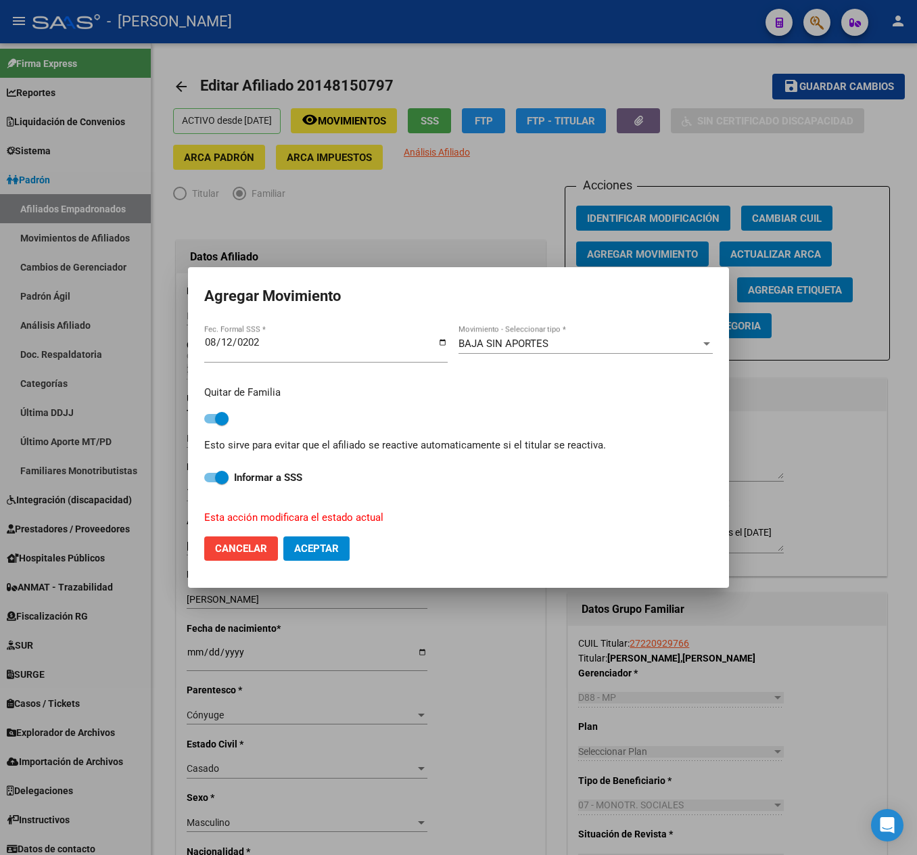
click at [330, 561] on mat-dialog-actions "Cancelar Aceptar" at bounding box center [458, 549] width 509 height 46
click at [330, 546] on span "Aceptar" at bounding box center [316, 548] width 45 height 12
checkbox input "false"
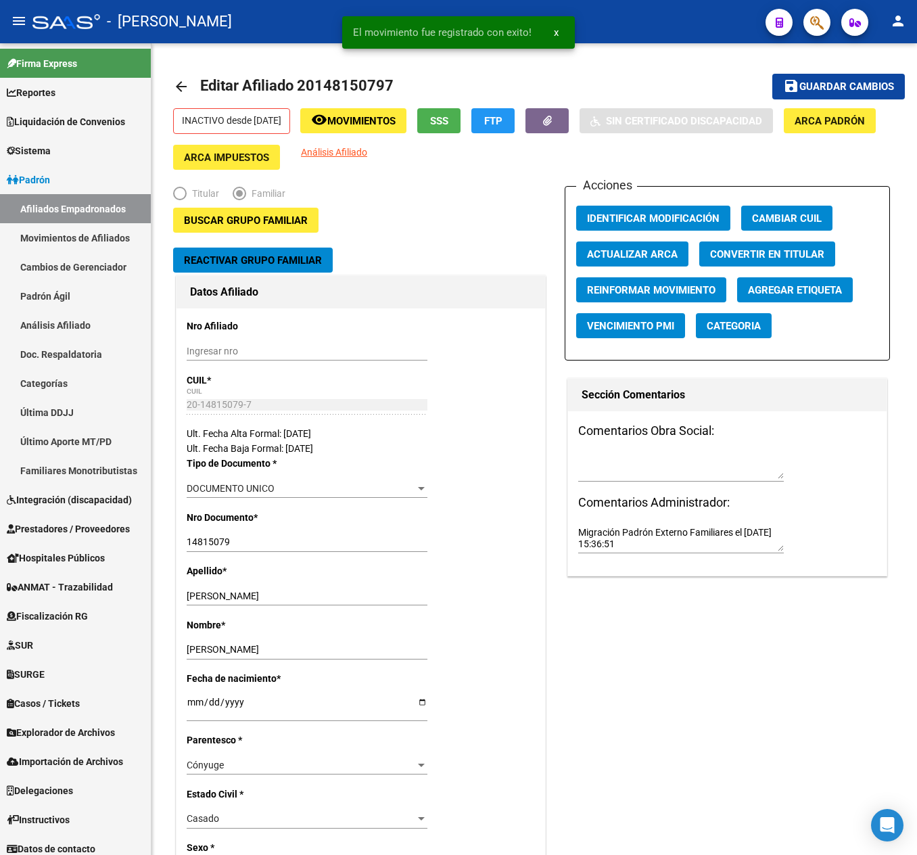
click at [812, 16] on icon "button" at bounding box center [817, 23] width 14 height 16
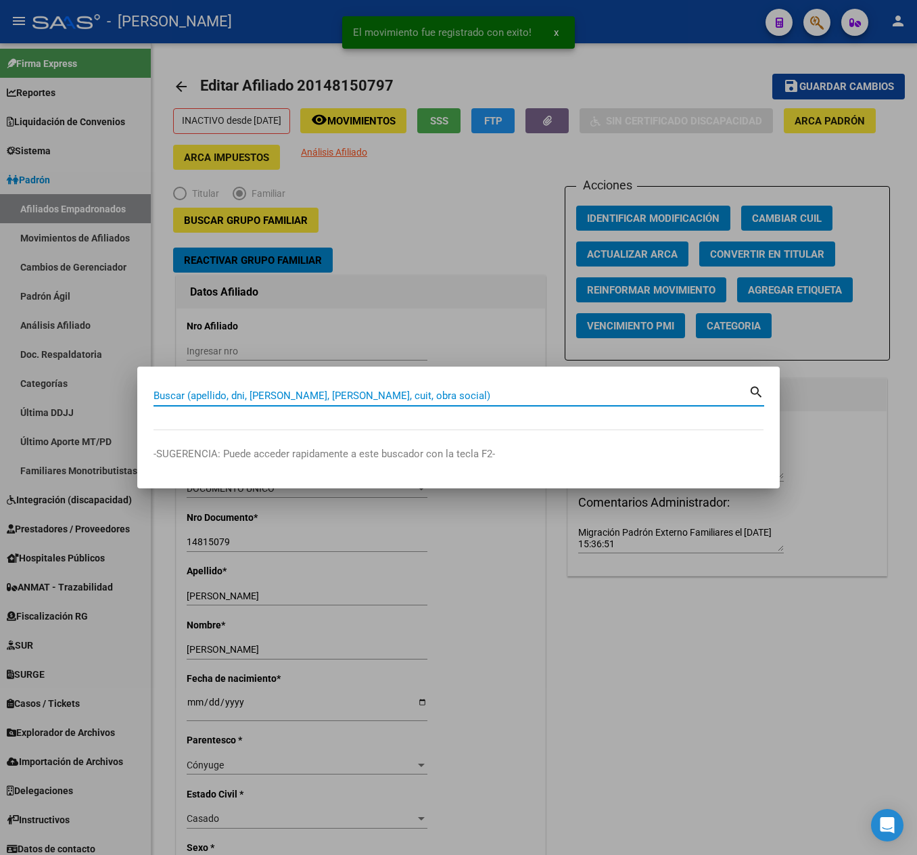
paste input "27276275645"
type input "27276275645"
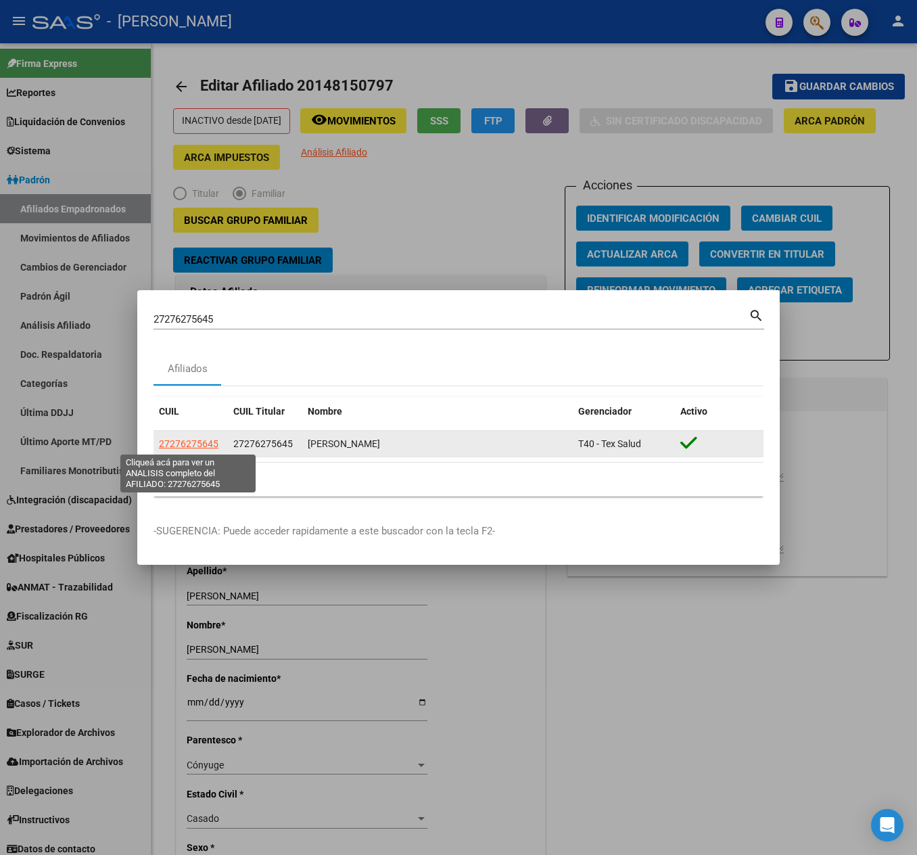
click at [189, 438] on span "27276275645" at bounding box center [189, 443] width 60 height 11
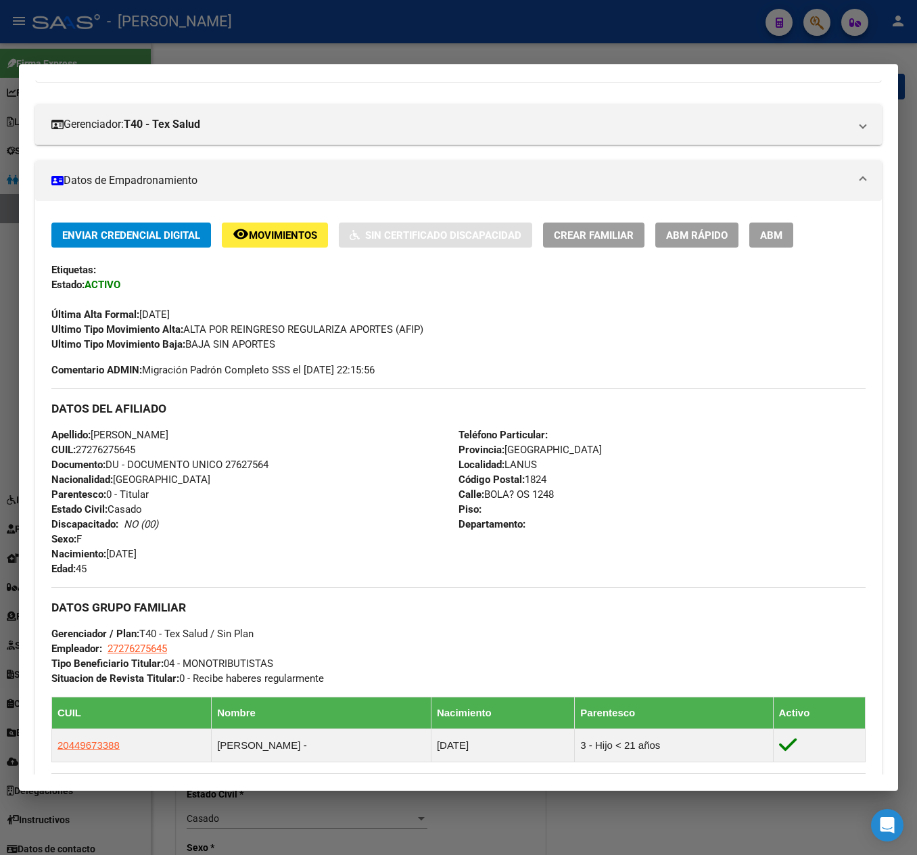
scroll to position [676, 0]
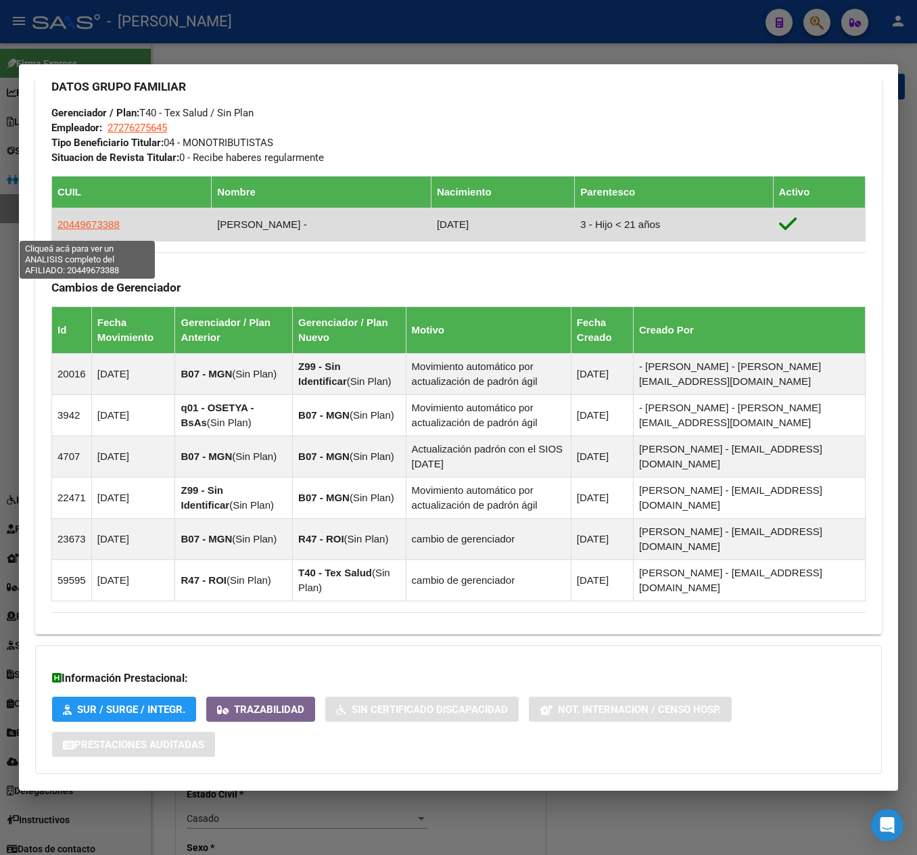
click at [100, 230] on span "20449673388" at bounding box center [88, 223] width 62 height 11
type textarea "20449673388"
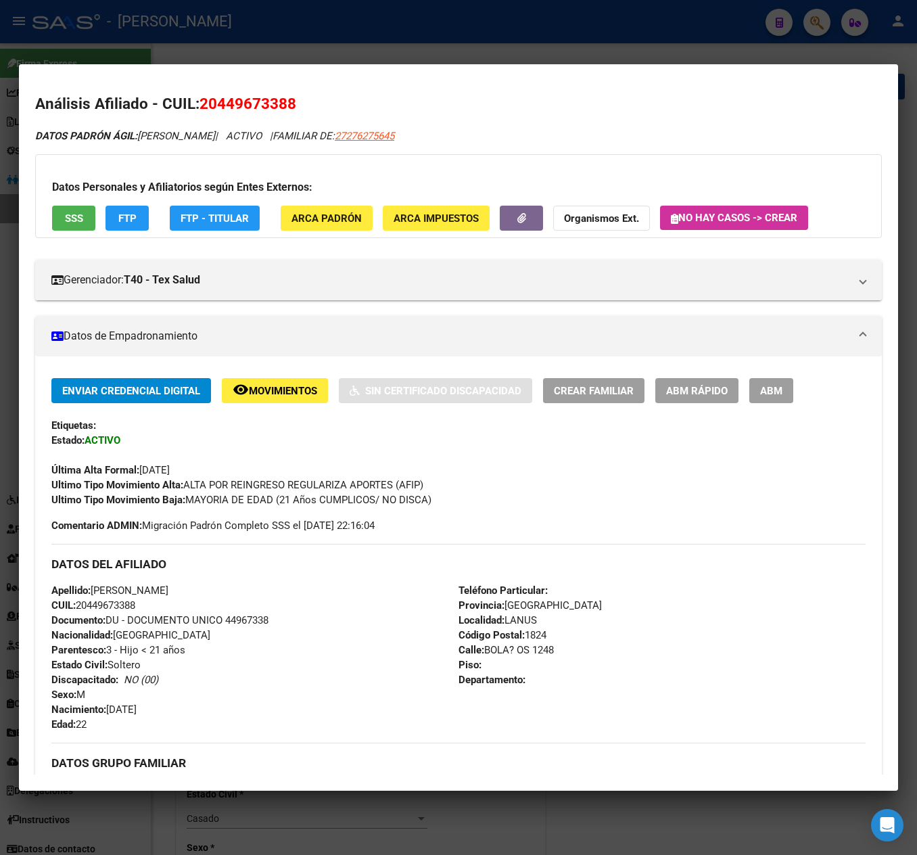
click at [759, 394] on button "ABM" at bounding box center [771, 390] width 44 height 25
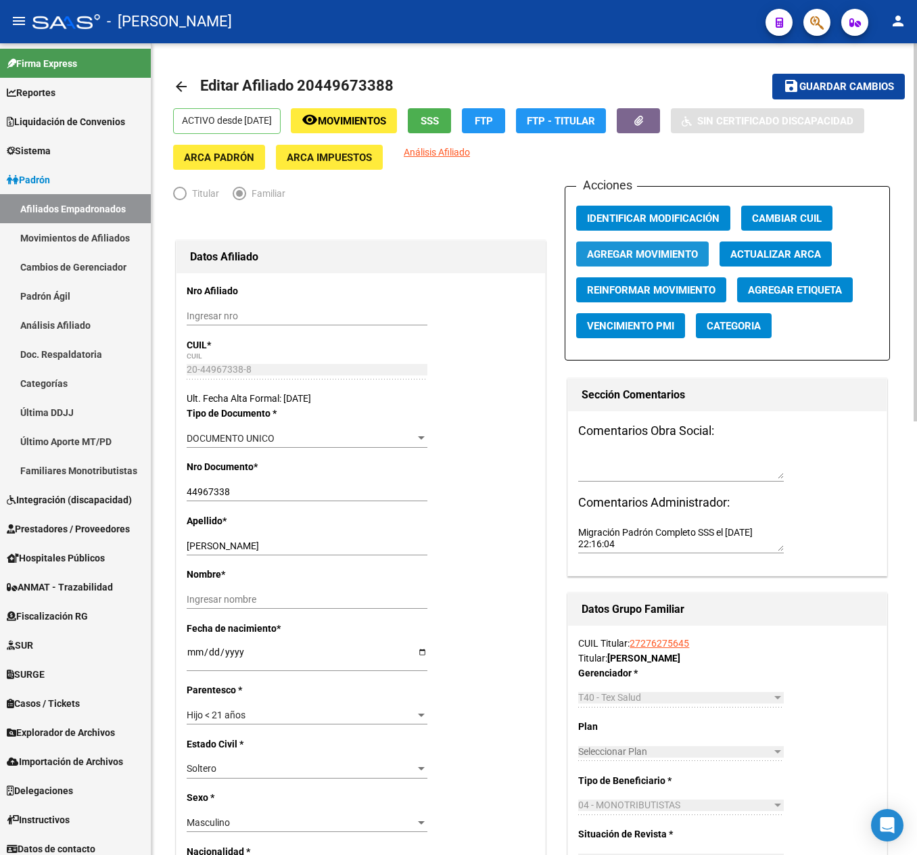
click at [693, 254] on span "Agregar Movimiento" at bounding box center [642, 254] width 111 height 12
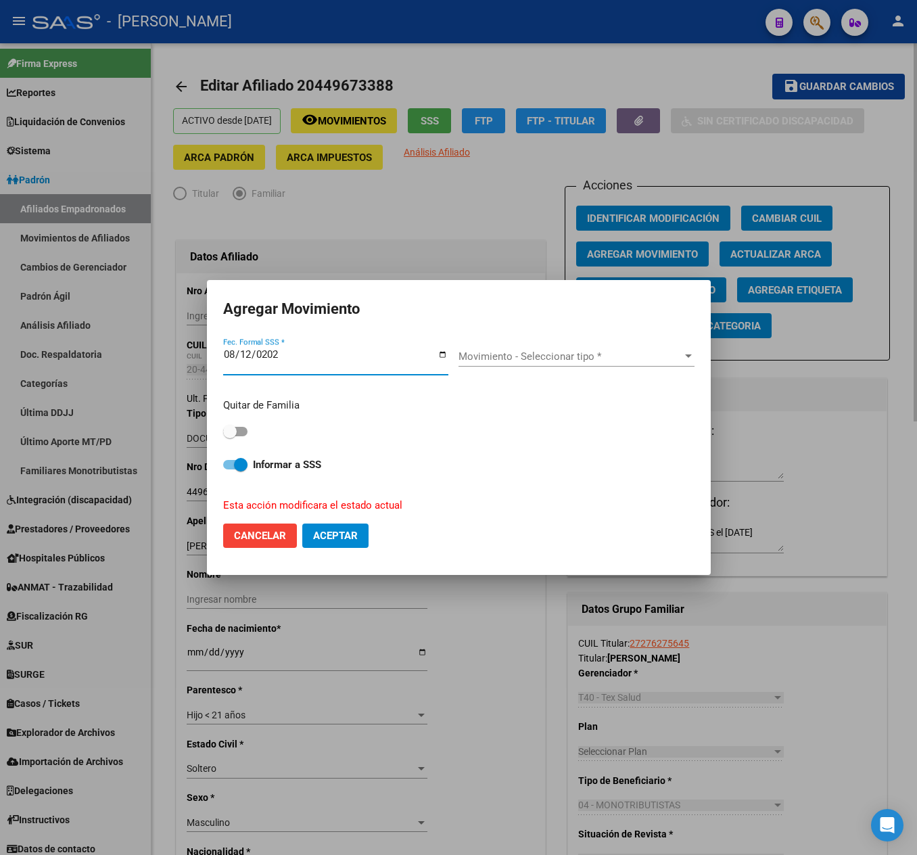
type input "[DATE]"
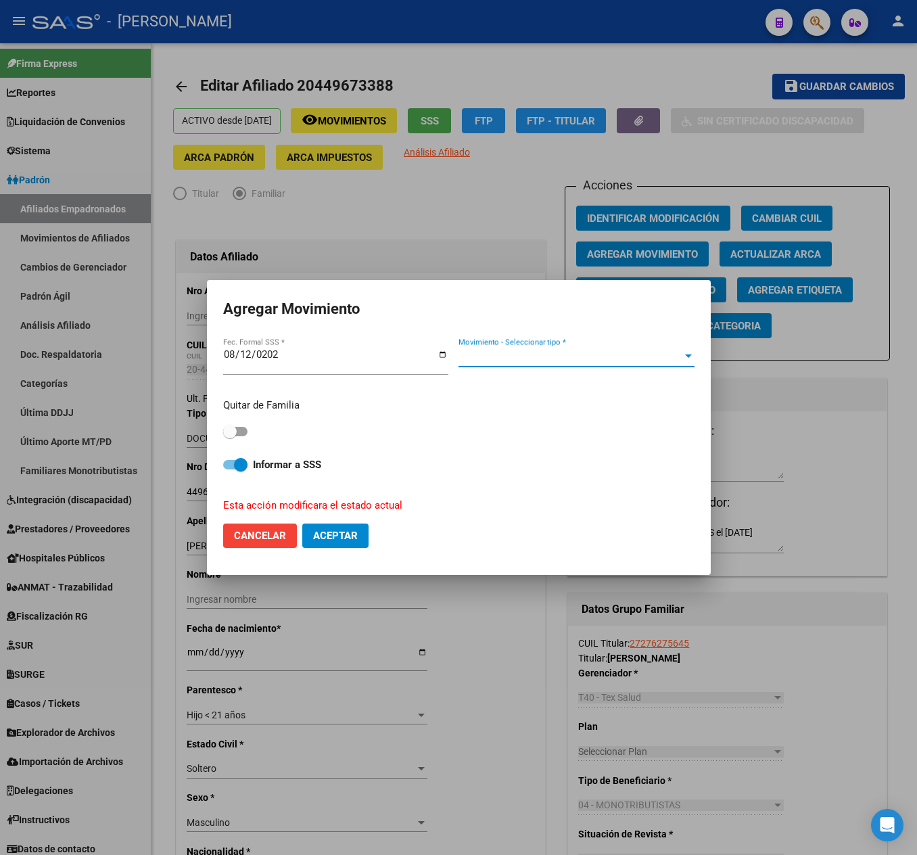
click at [586, 353] on span "Movimiento - Seleccionar tipo *" at bounding box center [571, 356] width 224 height 12
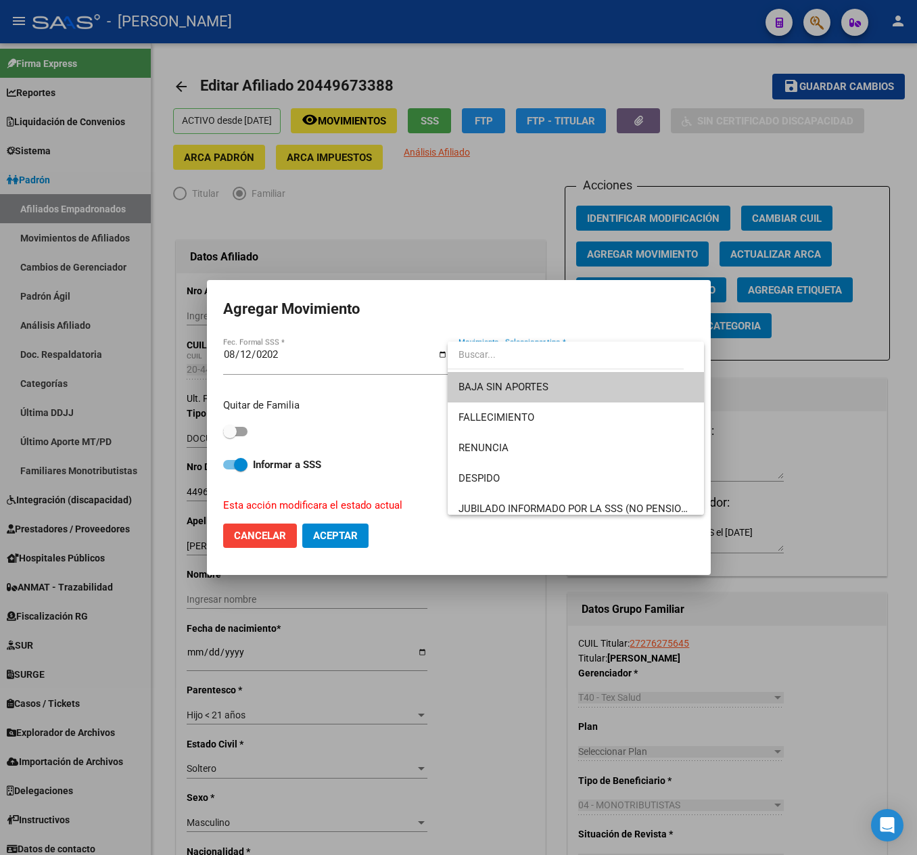
drag, startPoint x: 574, startPoint y: 380, endPoint x: 235, endPoint y: 429, distance: 341.7
click at [572, 380] on span "BAJA SIN APORTES" at bounding box center [576, 387] width 235 height 30
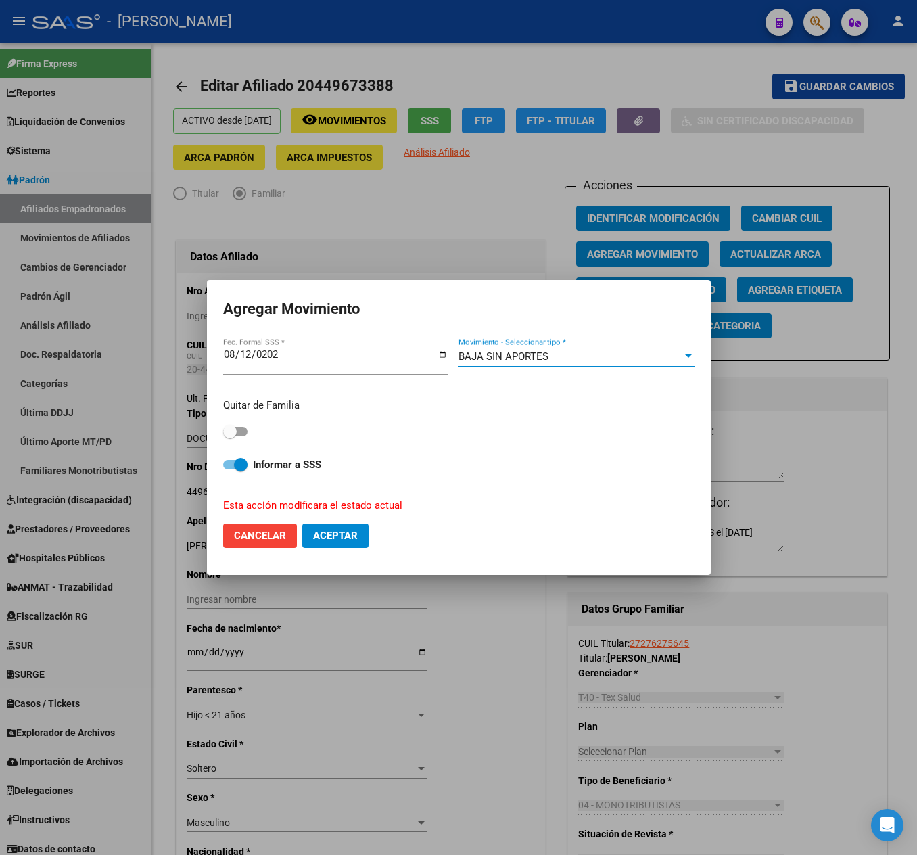
click at [231, 434] on span at bounding box center [230, 432] width 14 height 14
click at [230, 436] on input "checkbox" at bounding box center [229, 436] width 1 height 1
checkbox input "true"
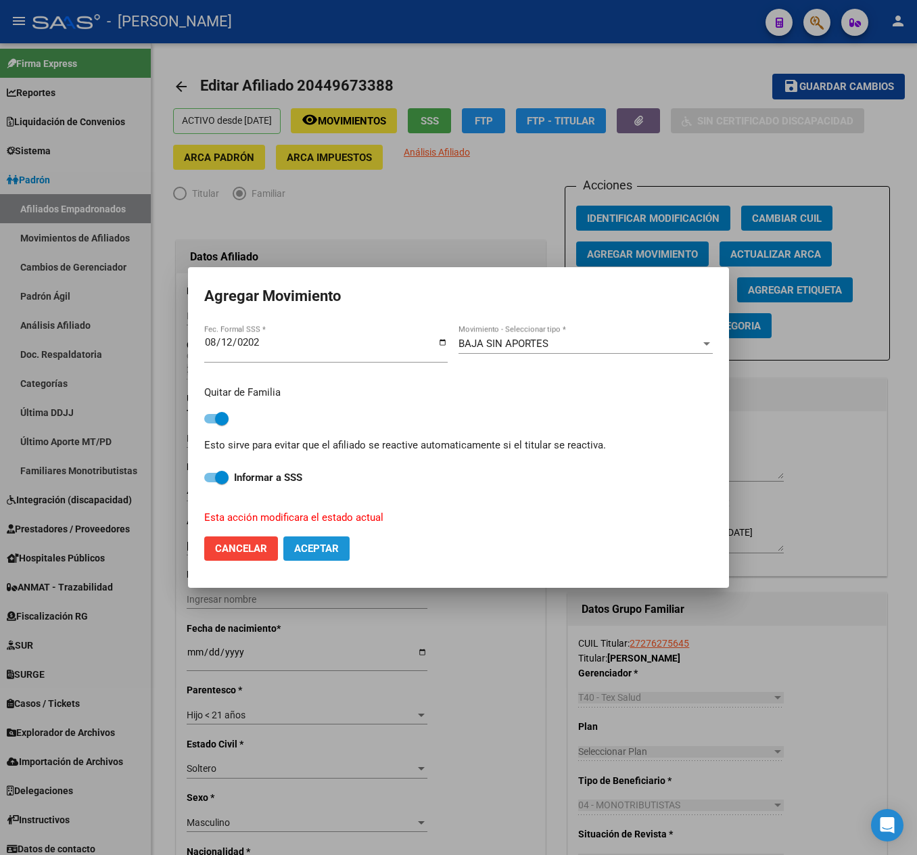
click at [334, 549] on span "Aceptar" at bounding box center [316, 548] width 45 height 12
checkbox input "false"
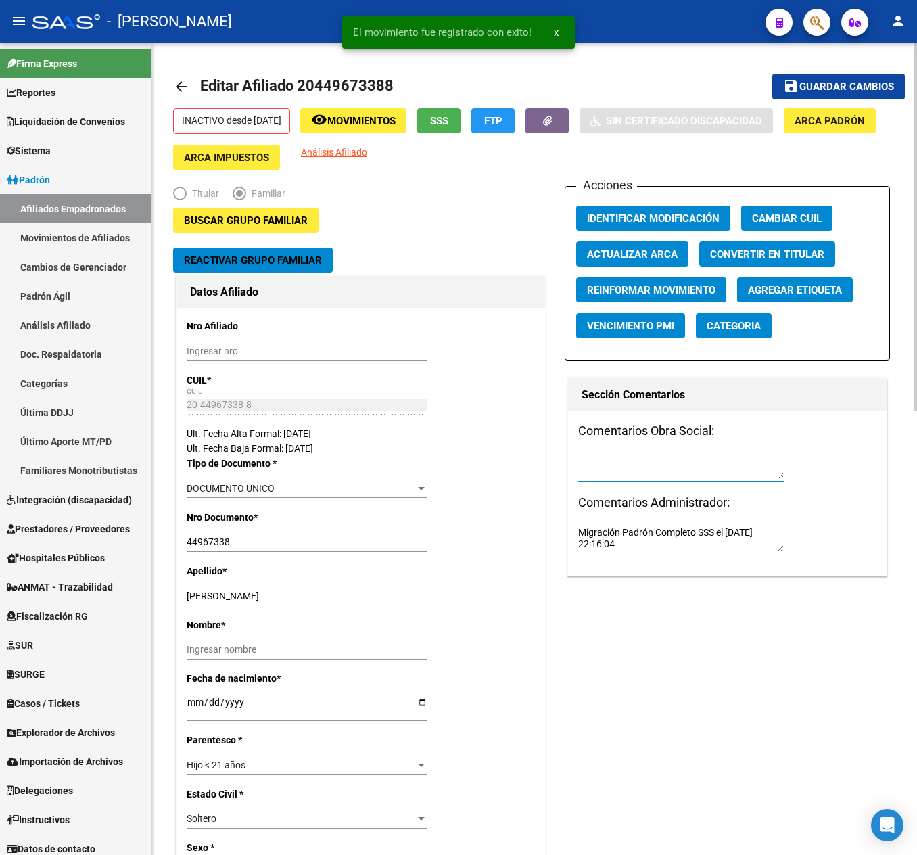
click at [683, 468] on textarea at bounding box center [681, 467] width 206 height 26
paste textarea "[DATE] 11:54"
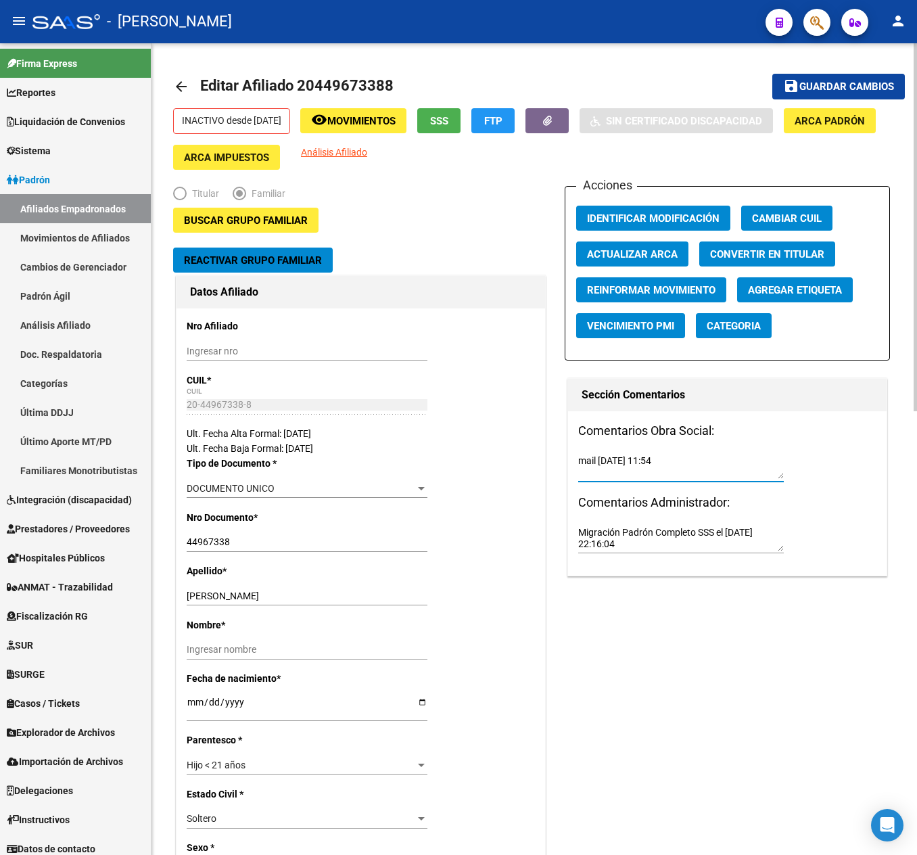
type textarea "mail [DATE] 11:54"
click at [835, 89] on span "Guardar cambios" at bounding box center [846, 87] width 95 height 12
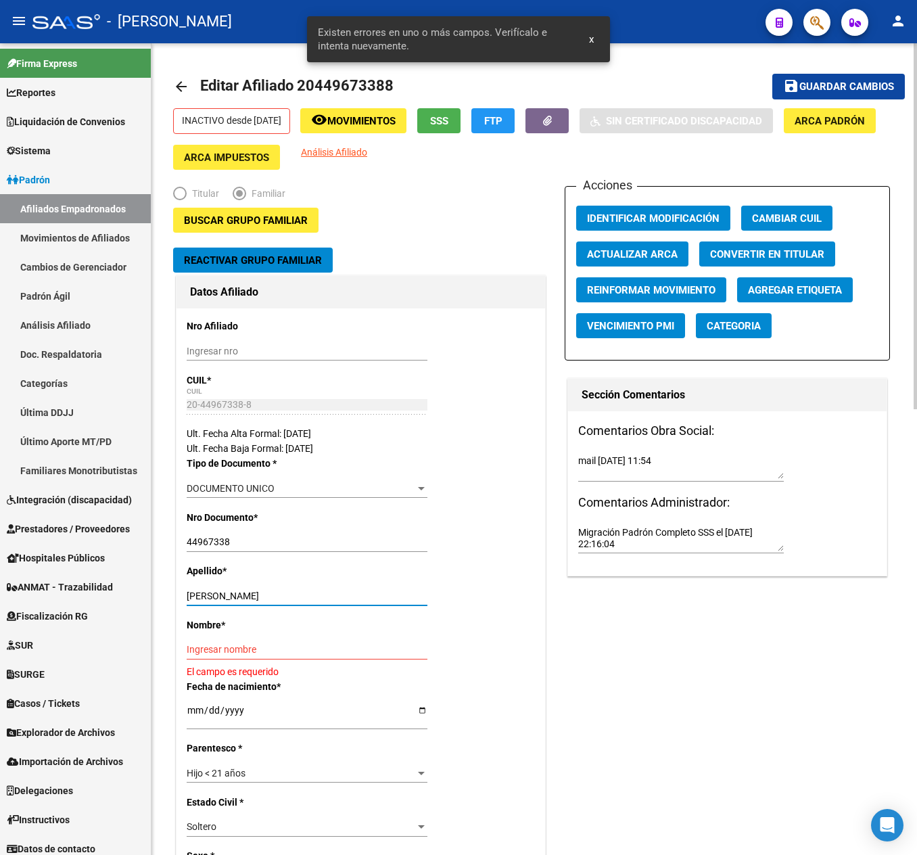
drag, startPoint x: 275, startPoint y: 597, endPoint x: 212, endPoint y: 594, distance: 62.3
click at [212, 594] on input "[PERSON_NAME]" at bounding box center [307, 595] width 241 height 11
type input "[PERSON_NAME]"
click at [254, 652] on input "Ingresar nombre" at bounding box center [307, 649] width 241 height 11
paste input "[PERSON_NAME]"
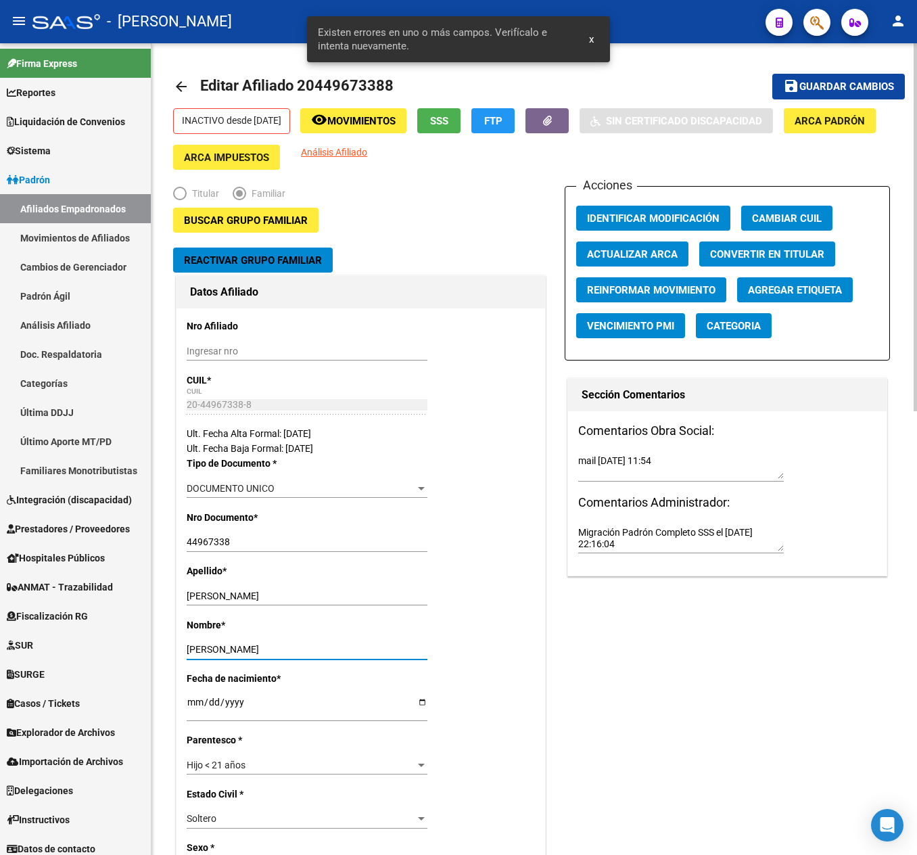
type input "[PERSON_NAME]"
click at [887, 91] on span "Guardar cambios" at bounding box center [846, 87] width 95 height 12
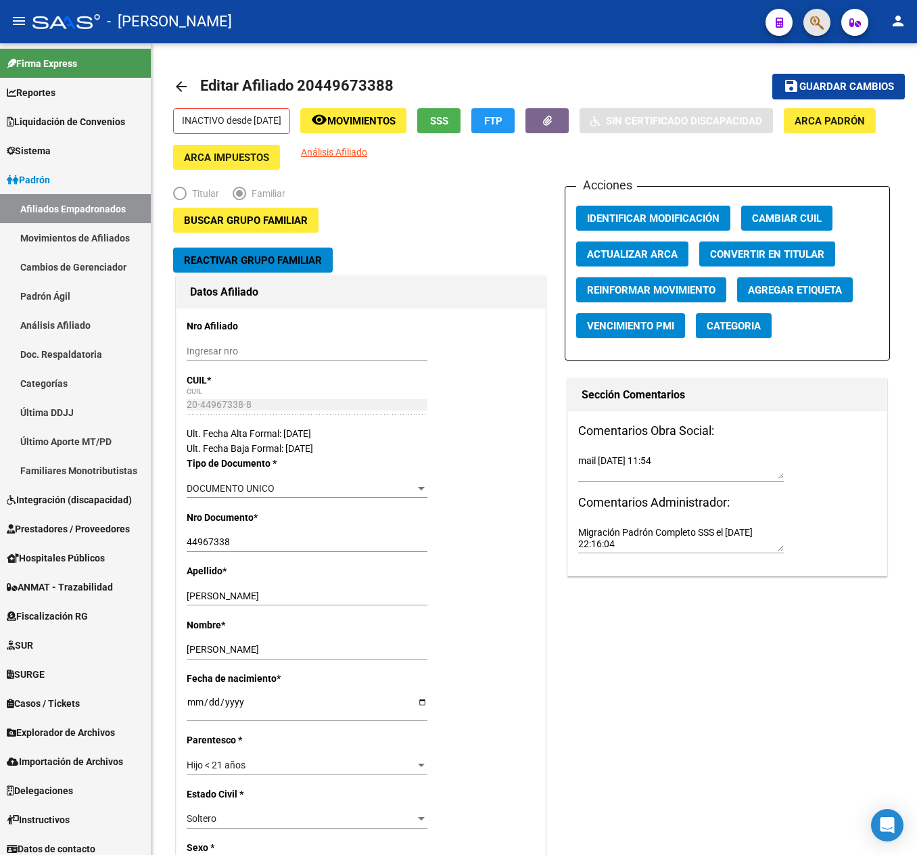
click at [809, 26] on button "button" at bounding box center [816, 22] width 27 height 27
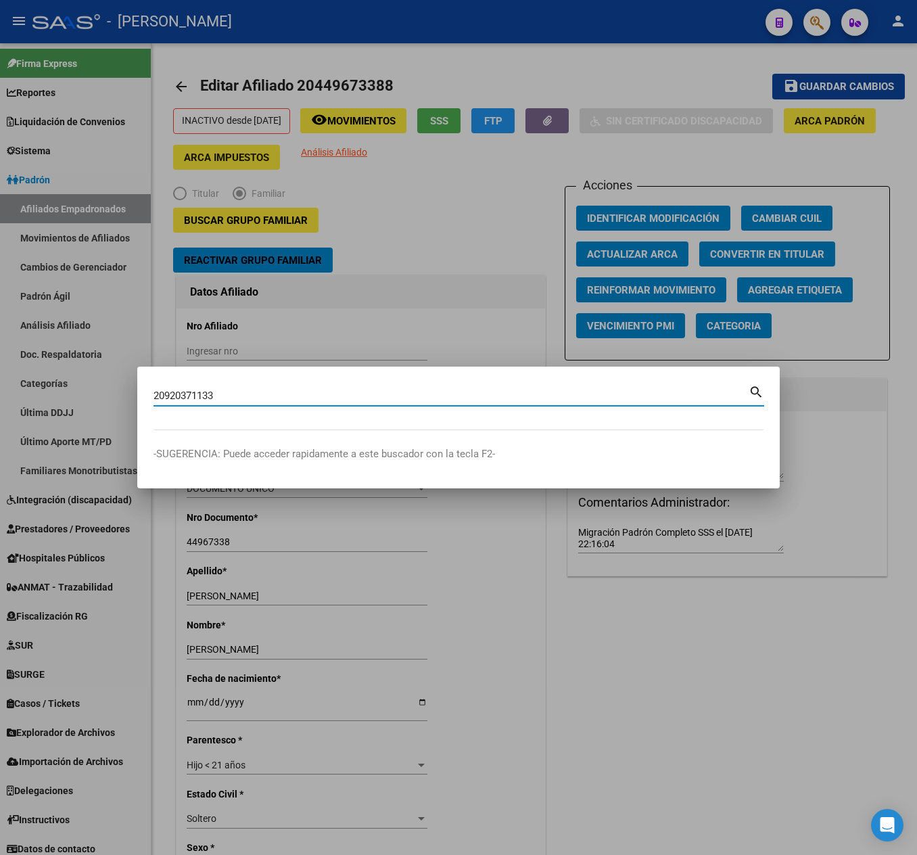
type input "20920371133"
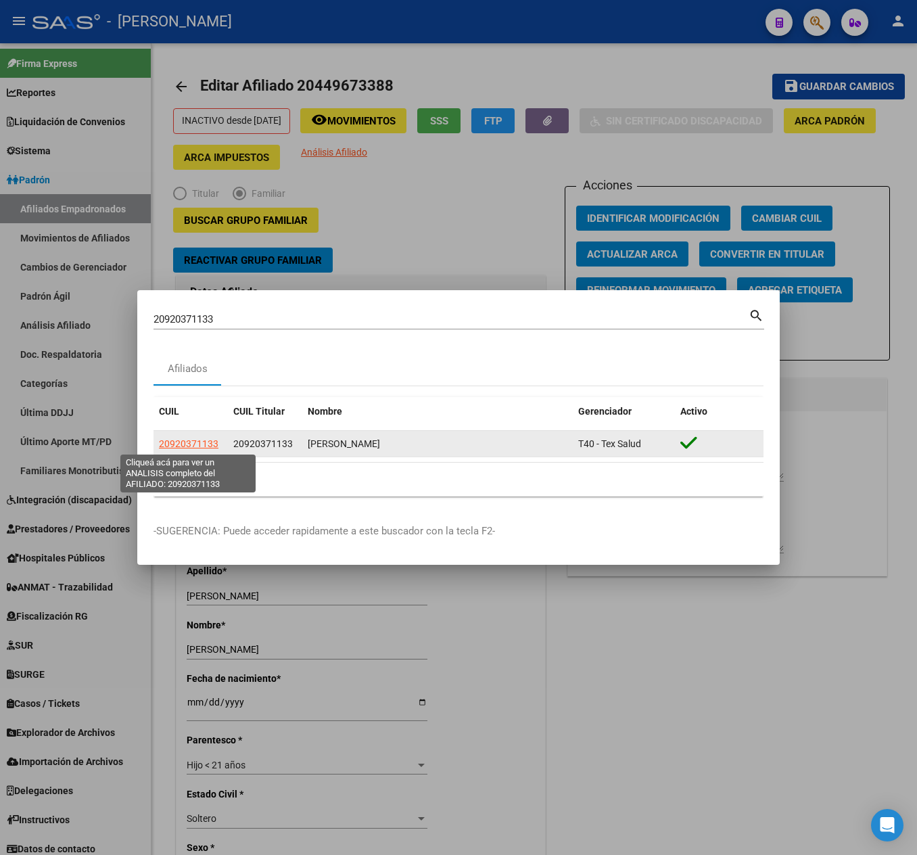
click at [189, 446] on span "20920371133" at bounding box center [189, 443] width 60 height 11
type textarea "20920371133"
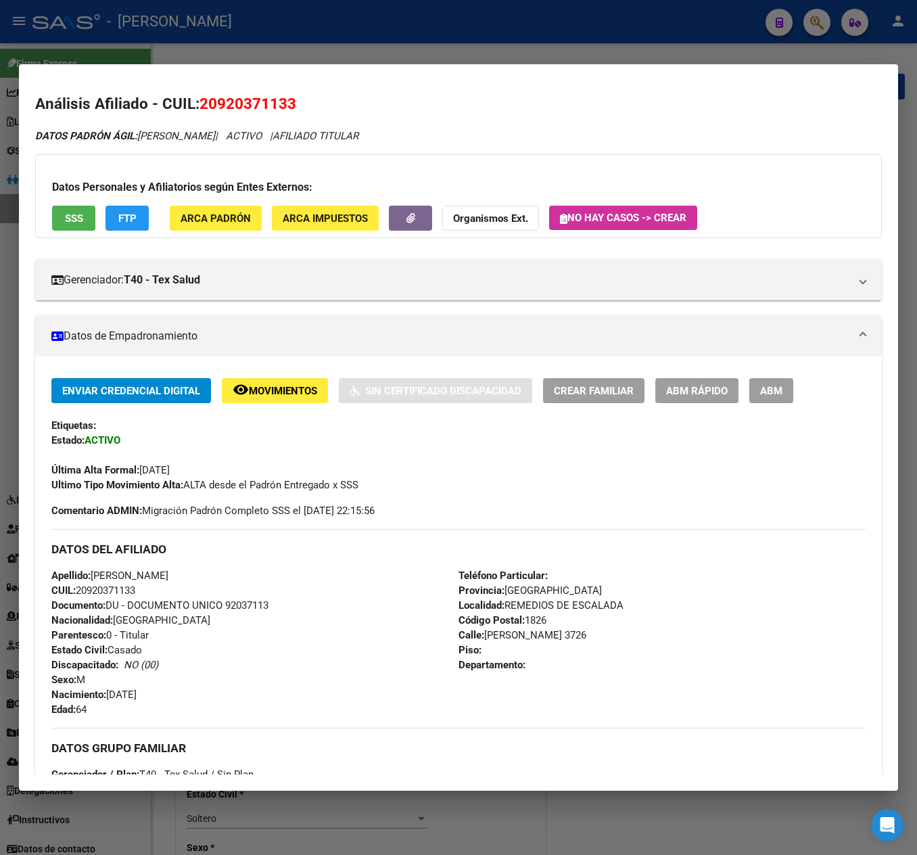
click at [780, 402] on button "ABM" at bounding box center [771, 390] width 44 height 25
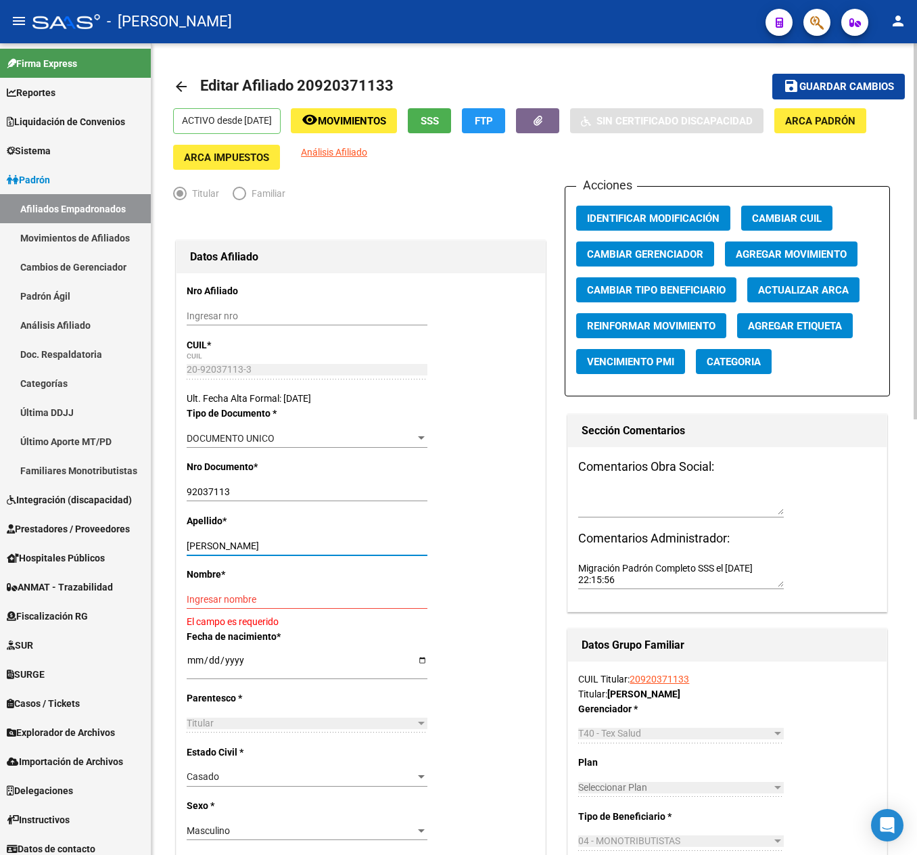
drag, startPoint x: 337, startPoint y: 544, endPoint x: 219, endPoint y: 548, distance: 117.8
click at [219, 548] on input "[PERSON_NAME]" at bounding box center [307, 545] width 241 height 11
type input "[GEOGRAPHIC_DATA]"
drag, startPoint x: 268, startPoint y: 602, endPoint x: 279, endPoint y: 602, distance: 10.8
click at [268, 602] on input "Ingresar nombre" at bounding box center [307, 599] width 241 height 11
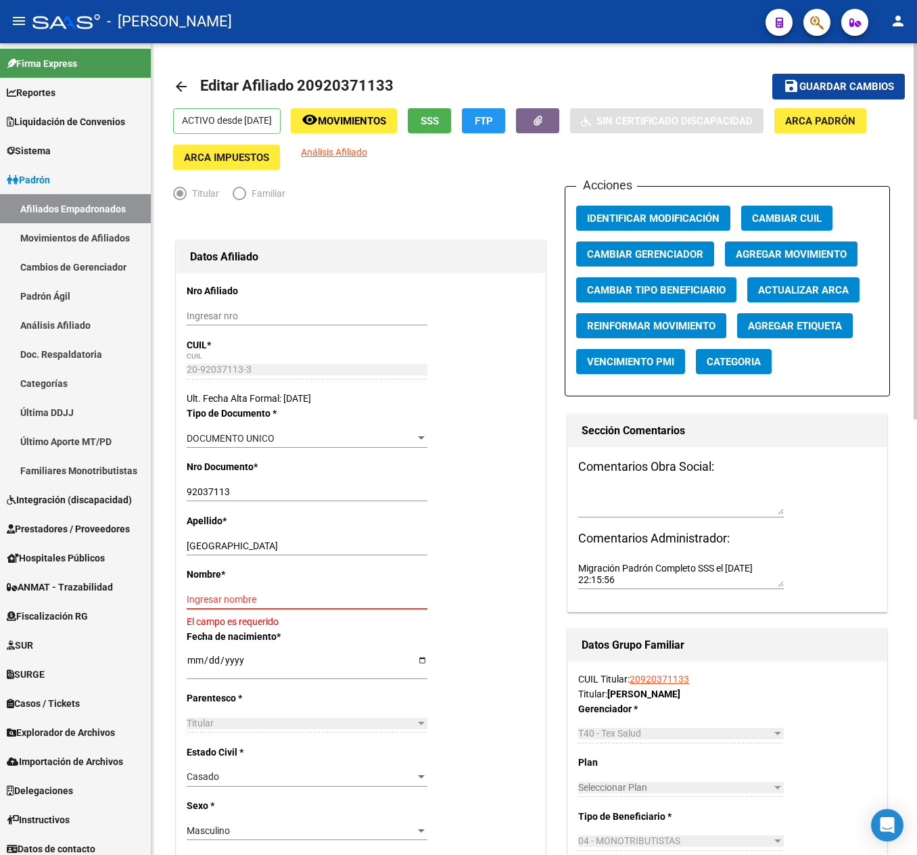
paste input "[PERSON_NAME]"
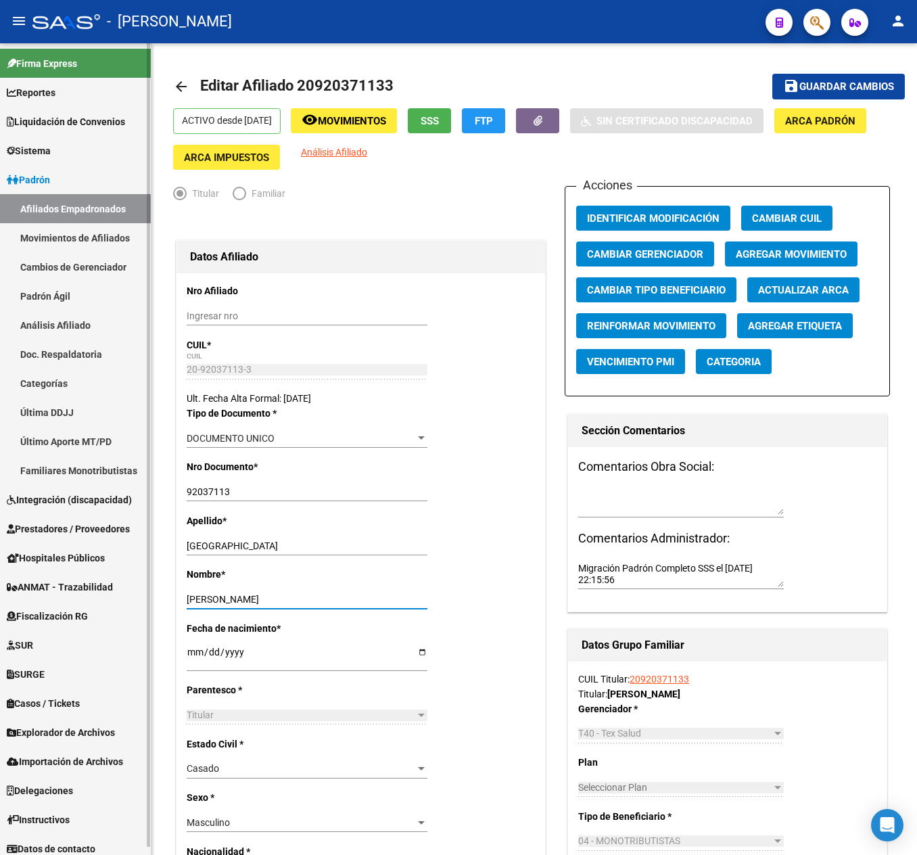
type input "[PERSON_NAME]"
click at [803, 19] on button "button" at bounding box center [816, 22] width 27 height 27
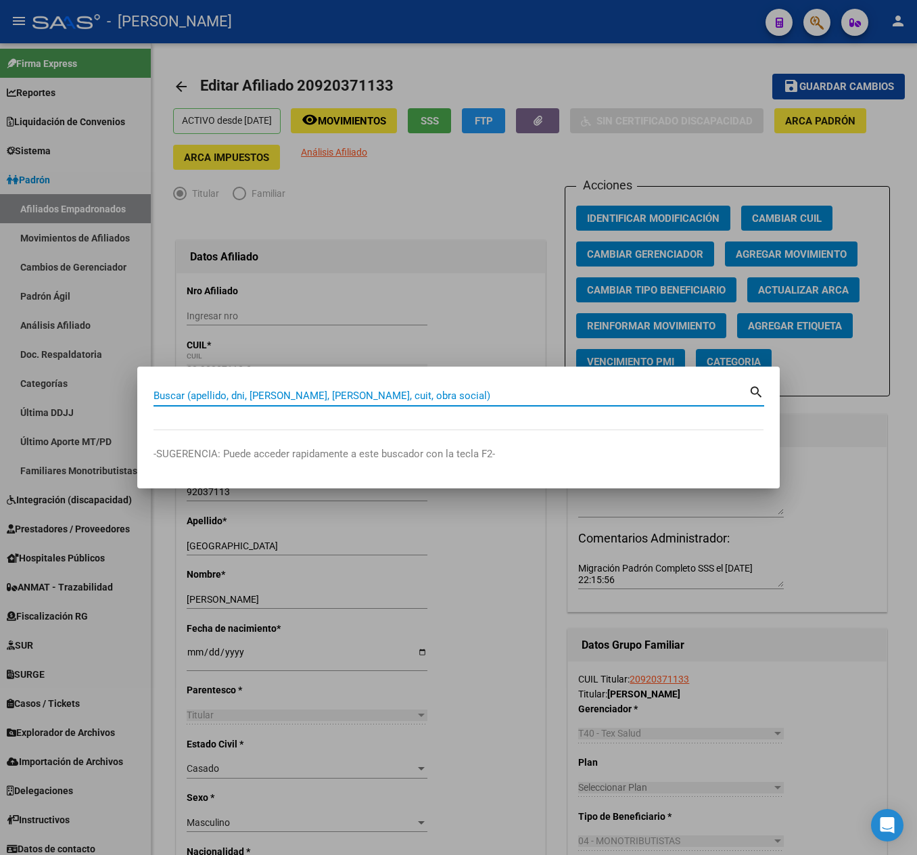
paste input "20920371133"
type input "20920371133"
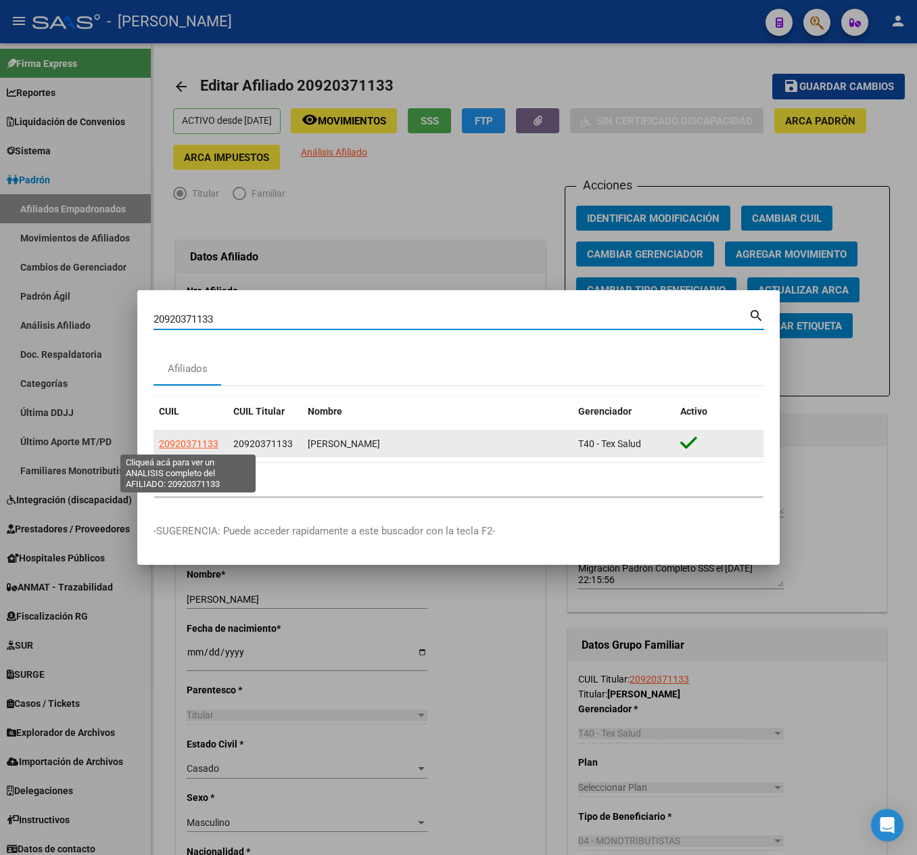
click at [180, 445] on span "20920371133" at bounding box center [189, 443] width 60 height 11
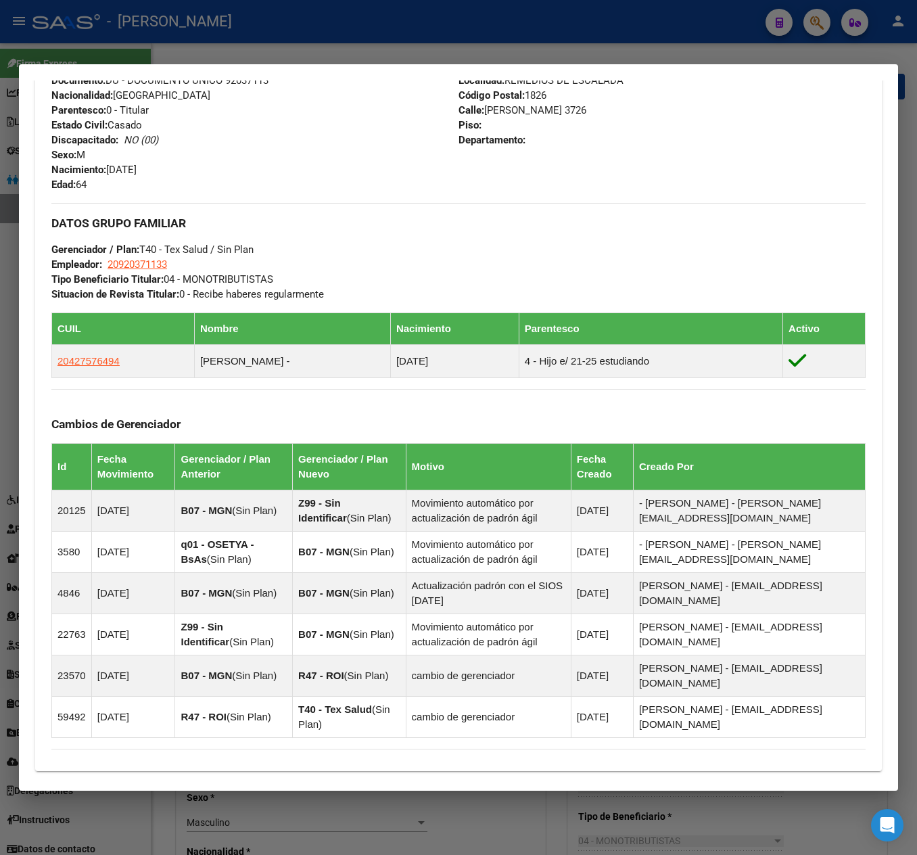
scroll to position [541, 0]
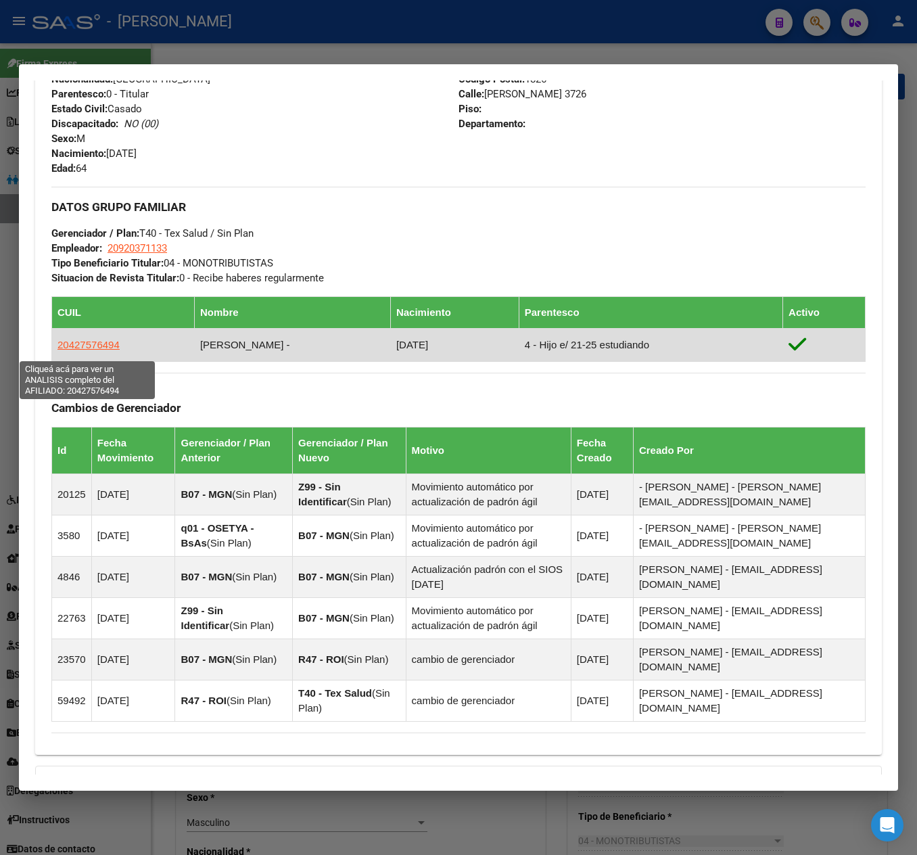
click at [92, 348] on span "20427576494" at bounding box center [88, 344] width 62 height 11
type textarea "20427576494"
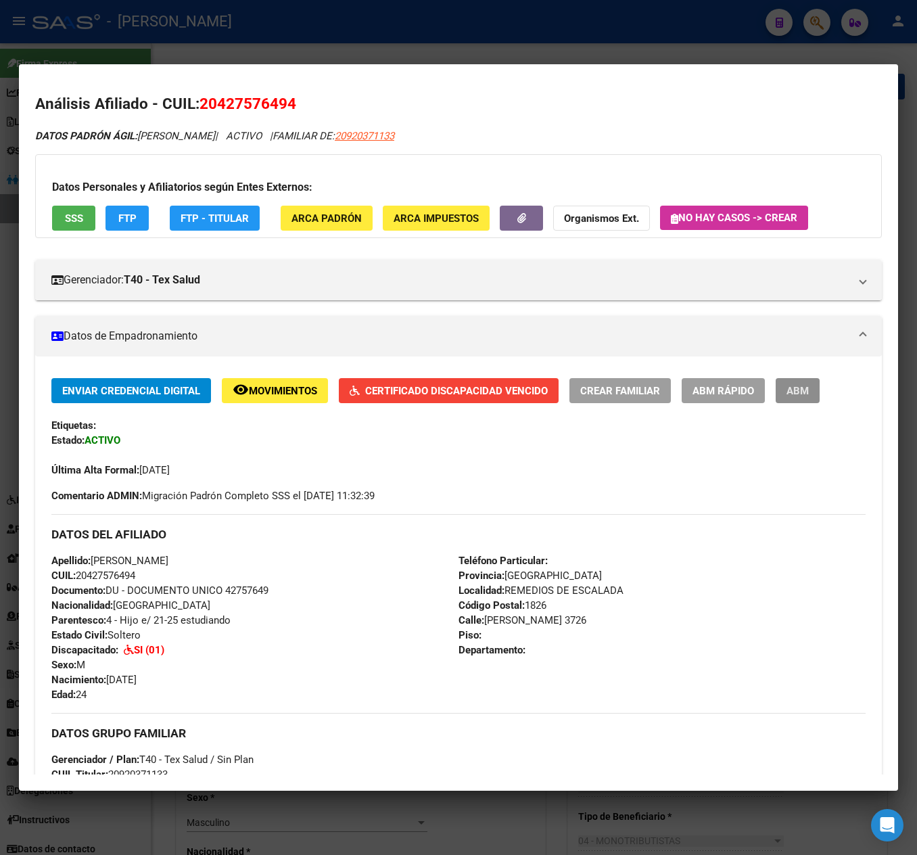
click at [794, 396] on span "ABM" at bounding box center [798, 391] width 22 height 12
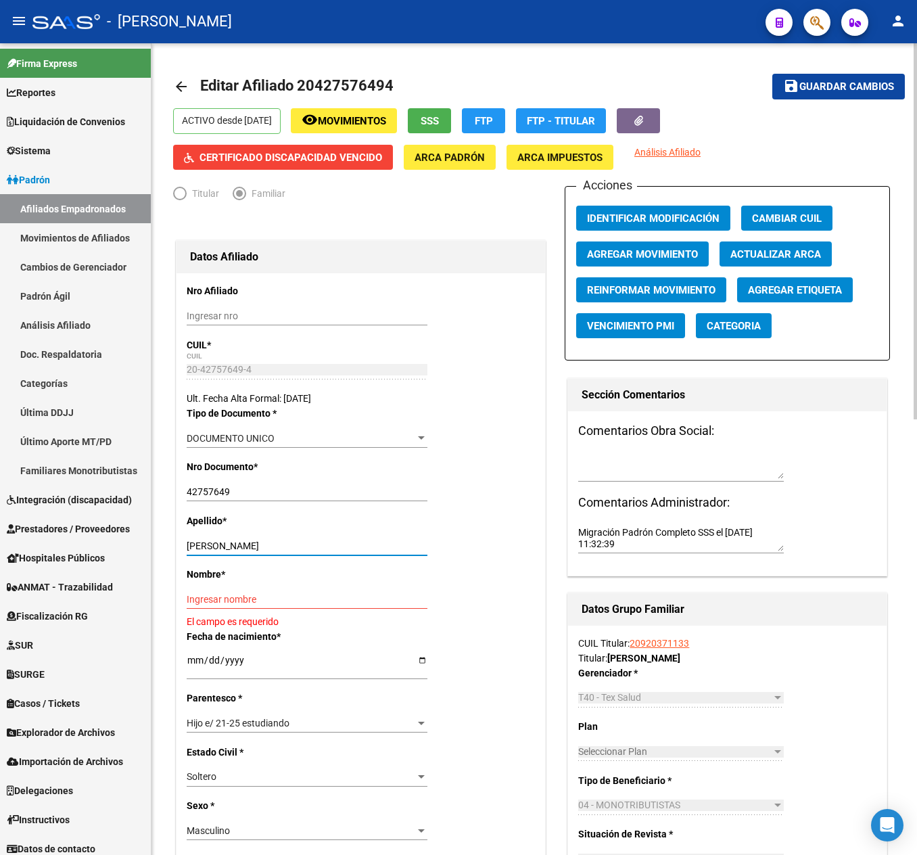
drag, startPoint x: 307, startPoint y: 549, endPoint x: 219, endPoint y: 540, distance: 88.4
click at [218, 538] on div "[PERSON_NAME] apellido" at bounding box center [307, 545] width 241 height 19
type input "[GEOGRAPHIC_DATA]"
click at [271, 603] on input "Ingresar nombre" at bounding box center [307, 599] width 241 height 11
paste input "[PERSON_NAME]"
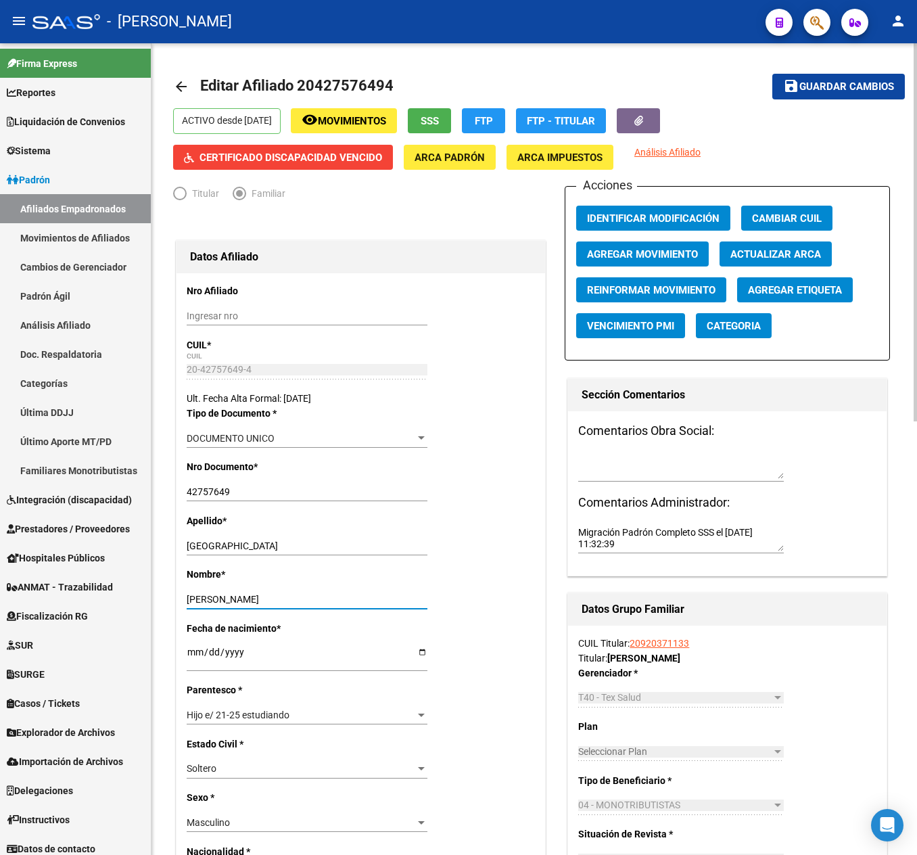
type input "[PERSON_NAME]"
click at [684, 253] on span "Agregar Movimiento" at bounding box center [642, 254] width 111 height 12
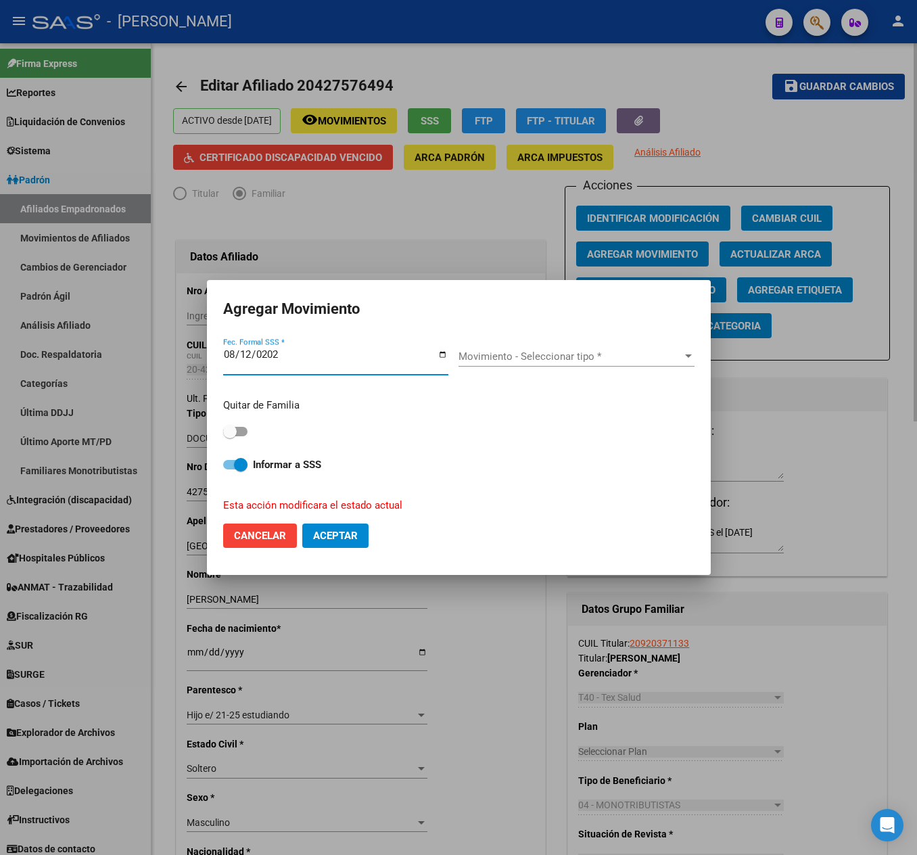
type input "[DATE]"
click at [243, 429] on span at bounding box center [235, 431] width 24 height 9
click at [230, 436] on input "checkbox" at bounding box center [229, 436] width 1 height 1
checkbox input "true"
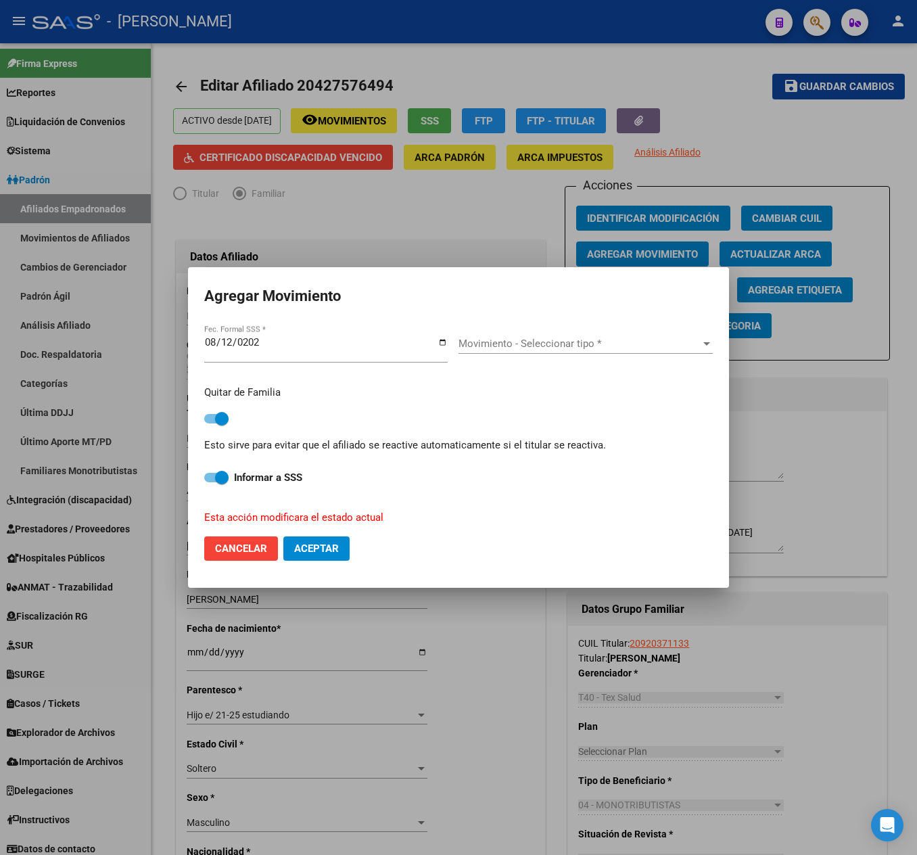
click at [575, 354] on div "Movimiento - Seleccionar tipo * Movimiento - Seleccionar tipo *" at bounding box center [586, 349] width 254 height 33
click at [579, 348] on span "Movimiento - Seleccionar tipo *" at bounding box center [580, 343] width 242 height 12
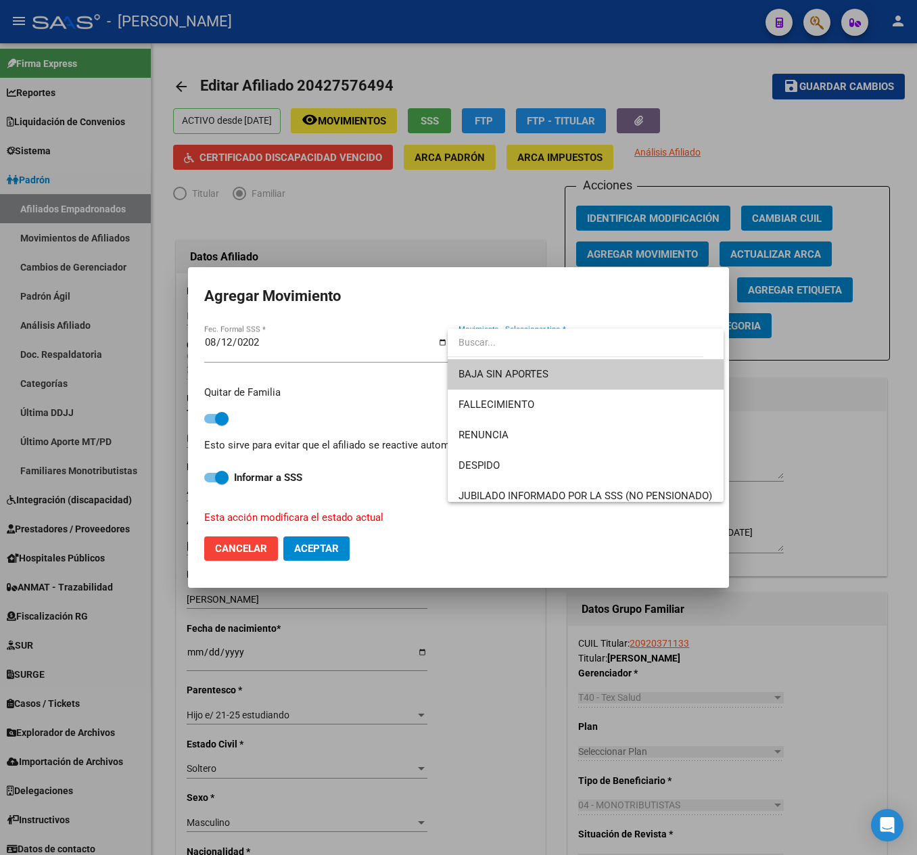
click at [565, 365] on span "BAJA SIN APORTES" at bounding box center [586, 374] width 254 height 30
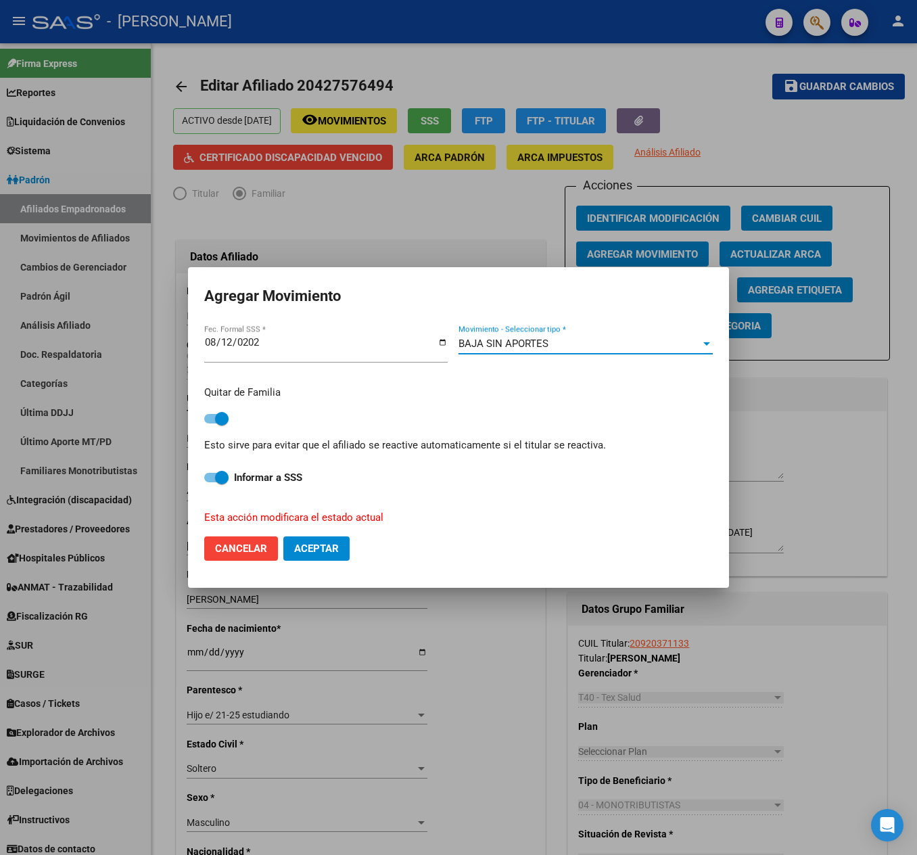
click at [317, 552] on span "Aceptar" at bounding box center [316, 548] width 45 height 12
checkbox input "false"
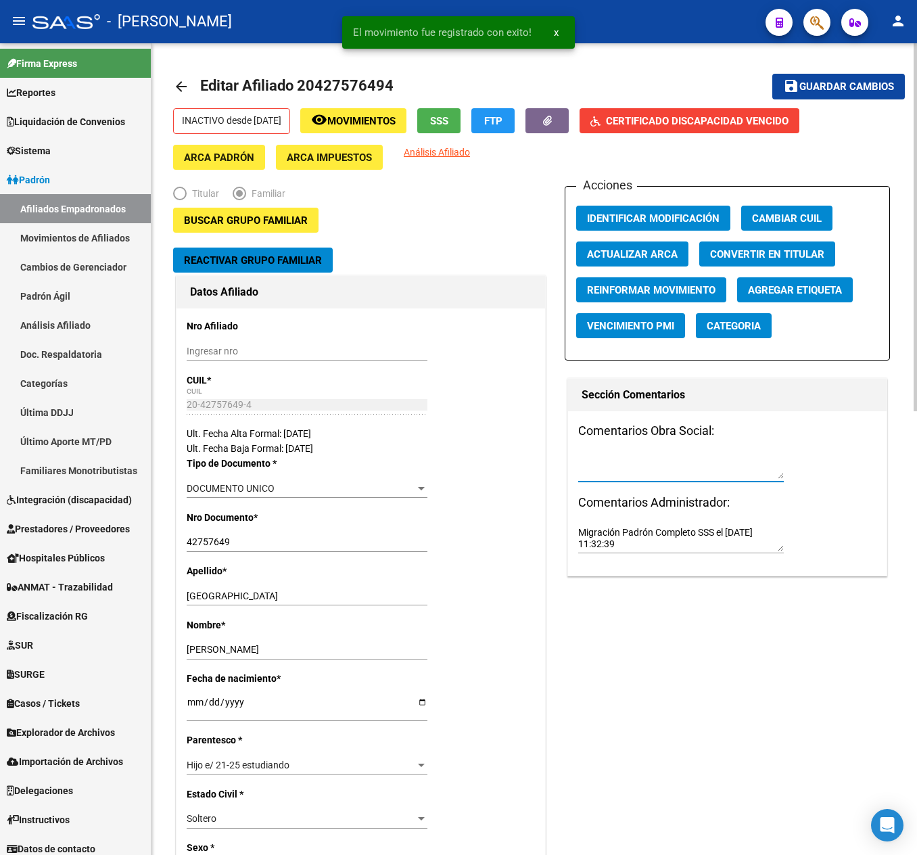
click at [691, 457] on textarea at bounding box center [681, 467] width 206 height 26
paste textarea "[DATE] 11:55"
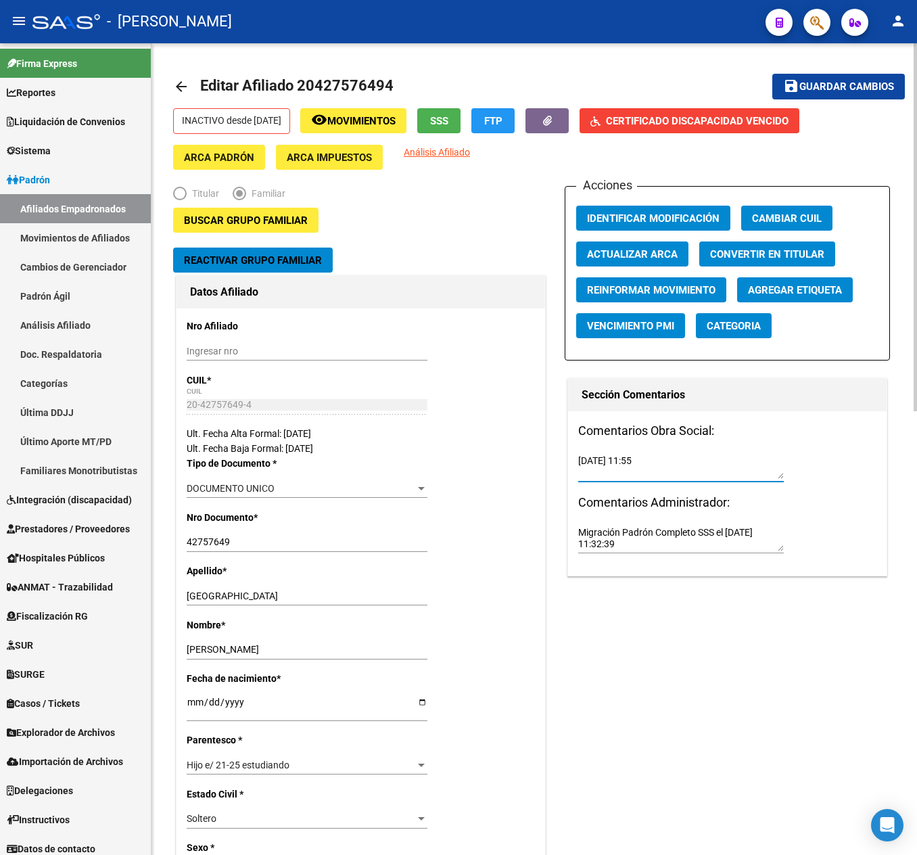
click at [579, 463] on textarea "[DATE] 11:55" at bounding box center [681, 467] width 206 height 26
type textarea "mail [DATE] 11:55"
click at [820, 83] on span "Guardar cambios" at bounding box center [846, 87] width 95 height 12
click at [812, 8] on div at bounding box center [812, 22] width 38 height 28
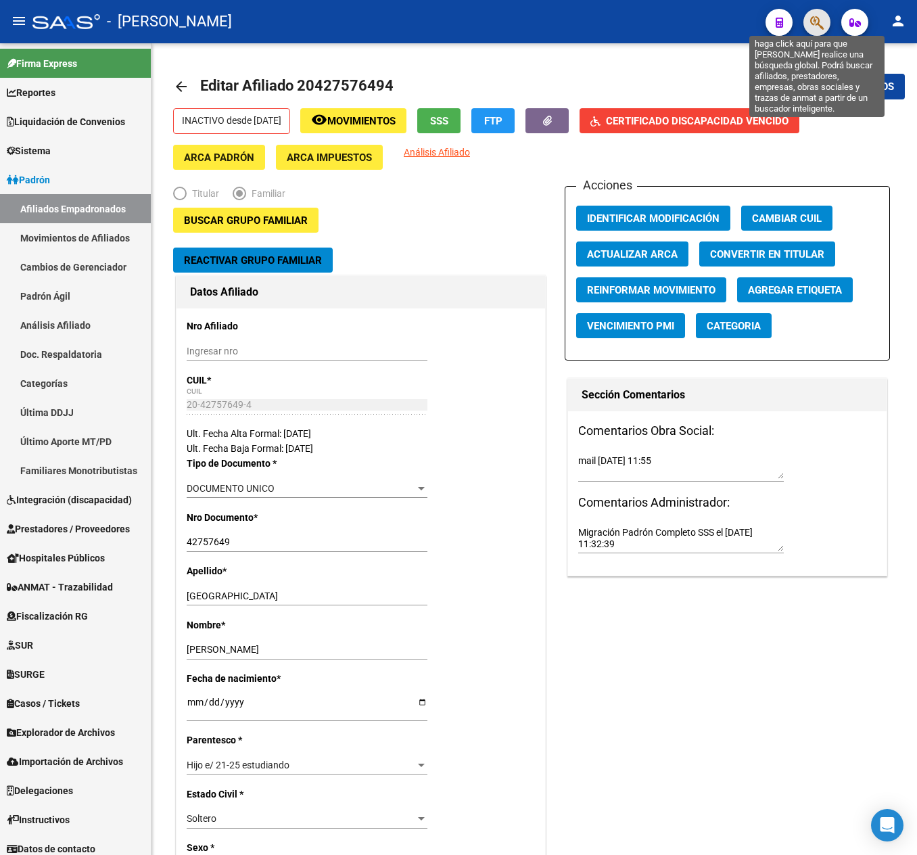
click at [812, 15] on icon "button" at bounding box center [817, 23] width 14 height 16
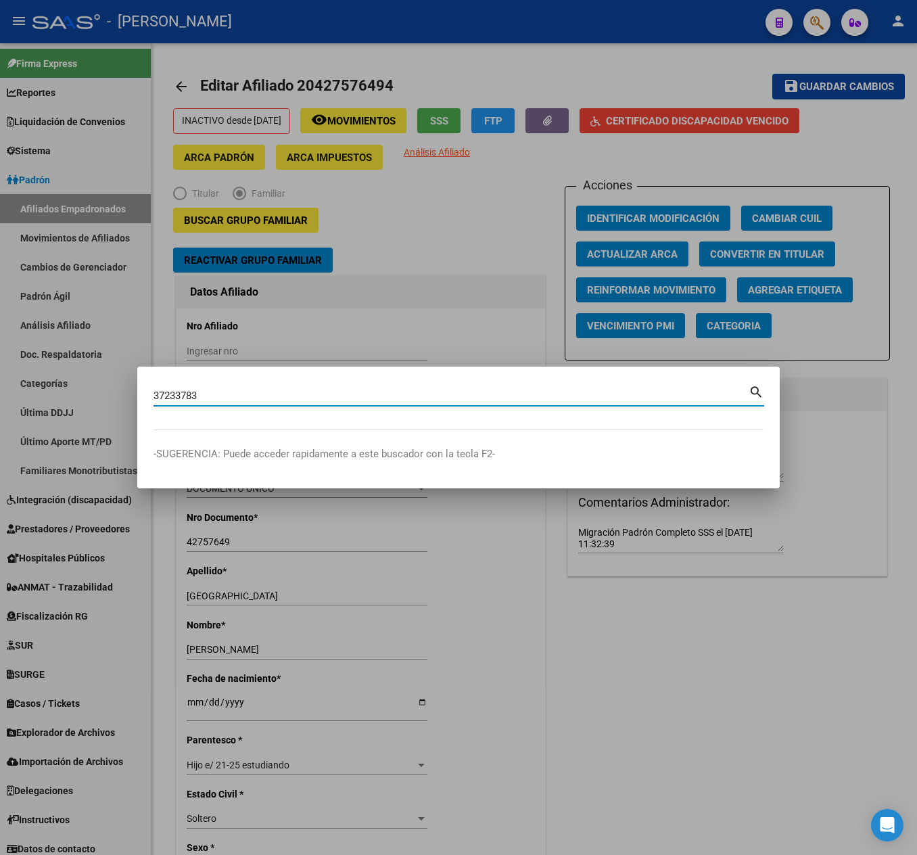
type input "37233783"
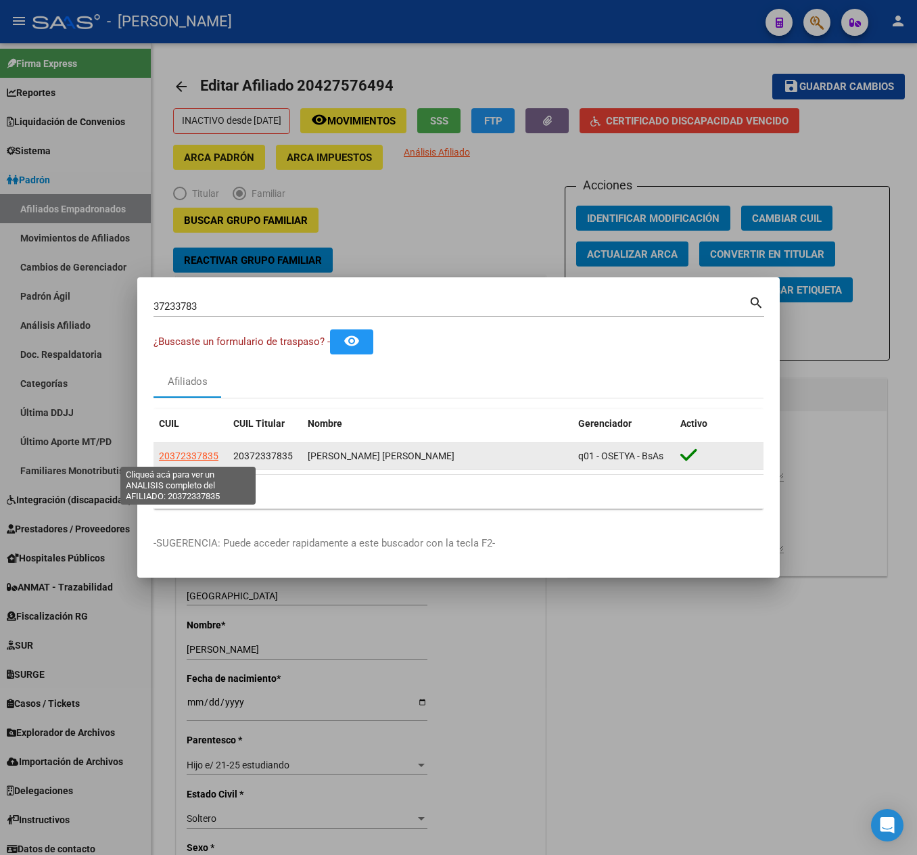
click at [180, 457] on span "20372337835" at bounding box center [189, 455] width 60 height 11
type textarea "20372337835"
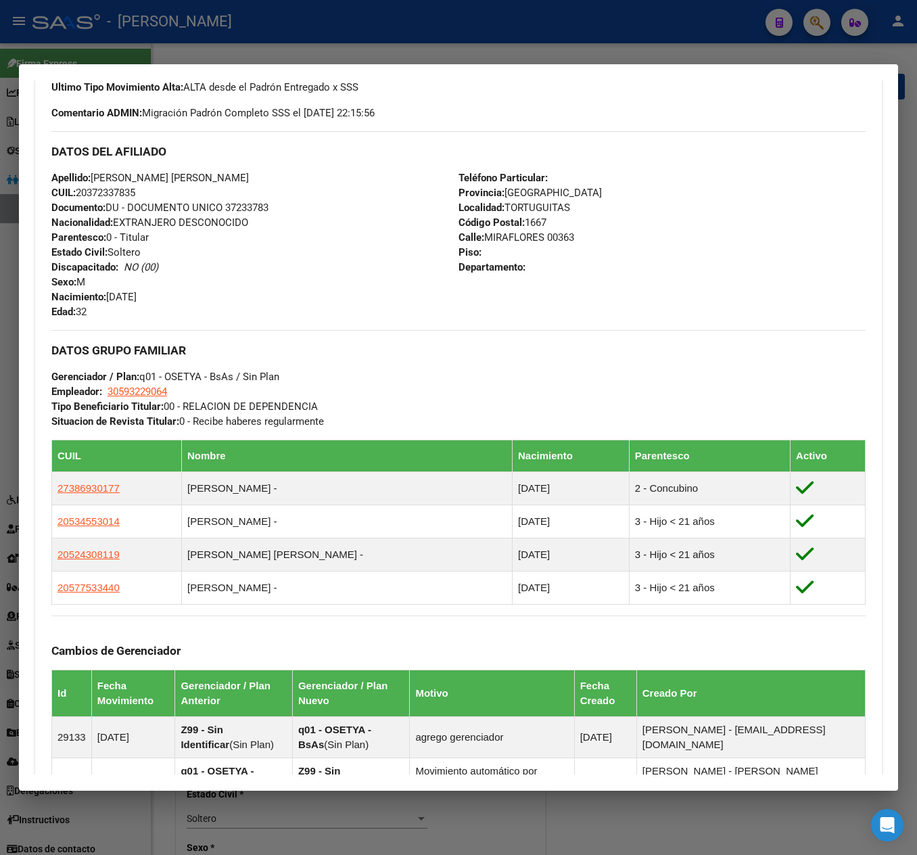
scroll to position [680, 0]
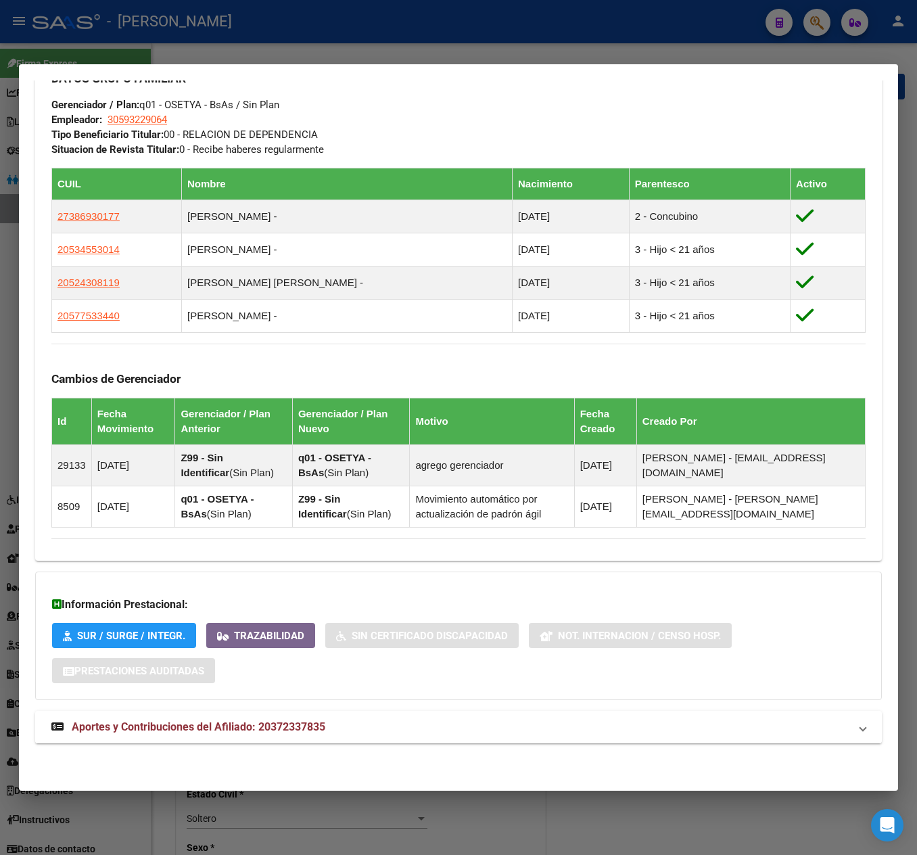
click at [348, 730] on mat-panel-title "Aportes y Contribuciones del Afiliado: 20372337835" at bounding box center [450, 727] width 798 height 16
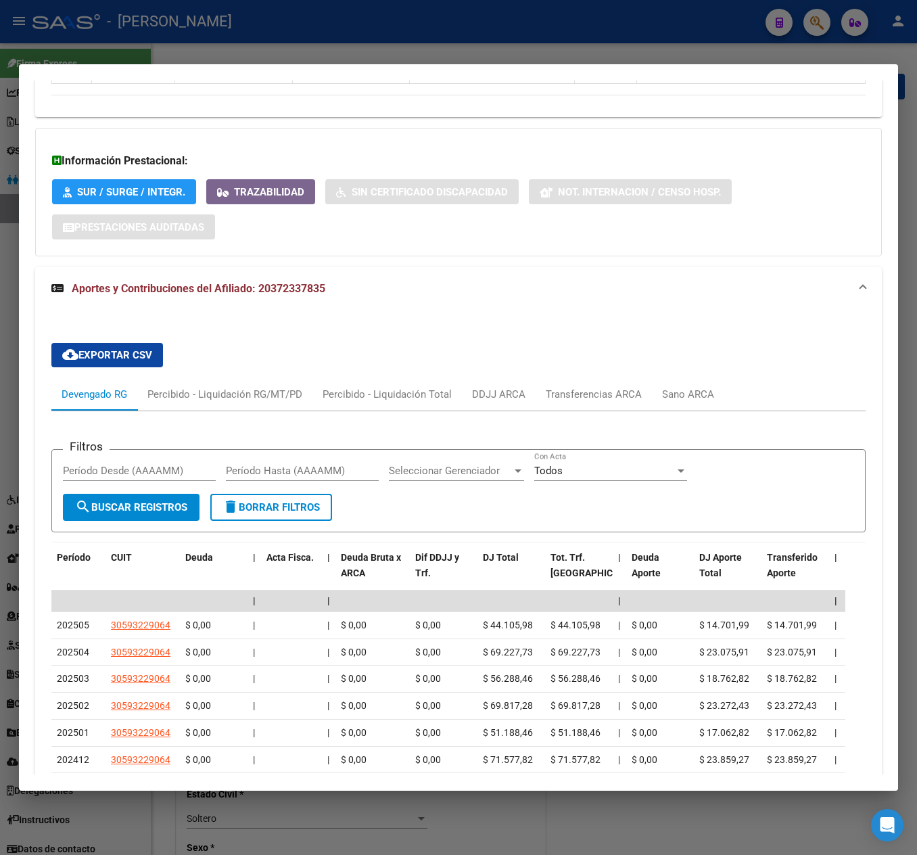
scroll to position [1157, 0]
